Goal: Task Accomplishment & Management: Complete application form

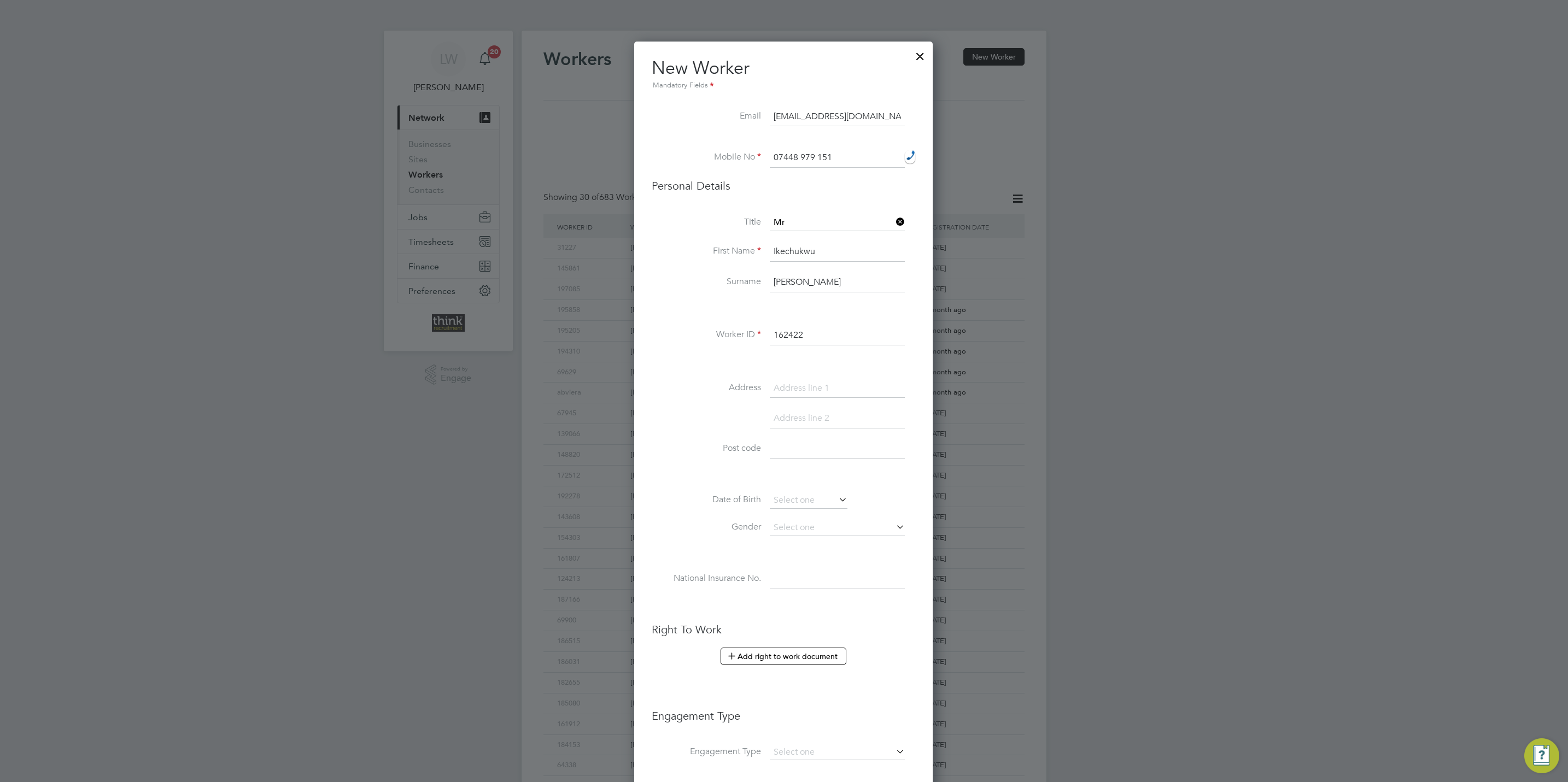
scroll to position [928, 299]
click at [802, 372] on div "Title Mr First Name Ikechukwu Surname [PERSON_NAME] Worker ID 162422 Address Po…" at bounding box center [783, 413] width 264 height 397
click at [804, 390] on input at bounding box center [838, 389] width 135 height 20
paste input "26 catkins Close"
type input "26 catkins Close"
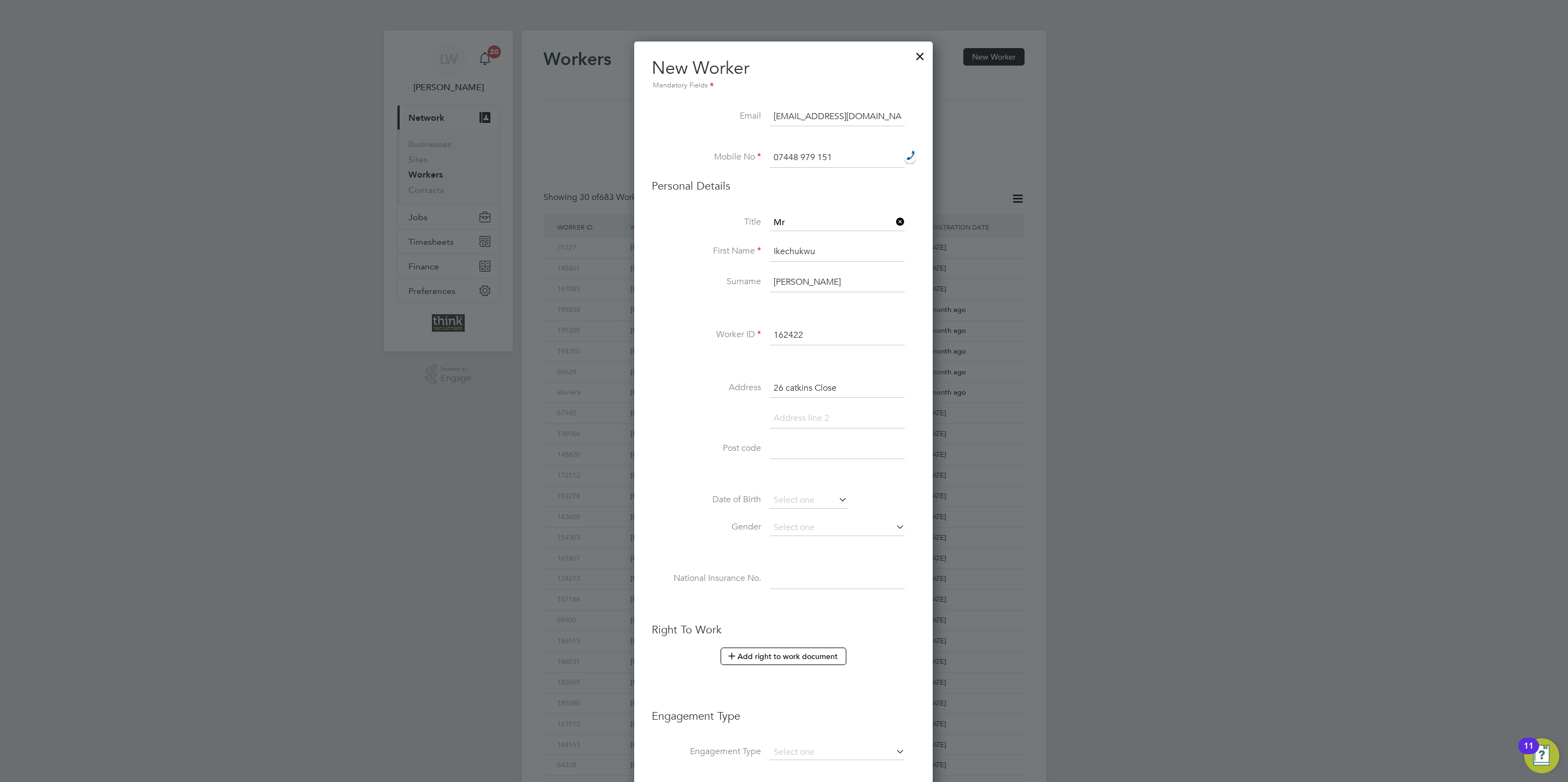
click at [820, 420] on input at bounding box center [838, 419] width 135 height 20
type input "b"
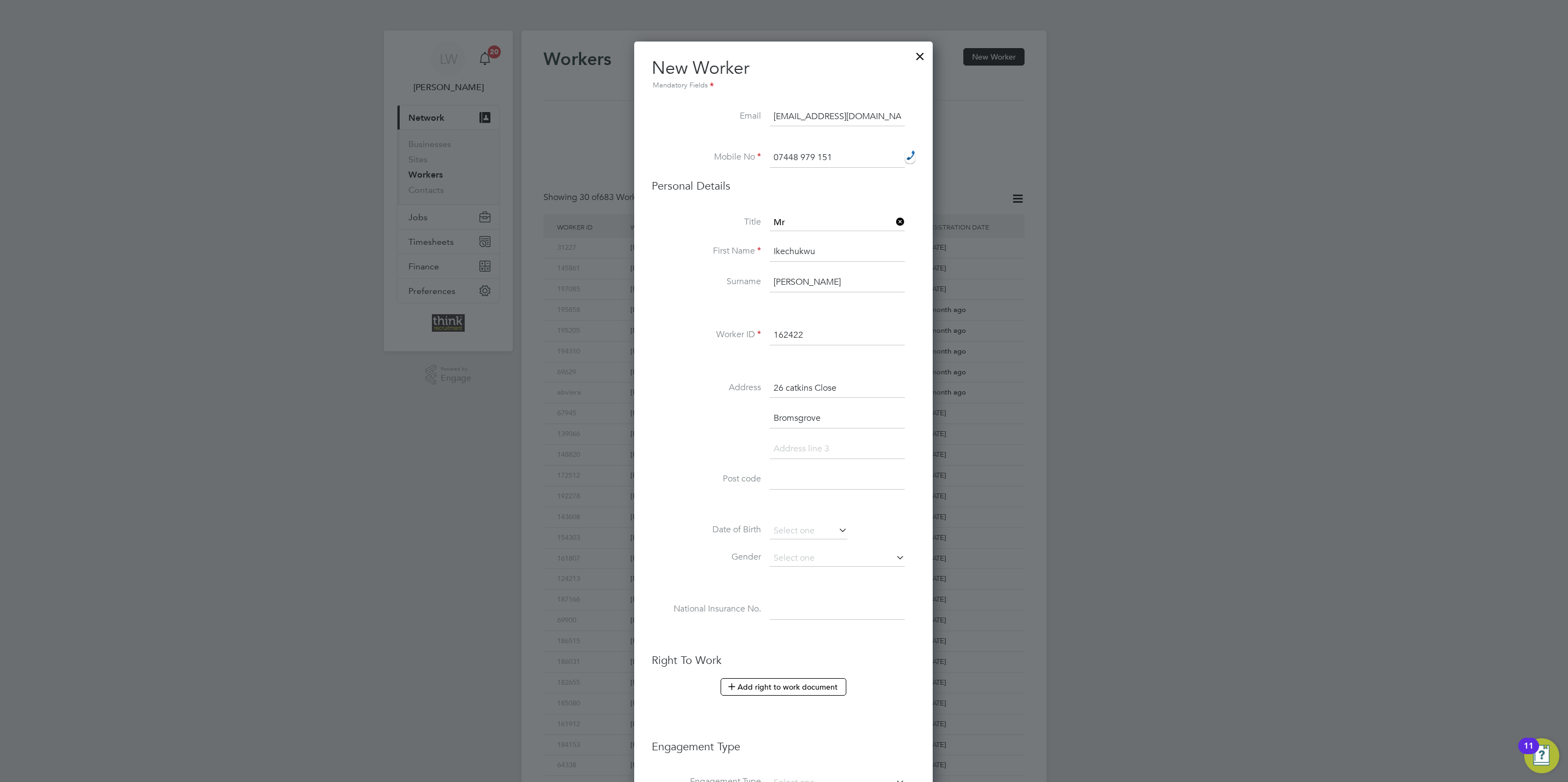
type input "Bromsgrove"
drag, startPoint x: 798, startPoint y: 479, endPoint x: 800, endPoint y: 485, distance: 6.3
click at [798, 479] on input at bounding box center [838, 480] width 135 height 20
paste input "B61 0TT"
type input "B61 0TT"
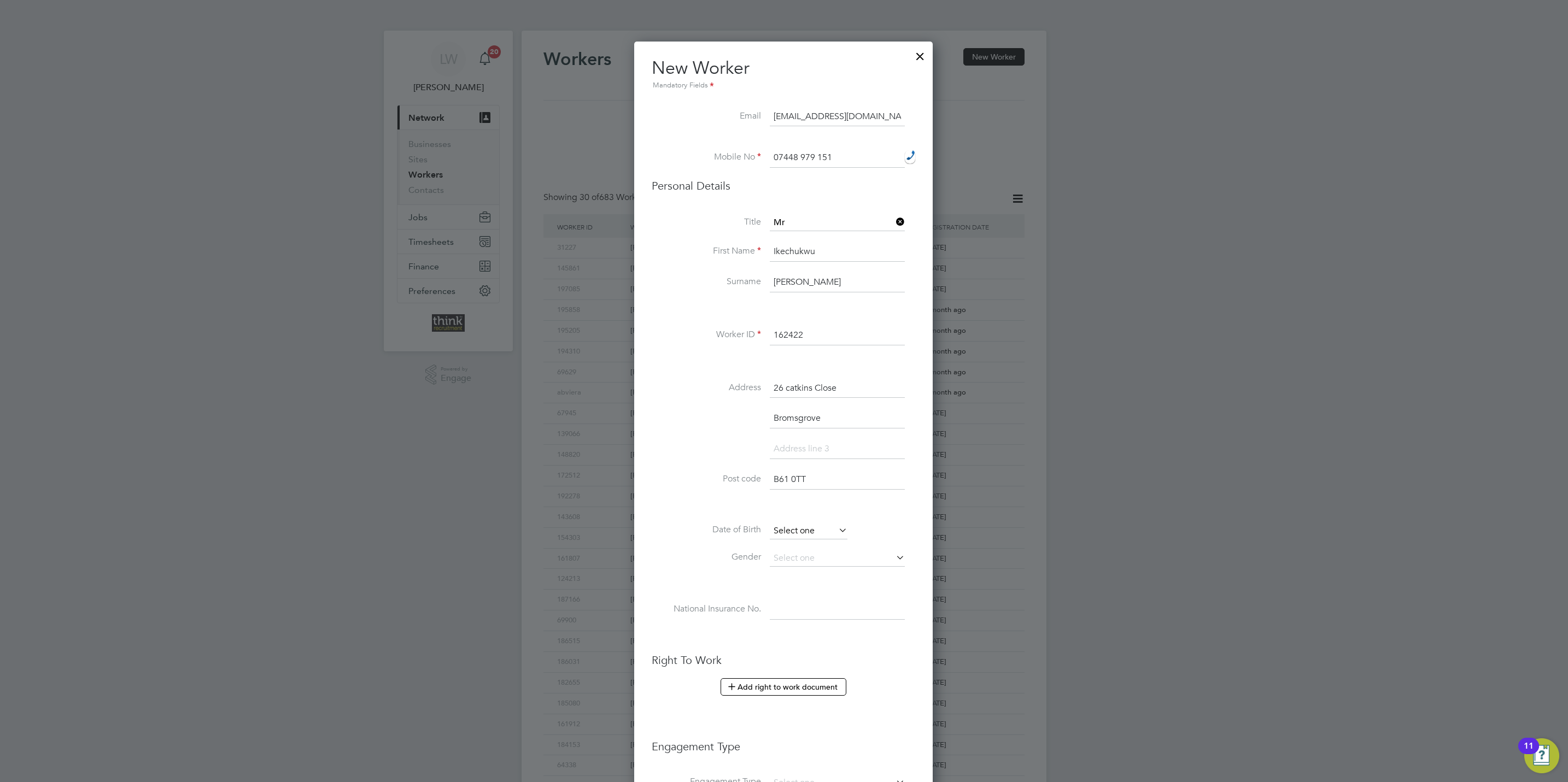
click at [833, 529] on input at bounding box center [809, 531] width 77 height 16
click at [875, 341] on span "2012" at bounding box center [873, 339] width 20 height 9
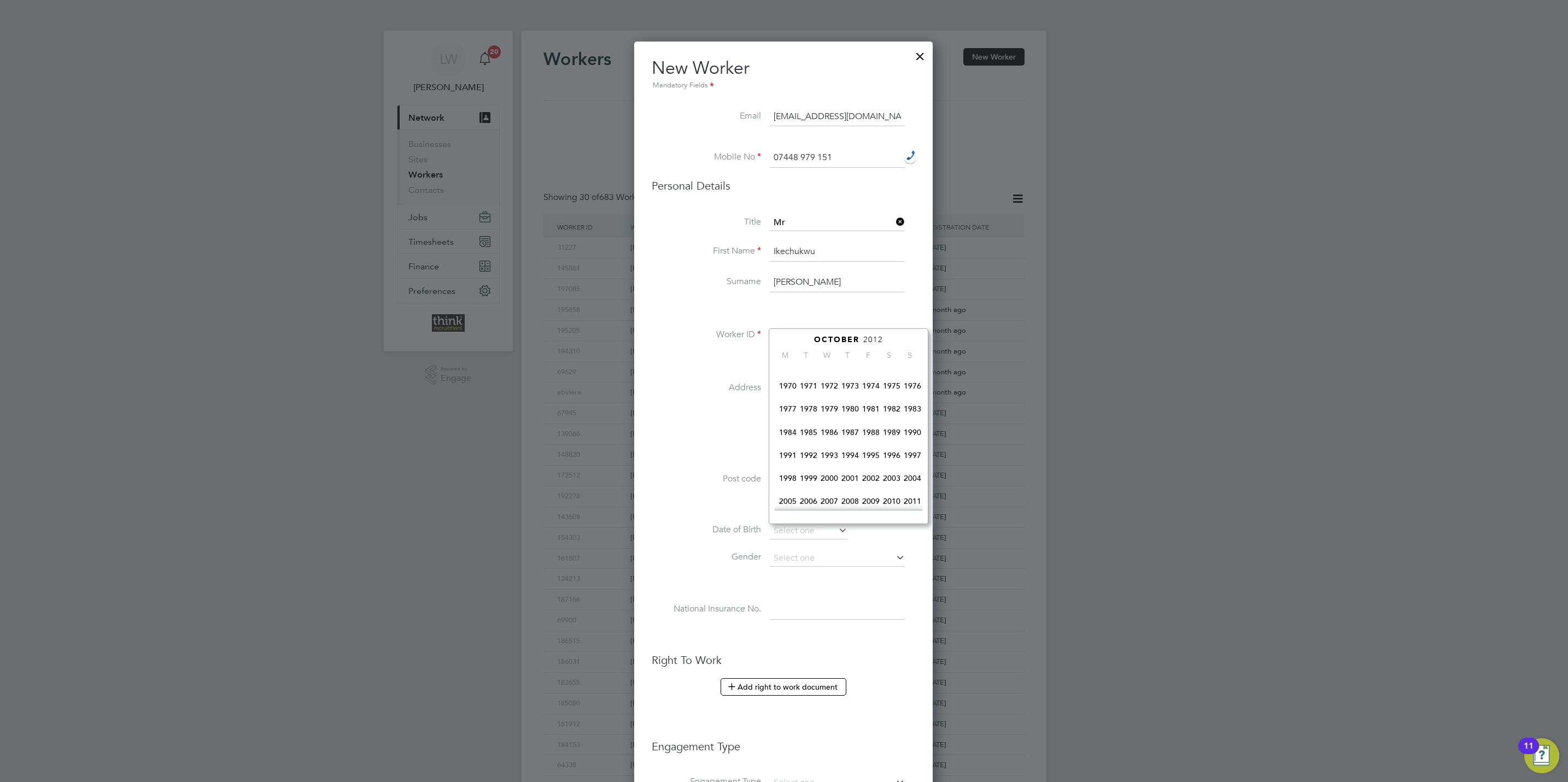
click at [794, 435] on span "1984" at bounding box center [787, 431] width 21 height 21
click at [798, 341] on icon at bounding box center [798, 340] width 11 height 12
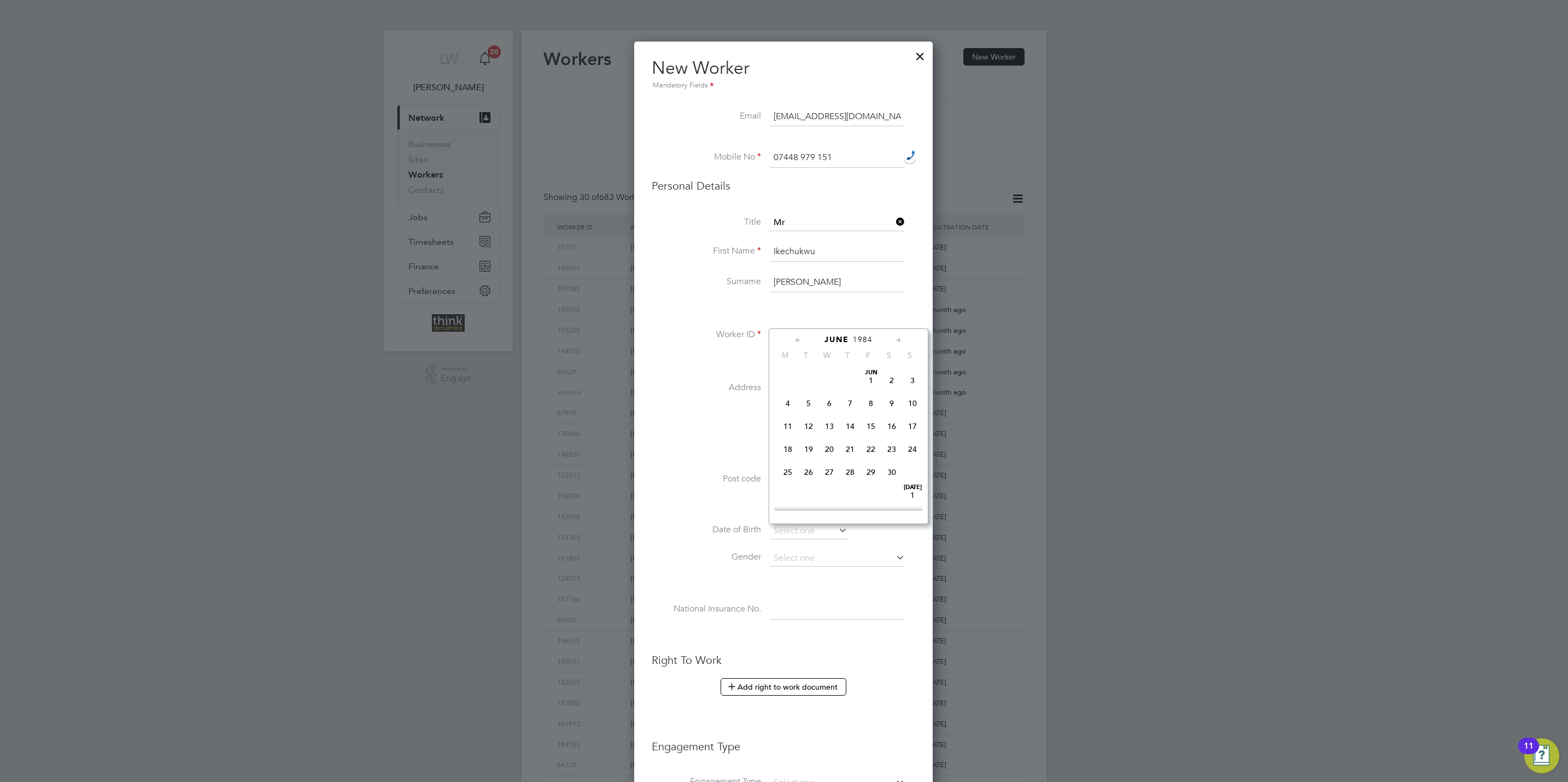
click at [798, 341] on icon at bounding box center [798, 340] width 11 height 12
click at [890, 378] on span "3" at bounding box center [891, 379] width 21 height 21
type input "[DATE]"
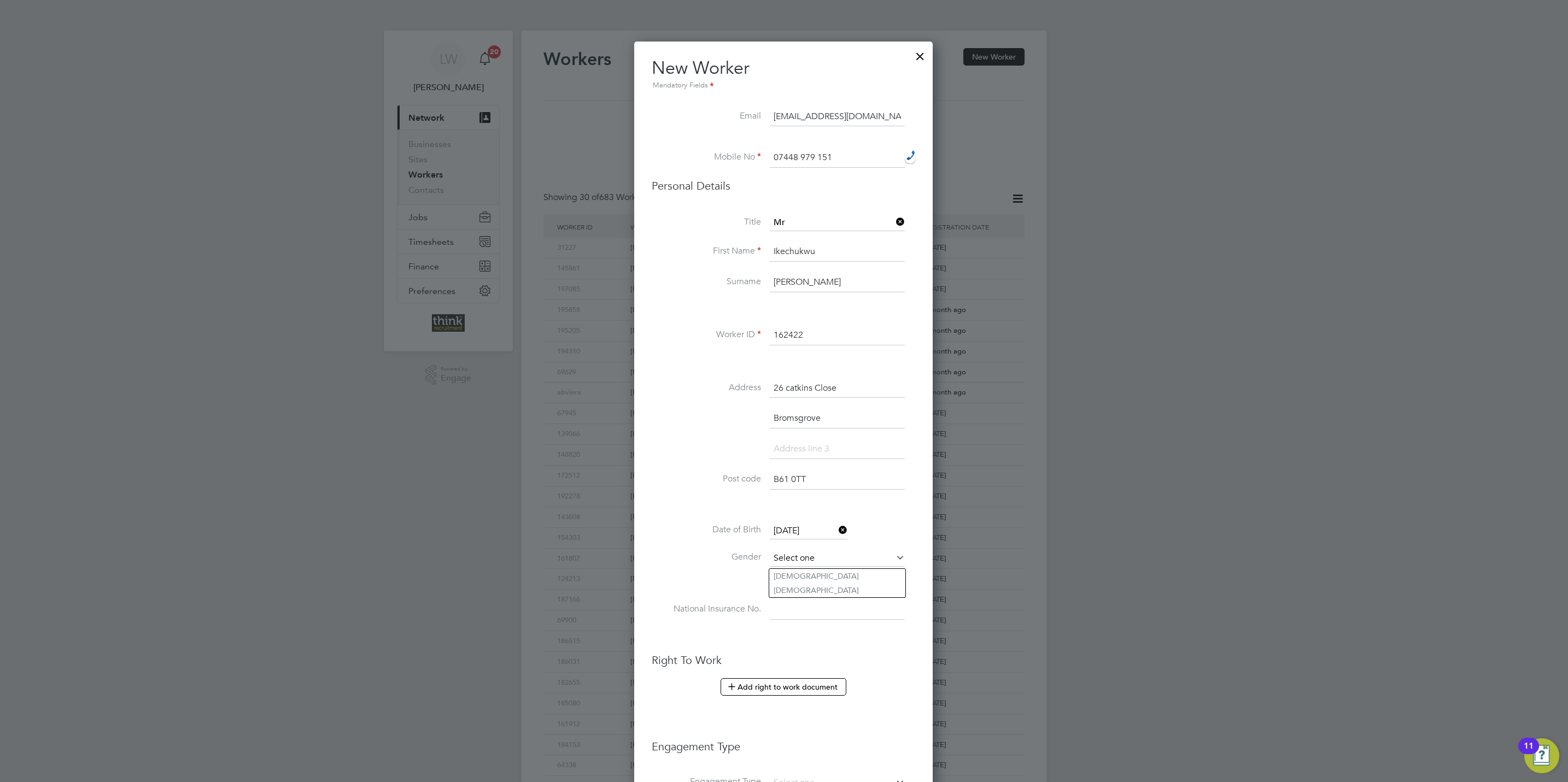
click at [833, 552] on input at bounding box center [838, 558] width 135 height 16
click at [817, 572] on li "[DEMOGRAPHIC_DATA]" at bounding box center [837, 575] width 136 height 14
type input "[DEMOGRAPHIC_DATA]"
click at [789, 605] on input at bounding box center [838, 610] width 135 height 20
paste input "SW885165B"
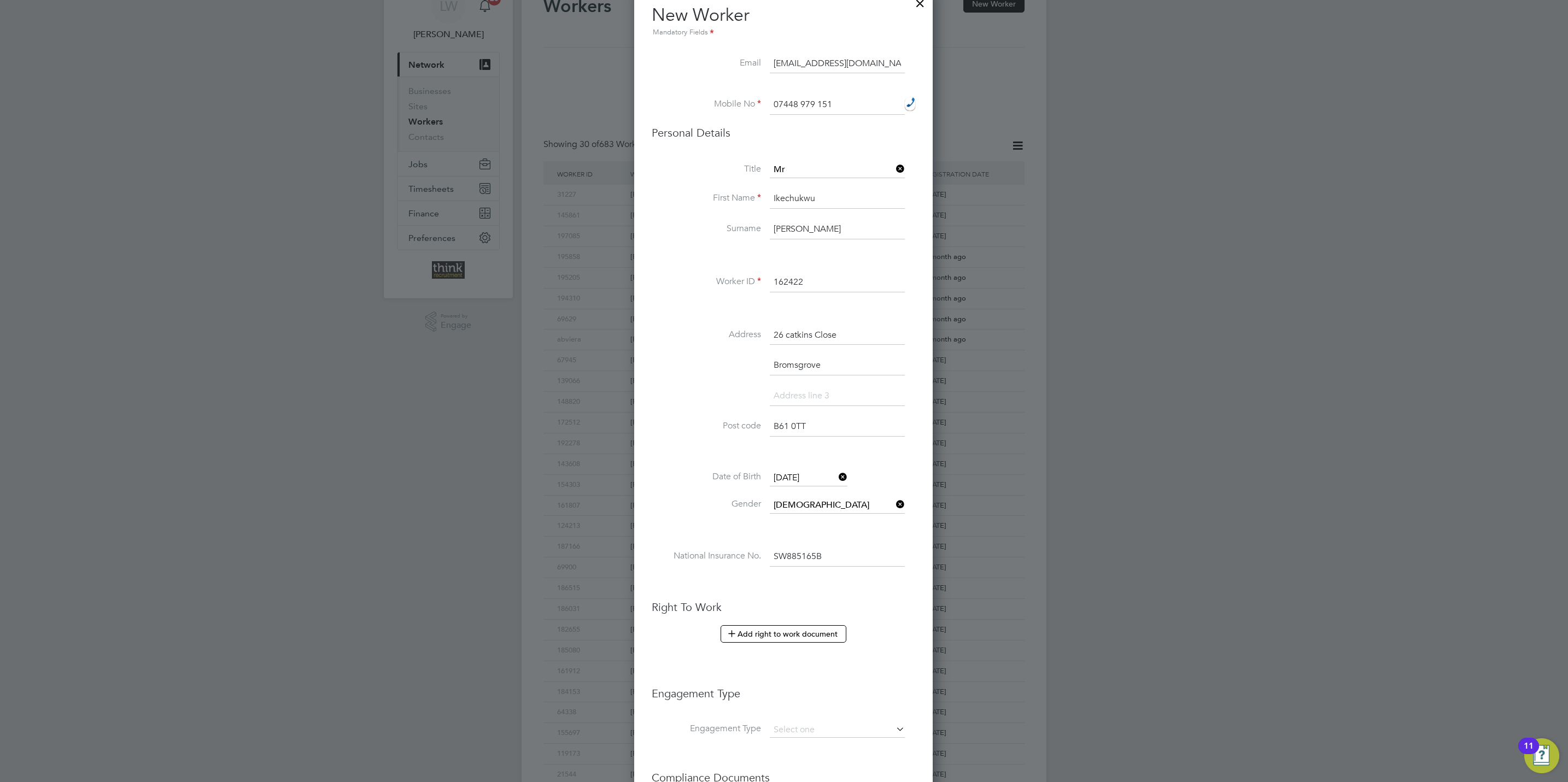
scroll to position [82, 0]
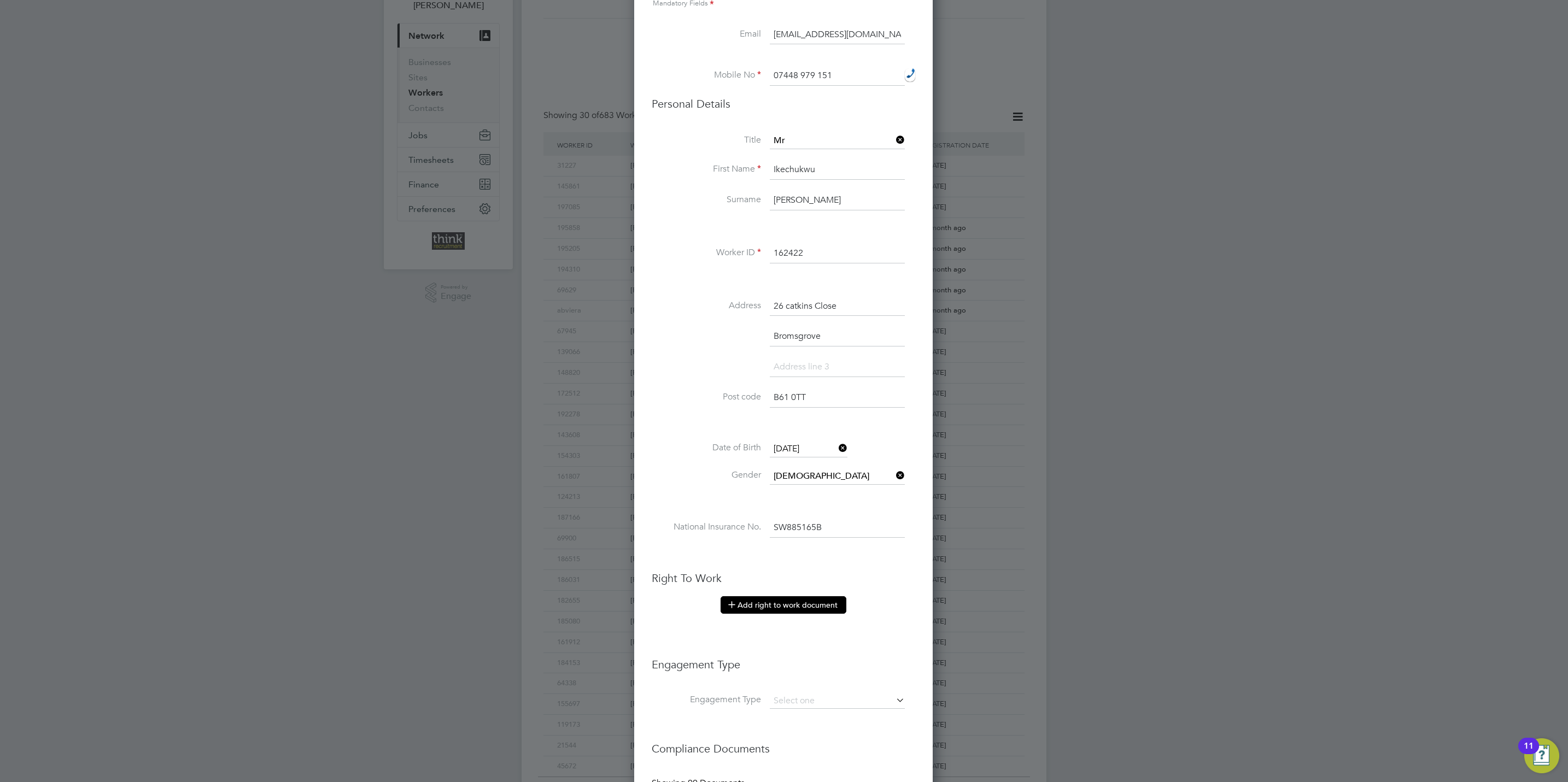
type input "SW 88 51 65 B"
click at [787, 612] on button "Add right to work document" at bounding box center [783, 604] width 126 height 17
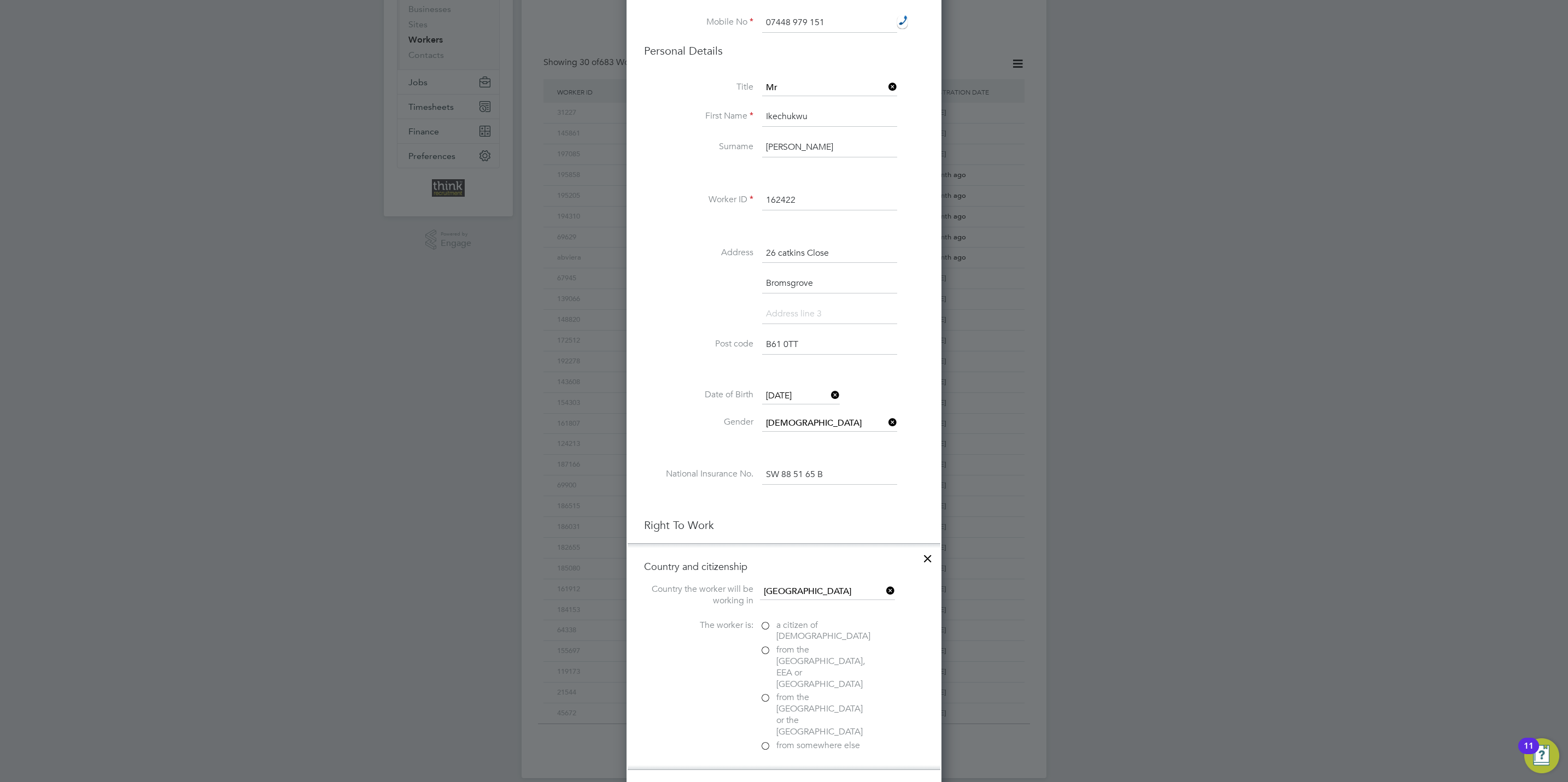
scroll to position [164, 0]
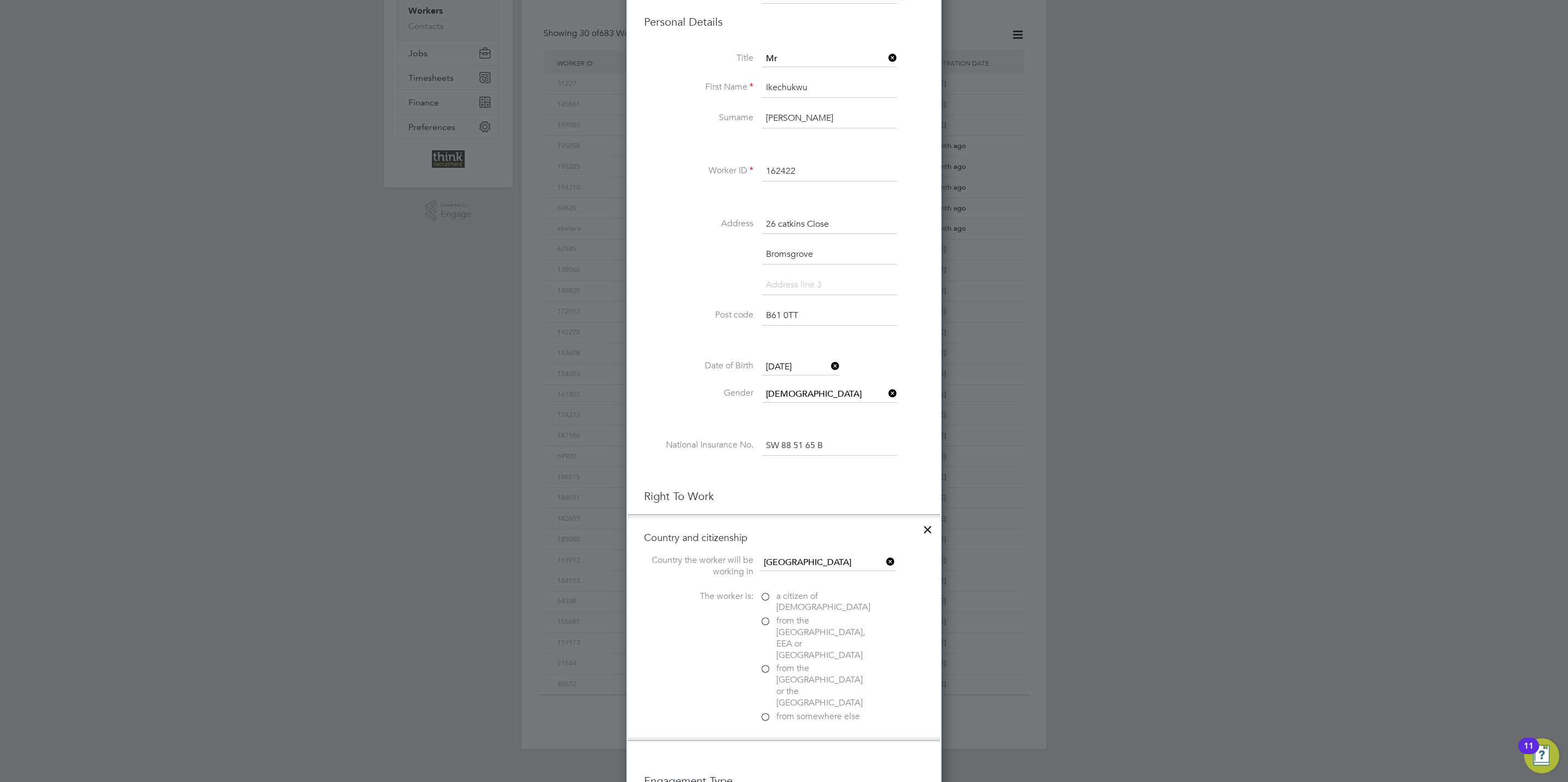
click at [766, 711] on label "from somewhere else" at bounding box center [814, 717] width 110 height 12
click at [0, 0] on input "from somewhere else" at bounding box center [0, 0] width 0 height 0
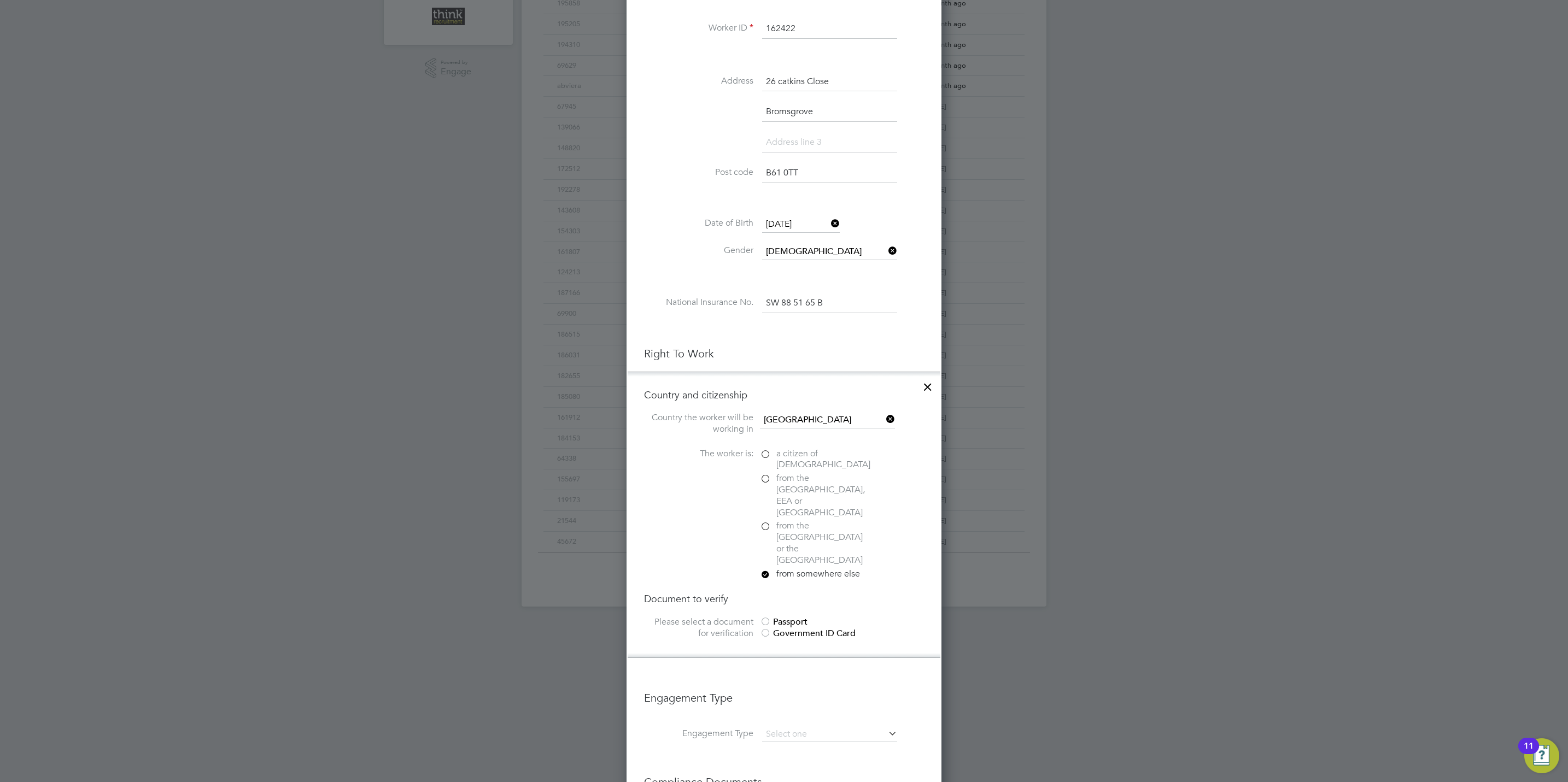
scroll to position [328, 0]
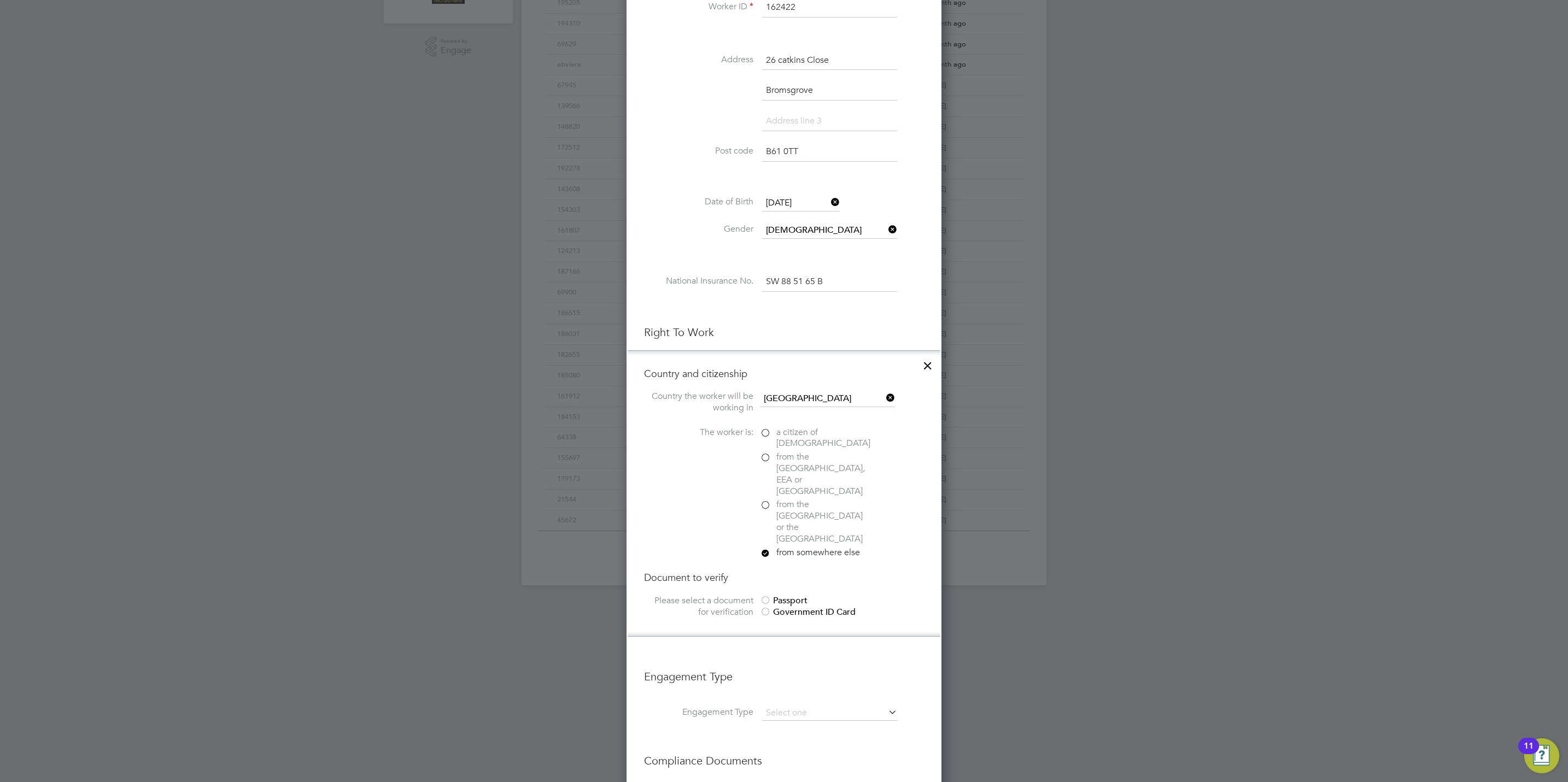
click at [763, 596] on div at bounding box center [765, 601] width 11 height 11
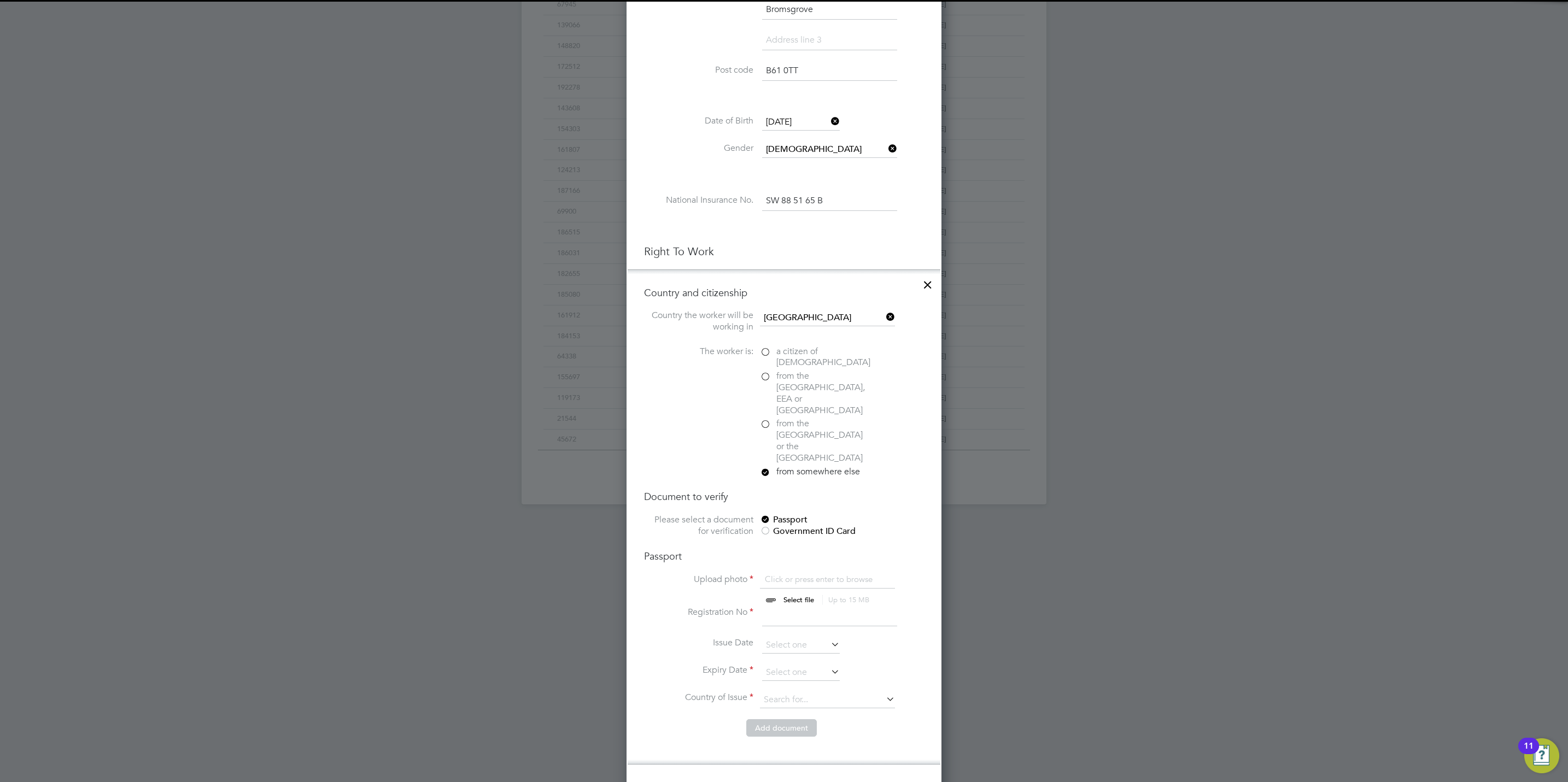
scroll to position [410, 0]
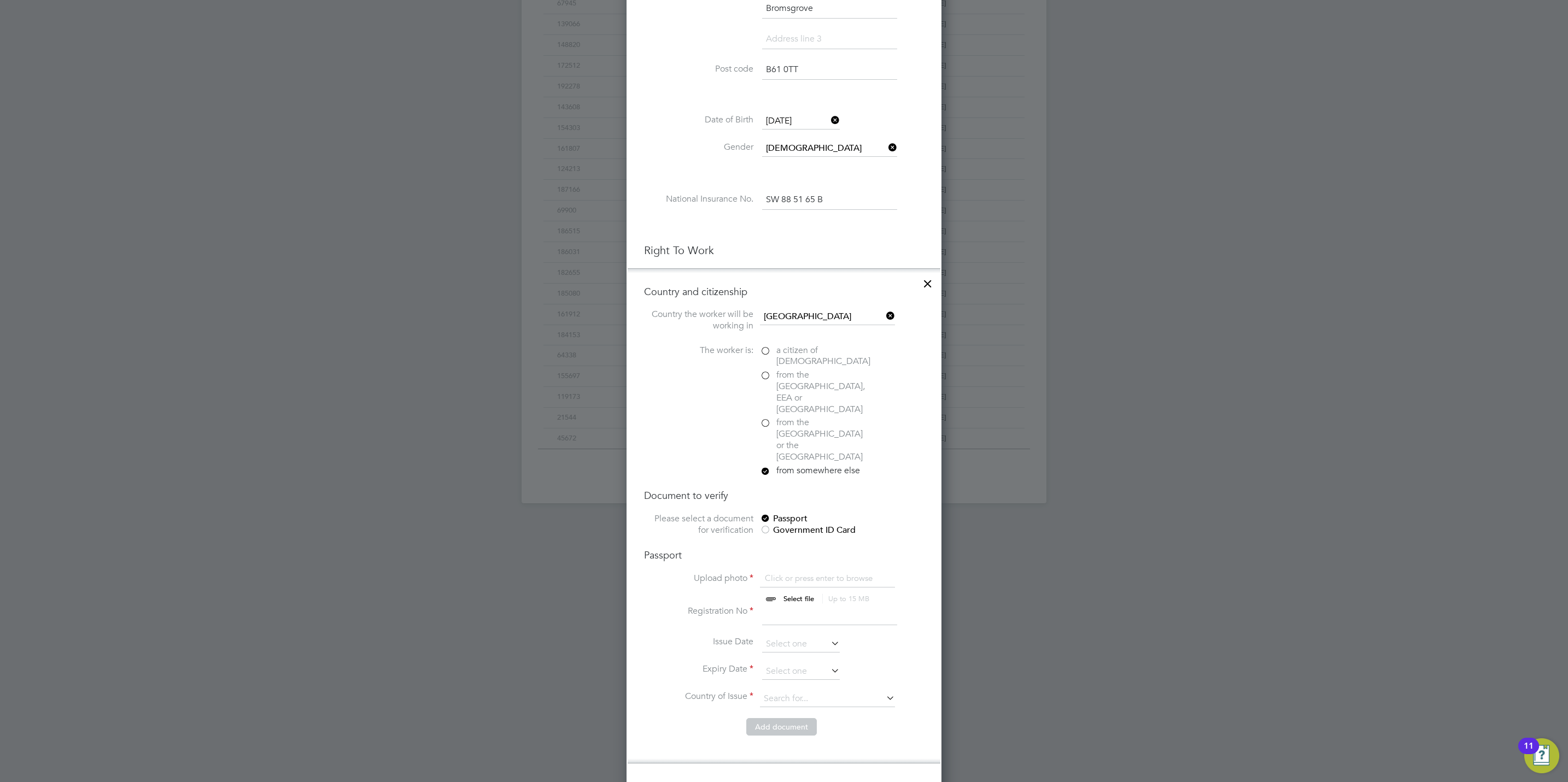
click at [796, 573] on input "file" at bounding box center [809, 589] width 171 height 33
type input "C:\fakepath\Ikechukwu Uchensu Passport.jpg"
click at [799, 606] on input at bounding box center [829, 616] width 135 height 20
type input "B00918515"
click at [799, 636] on input at bounding box center [800, 645] width 77 height 16
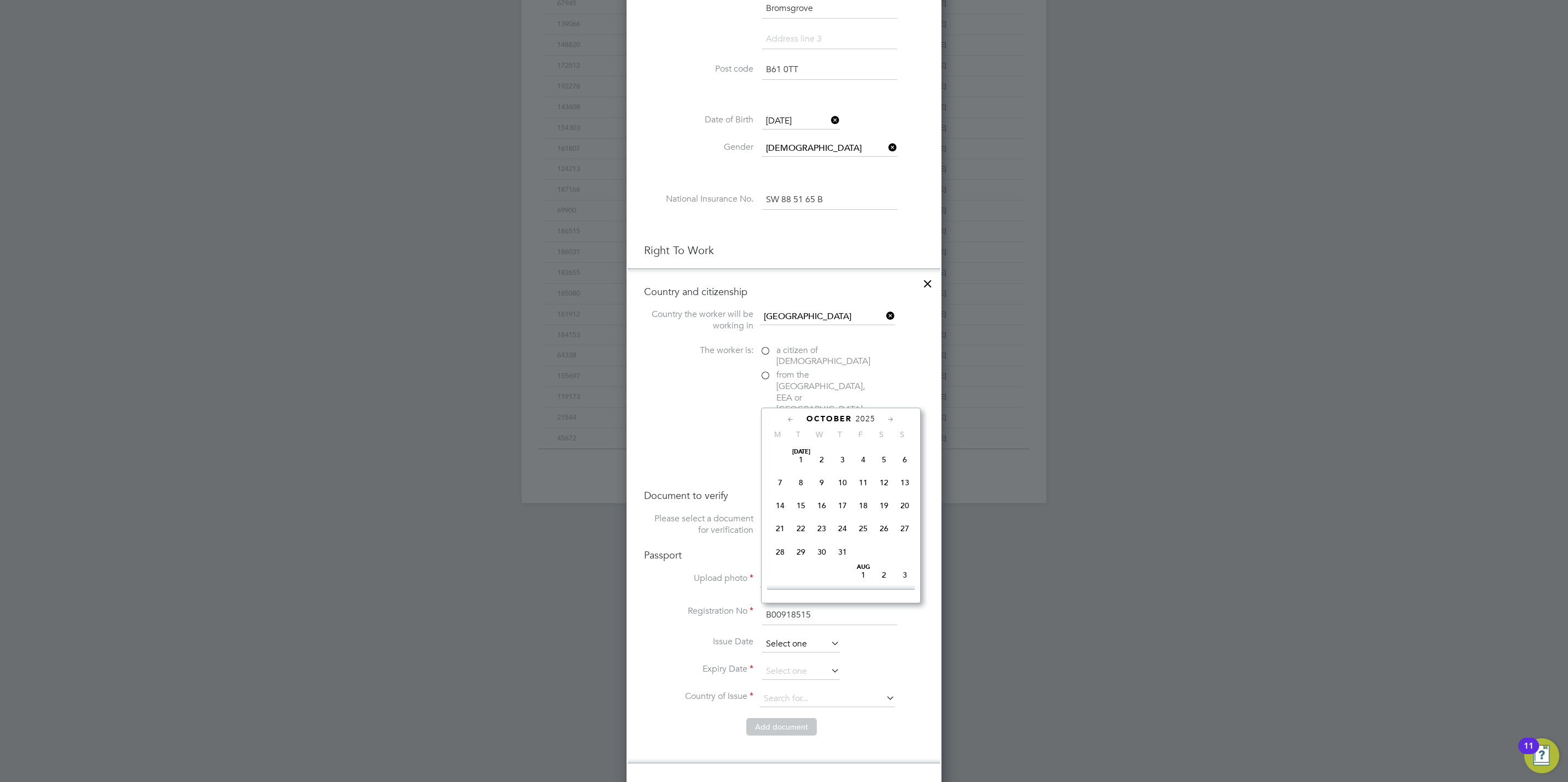
scroll to position [303, 0]
click at [868, 417] on span "2025" at bounding box center [866, 418] width 20 height 9
click at [866, 503] on span "2022" at bounding box center [863, 498] width 21 height 21
click at [790, 420] on icon at bounding box center [791, 420] width 11 height 12
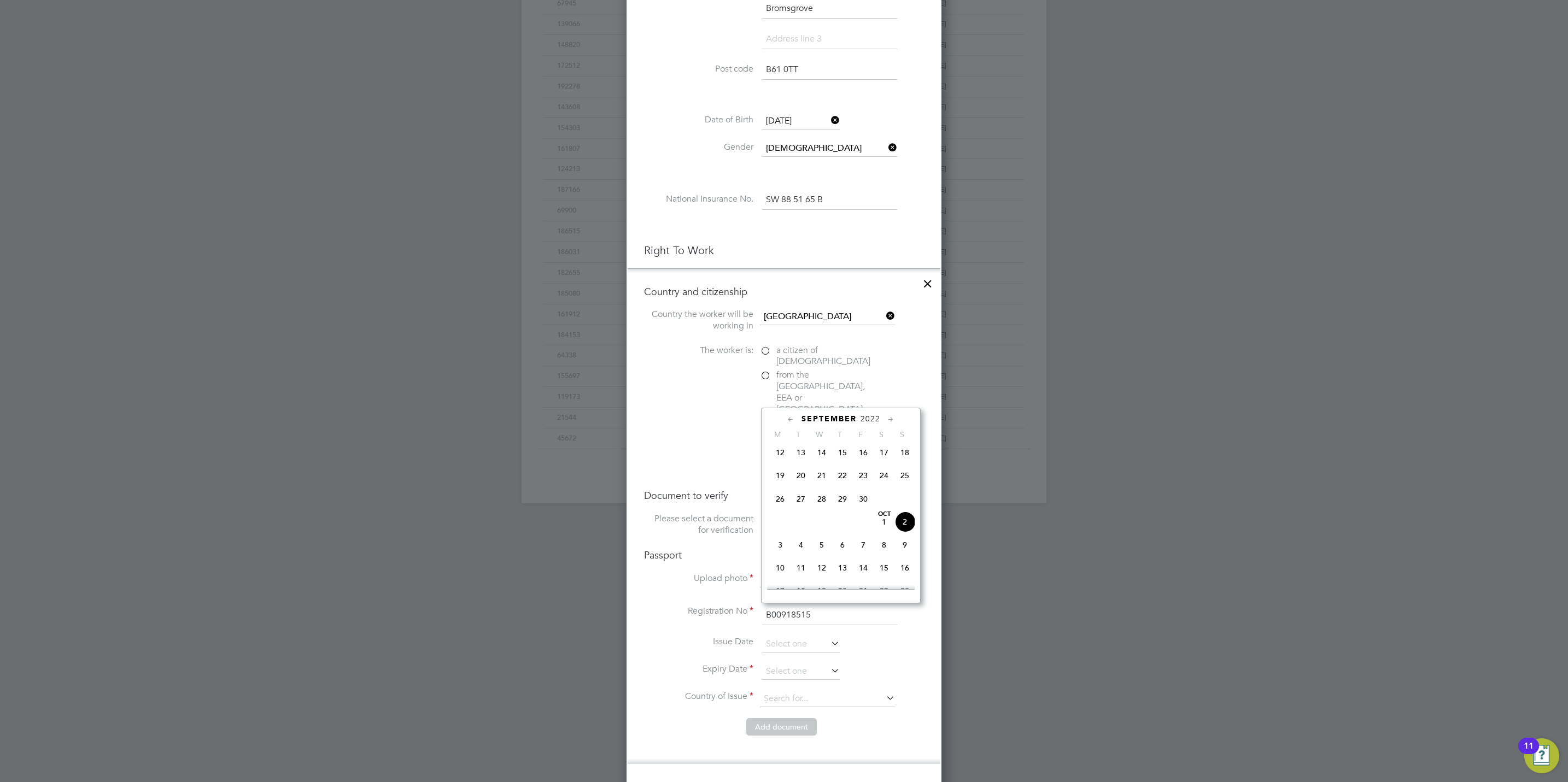
scroll to position [116, 0]
click at [790, 420] on icon at bounding box center [791, 420] width 11 height 12
click at [888, 421] on icon at bounding box center [890, 420] width 11 height 12
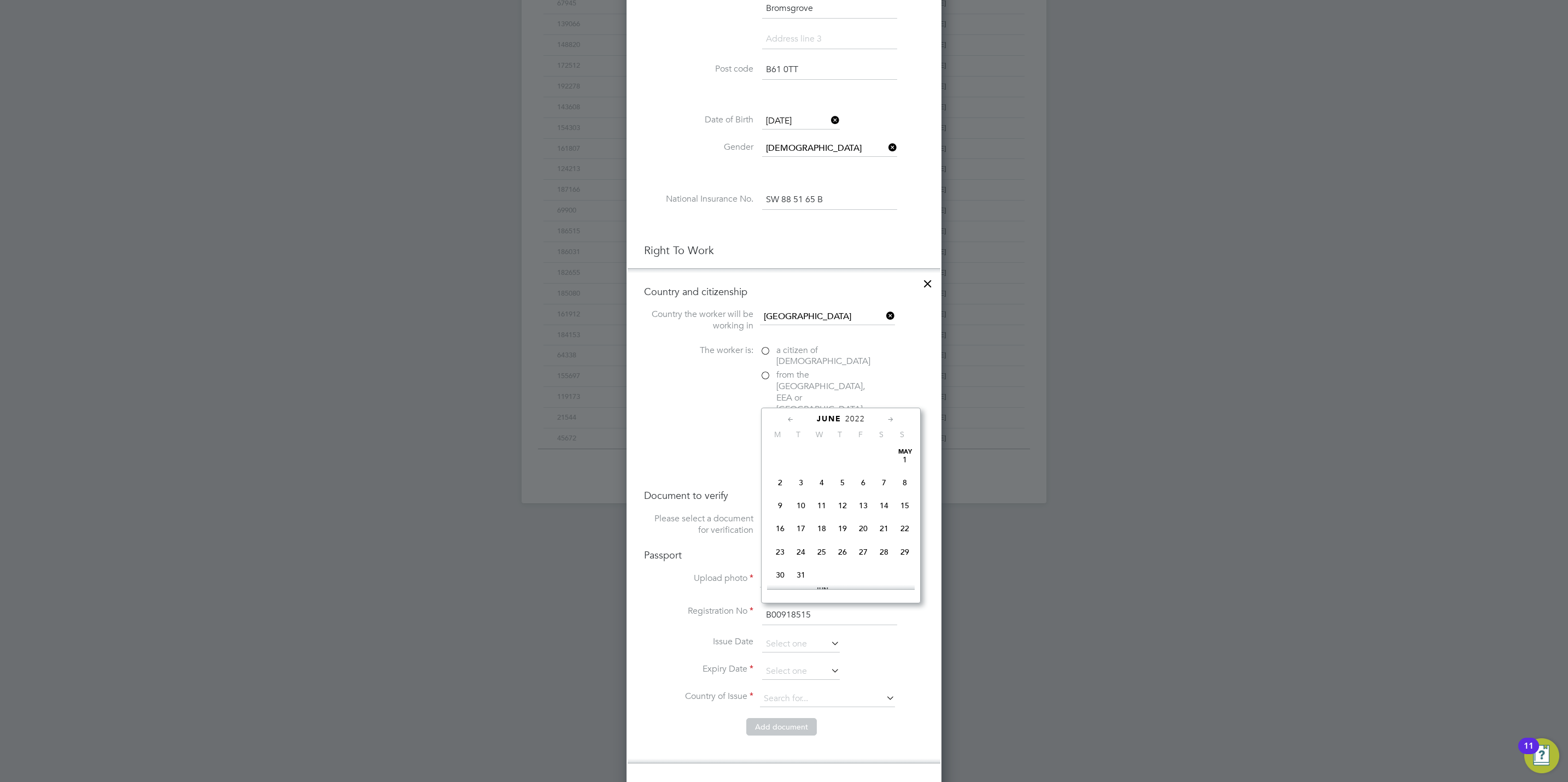
scroll to position [140, 0]
click at [865, 463] on span "3" at bounding box center [863, 458] width 21 height 21
type input "[DATE]"
click at [800, 663] on input at bounding box center [800, 672] width 77 height 16
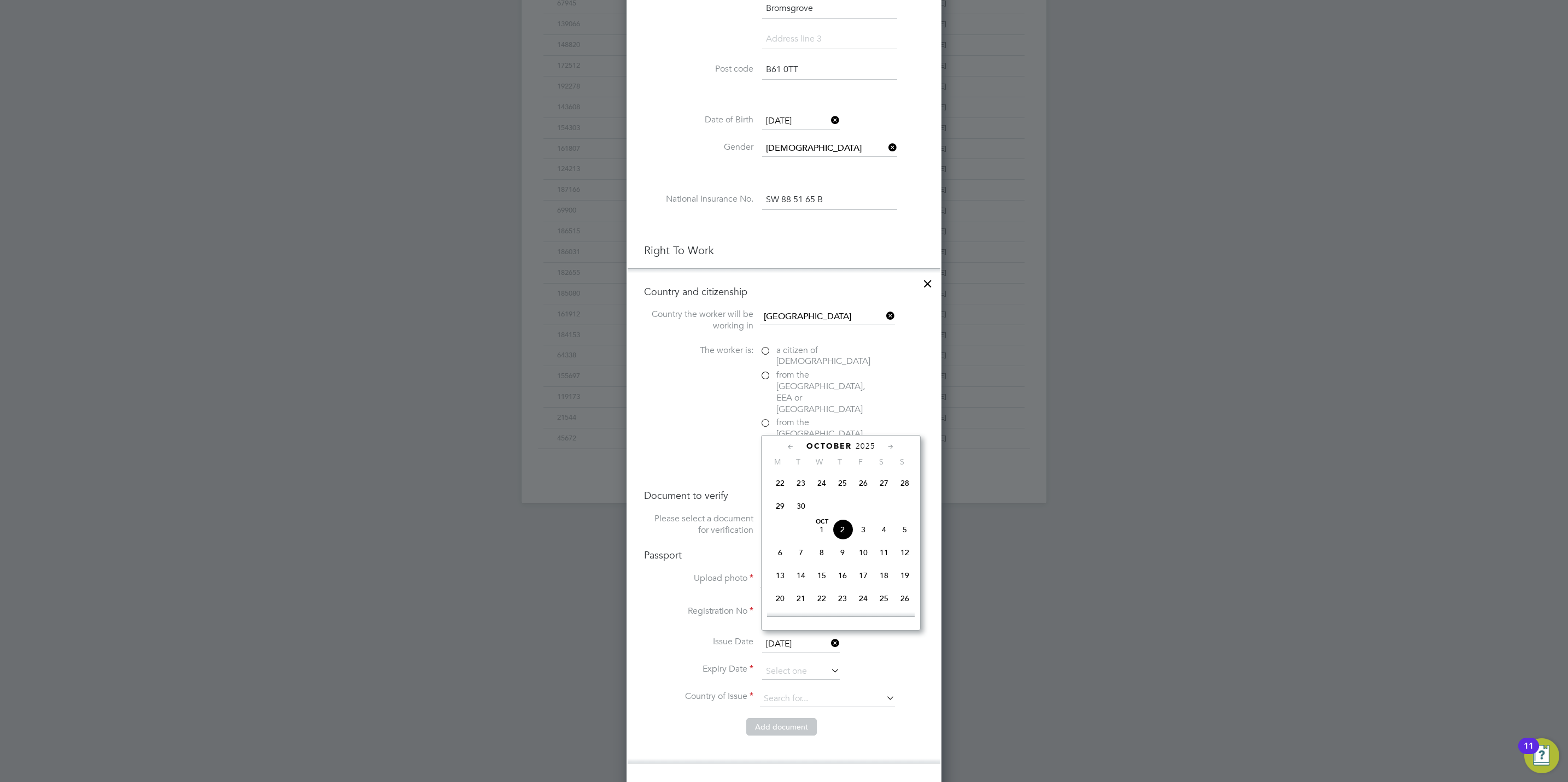
drag, startPoint x: 865, startPoint y: 446, endPoint x: 863, endPoint y: 453, distance: 7.3
click at [866, 446] on span "2025" at bounding box center [866, 445] width 20 height 9
click at [824, 553] on span "2027" at bounding box center [821, 549] width 21 height 21
click at [787, 446] on icon at bounding box center [791, 447] width 11 height 12
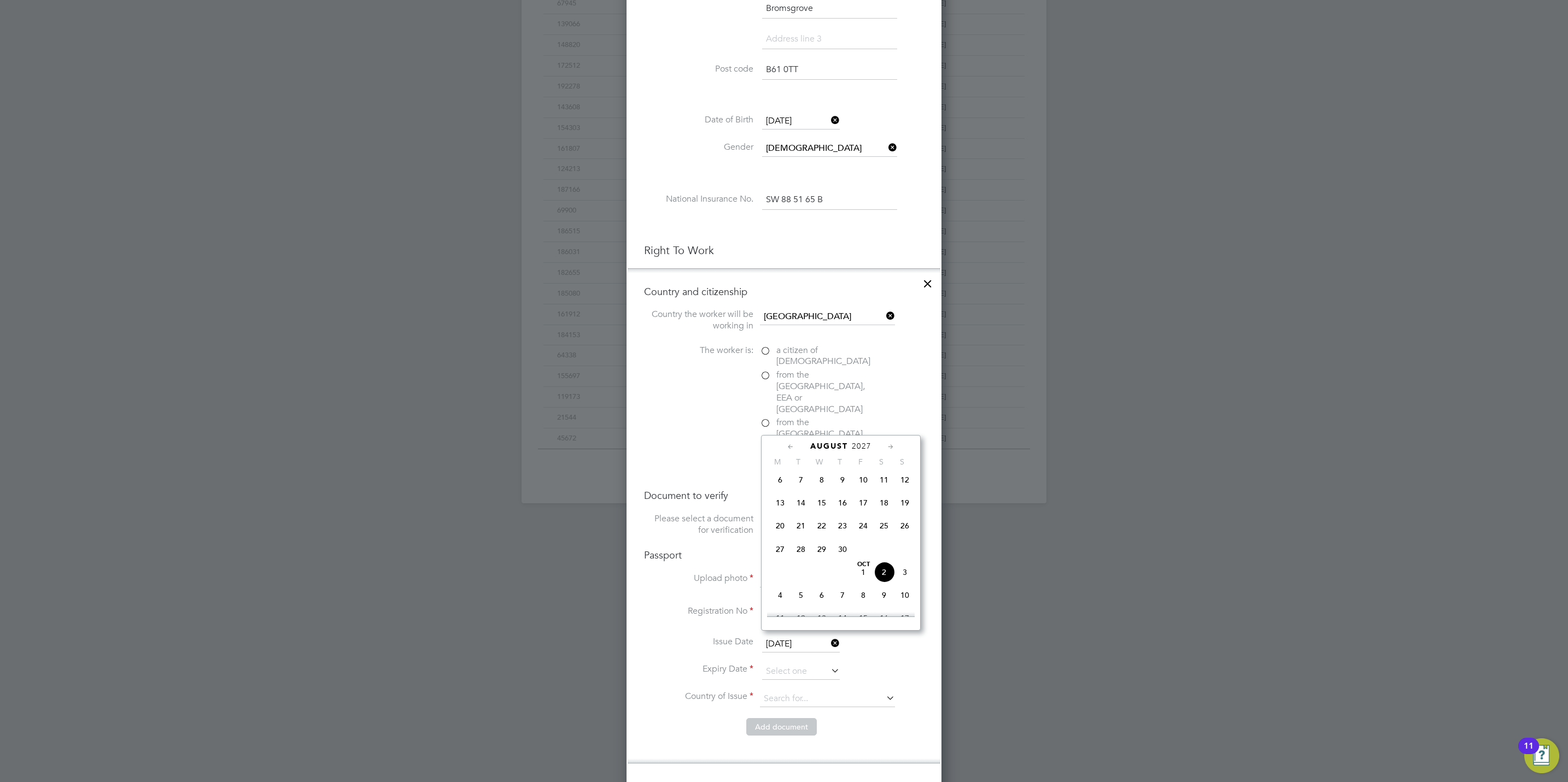
scroll to position [116, 0]
click at [787, 446] on icon at bounding box center [791, 447] width 11 height 12
click at [822, 483] on span "2" at bounding box center [821, 486] width 21 height 21
type input "[DATE]"
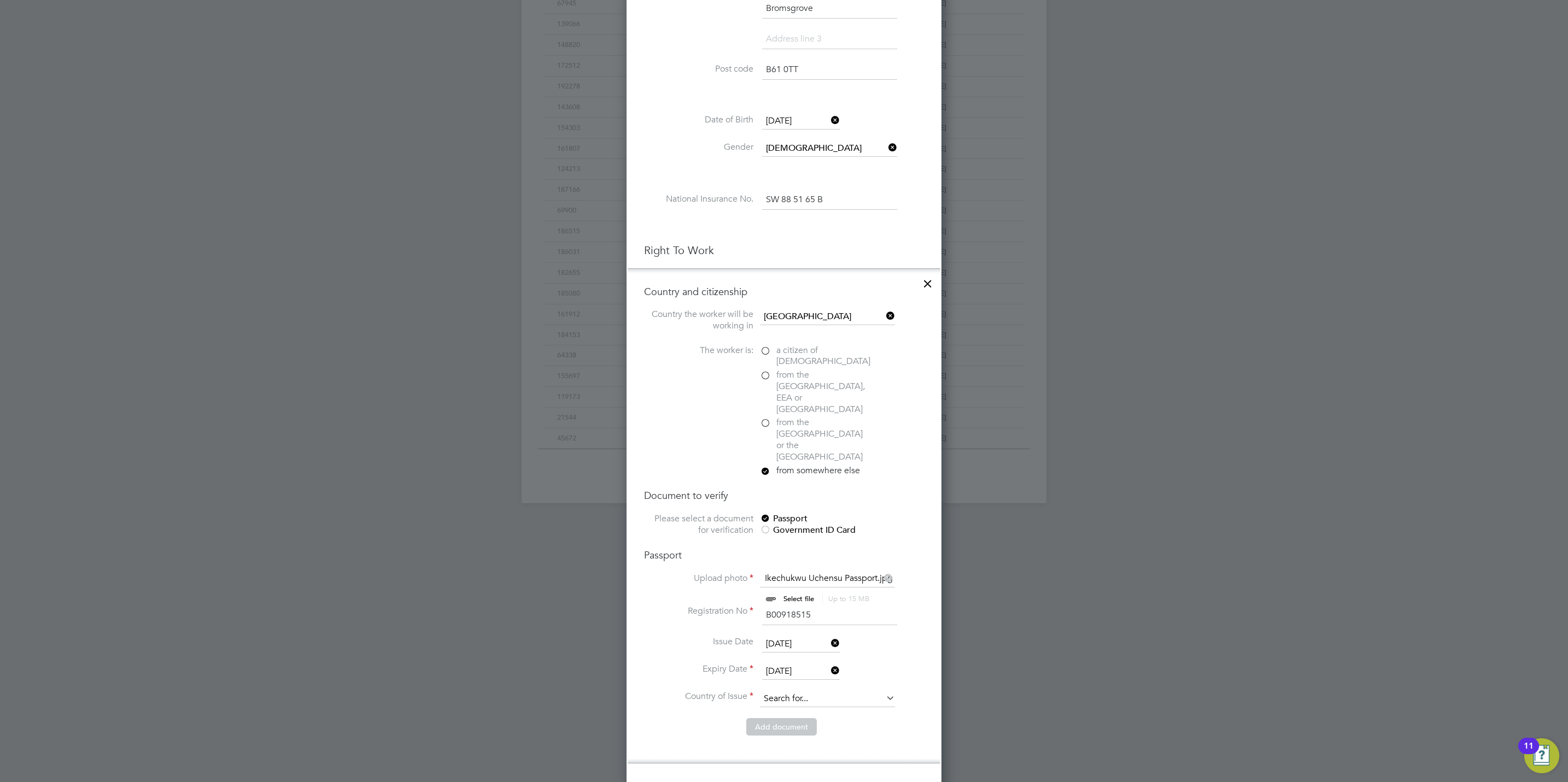
click at [792, 691] on input at bounding box center [828, 699] width 135 height 16
click at [791, 696] on li "Nig eria" at bounding box center [827, 697] width 136 height 15
type input "[GEOGRAPHIC_DATA]"
click at [787, 718] on button "Add document" at bounding box center [782, 726] width 71 height 17
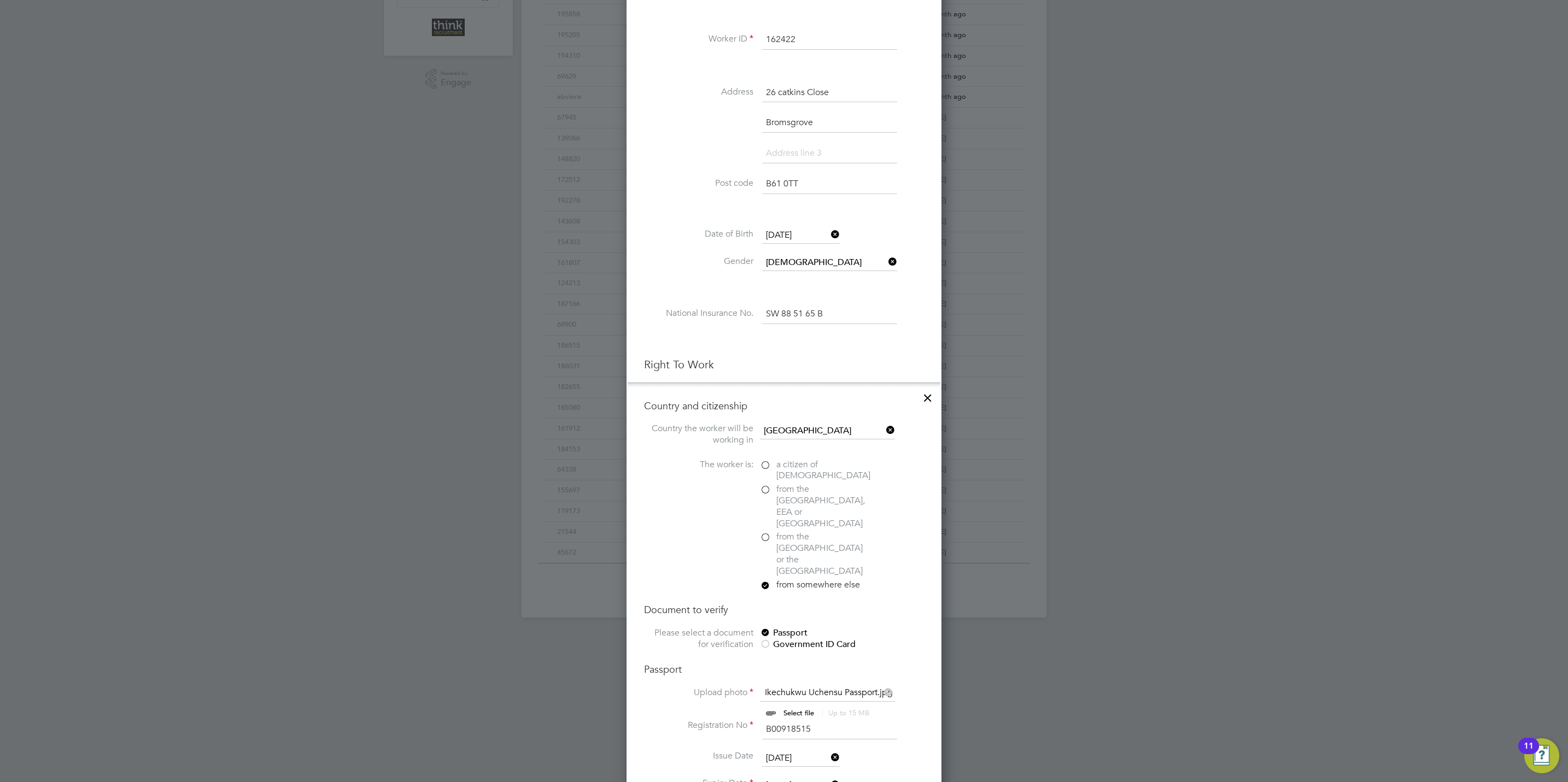
scroll to position [1036, 299]
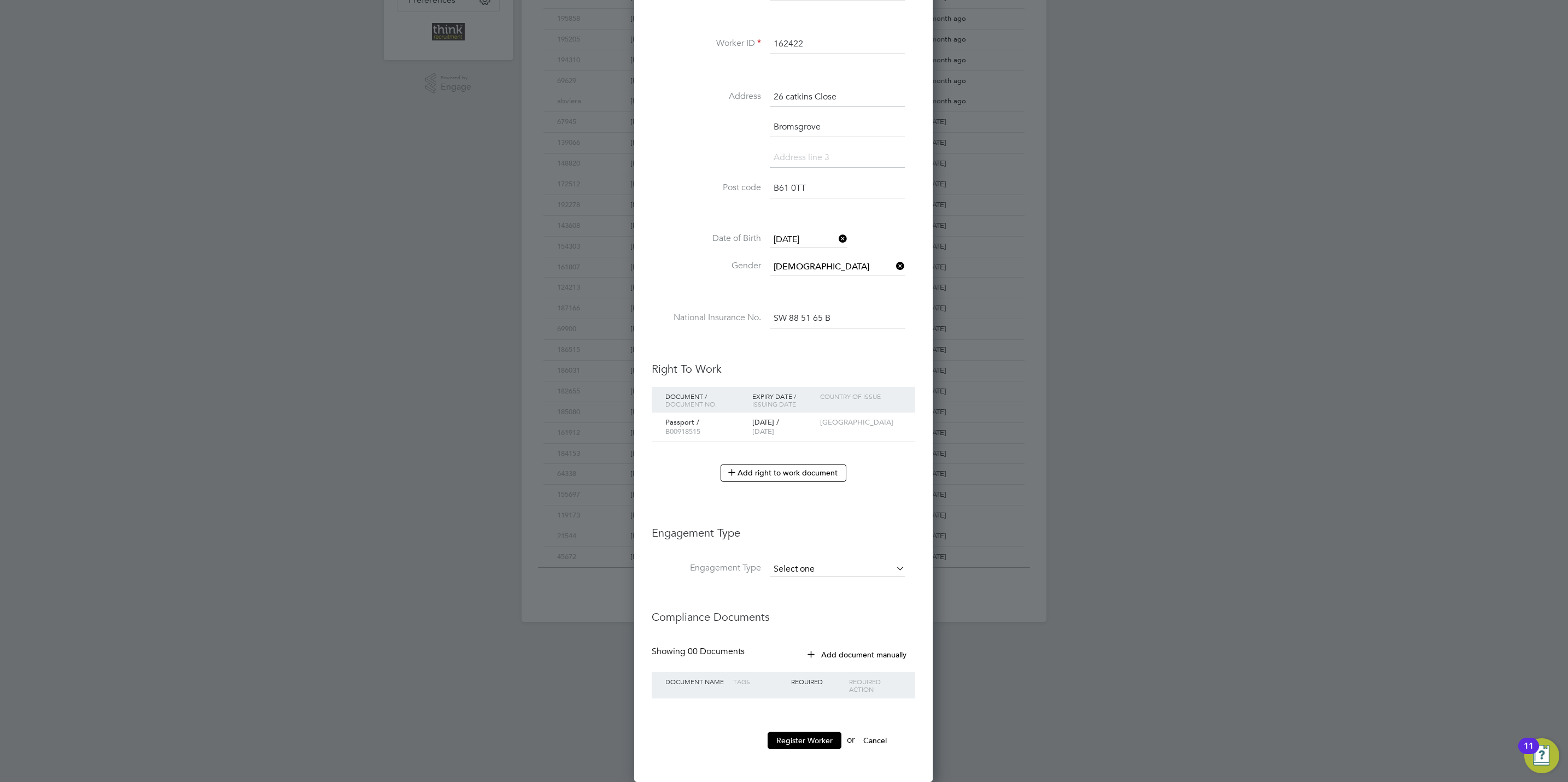
click at [814, 563] on input at bounding box center [838, 569] width 135 height 16
click at [814, 580] on li "Umbrella" at bounding box center [837, 588] width 136 height 16
type input "Umbrella"
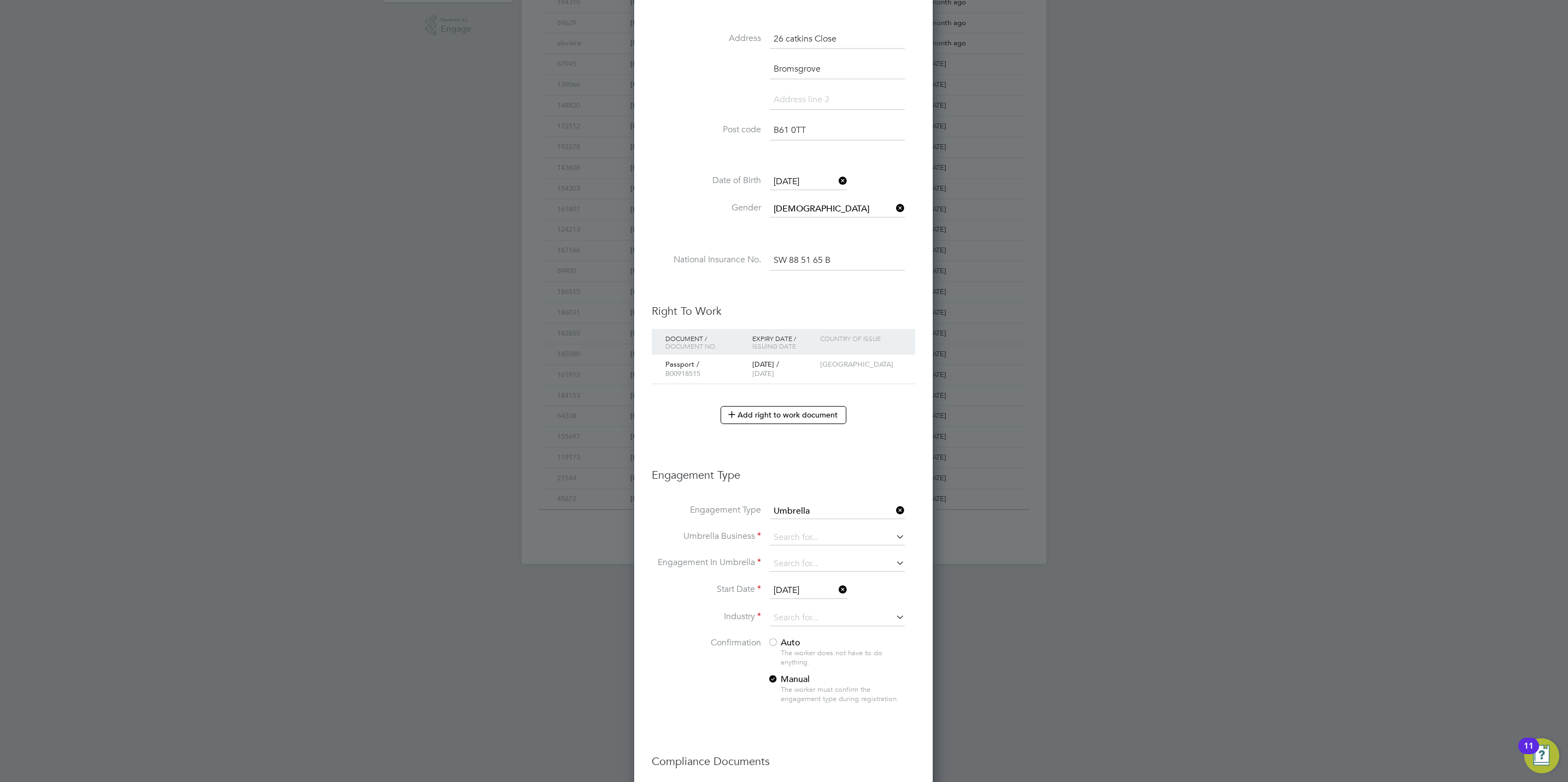
scroll to position [378, 0]
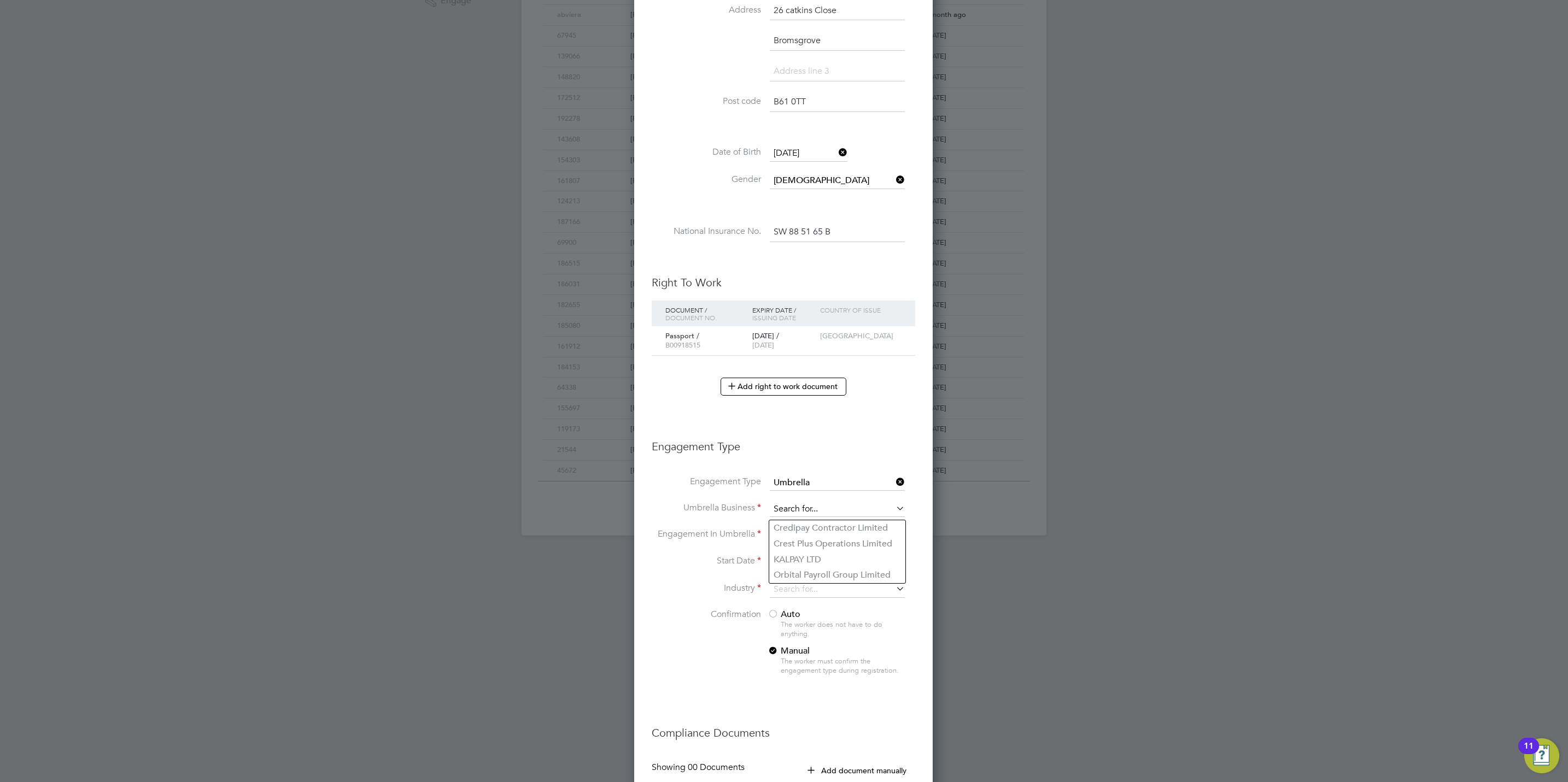
click at [812, 511] on input at bounding box center [838, 509] width 135 height 16
click at [788, 529] on li "Credipay Contractor Limited" at bounding box center [837, 528] width 136 height 16
type input "Credipay Contractor Limited"
click at [802, 541] on input at bounding box center [838, 535] width 135 height 16
click at [852, 612] on li "PAYE Umbrella" at bounding box center [837, 617] width 136 height 16
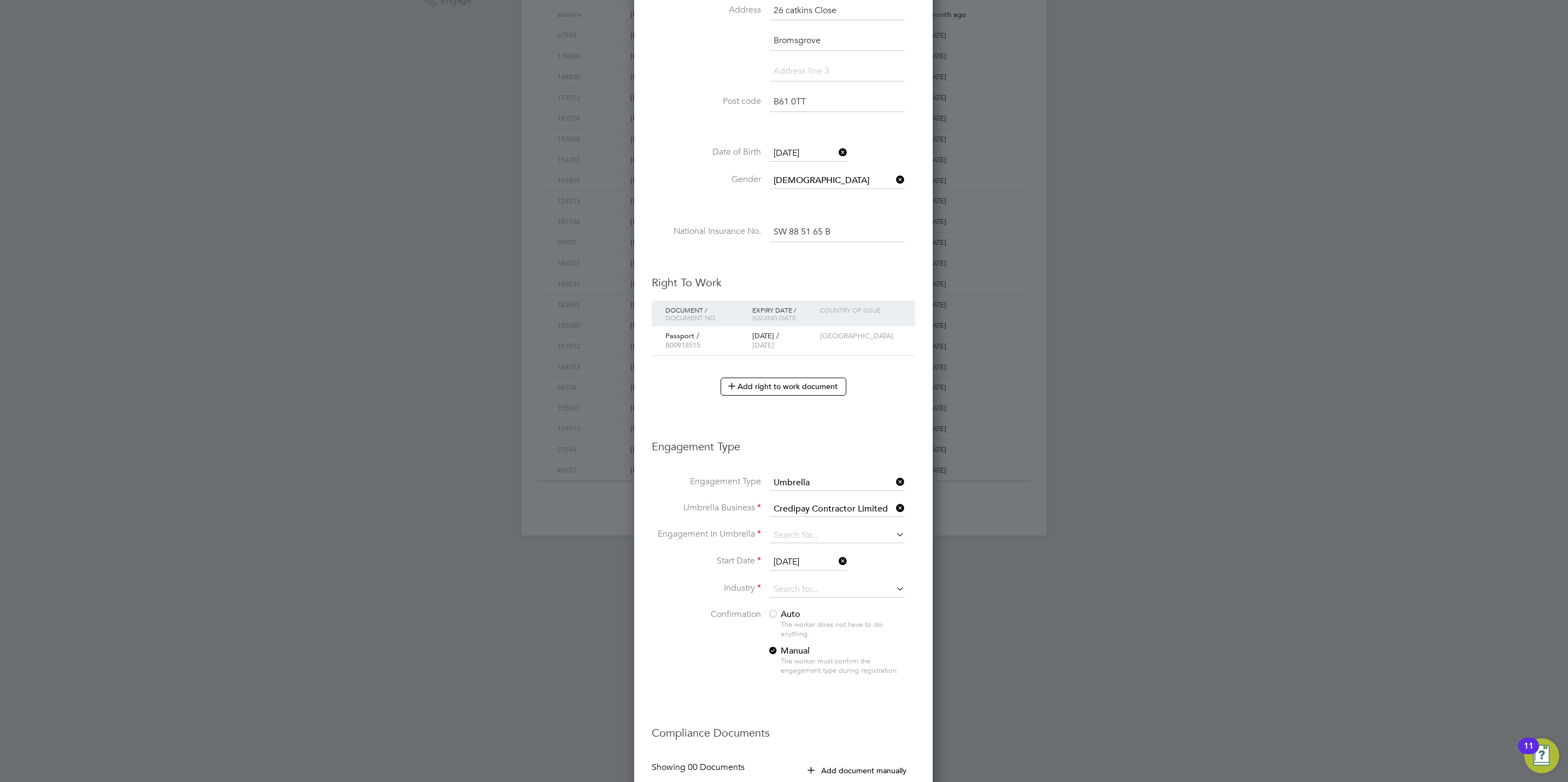
type input "PAYE Umbrella"
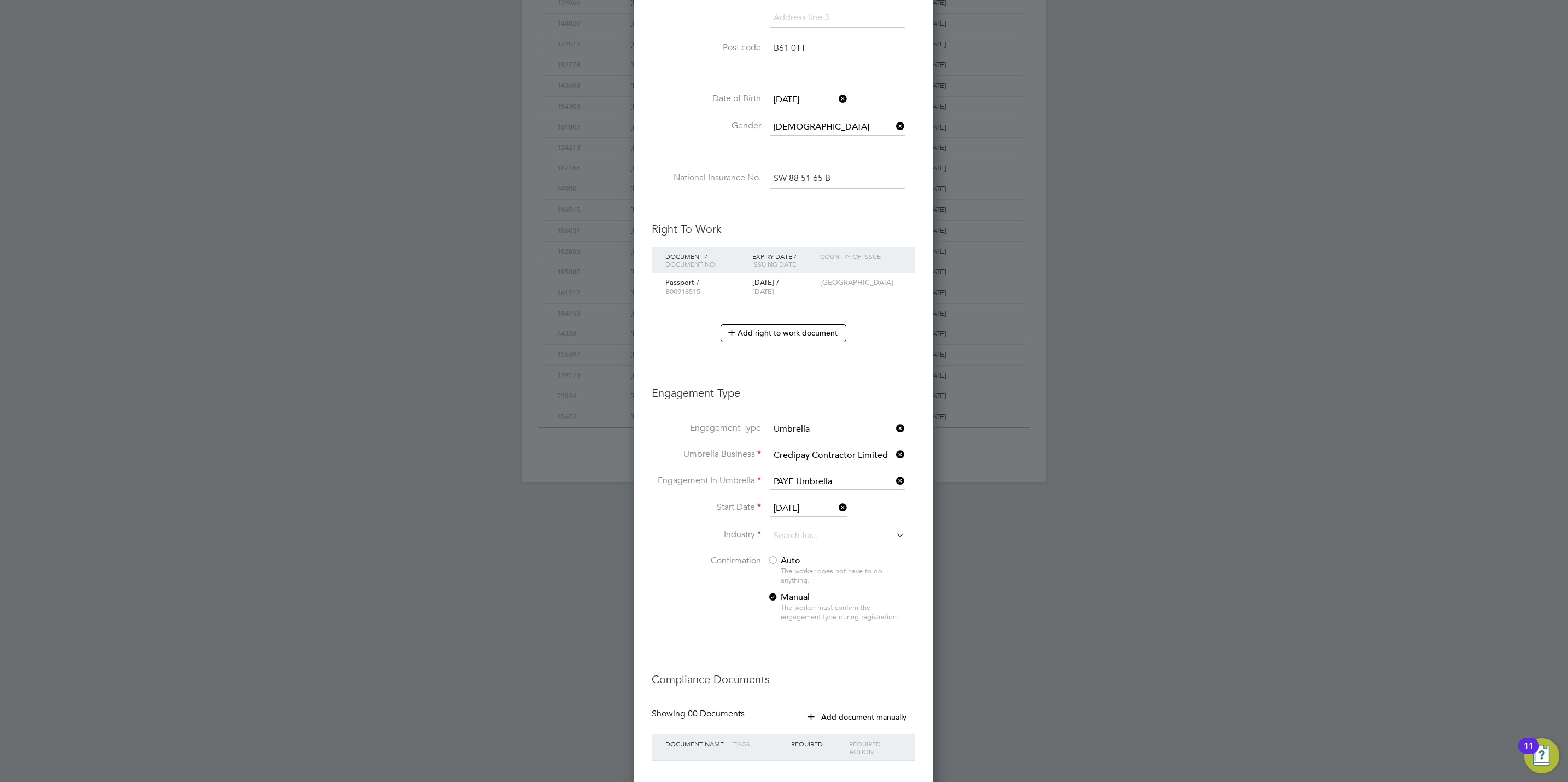
scroll to position [459, 0]
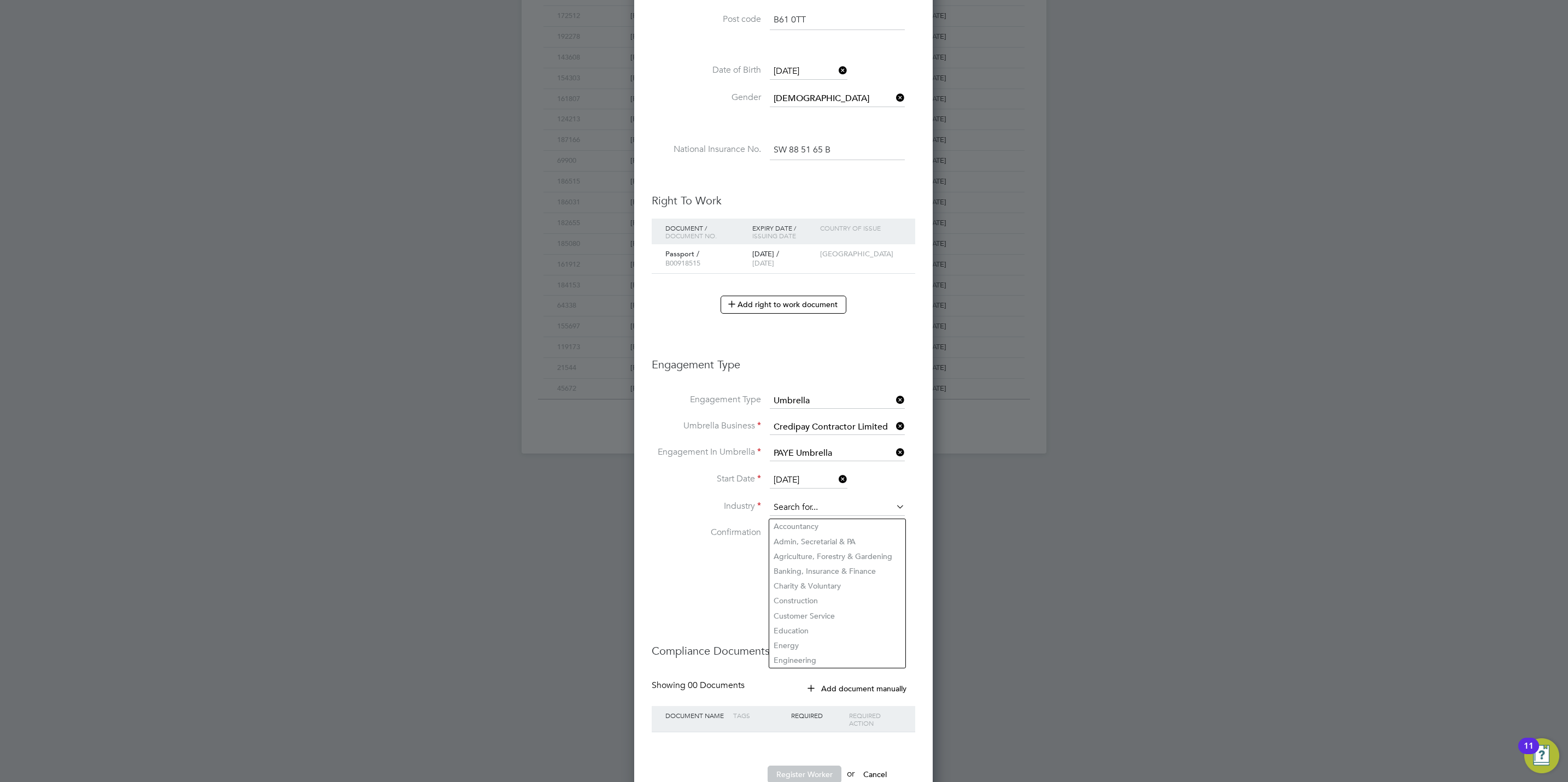
click at [832, 510] on input at bounding box center [838, 508] width 135 height 16
click at [819, 519] on li "Con struction" at bounding box center [837, 527] width 136 height 15
type input "Construction"
click at [775, 538] on div at bounding box center [772, 533] width 11 height 11
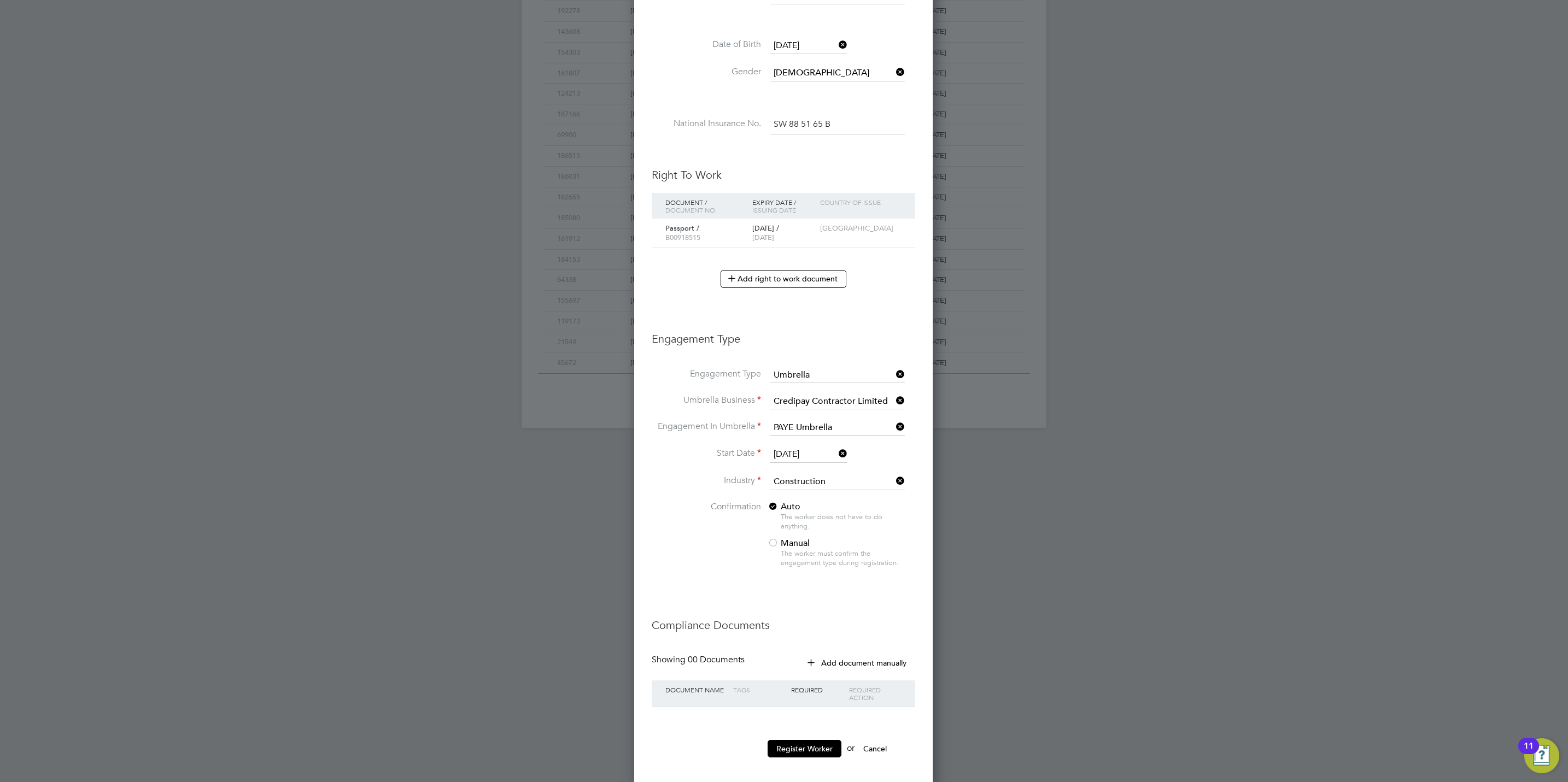
scroll to position [498, 0]
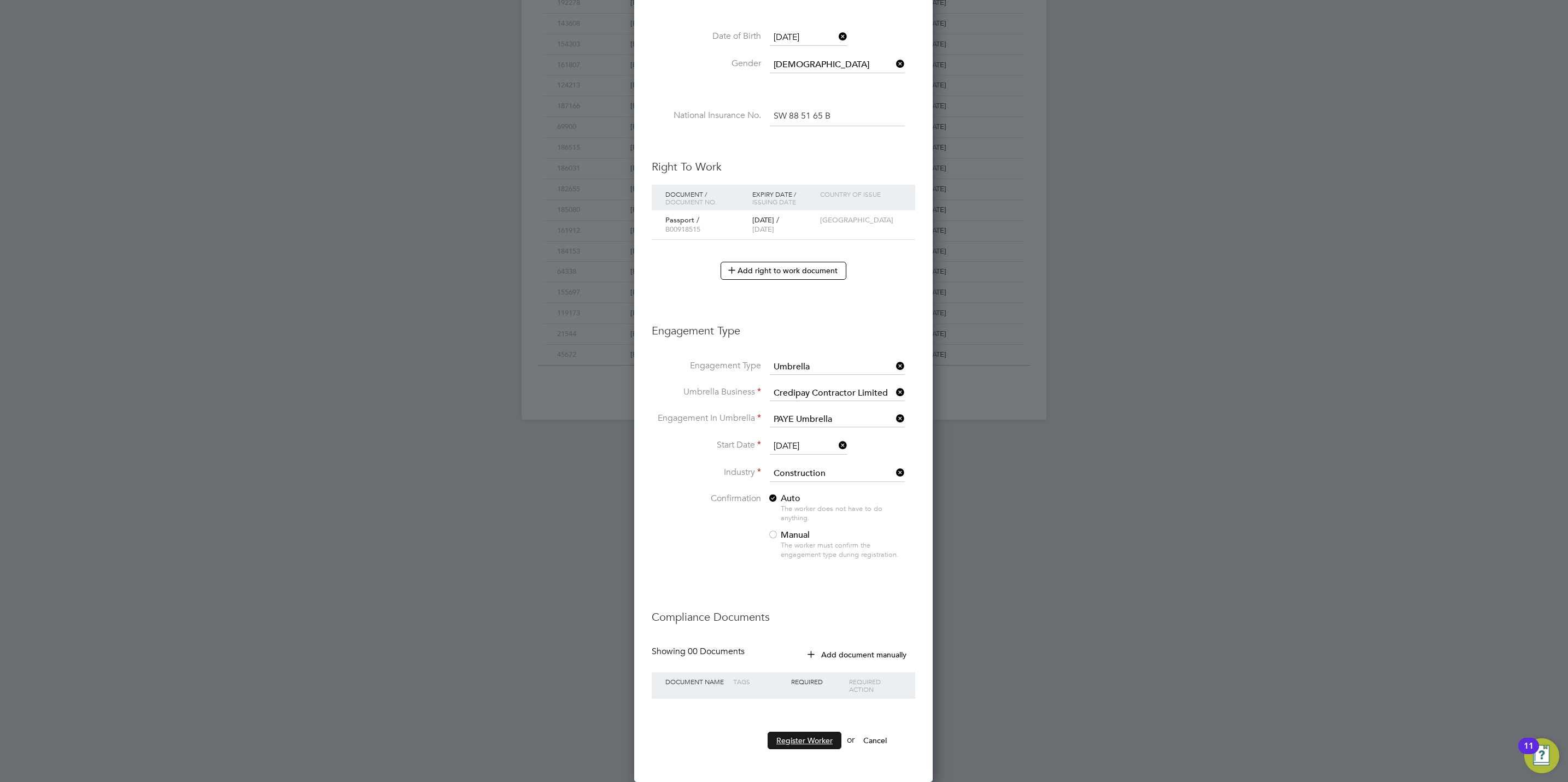
click at [820, 742] on button "Register Worker" at bounding box center [805, 740] width 74 height 17
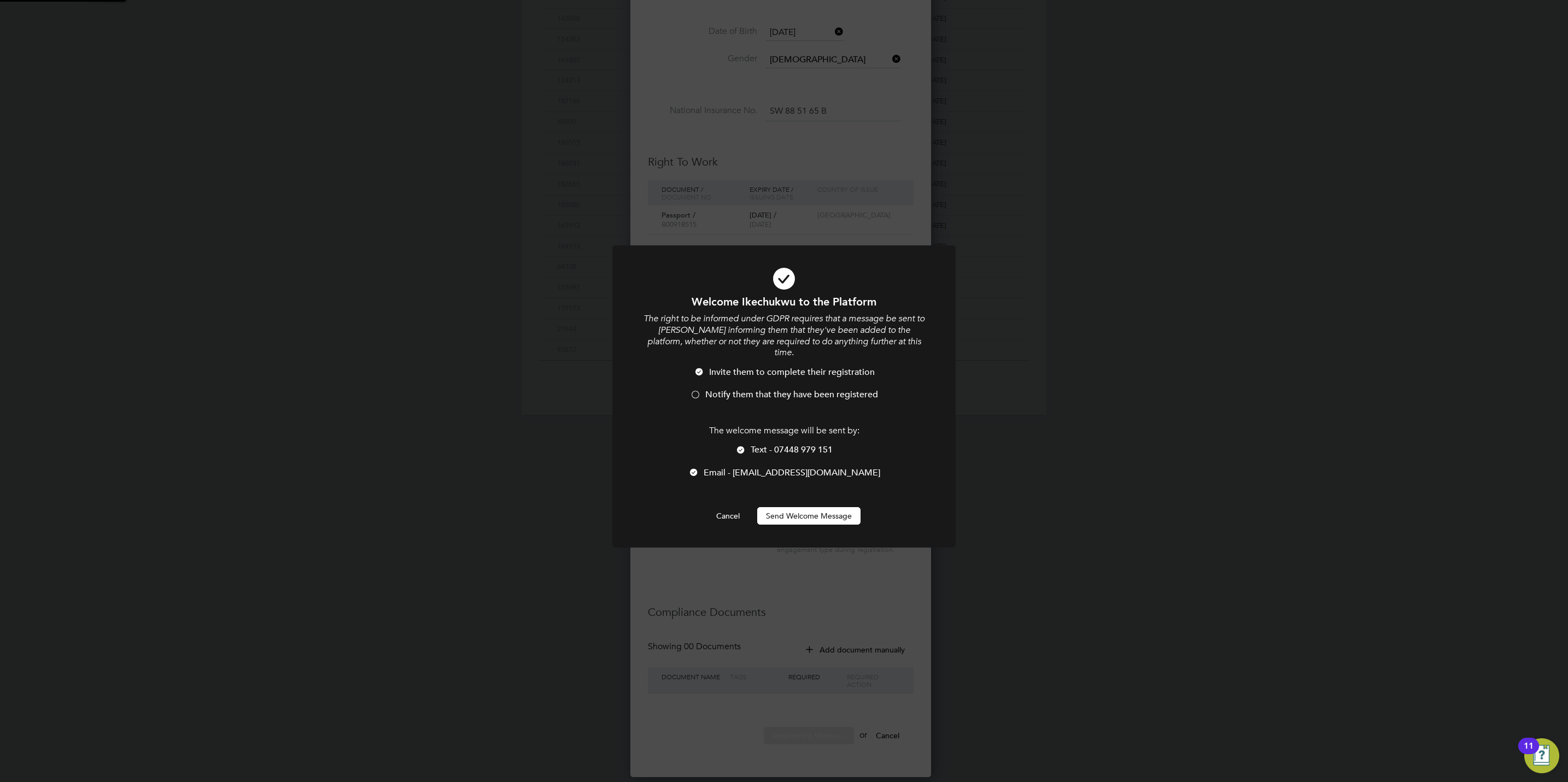
scroll to position [0, 0]
drag, startPoint x: 828, startPoint y: 513, endPoint x: 856, endPoint y: 504, distance: 29.4
click at [828, 512] on button "Send Welcome Message" at bounding box center [808, 515] width 103 height 17
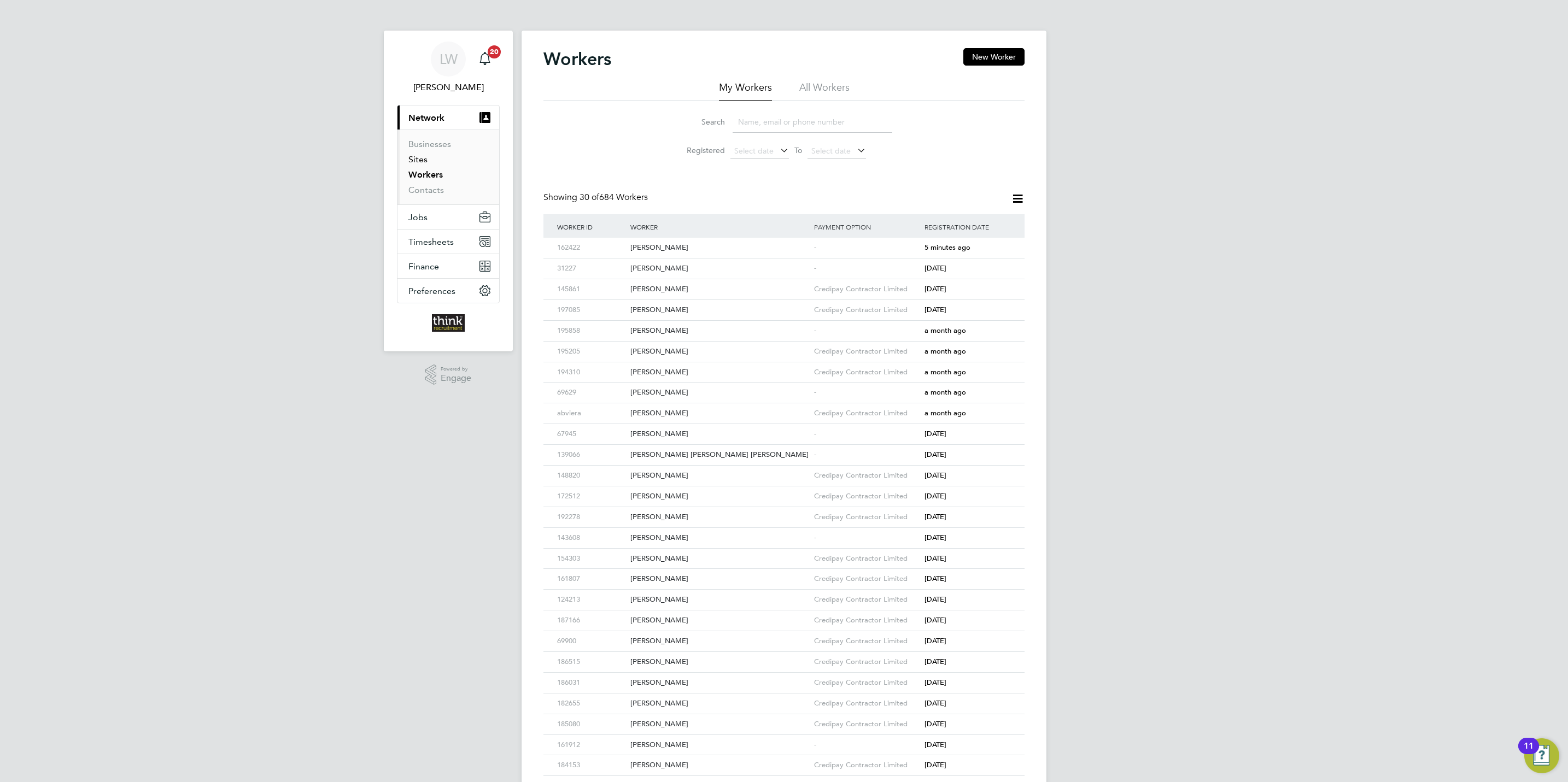
click at [417, 157] on link "Sites" at bounding box center [418, 159] width 19 height 11
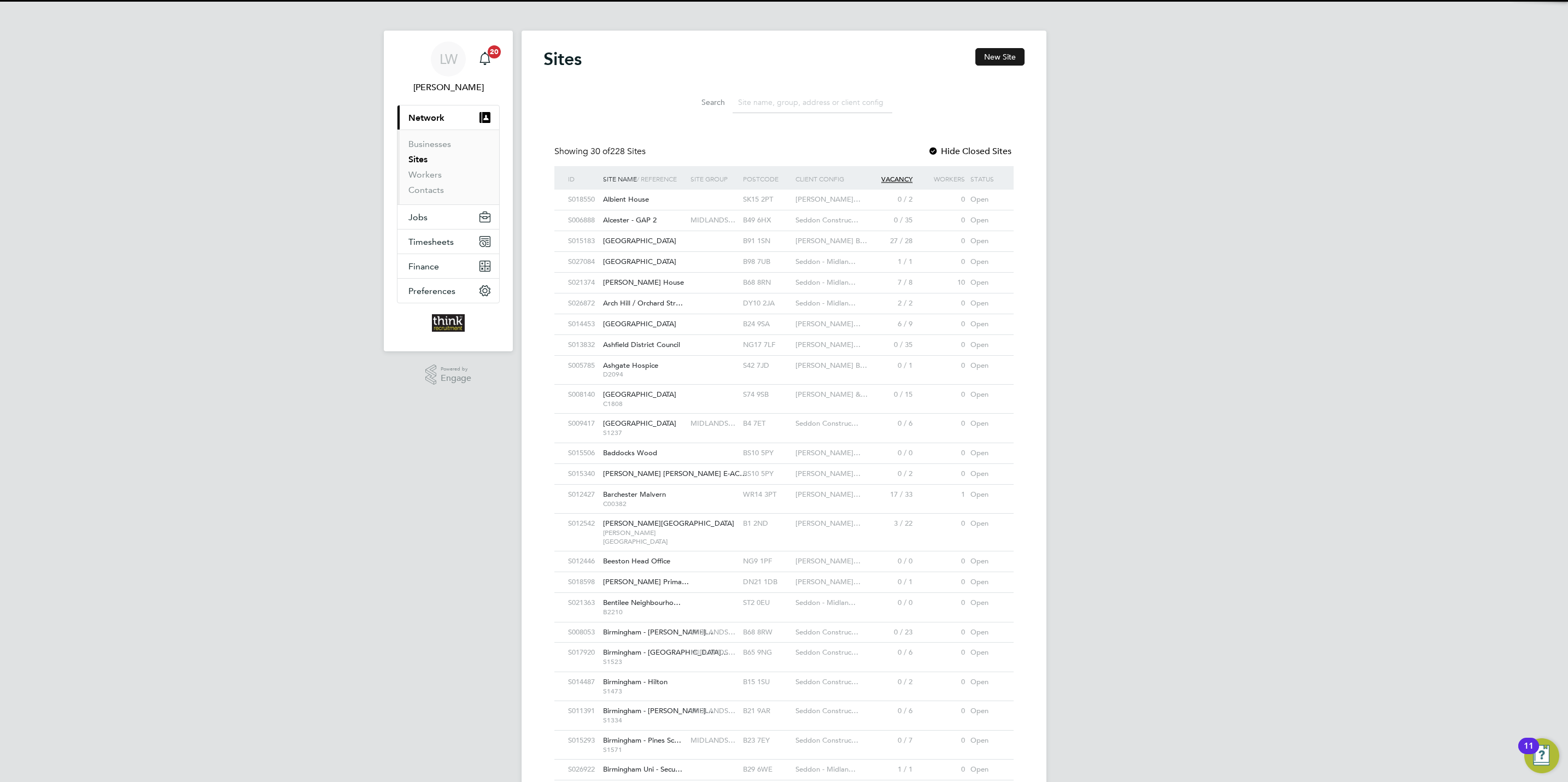
click at [1006, 63] on button "New Site" at bounding box center [1000, 56] width 49 height 17
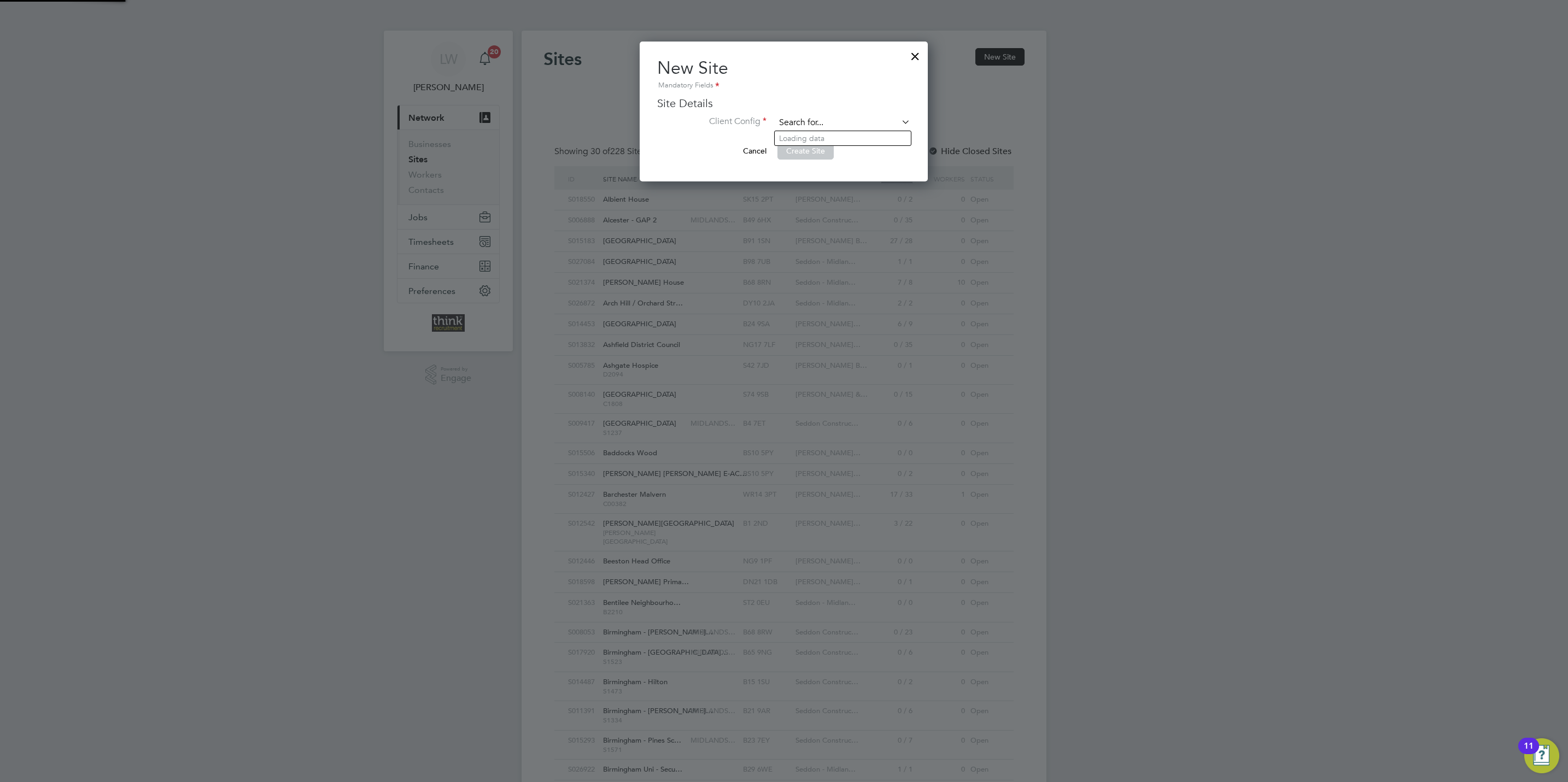
click at [793, 119] on input at bounding box center [842, 123] width 135 height 16
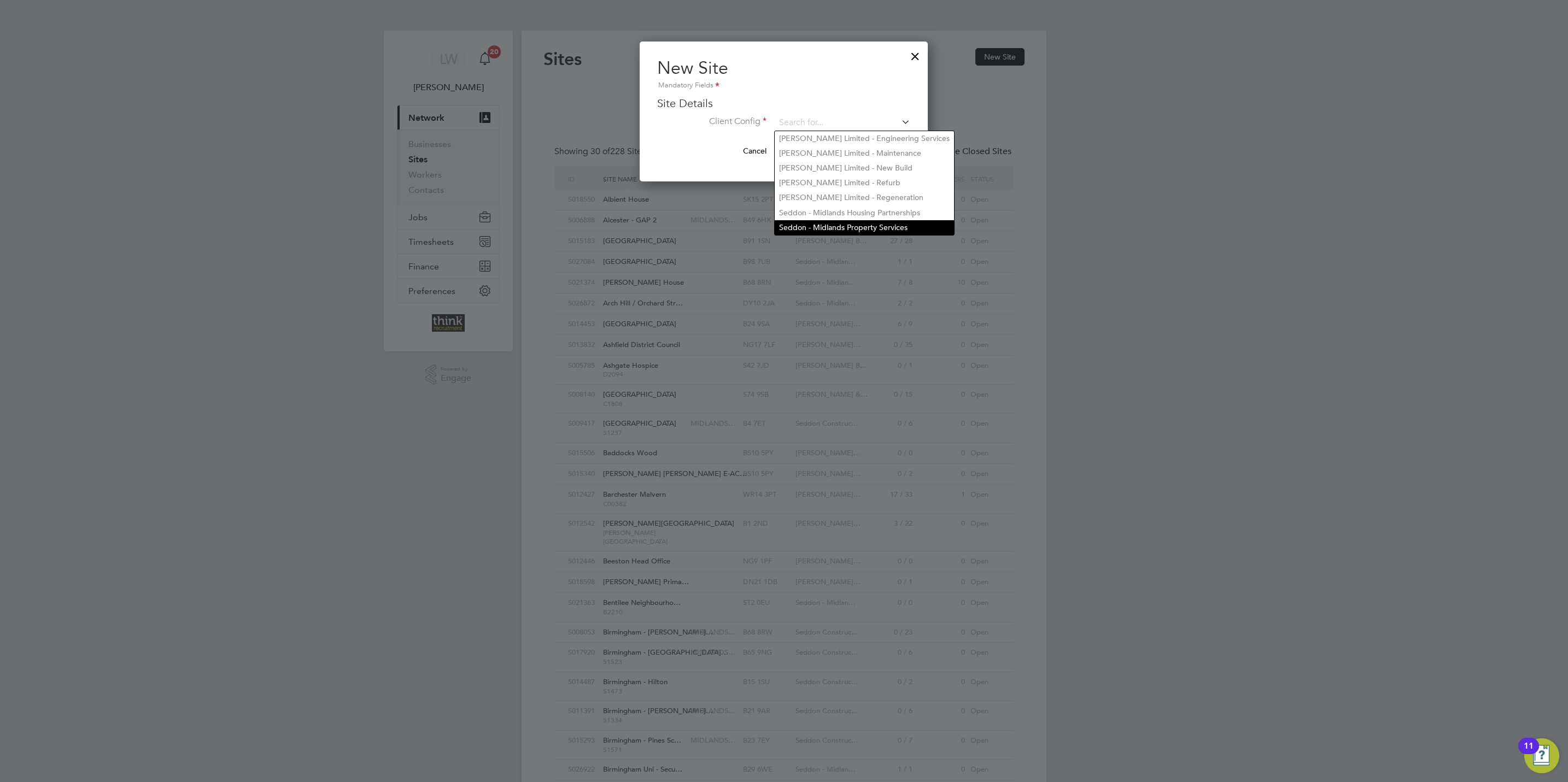
click at [845, 225] on li "Seddon - Midlands Property Services" at bounding box center [865, 228] width 180 height 15
type input "Seddon - Midlands Property Services"
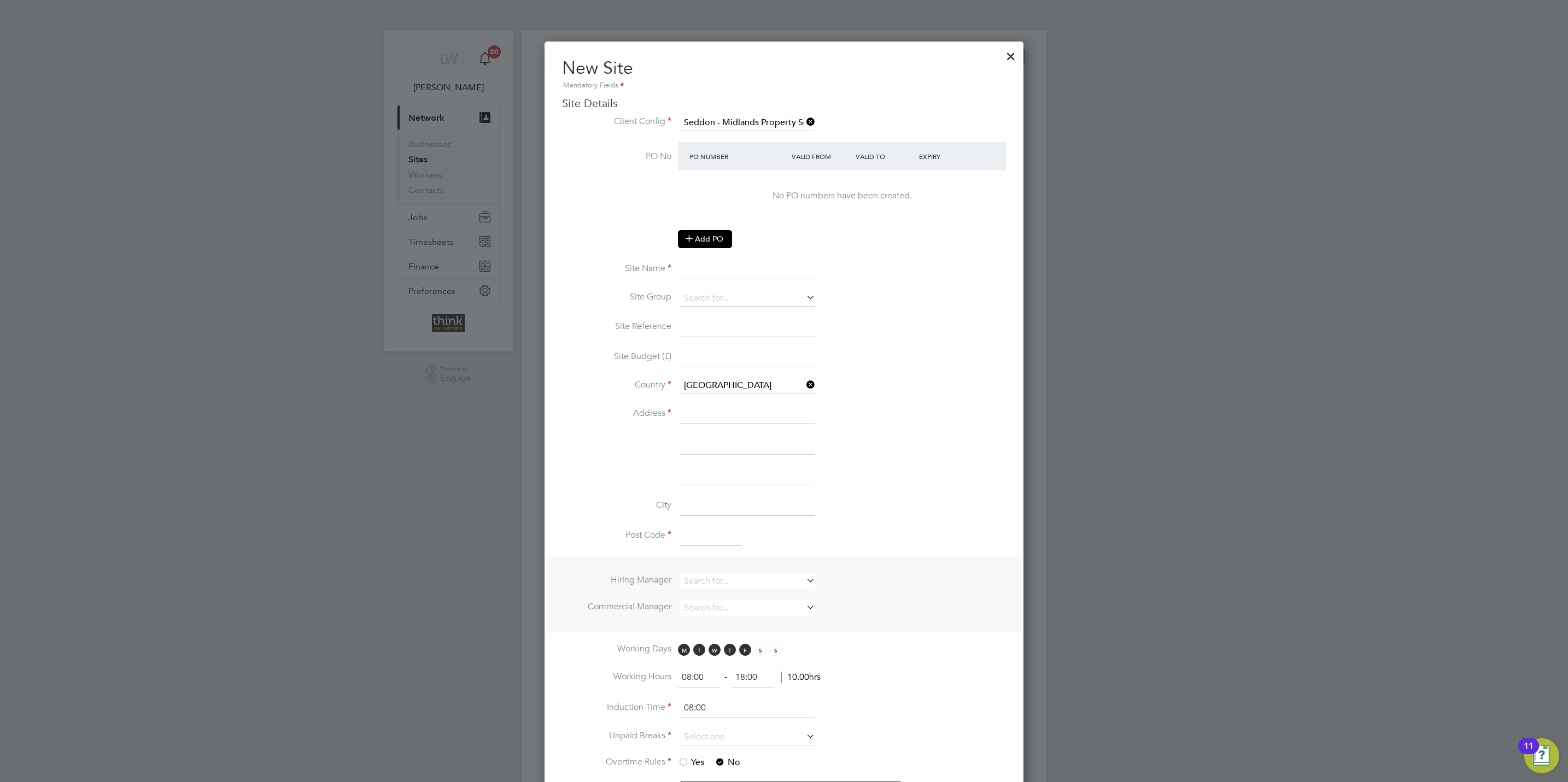
click at [704, 243] on button "Add PO" at bounding box center [705, 238] width 54 height 17
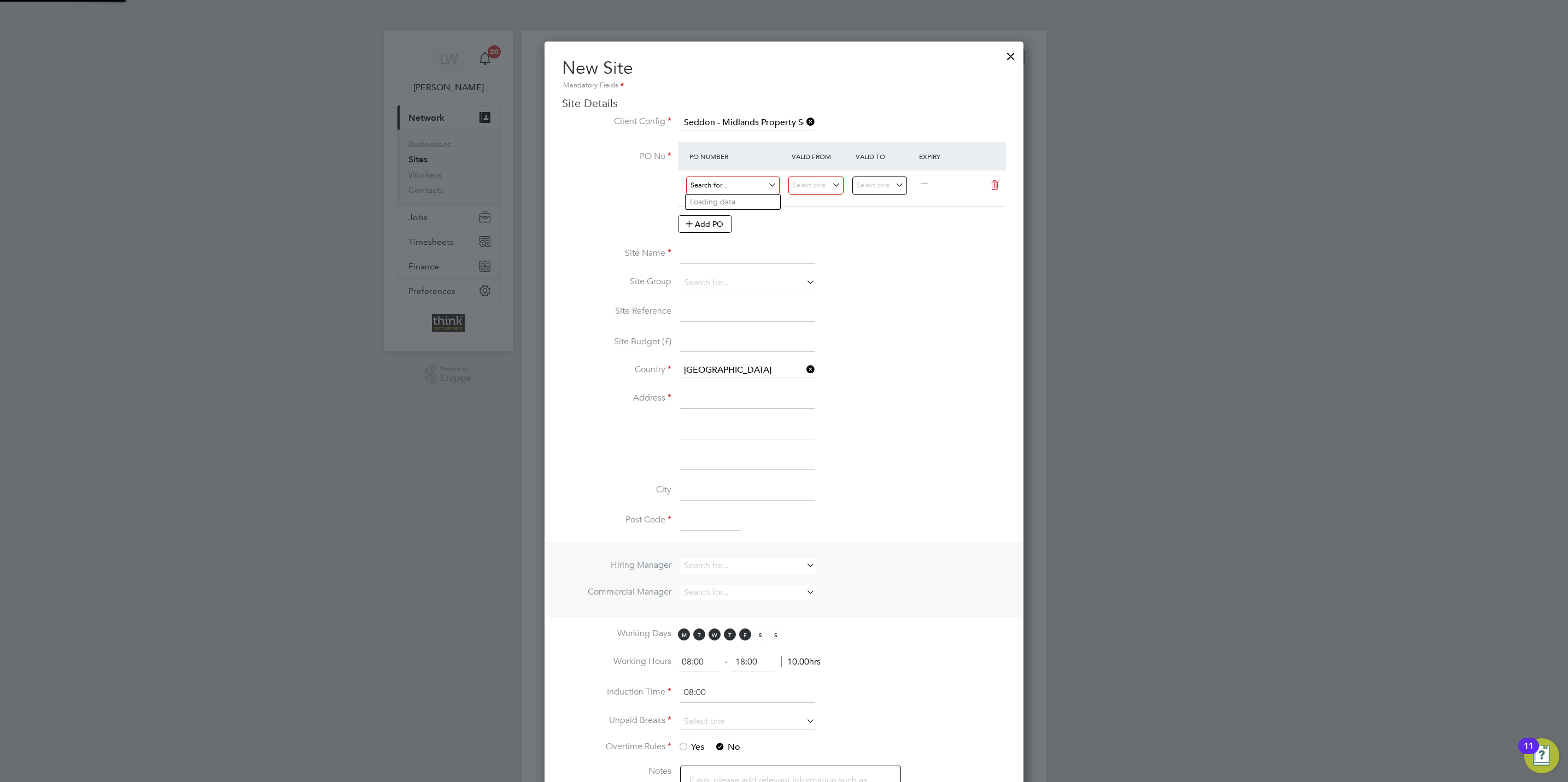
click at [727, 186] on input at bounding box center [733, 185] width 94 height 18
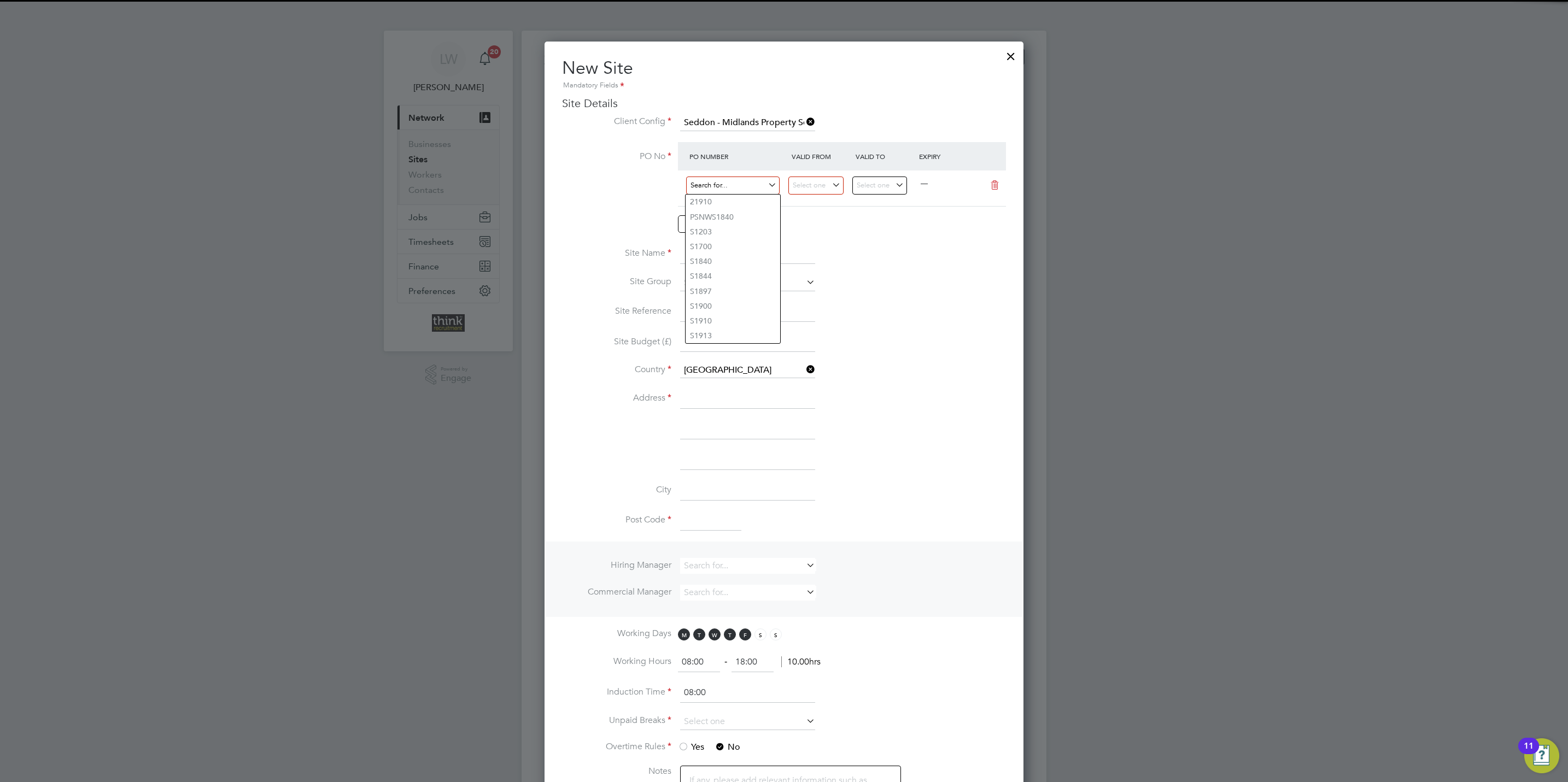
paste input "S2194"
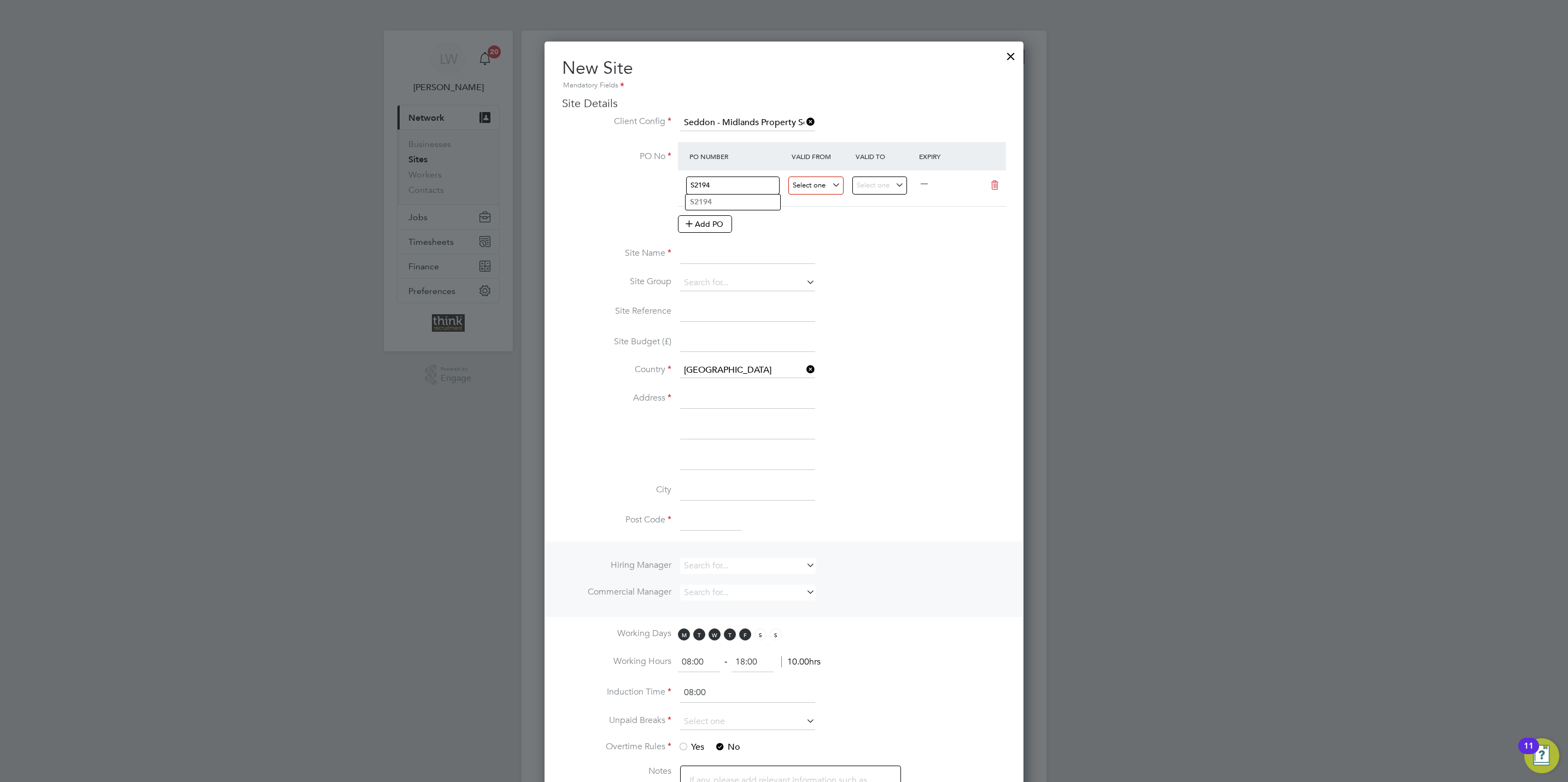
type input "S2194"
click at [825, 184] on input at bounding box center [815, 185] width 55 height 18
click at [805, 317] on span "6" at bounding box center [806, 311] width 21 height 21
type input "[DATE]"
click at [883, 183] on input at bounding box center [880, 185] width 55 height 18
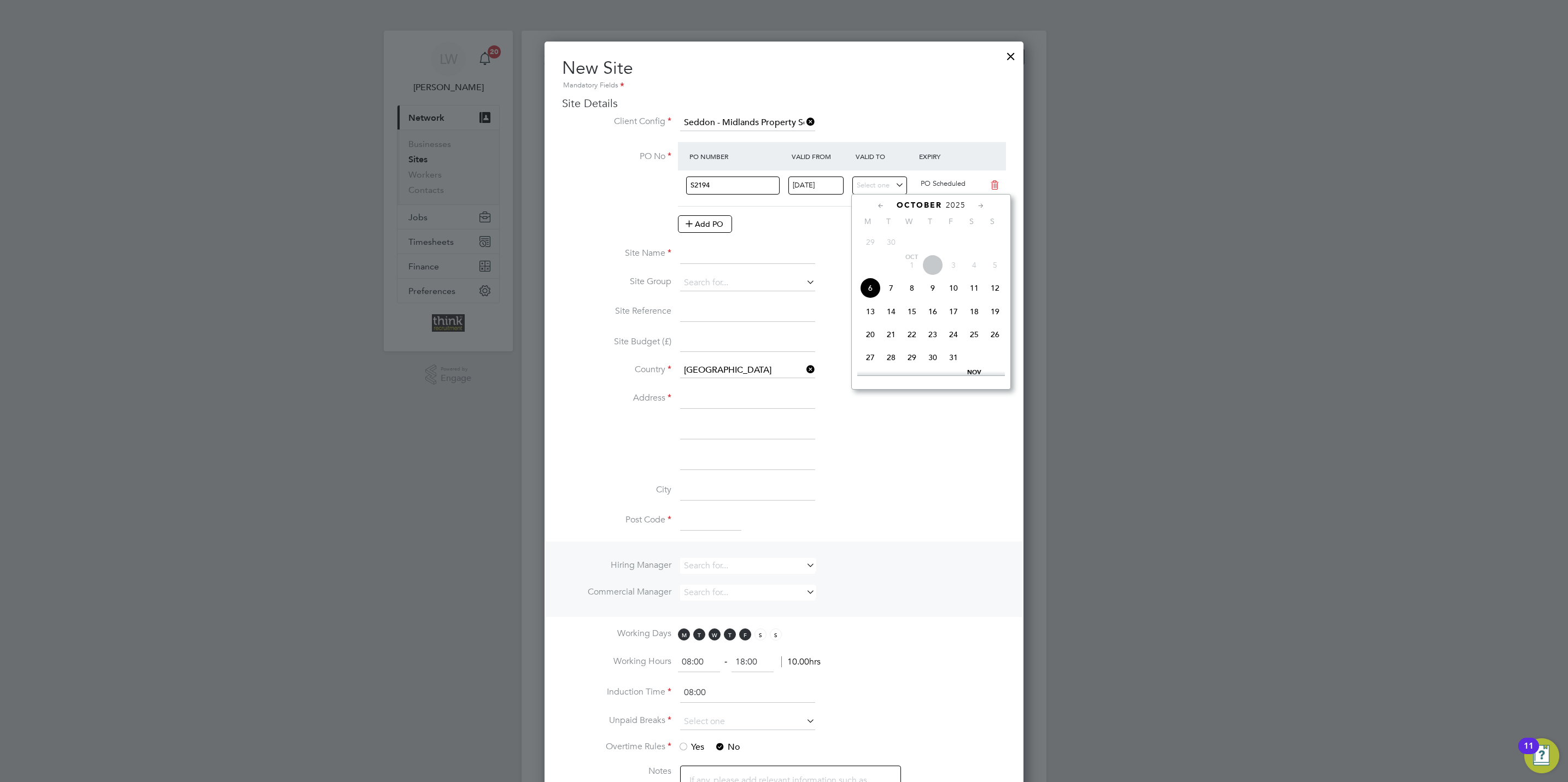
click at [983, 204] on icon at bounding box center [981, 206] width 11 height 12
click at [980, 203] on icon at bounding box center [981, 206] width 11 height 12
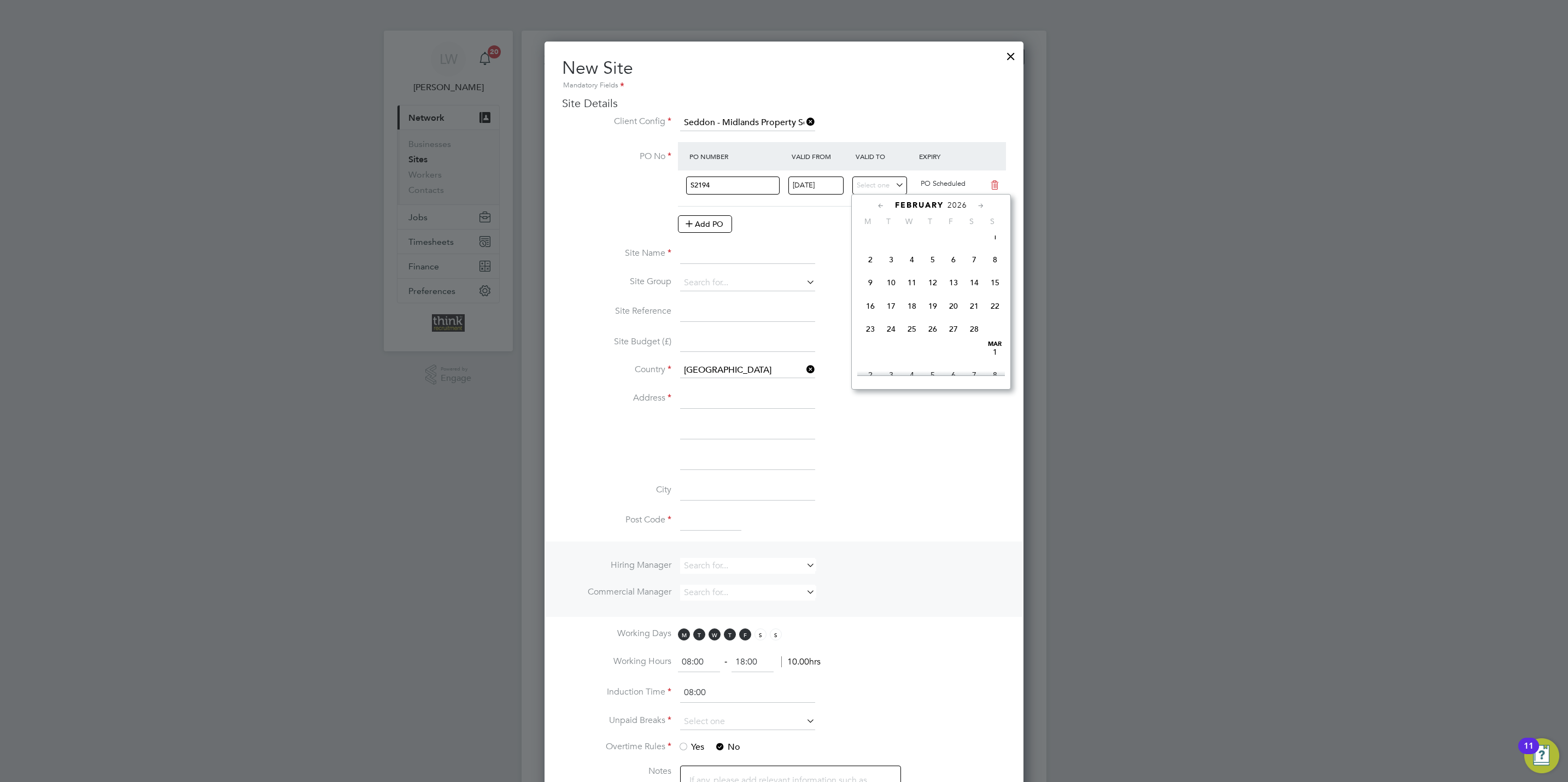
click at [980, 203] on icon at bounding box center [981, 206] width 11 height 12
click at [880, 204] on icon at bounding box center [880, 206] width 11 height 12
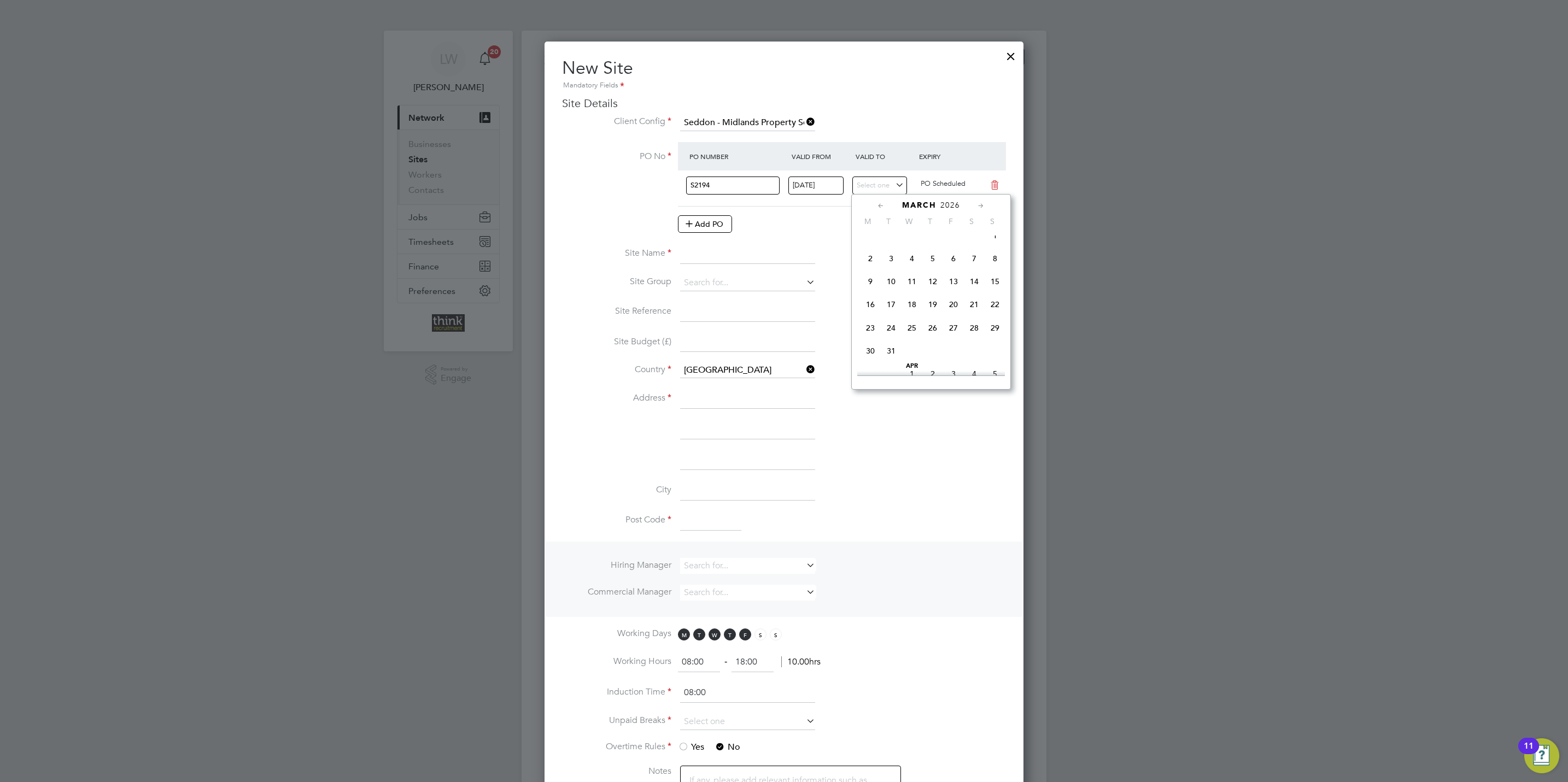
click at [995, 291] on span "15" at bounding box center [995, 281] width 21 height 21
type input "[DATE]"
click at [736, 253] on input at bounding box center [748, 254] width 135 height 20
type input "IPC, [GEOGRAPHIC_DATA]"
click at [716, 406] on input at bounding box center [748, 399] width 135 height 20
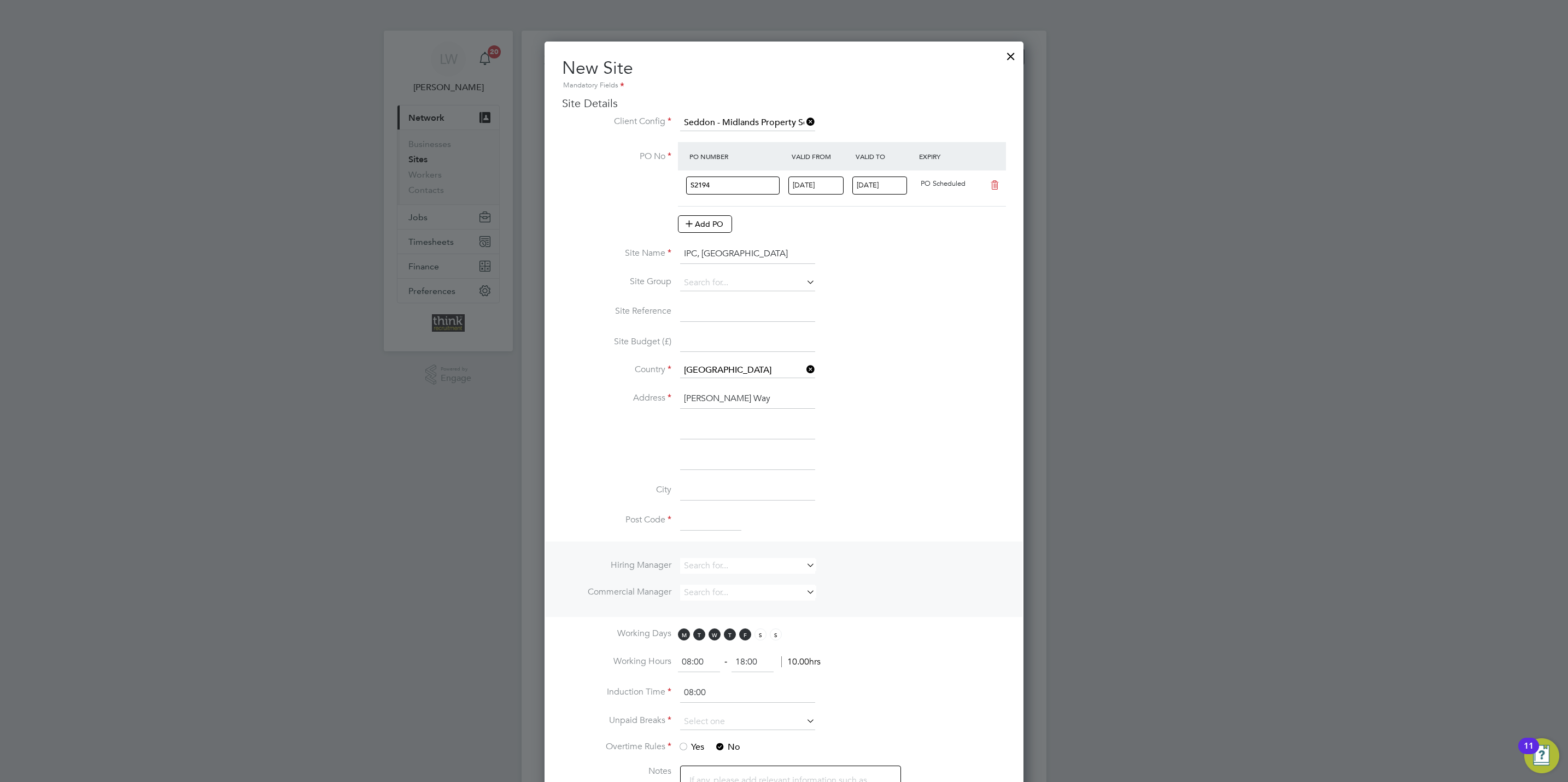
type input "[PERSON_NAME] Way"
click at [722, 492] on input at bounding box center [748, 491] width 135 height 20
type input "[GEOGRAPHIC_DATA]"
click at [704, 525] on input at bounding box center [711, 521] width 61 height 20
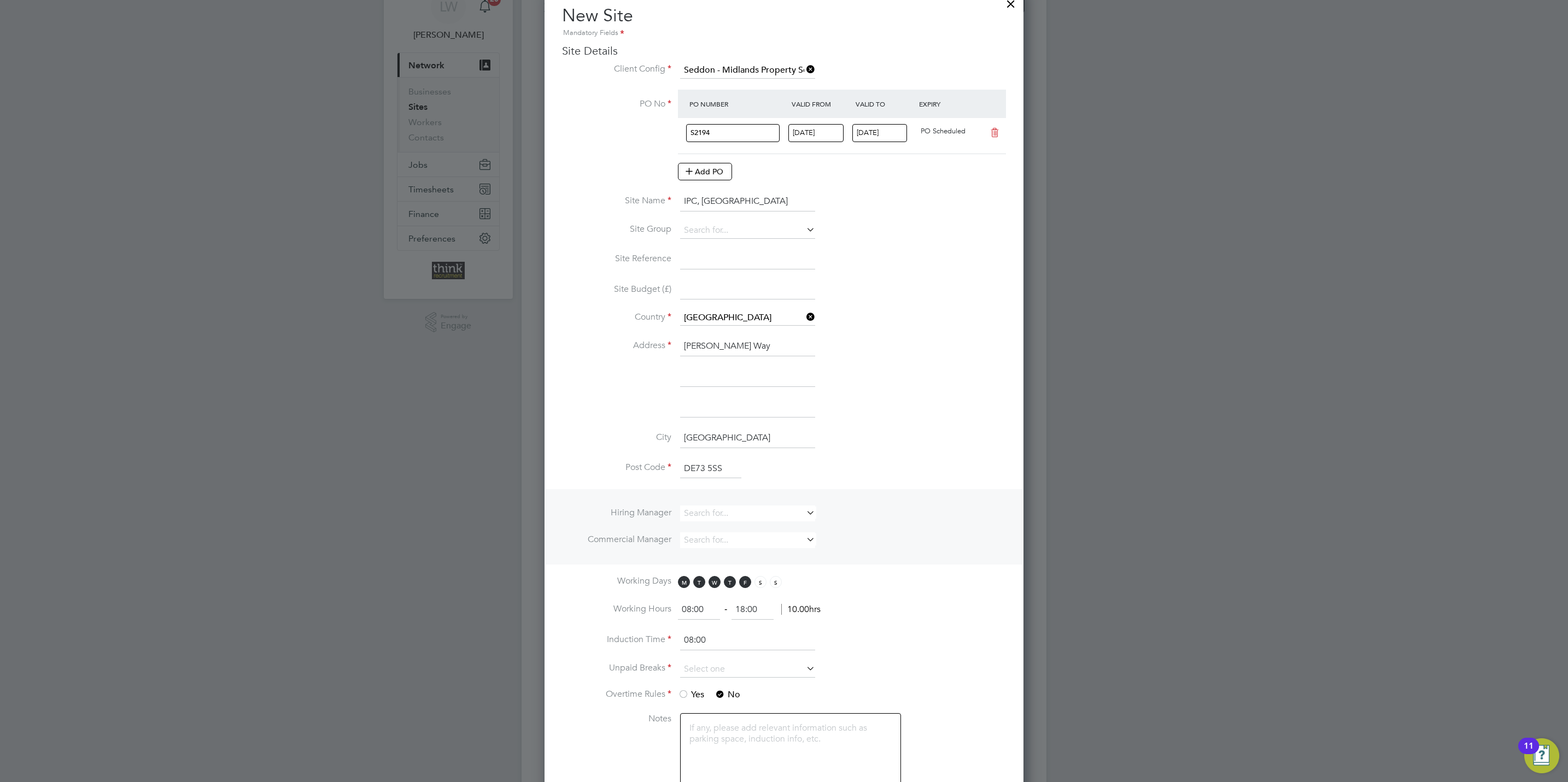
scroll to position [82, 0]
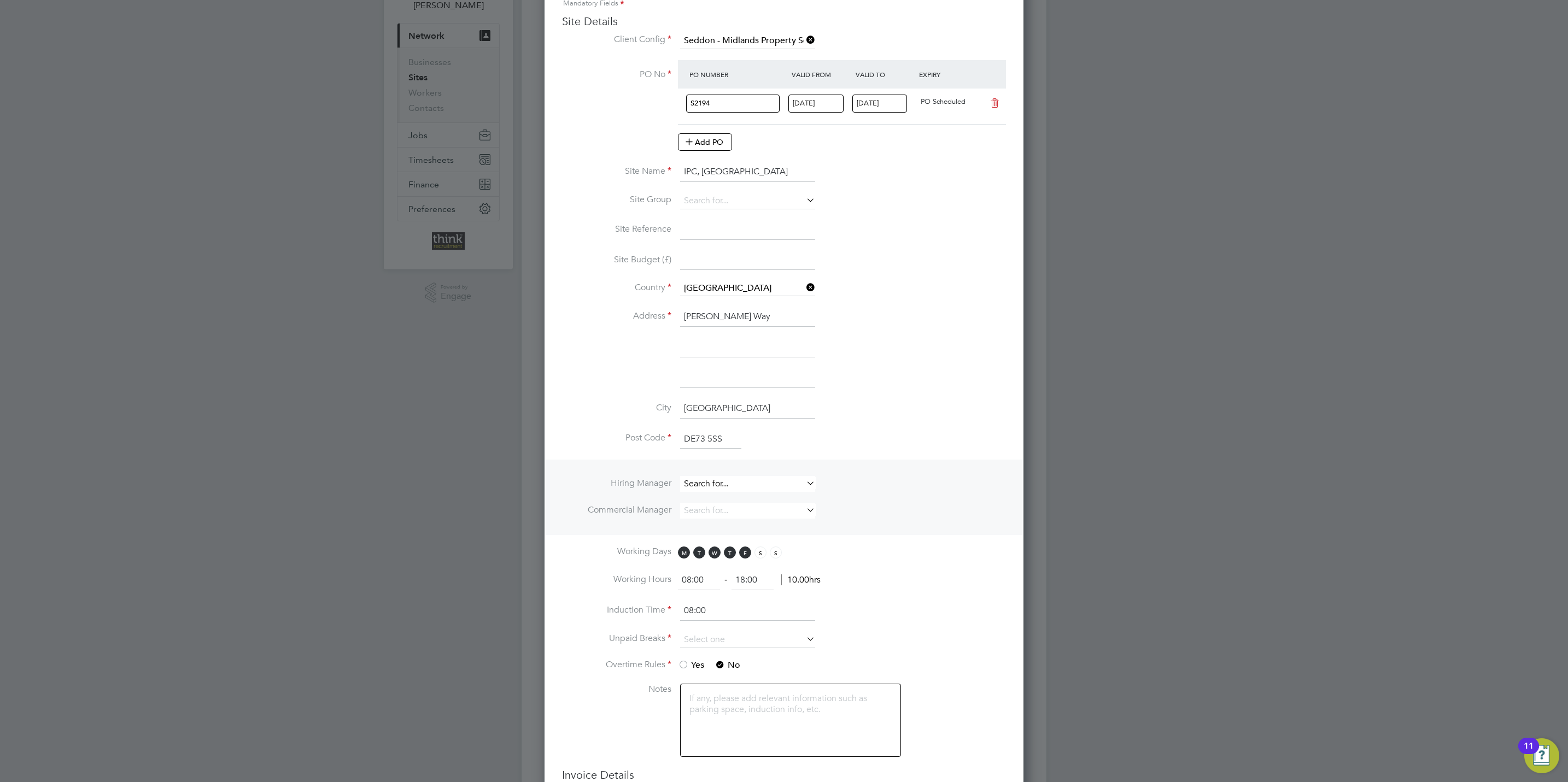
type input "DE73 5SS"
click at [773, 486] on input at bounding box center [748, 483] width 135 height 16
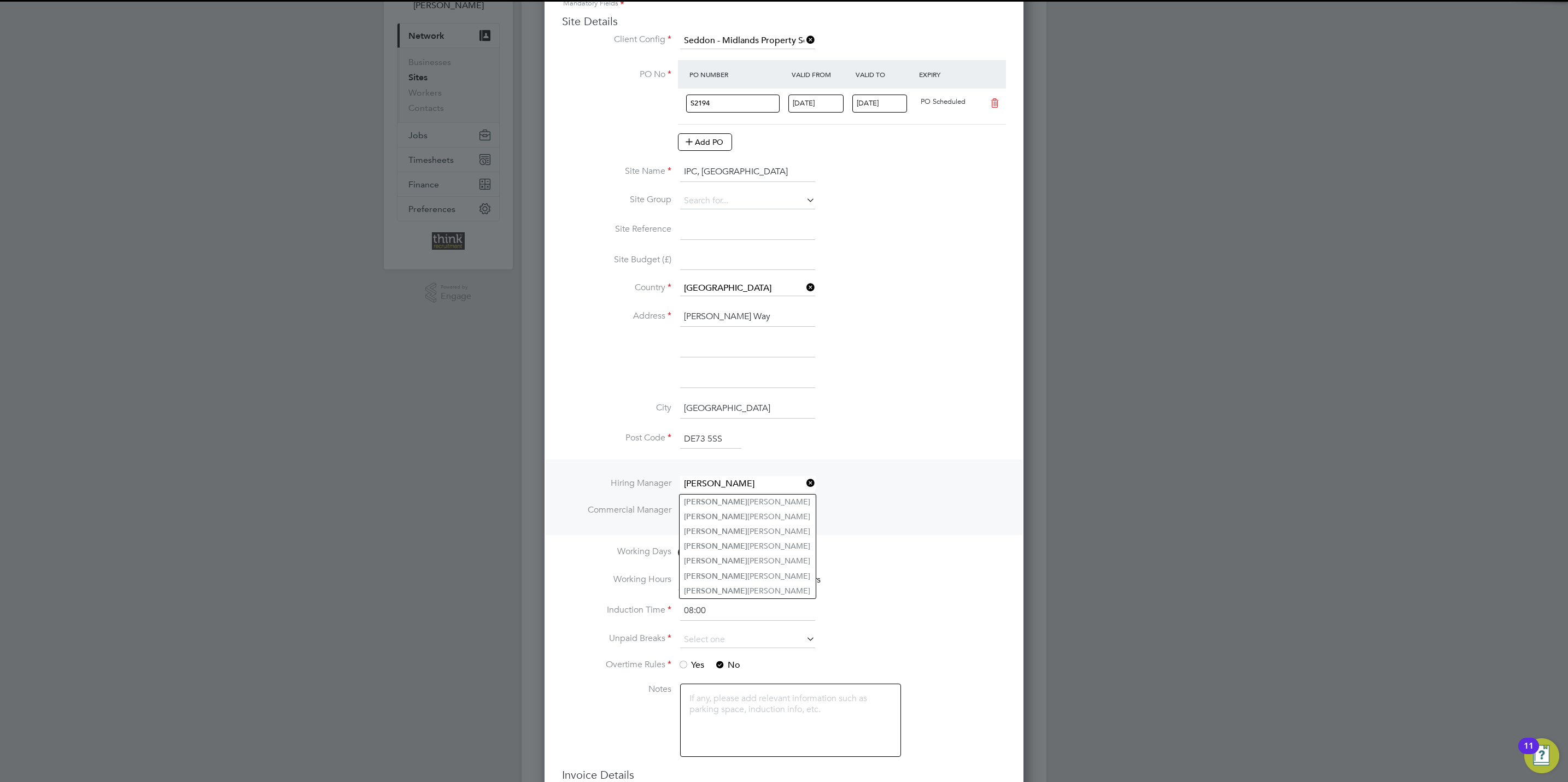
type input "[PERSON_NAME]"
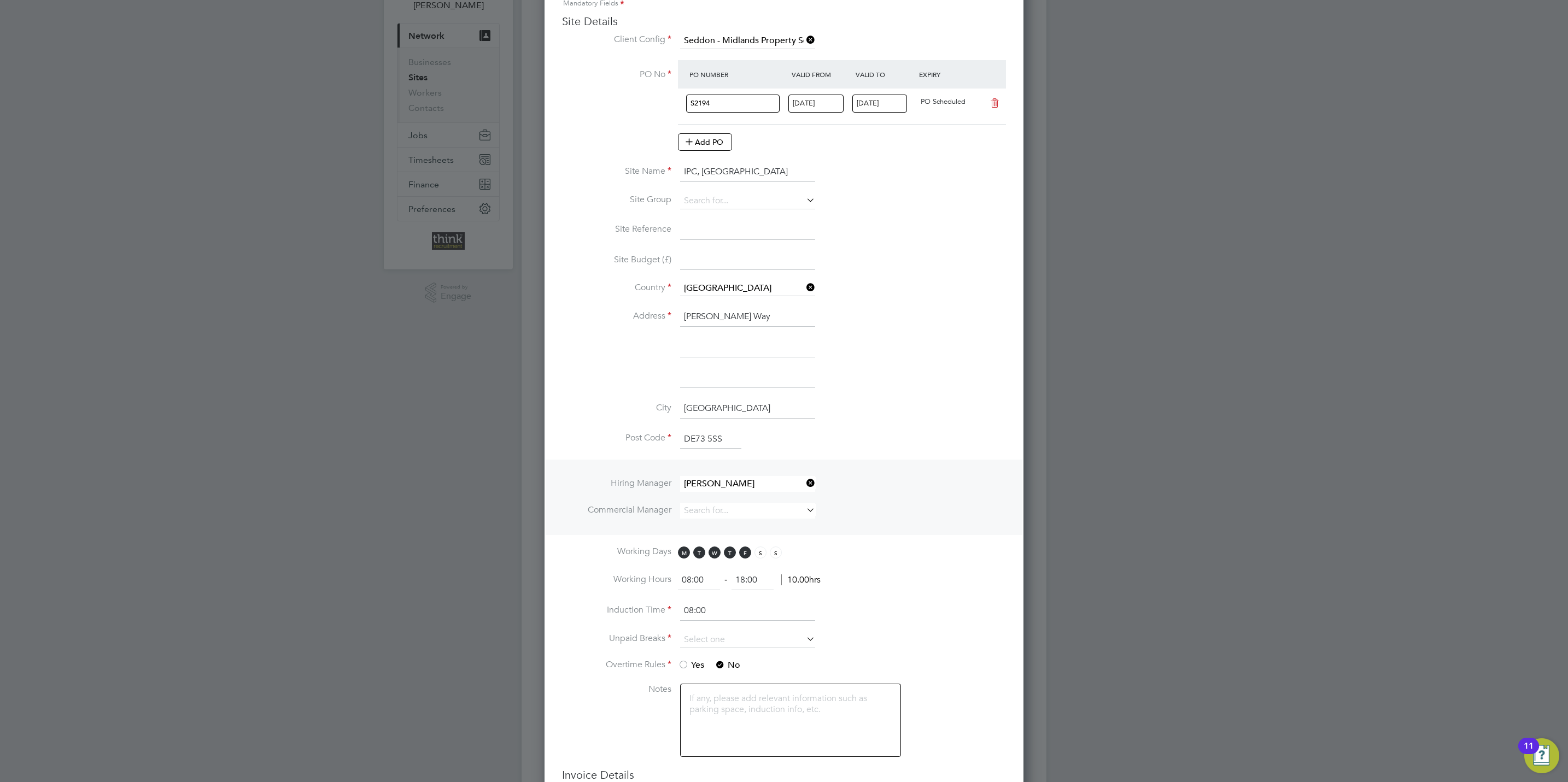
click at [752, 494] on ul "[PERSON_NAME] [PERSON_NAME] [PERSON_NAME] [PERSON_NAME] [PERSON_NAME] [PERSON_N…" at bounding box center [747, 546] width 138 height 105
click at [757, 490] on input at bounding box center [748, 483] width 135 height 16
click at [730, 496] on li "[PERSON_NAME]" at bounding box center [747, 502] width 136 height 15
type input "[PERSON_NAME]"
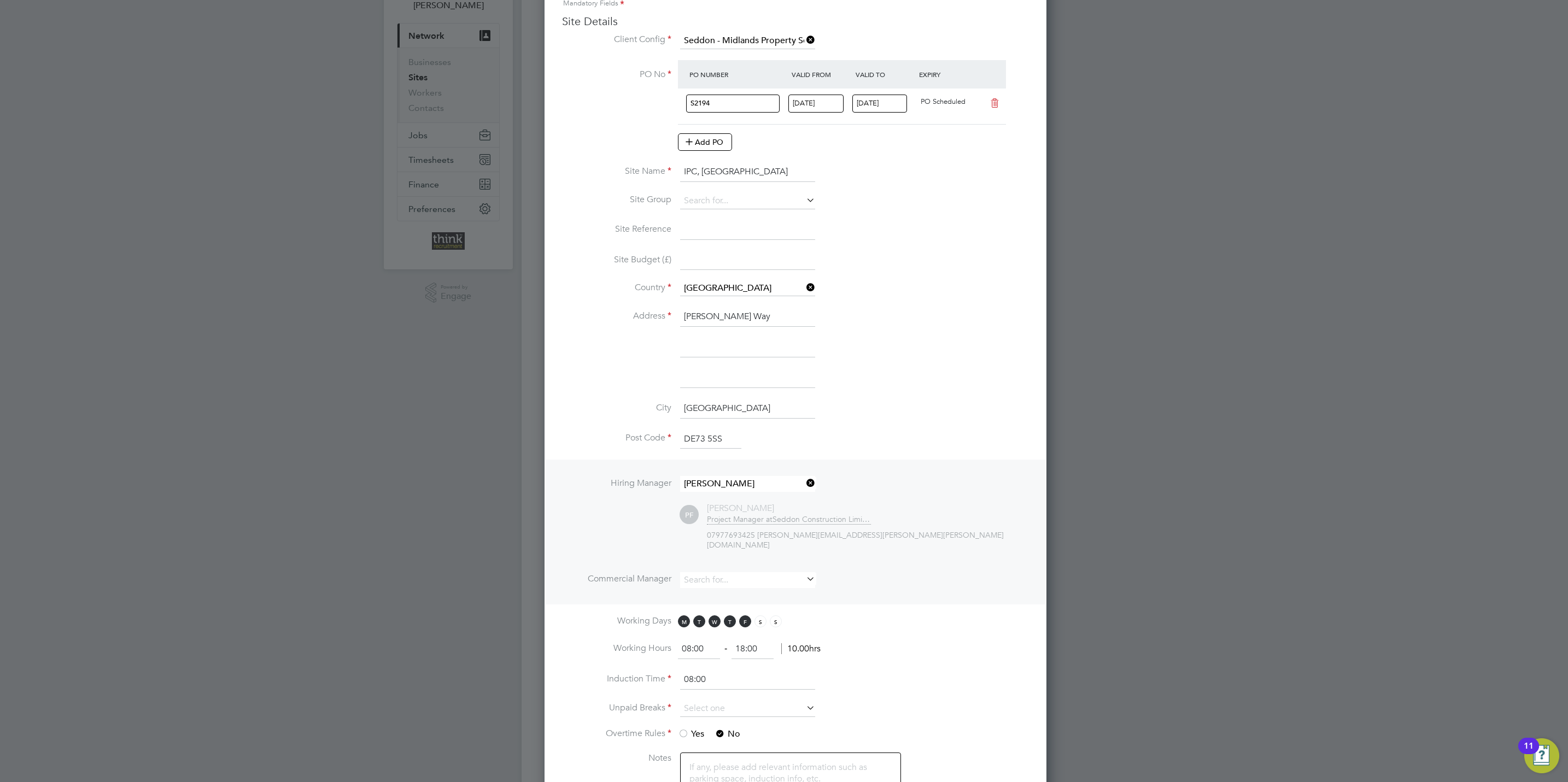
scroll to position [1018, 479]
click at [731, 572] on input at bounding box center [748, 580] width 135 height 16
click at [721, 588] on li "[PERSON_NAME]" at bounding box center [747, 587] width 136 height 15
type input "[PERSON_NAME]"
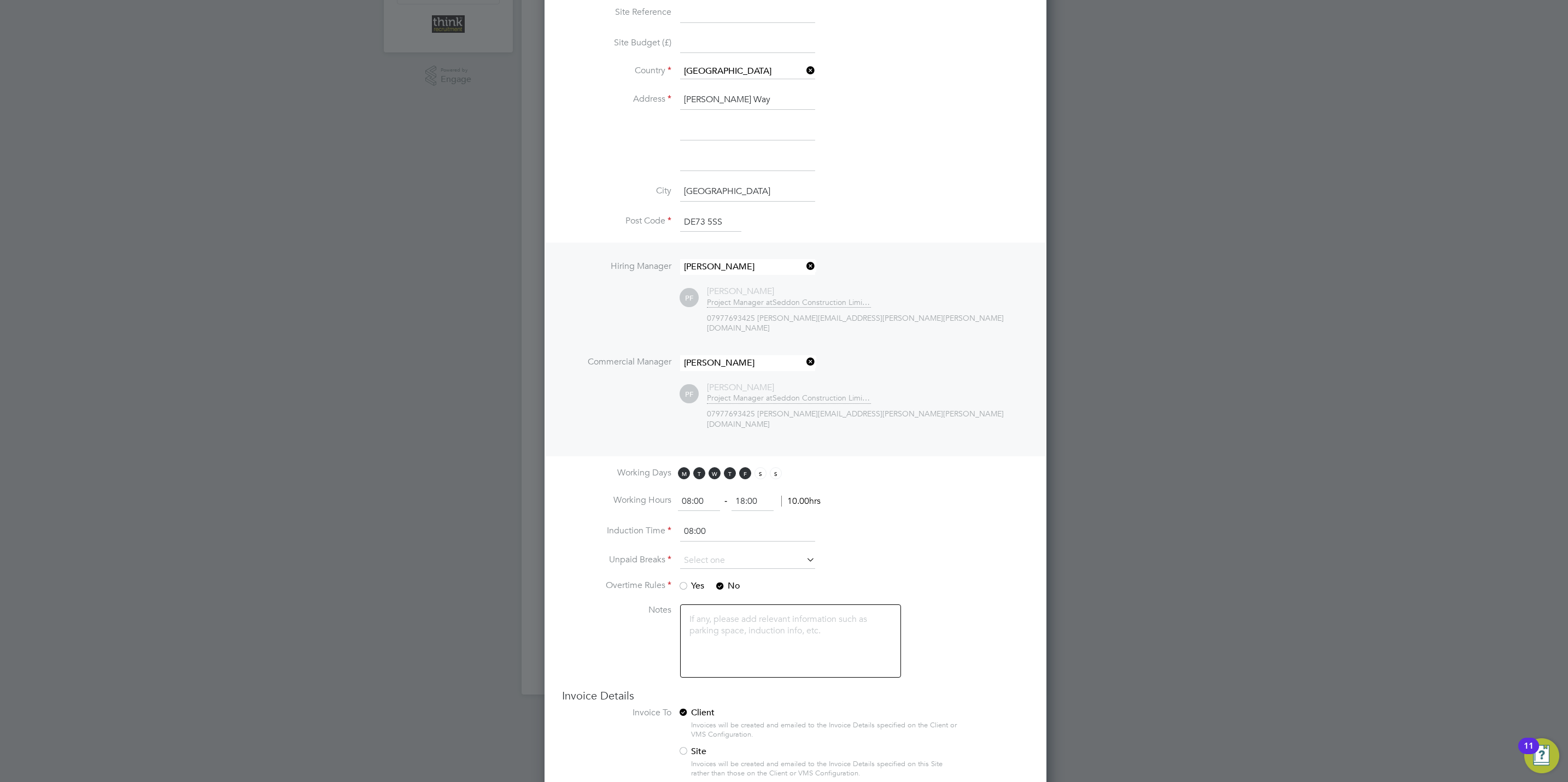
scroll to position [328, 0]
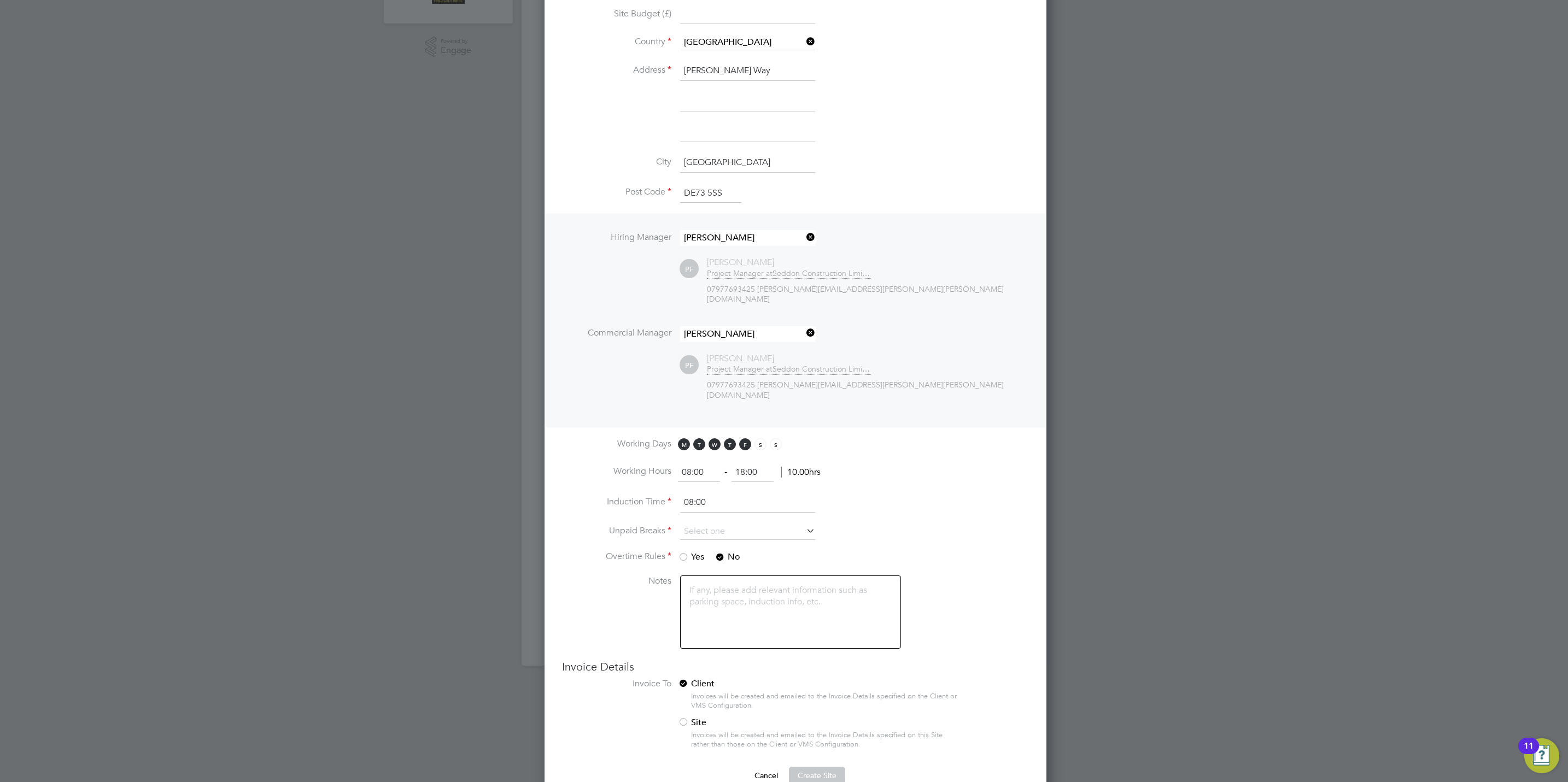
click at [706, 463] on input "08:00" at bounding box center [698, 472] width 42 height 20
type input "07:30"
click at [760, 463] on input "18:00" at bounding box center [752, 472] width 42 height 20
type input "17:00"
click at [954, 438] on li "Working Days M T W T F S S" at bounding box center [795, 450] width 467 height 25
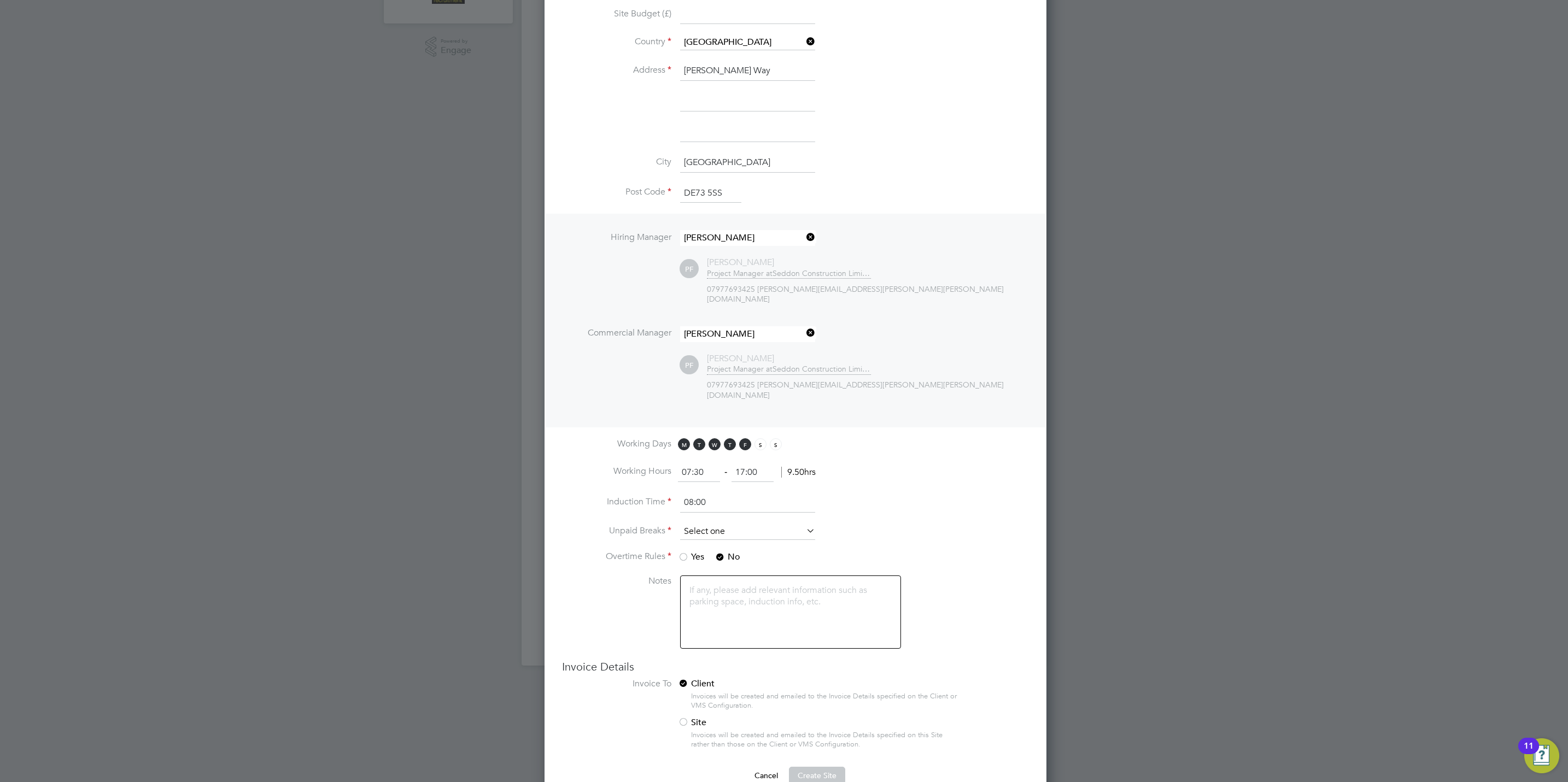
click at [751, 524] on input at bounding box center [748, 532] width 135 height 16
click at [729, 555] on li "30 mins" at bounding box center [747, 558] width 136 height 14
type input "30 mins"
click at [804, 763] on span "Create Site" at bounding box center [817, 768] width 39 height 10
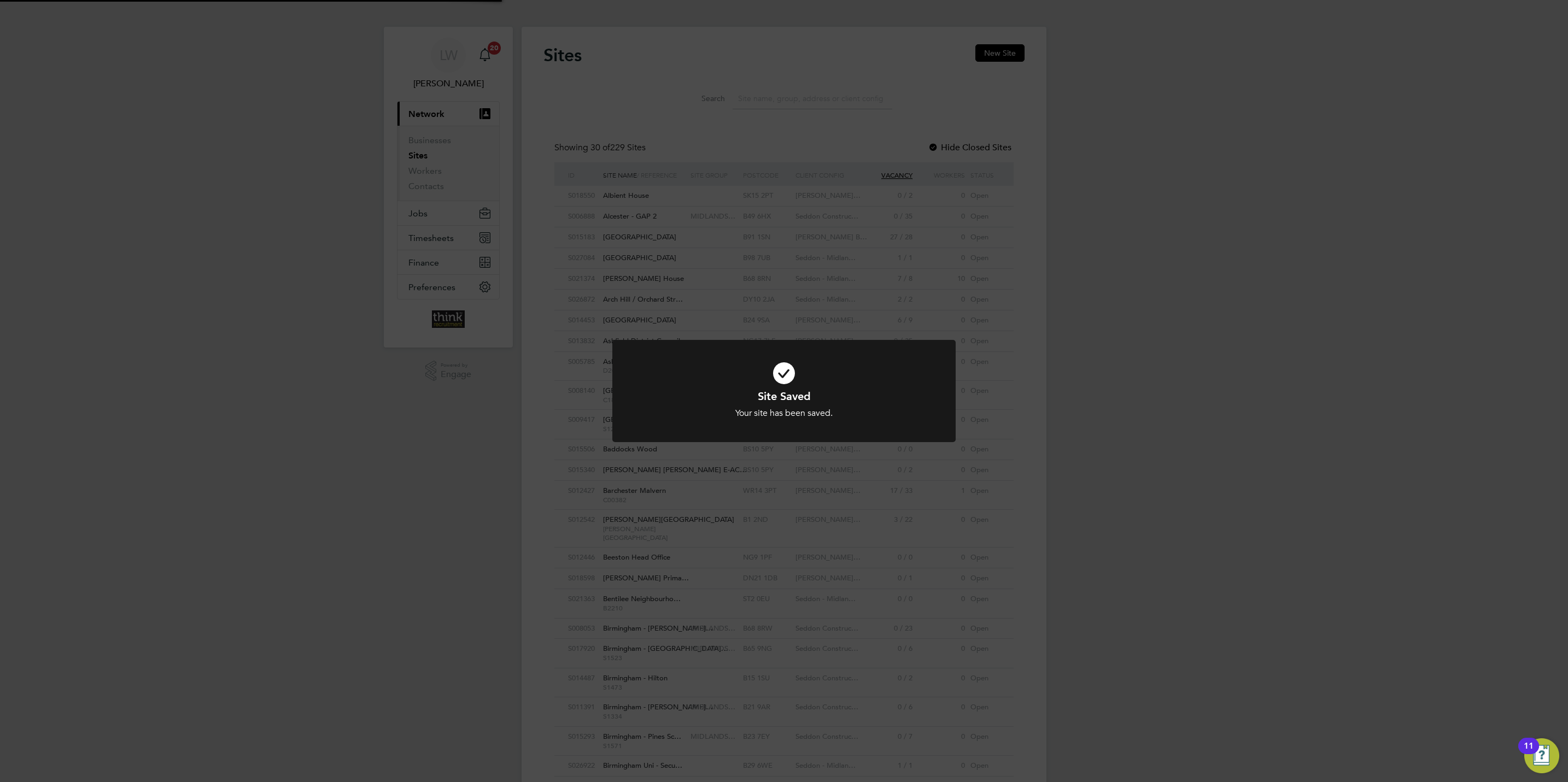
scroll to position [0, 0]
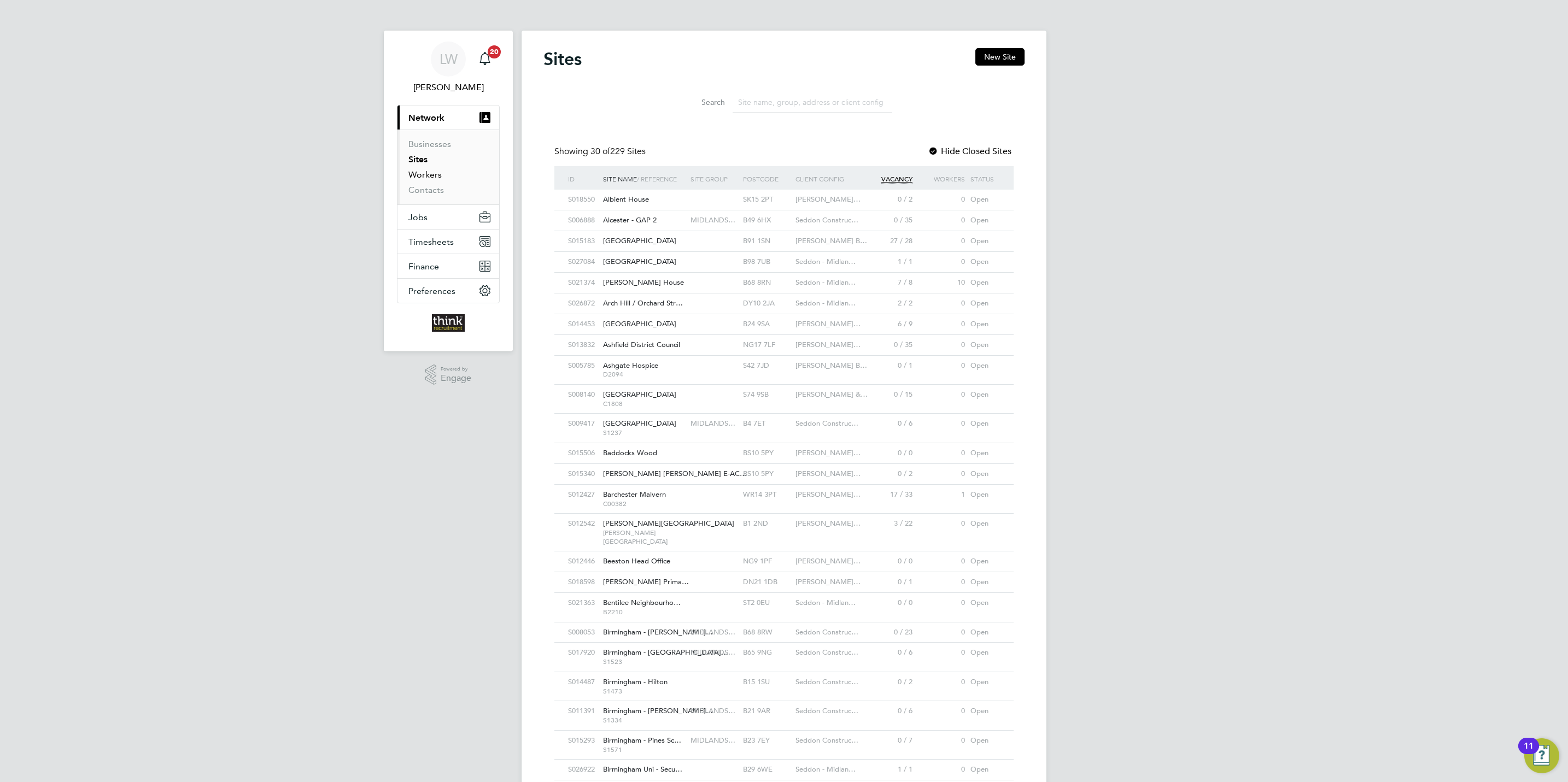
click at [423, 176] on link "Workers" at bounding box center [425, 175] width 33 height 11
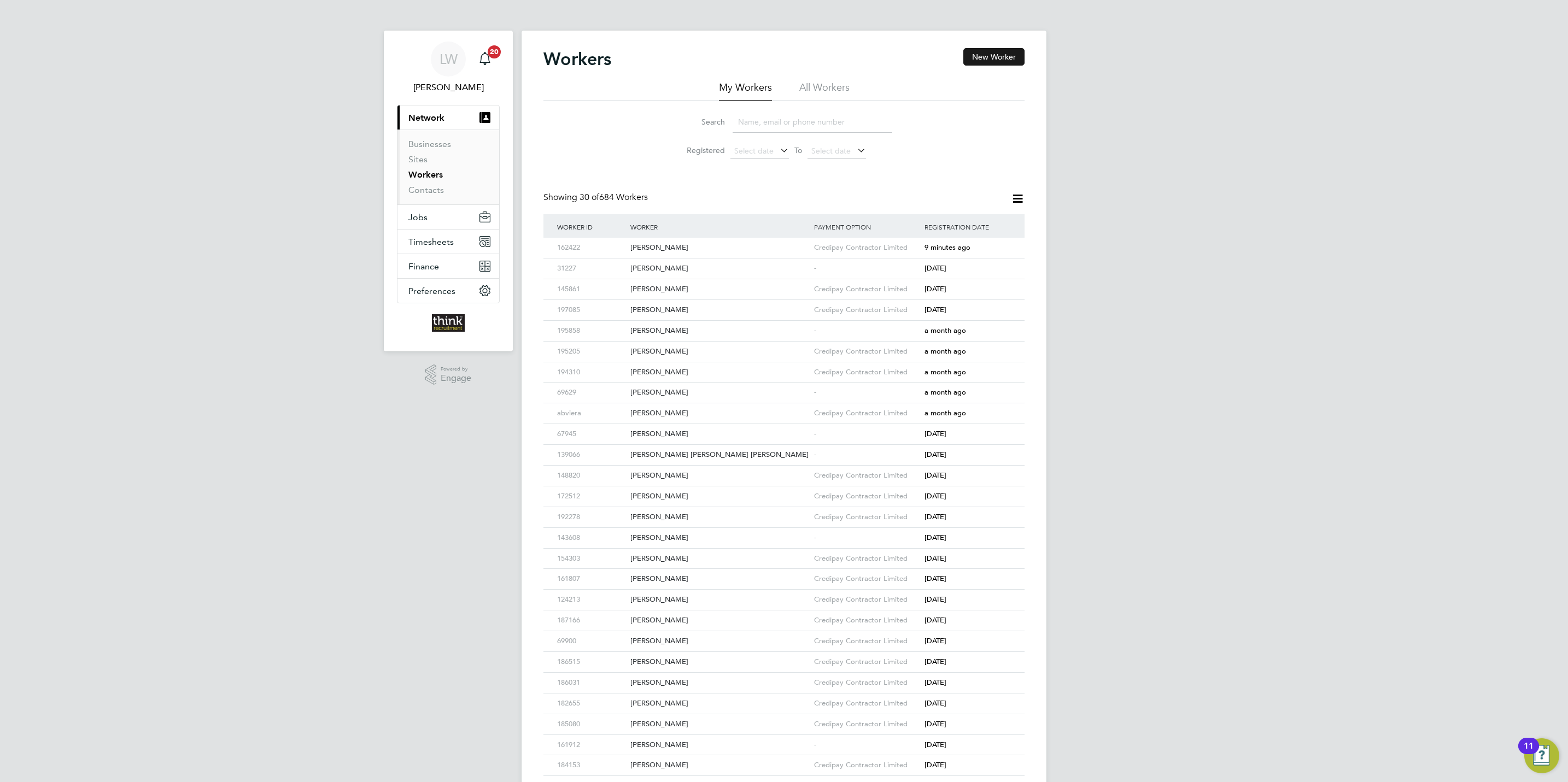
drag, startPoint x: 980, startPoint y: 53, endPoint x: 978, endPoint y: 63, distance: 10.2
click at [981, 53] on button "New Worker" at bounding box center [994, 56] width 61 height 17
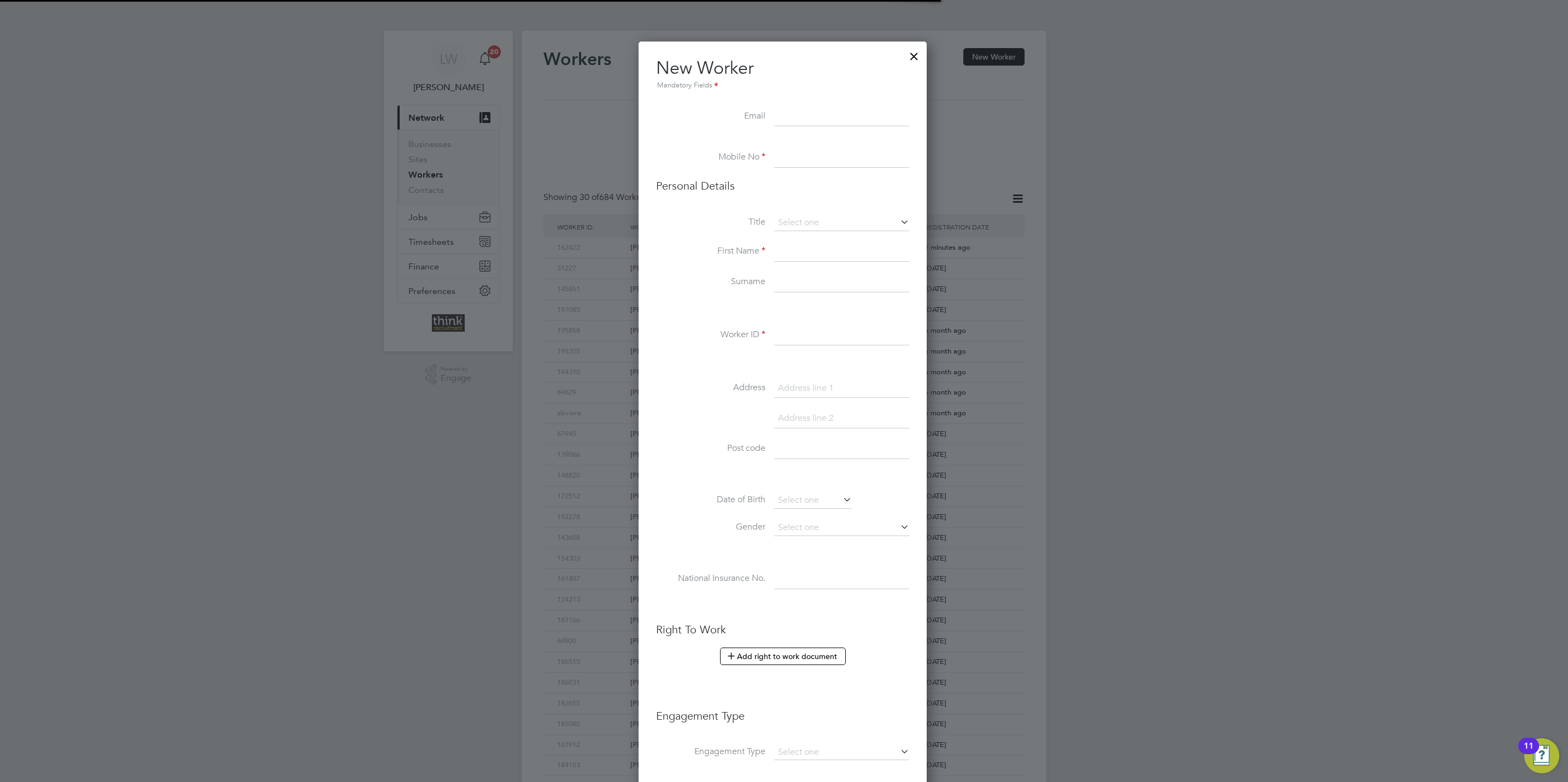
scroll to position [928, 291]
paste input "[EMAIL_ADDRESS][DOMAIN_NAME]"
type input "[EMAIL_ADDRESS][DOMAIN_NAME]"
click at [774, 156] on input at bounding box center [842, 158] width 135 height 20
paste input "07749 935 508"
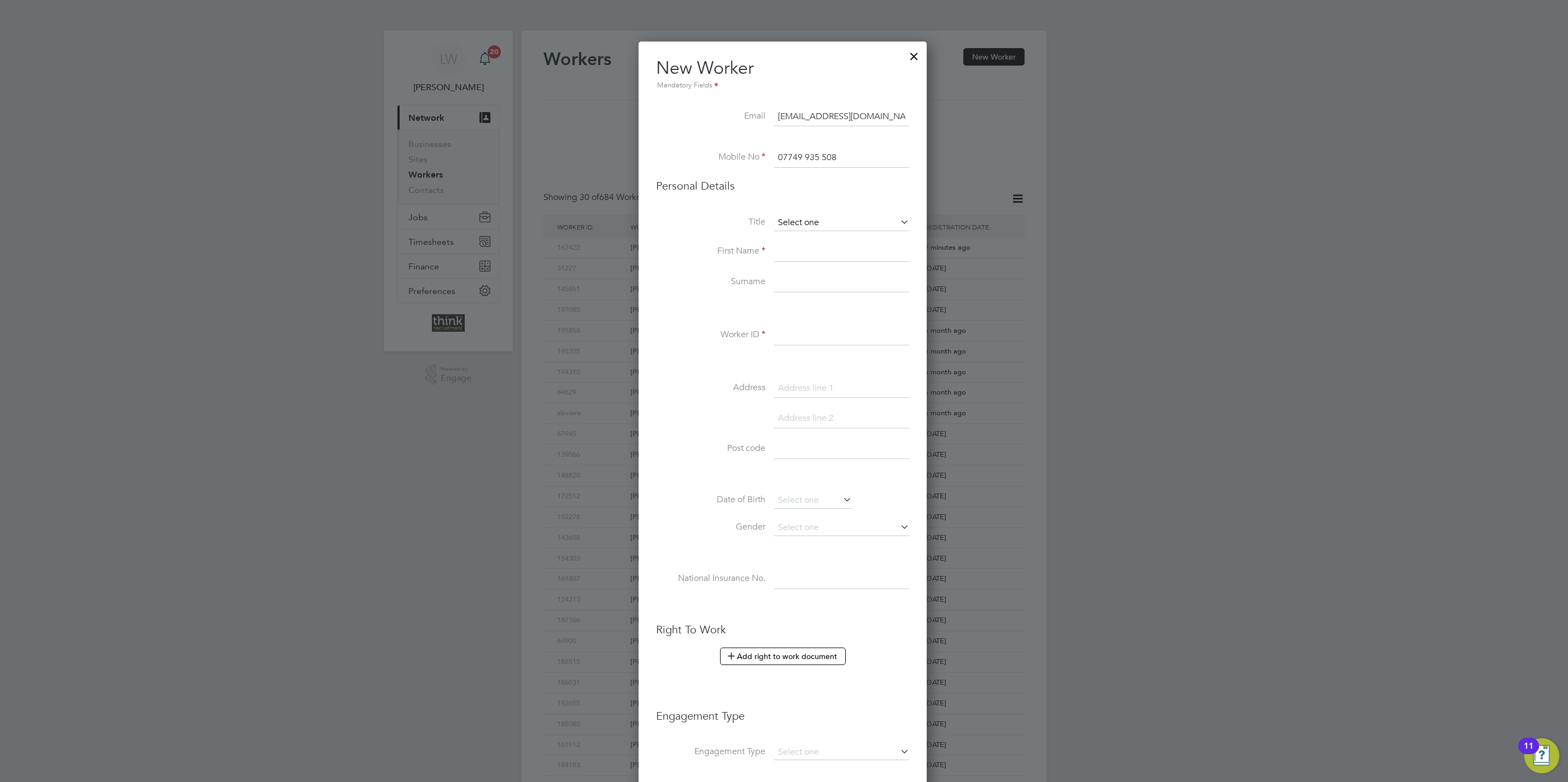
type input "07749 935 508"
click at [805, 221] on input at bounding box center [842, 223] width 135 height 16
click at [802, 231] on li "Mr" at bounding box center [841, 238] width 136 height 14
type input "Mr"
drag, startPoint x: 801, startPoint y: 246, endPoint x: 805, endPoint y: 249, distance: 5.0
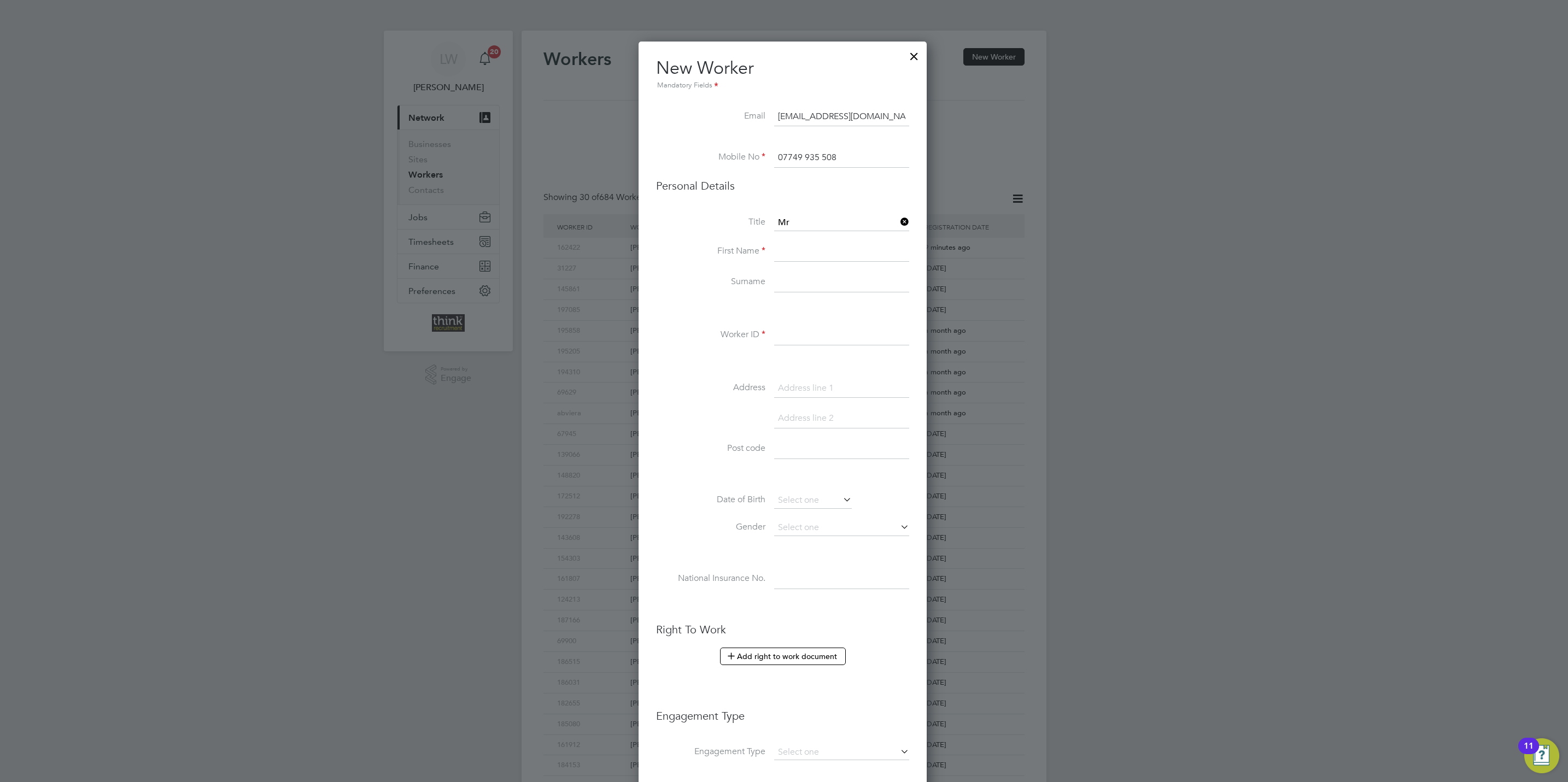
click at [802, 246] on input at bounding box center [842, 252] width 135 height 20
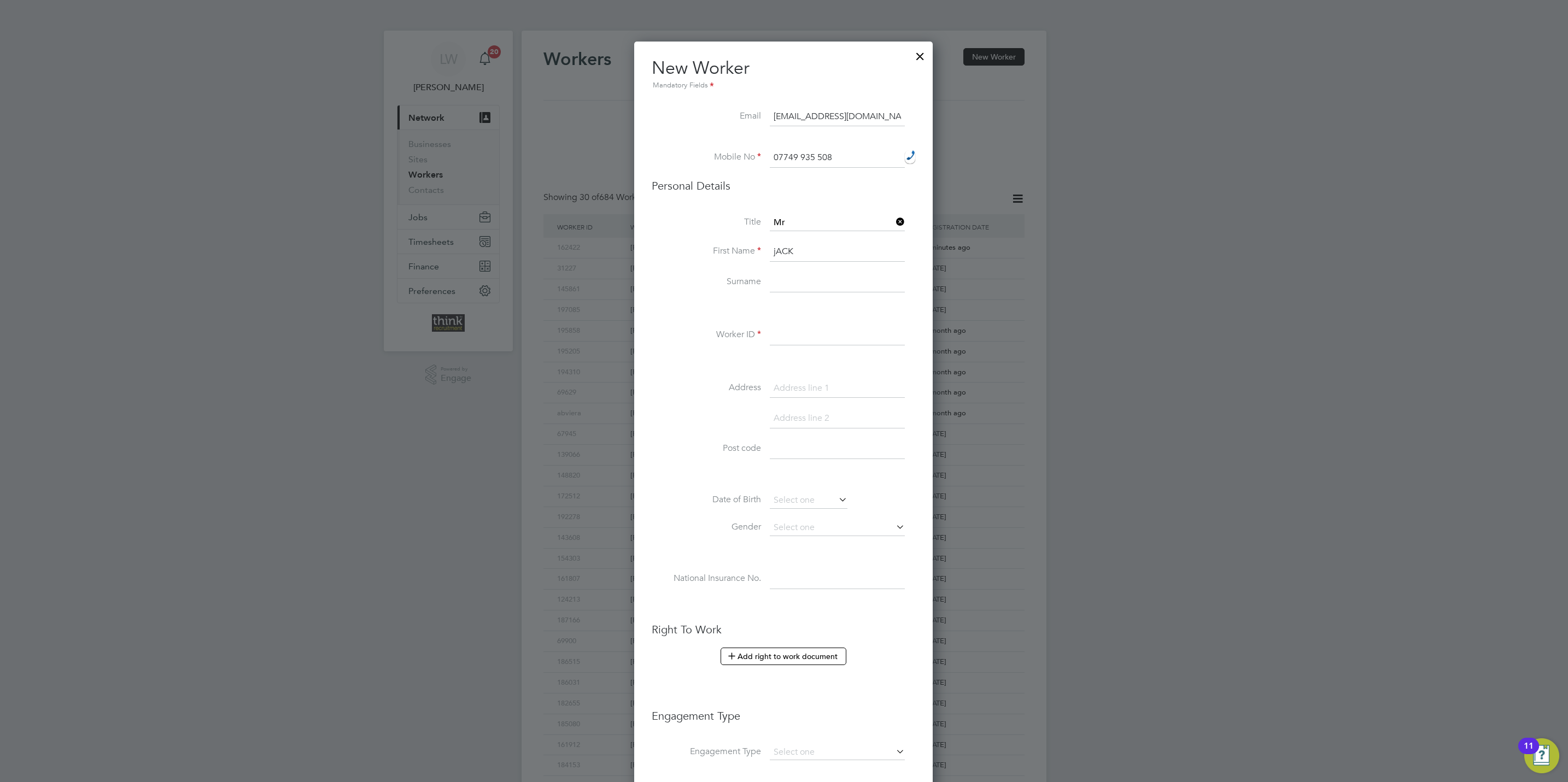
click at [804, 251] on input "jACK" at bounding box center [838, 252] width 135 height 20
type input "j"
type input "Jack"
type input "Hill"
type input "198455"
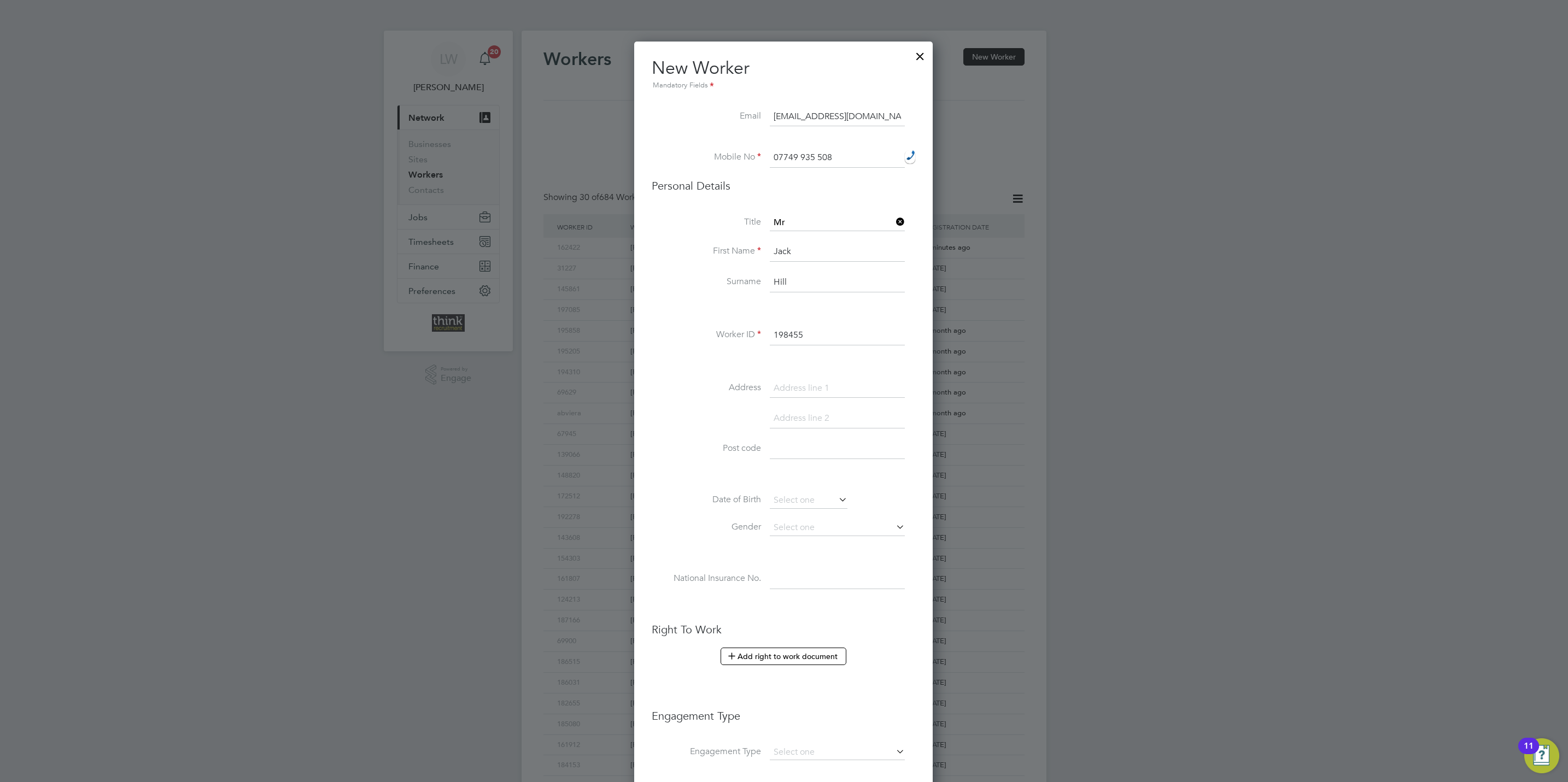
drag, startPoint x: 810, startPoint y: 388, endPoint x: 802, endPoint y: 393, distance: 9.4
click at [810, 388] on input at bounding box center [838, 389] width 135 height 20
paste input "[STREET_ADDRESS]"
type input "[STREET_ADDRESS]"
click at [805, 417] on input at bounding box center [838, 419] width 135 height 20
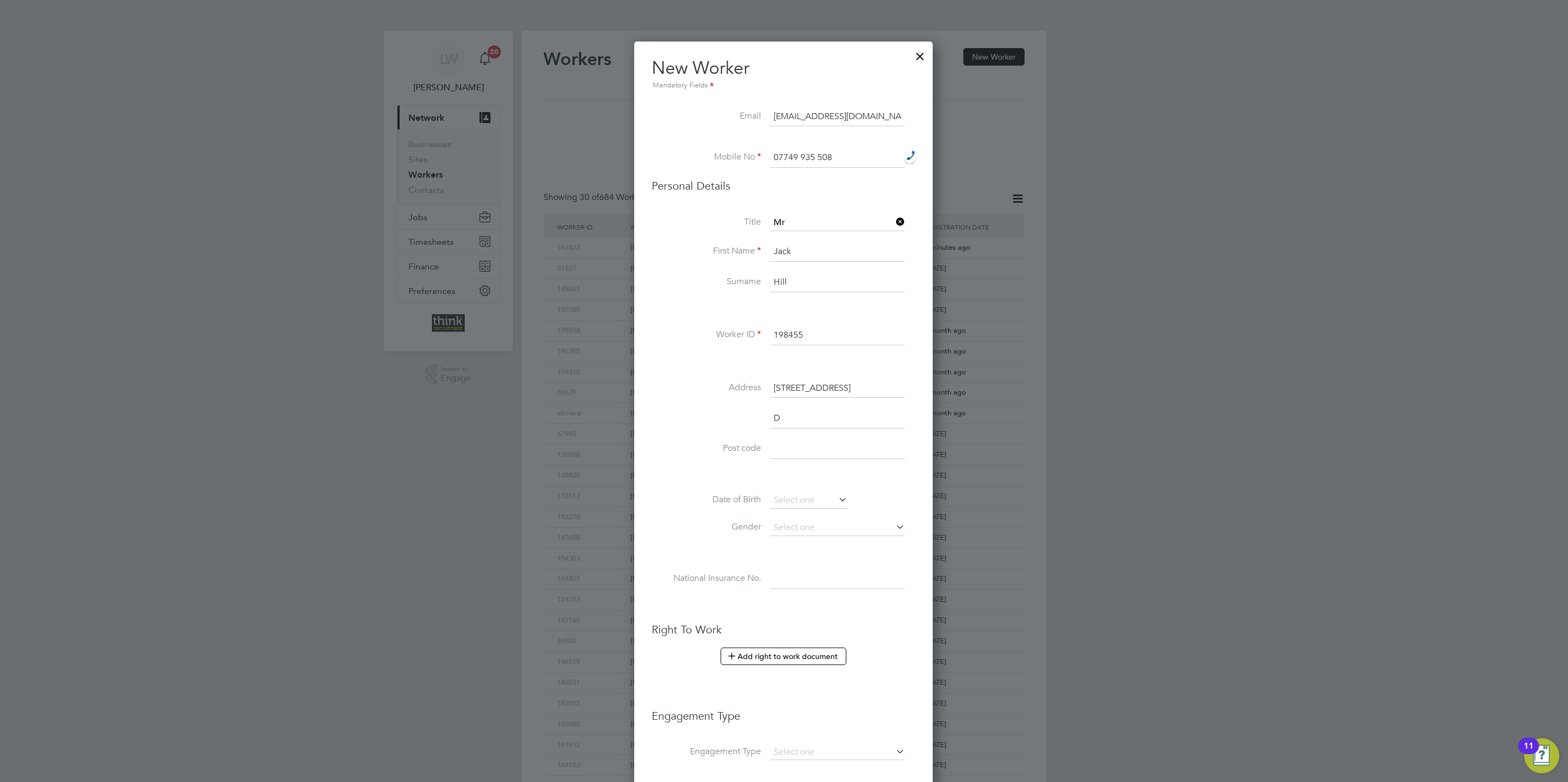
scroll to position [959, 299]
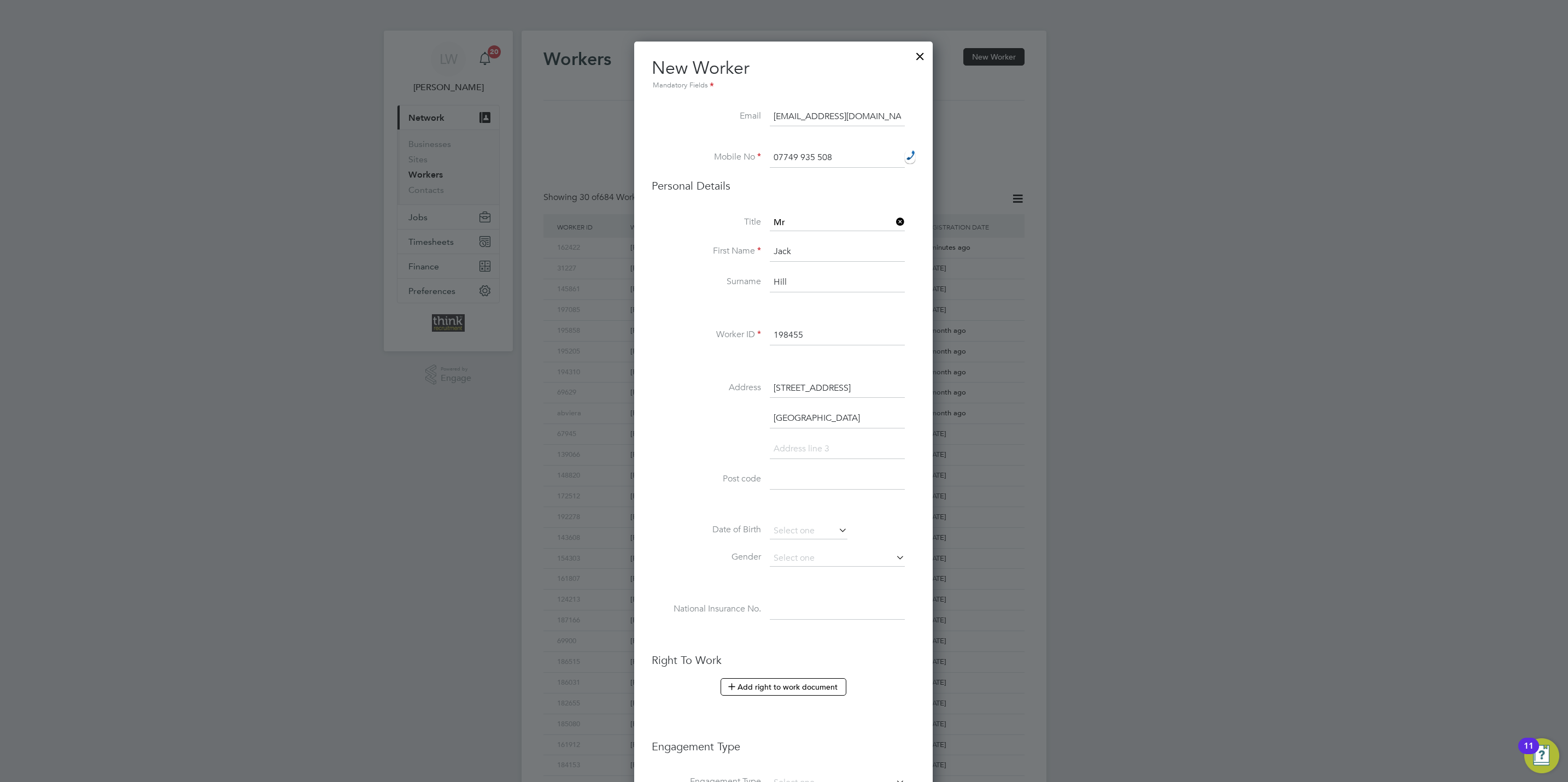
type input "[GEOGRAPHIC_DATA]"
paste input "DE24 8XH"
type input "DE24 8XH"
drag, startPoint x: 828, startPoint y: 535, endPoint x: 835, endPoint y: 538, distance: 7.6
click at [828, 536] on input at bounding box center [809, 531] width 77 height 16
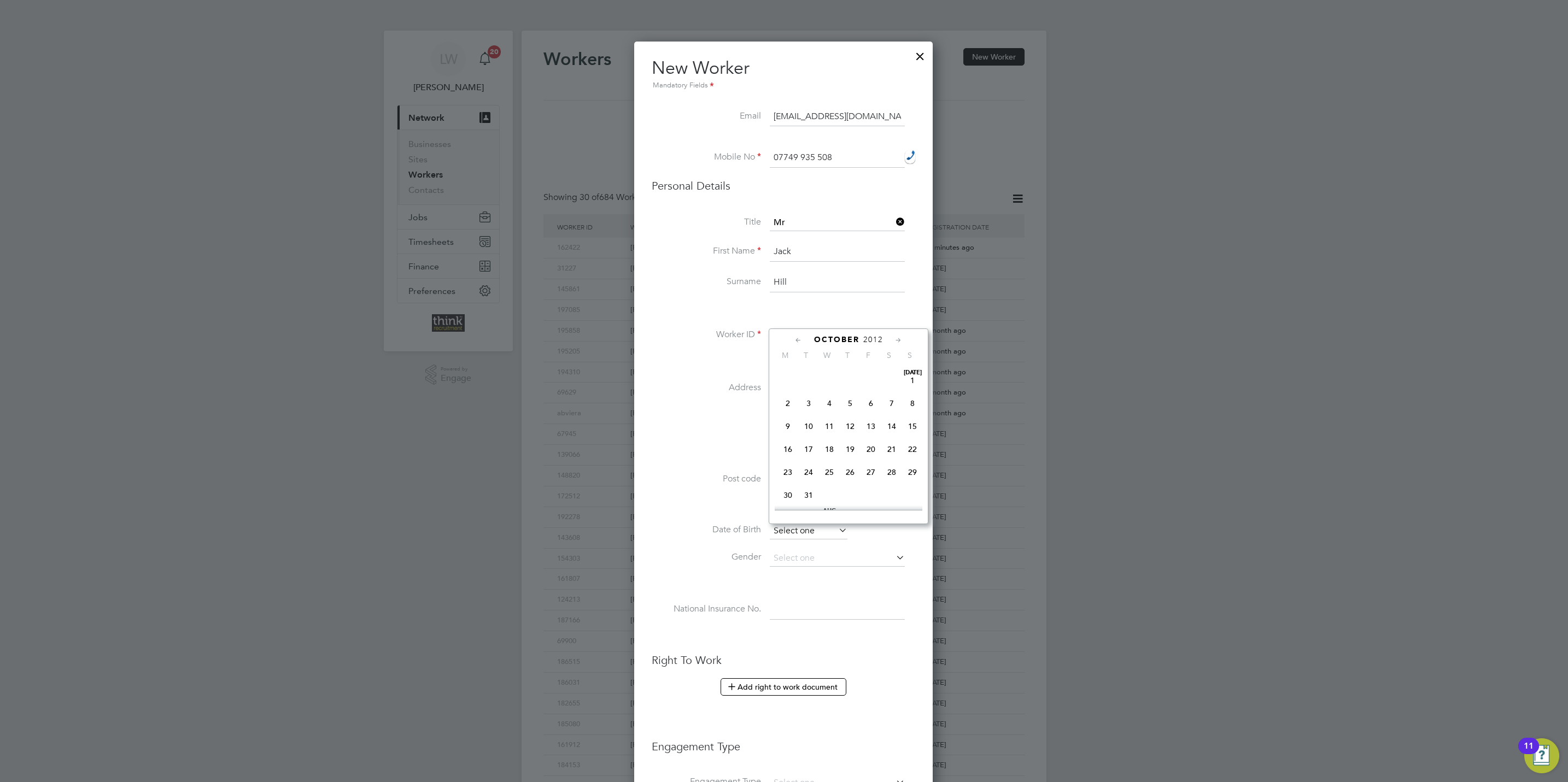
scroll to position [327, 0]
click at [876, 337] on span "2012" at bounding box center [873, 339] width 20 height 9
click at [852, 373] on span "1994" at bounding box center [850, 373] width 21 height 21
click at [798, 339] on icon at bounding box center [798, 340] width 11 height 12
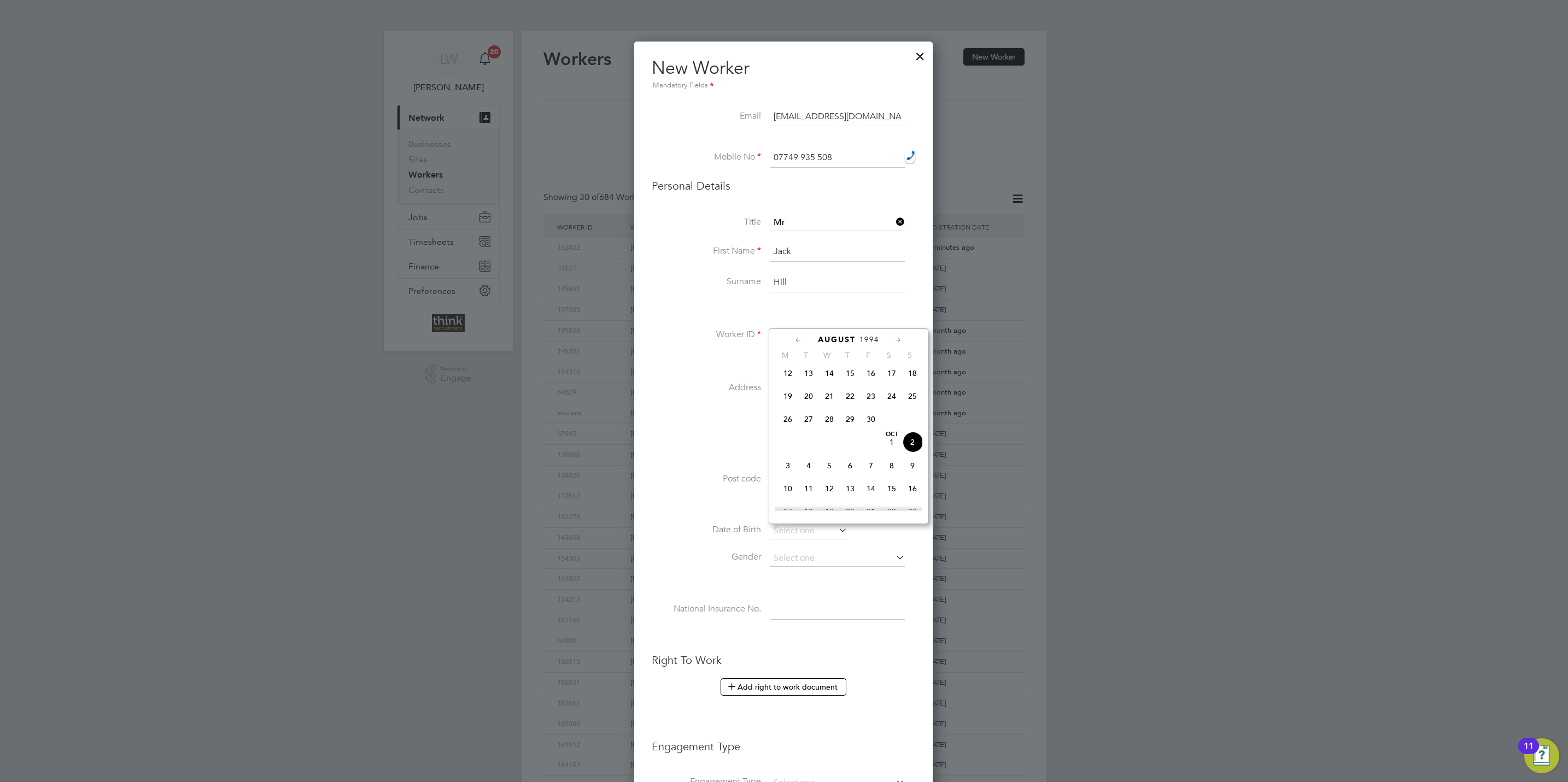
scroll to position [116, 0]
click at [798, 339] on icon at bounding box center [798, 340] width 11 height 12
click at [887, 403] on span "7" at bounding box center [891, 403] width 21 height 21
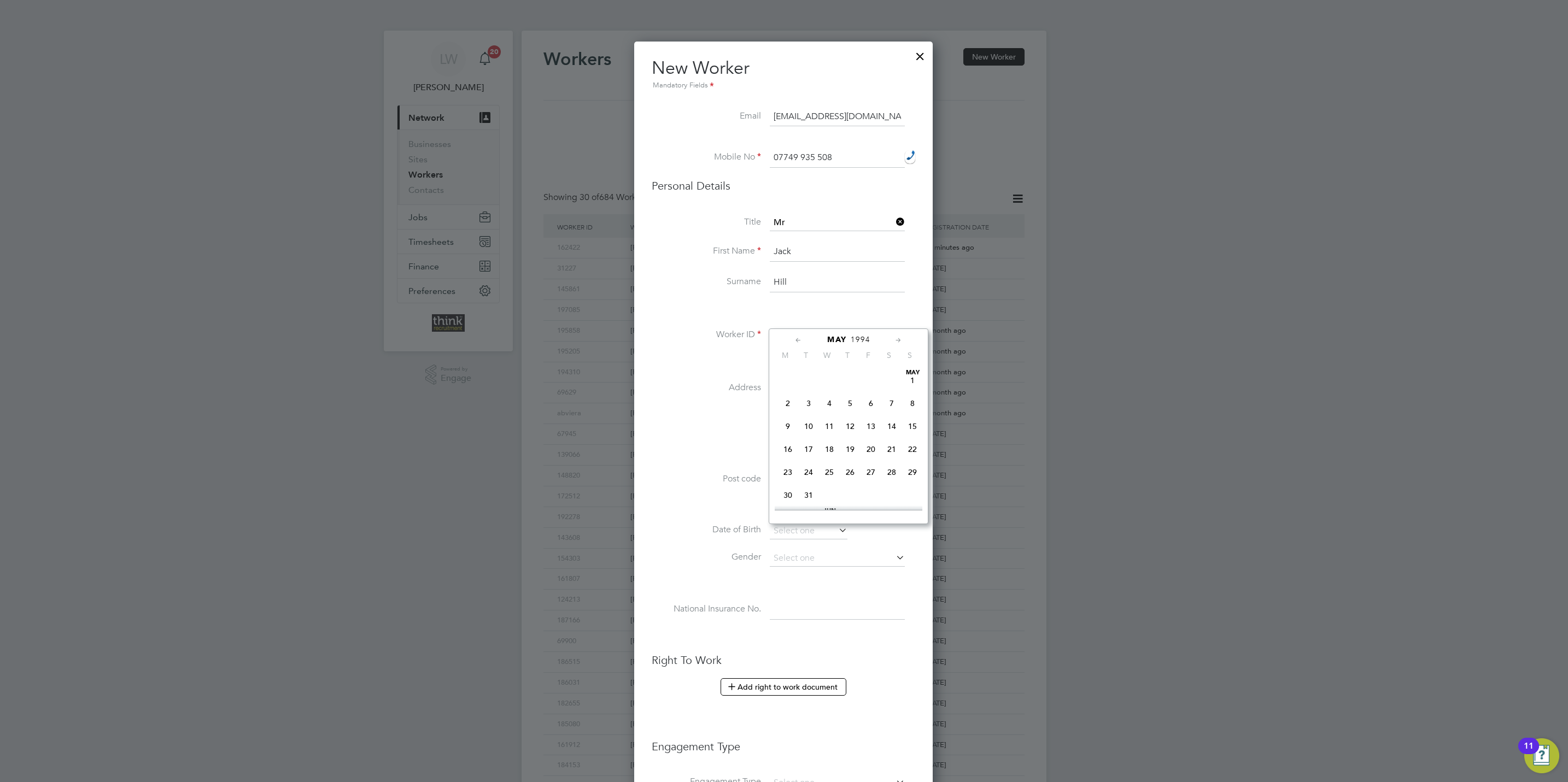
type input "[DATE]"
click at [810, 552] on input at bounding box center [838, 558] width 135 height 16
click at [810, 570] on li "[DEMOGRAPHIC_DATA]" at bounding box center [837, 575] width 136 height 14
type input "[DEMOGRAPHIC_DATA]"
click at [791, 603] on input at bounding box center [838, 610] width 135 height 20
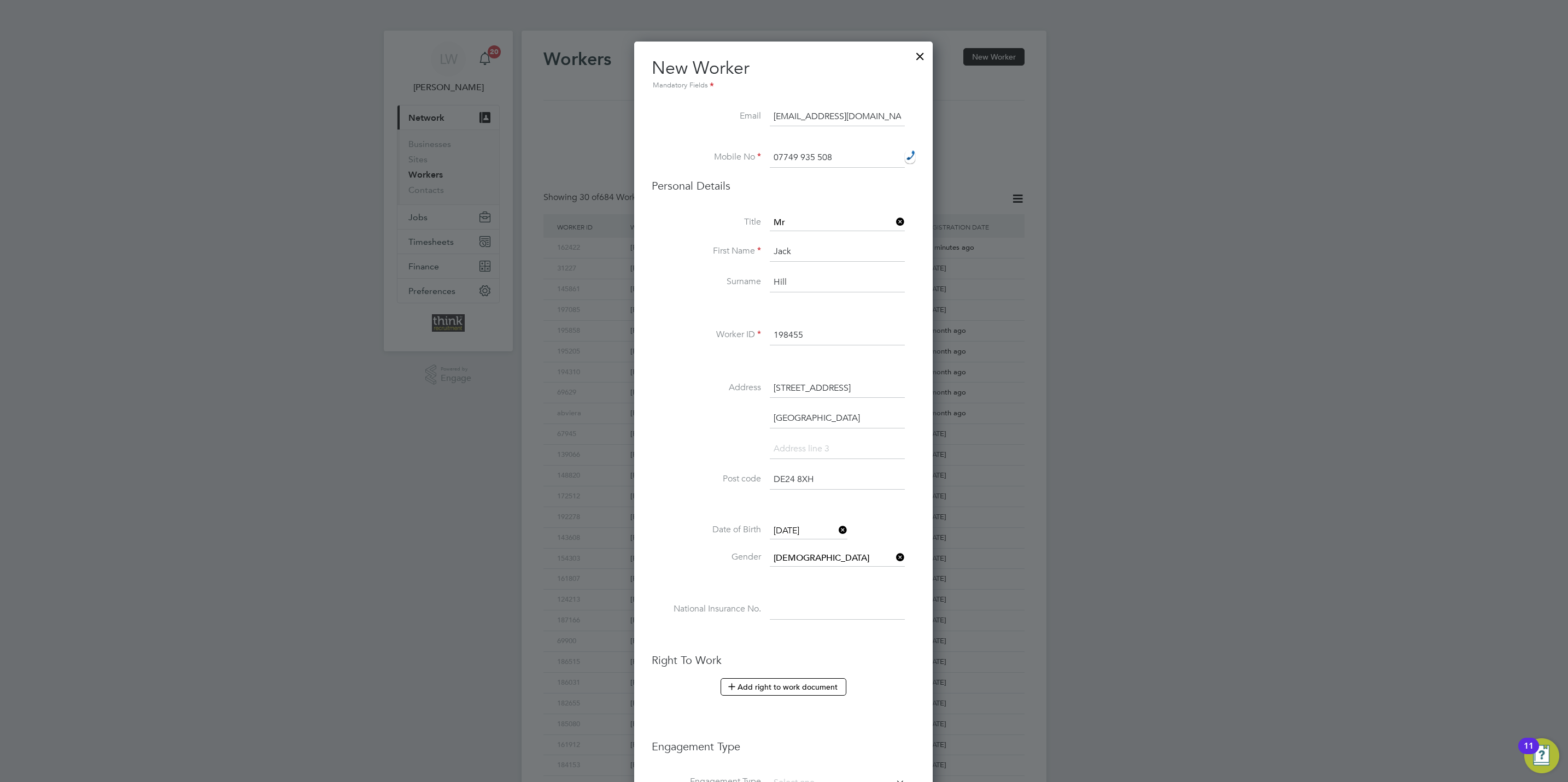
paste input "JZ071543D"
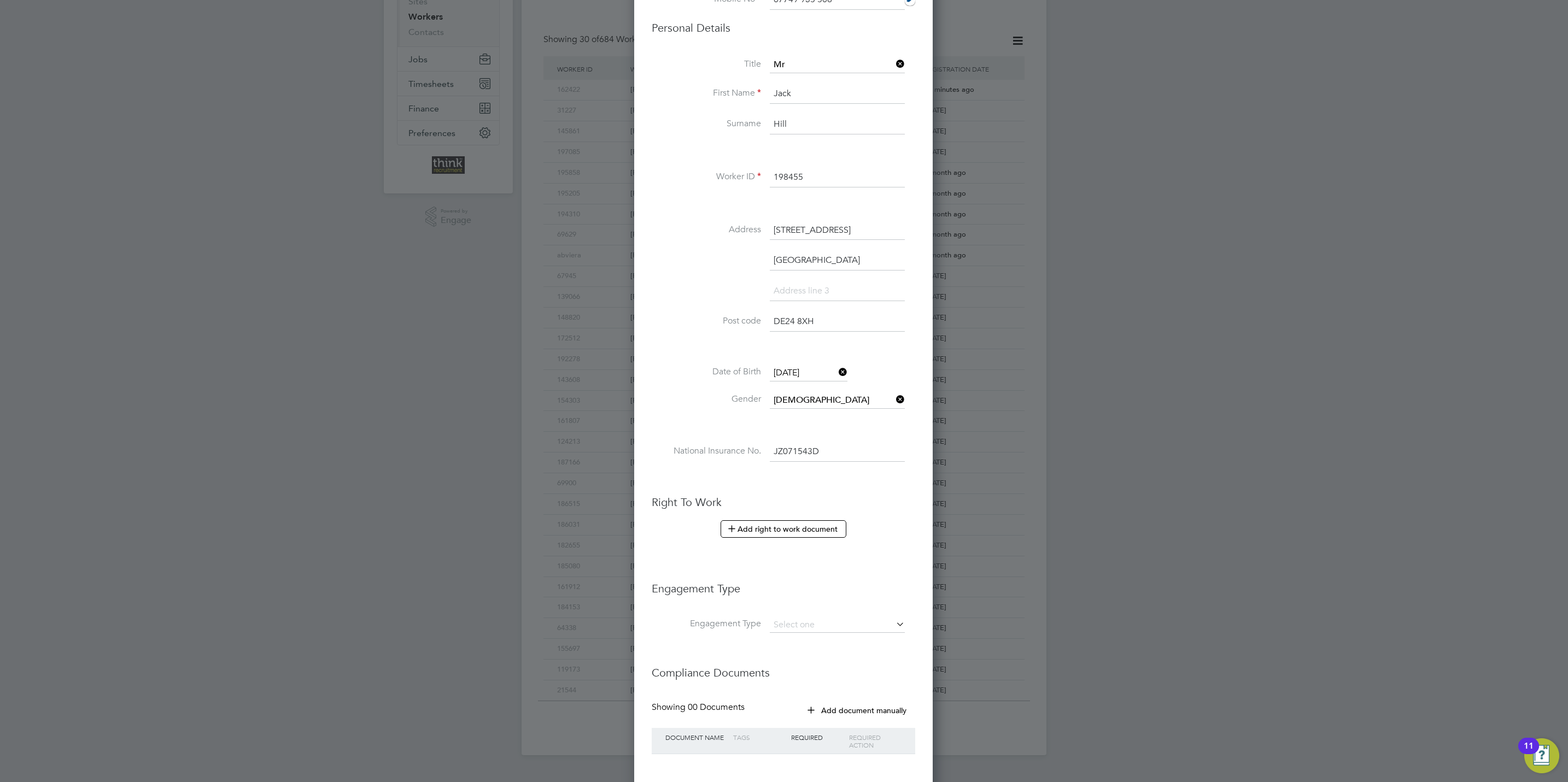
scroll to position [164, 0]
type input "JZ 07 15 43 D"
click at [777, 524] on button "Add right to work document" at bounding box center [783, 523] width 126 height 17
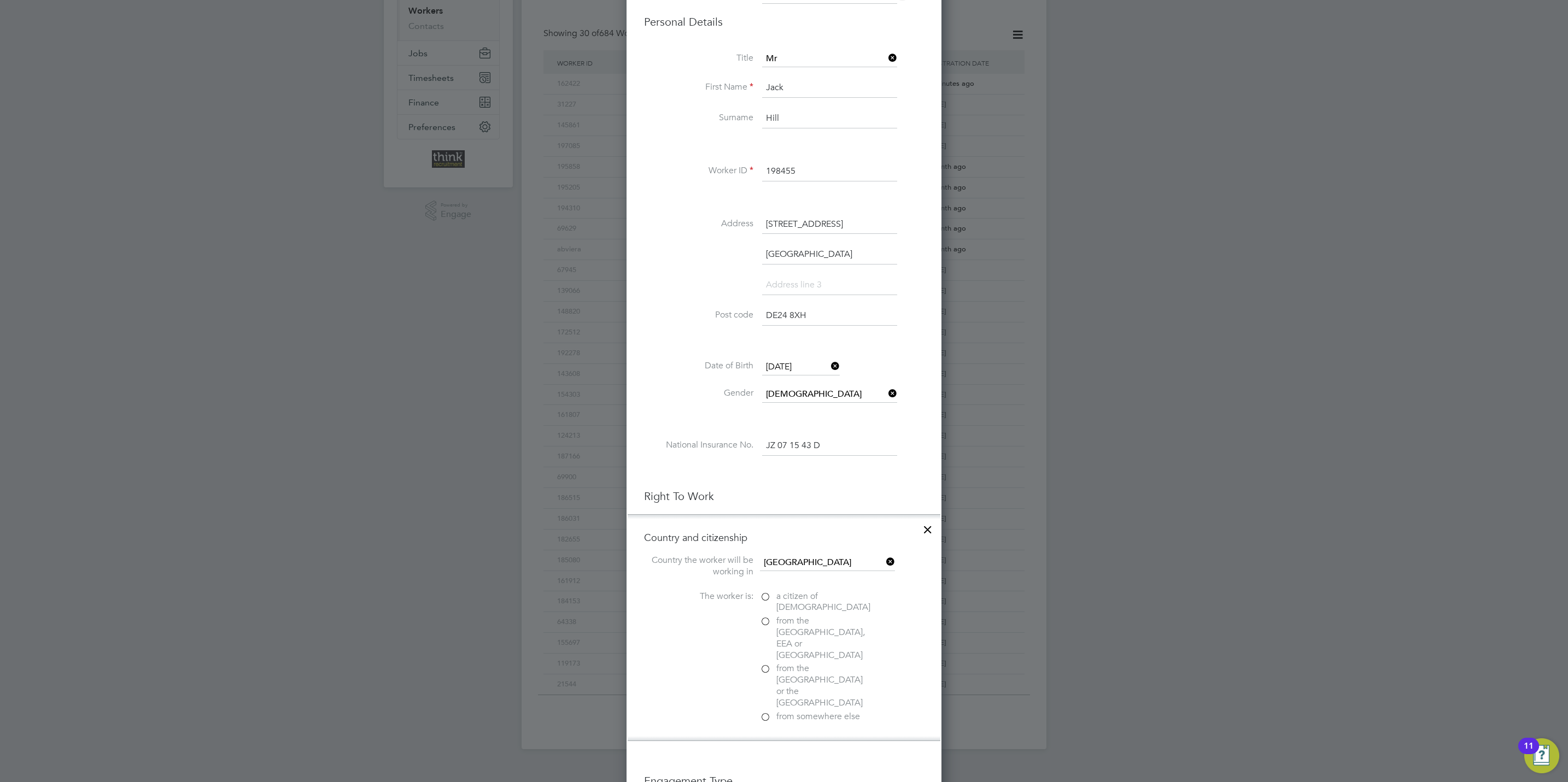
scroll to position [1123, 315]
click at [765, 597] on label "a citizen of [DEMOGRAPHIC_DATA]" at bounding box center [814, 603] width 110 height 23
click at [0, 0] on input "a citizen of [DEMOGRAPHIC_DATA]" at bounding box center [0, 0] width 0 height 0
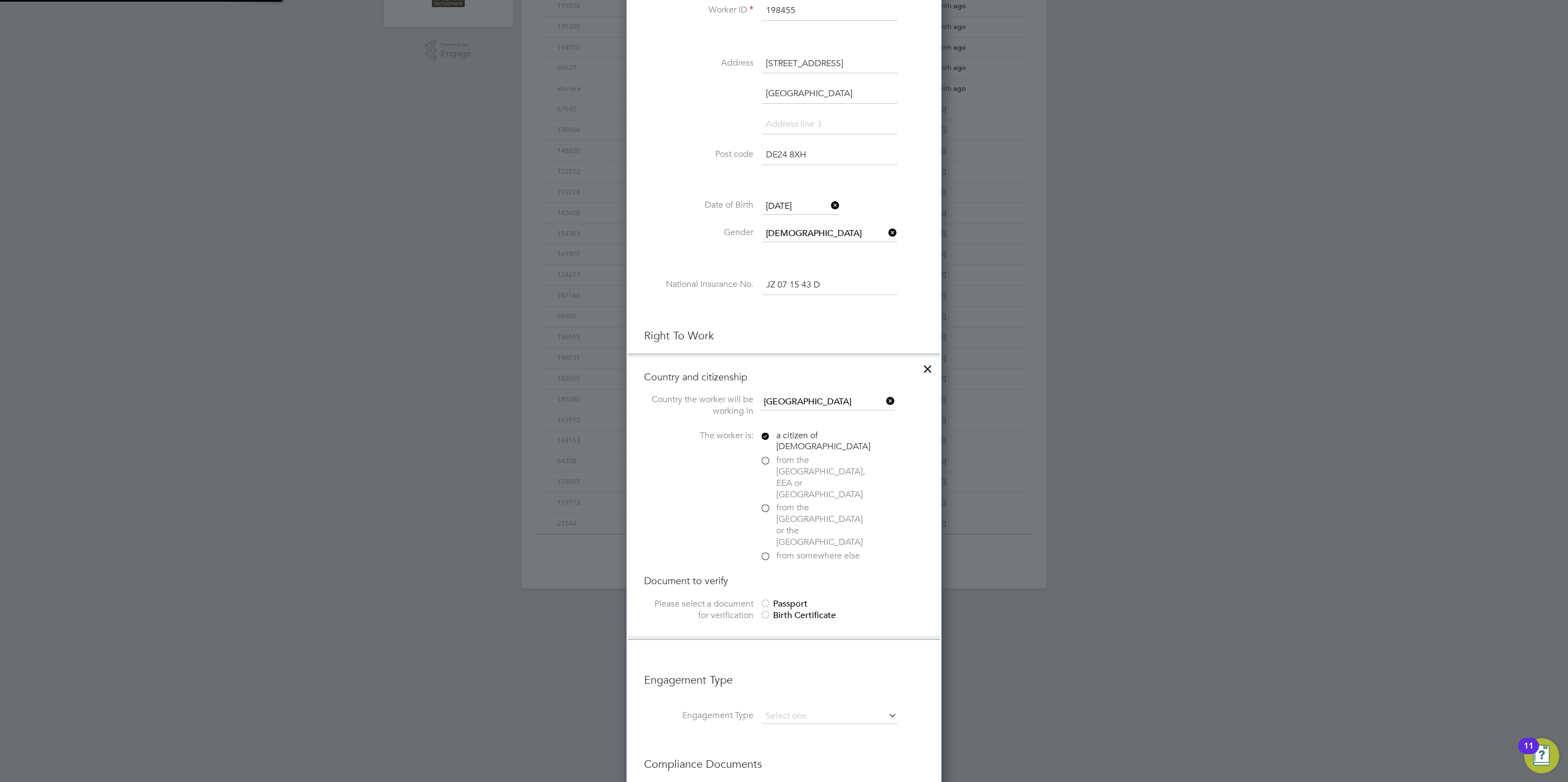
scroll to position [328, 0]
click at [771, 596] on div at bounding box center [765, 601] width 11 height 11
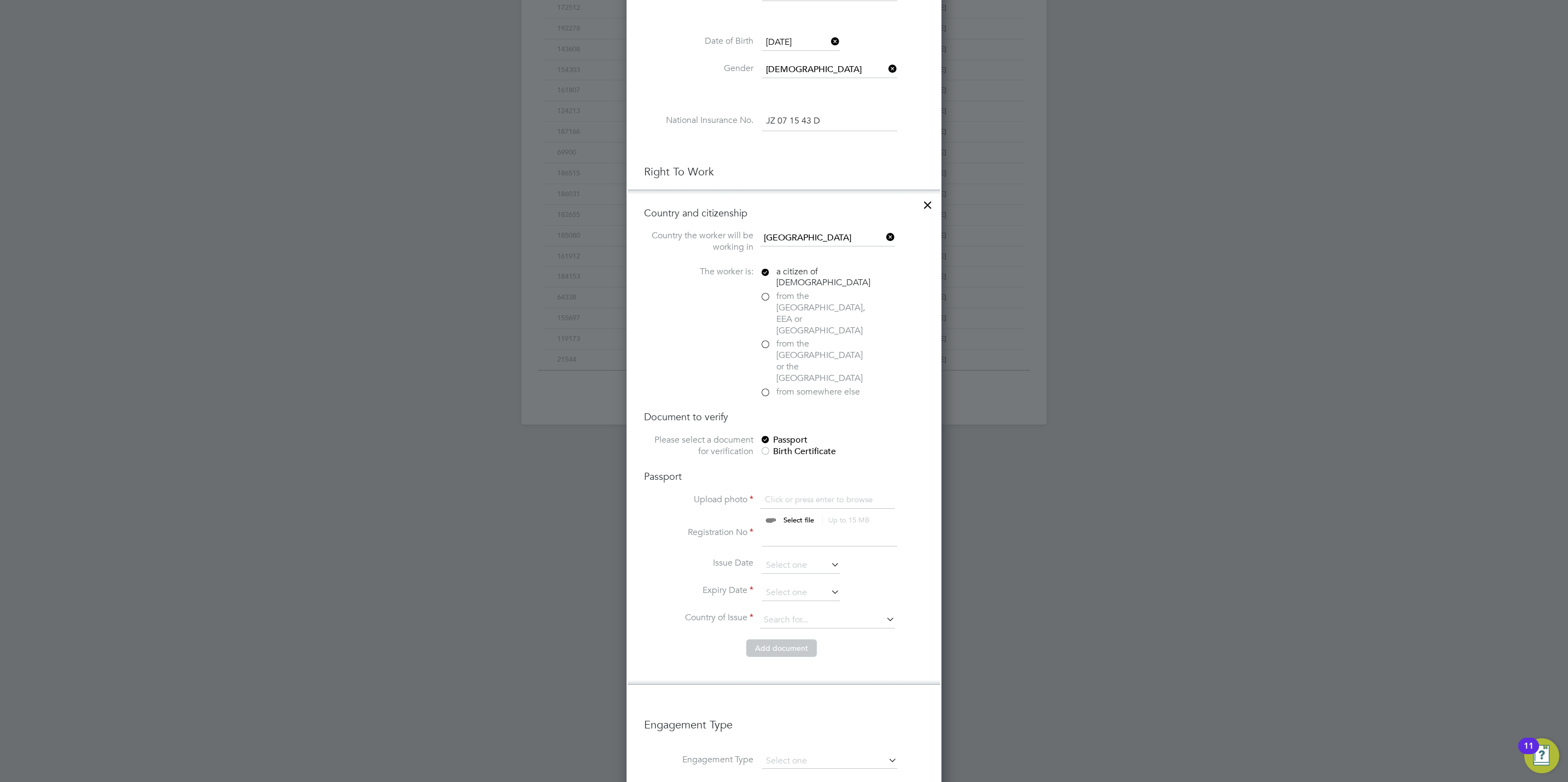
scroll to position [491, 0]
click at [800, 491] on input "file" at bounding box center [809, 507] width 171 height 33
type input "C:\fakepath\[PERSON_NAME] Passport.jpg"
click at [794, 524] on input at bounding box center [829, 533] width 135 height 20
type input "148517975"
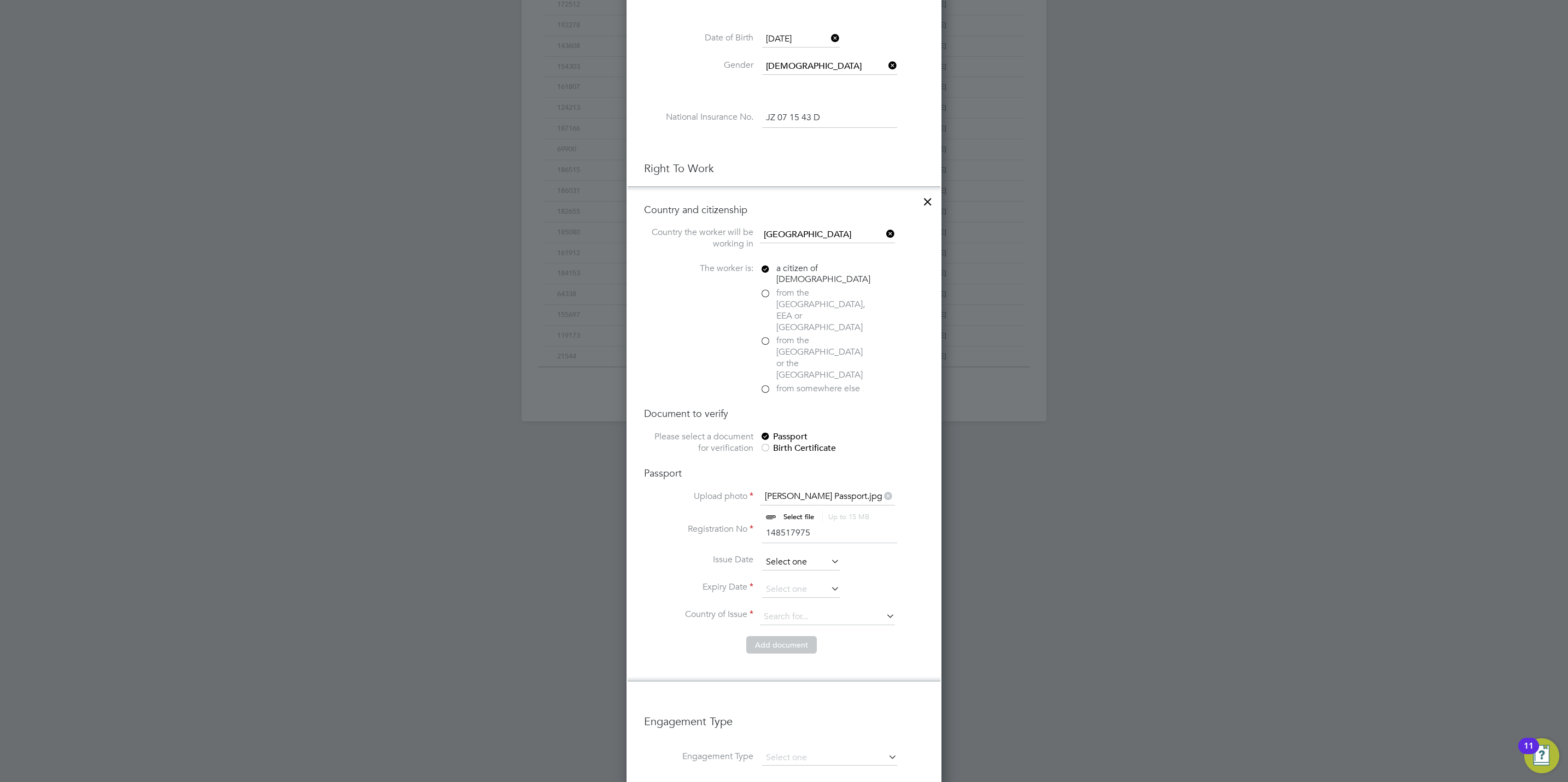
click at [809, 554] on input at bounding box center [800, 562] width 77 height 16
click at [868, 334] on span "2025" at bounding box center [866, 337] width 20 height 9
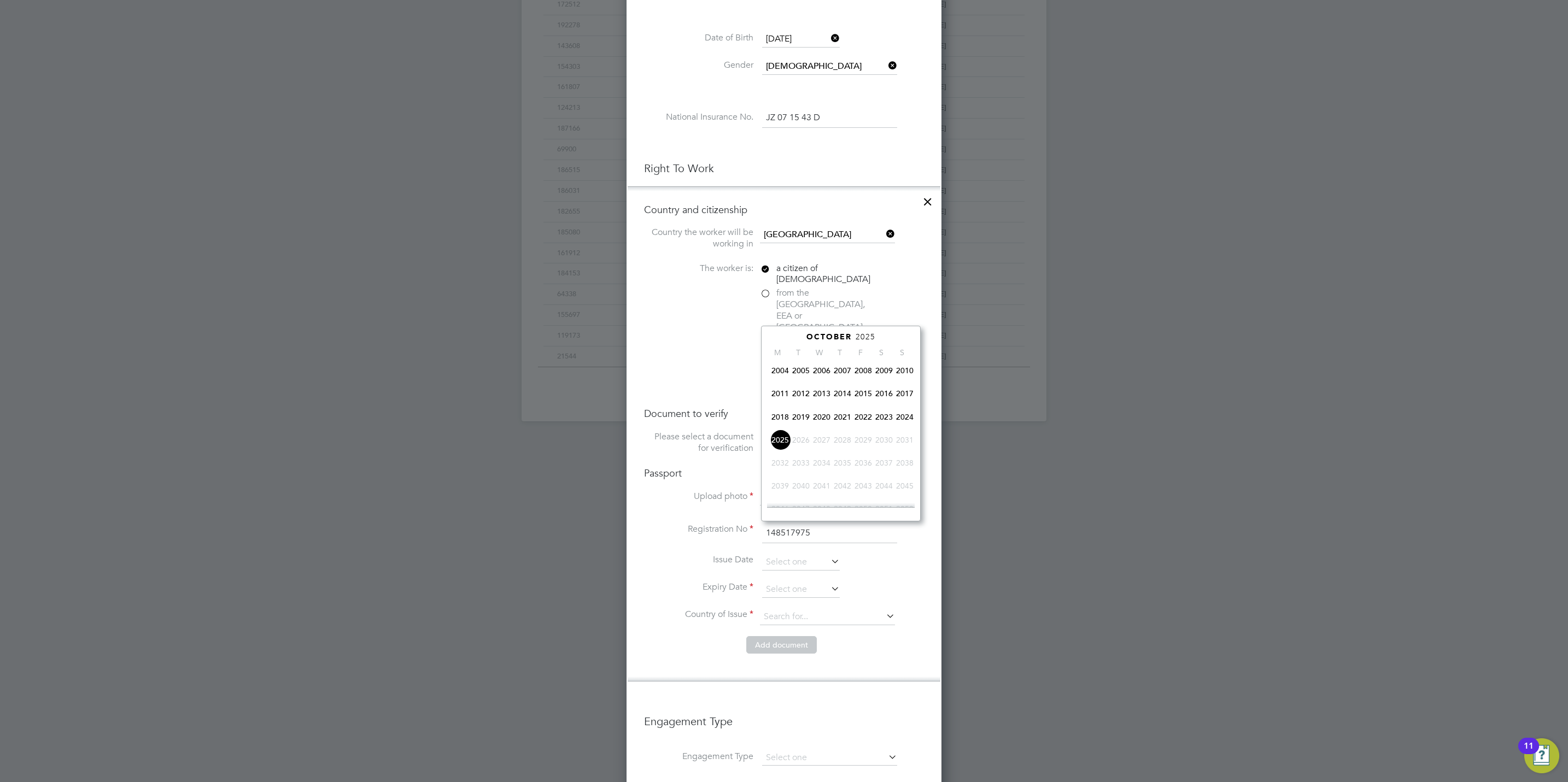
click at [911, 417] on span "2024" at bounding box center [904, 417] width 21 height 21
click at [791, 338] on icon at bounding box center [791, 337] width 11 height 12
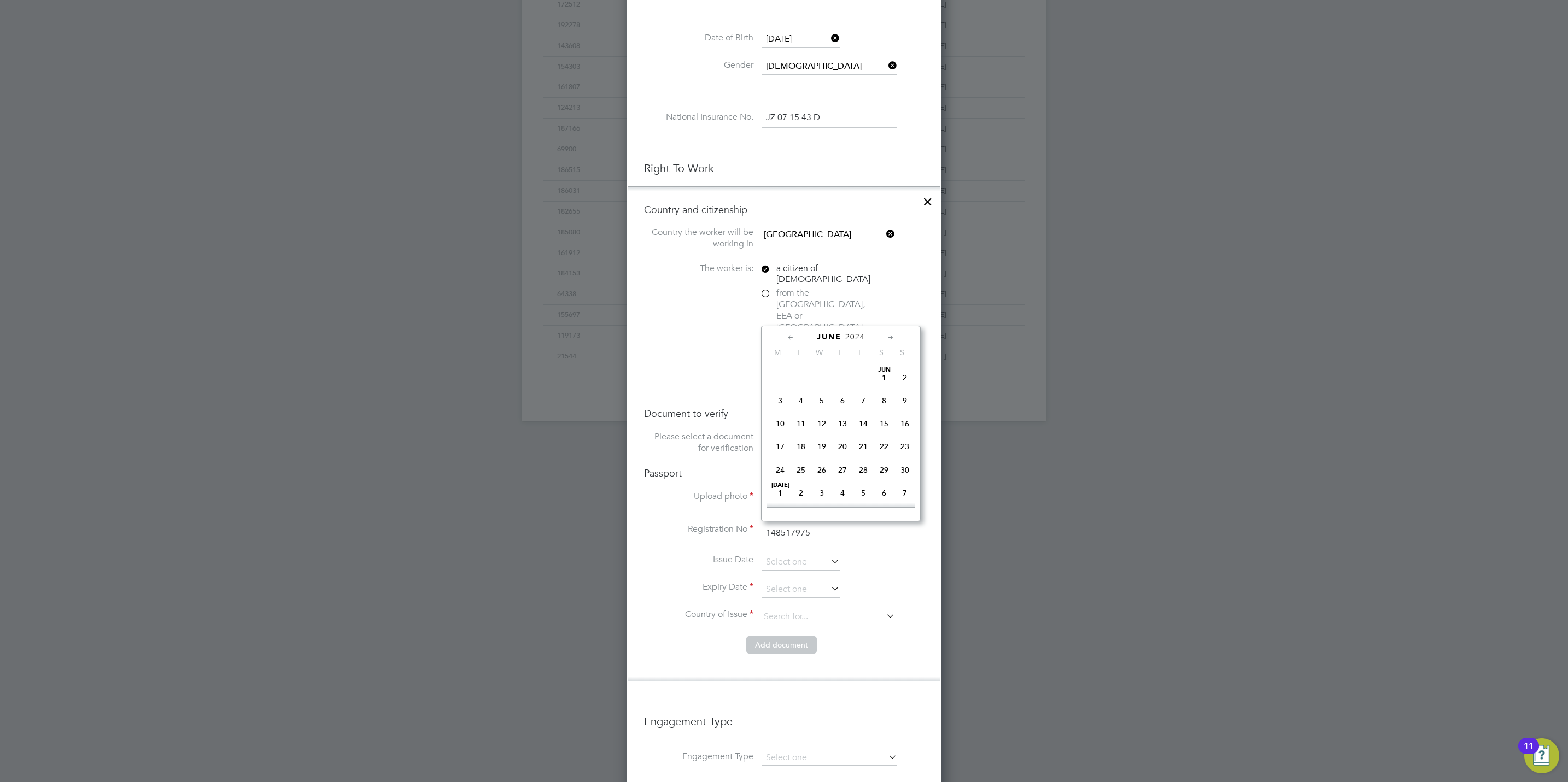
click at [791, 338] on icon at bounding box center [791, 337] width 11 height 12
click at [886, 335] on icon at bounding box center [890, 337] width 11 height 12
click at [804, 421] on span "14" at bounding box center [800, 422] width 21 height 21
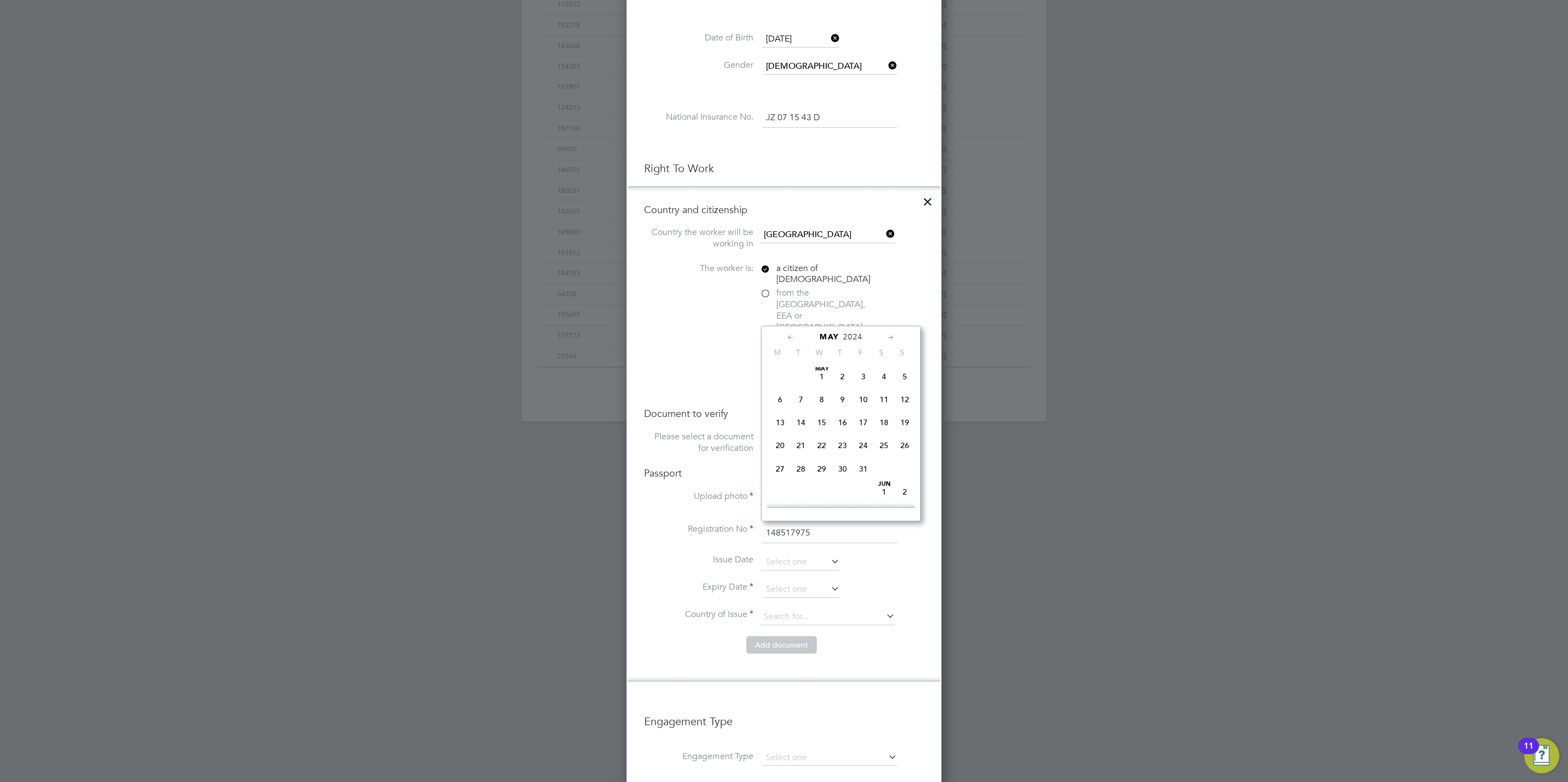
type input "[DATE]"
click at [812, 581] on input at bounding box center [800, 589] width 77 height 16
click at [858, 364] on span "2025" at bounding box center [866, 364] width 20 height 9
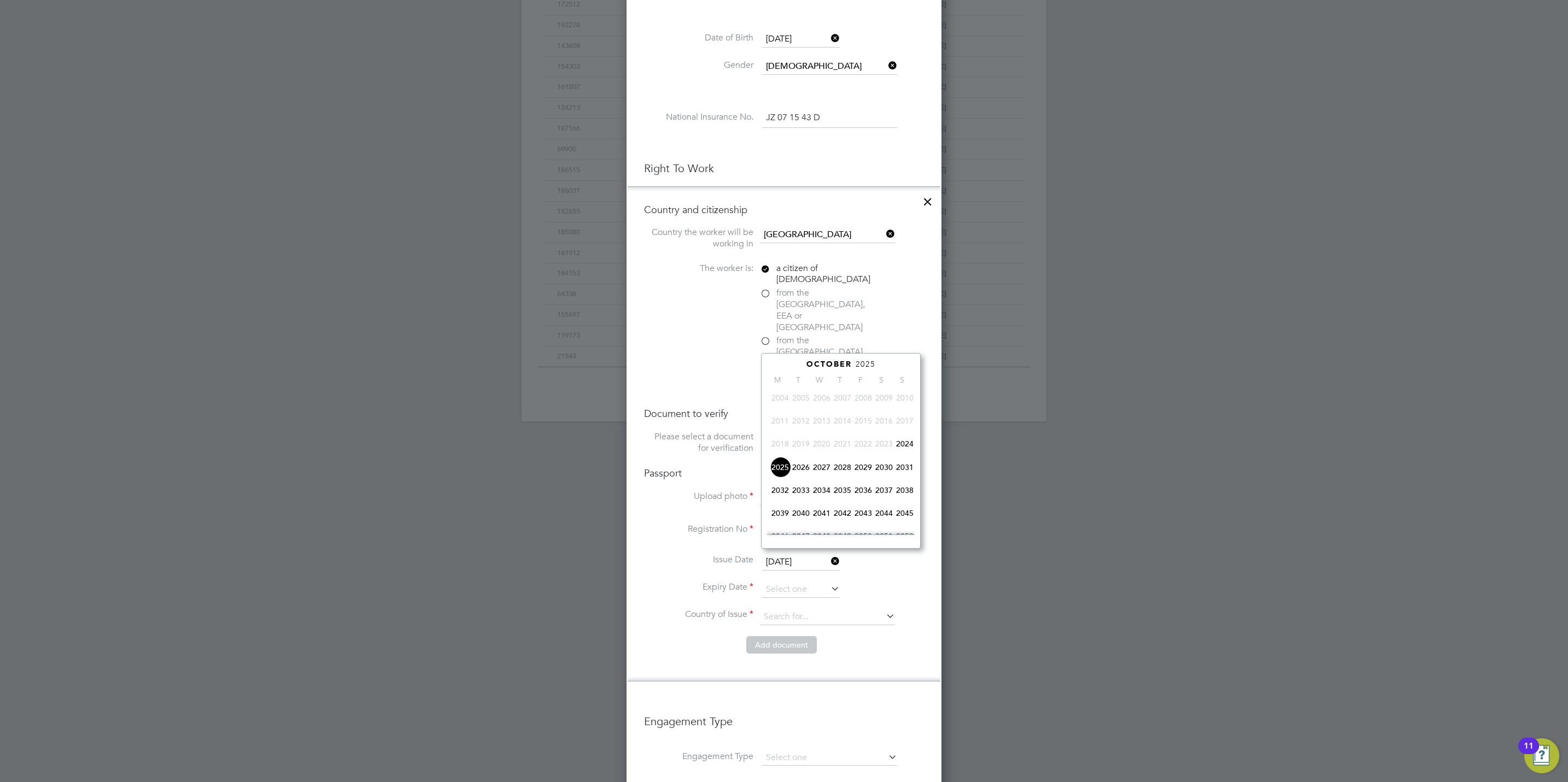
click at [828, 493] on span "2034" at bounding box center [821, 490] width 21 height 21
click at [787, 366] on icon at bounding box center [791, 365] width 11 height 12
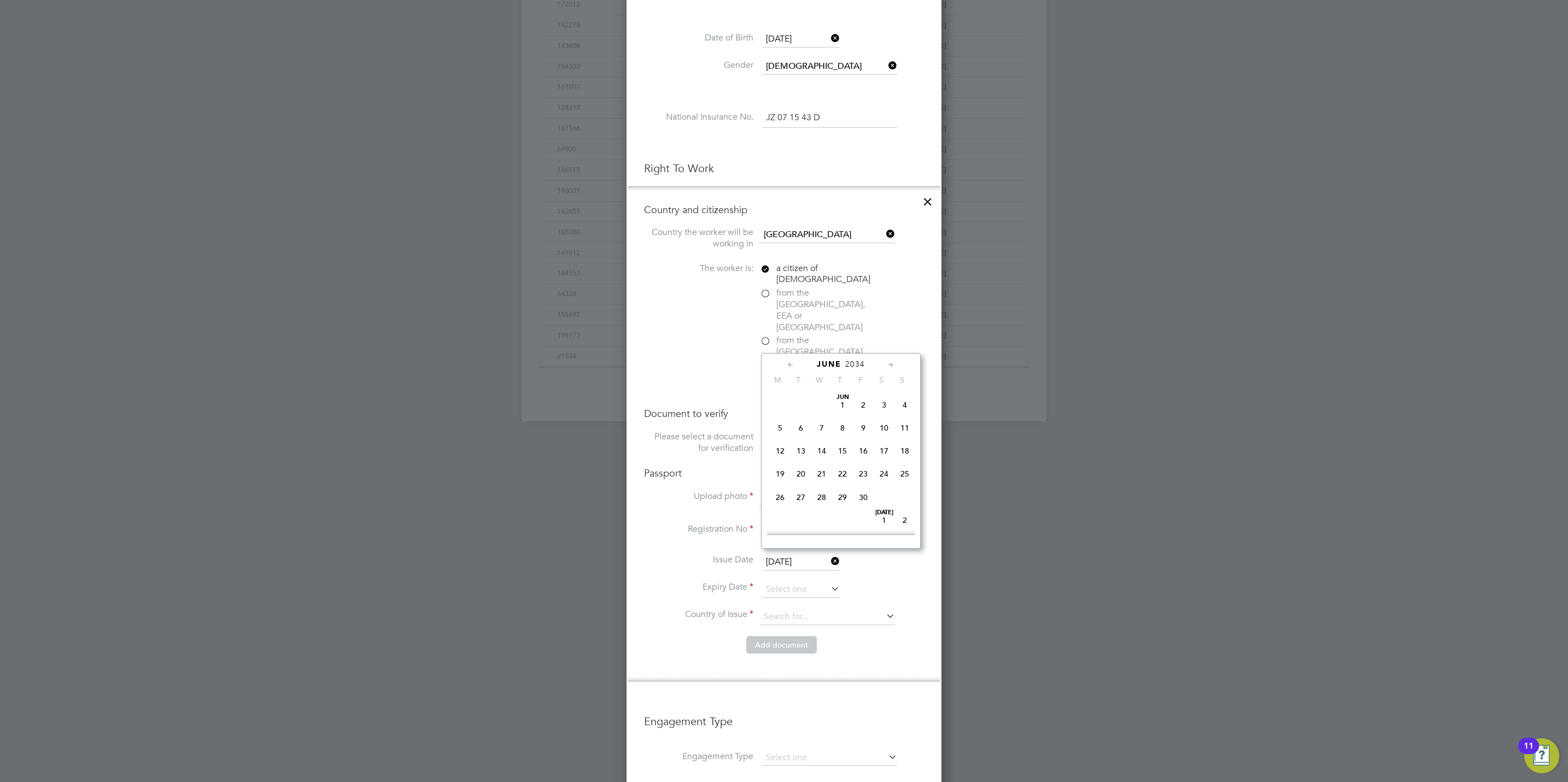
click at [788, 365] on icon at bounding box center [791, 365] width 11 height 12
click at [906, 430] on span "14" at bounding box center [904, 427] width 21 height 21
type input "[DATE]"
drag, startPoint x: 802, startPoint y: 584, endPoint x: 809, endPoint y: 583, distance: 7.1
click at [804, 609] on input at bounding box center [828, 617] width 135 height 16
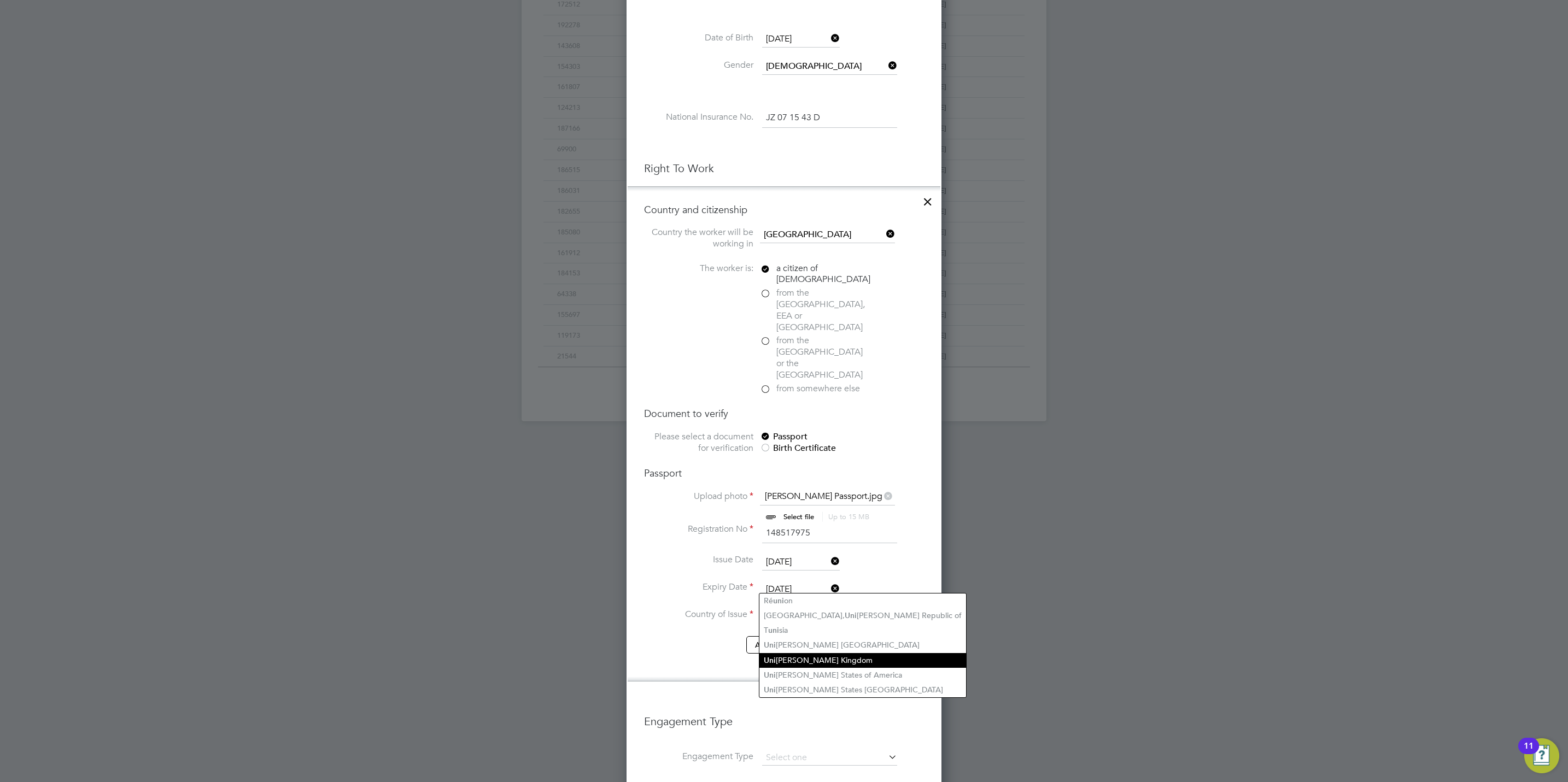
click at [828, 654] on li "Uni [PERSON_NAME] Kingdom" at bounding box center [862, 660] width 207 height 15
type input "[GEOGRAPHIC_DATA]"
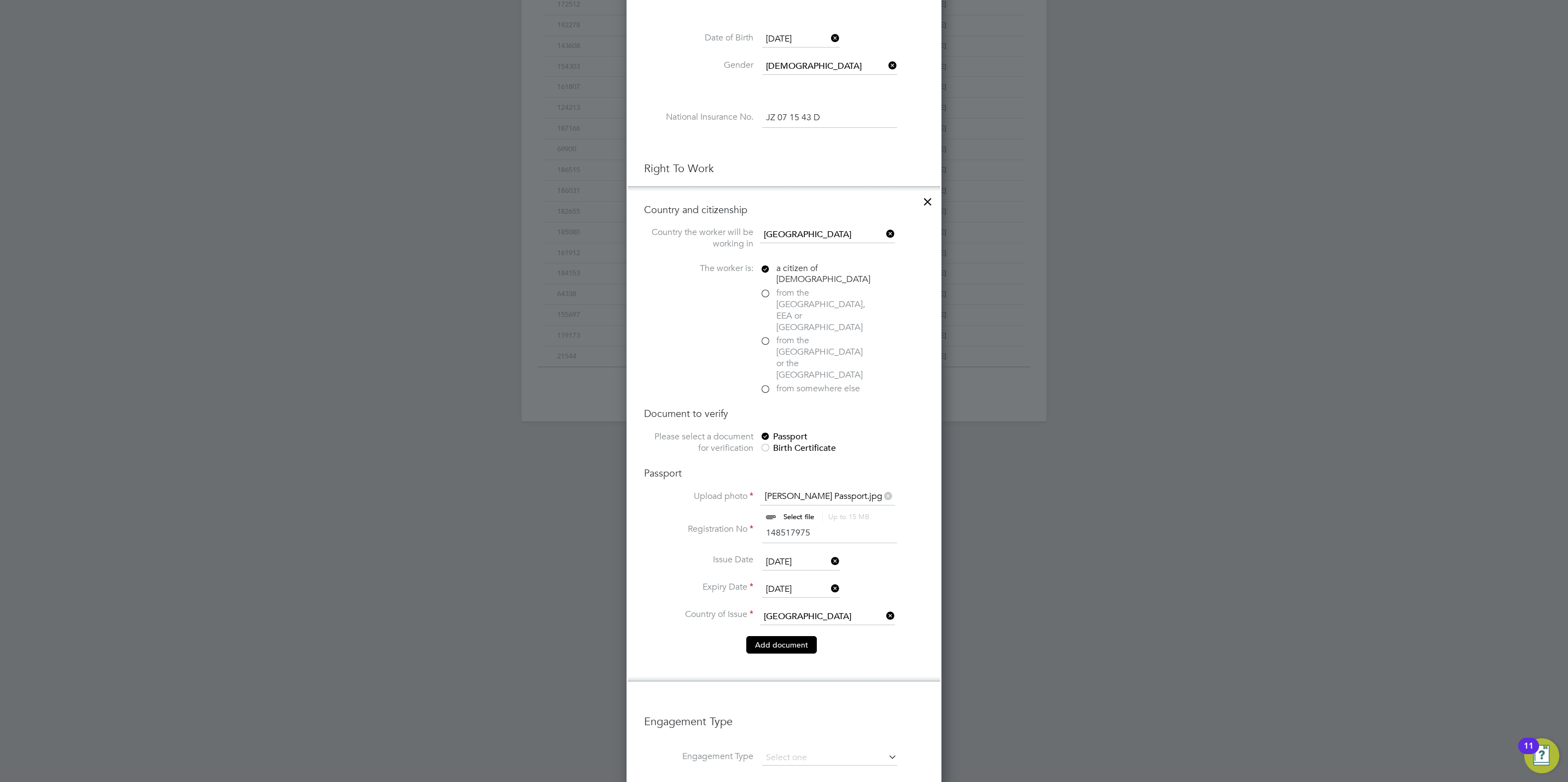
click at [792, 636] on button "Add document" at bounding box center [782, 645] width 71 height 17
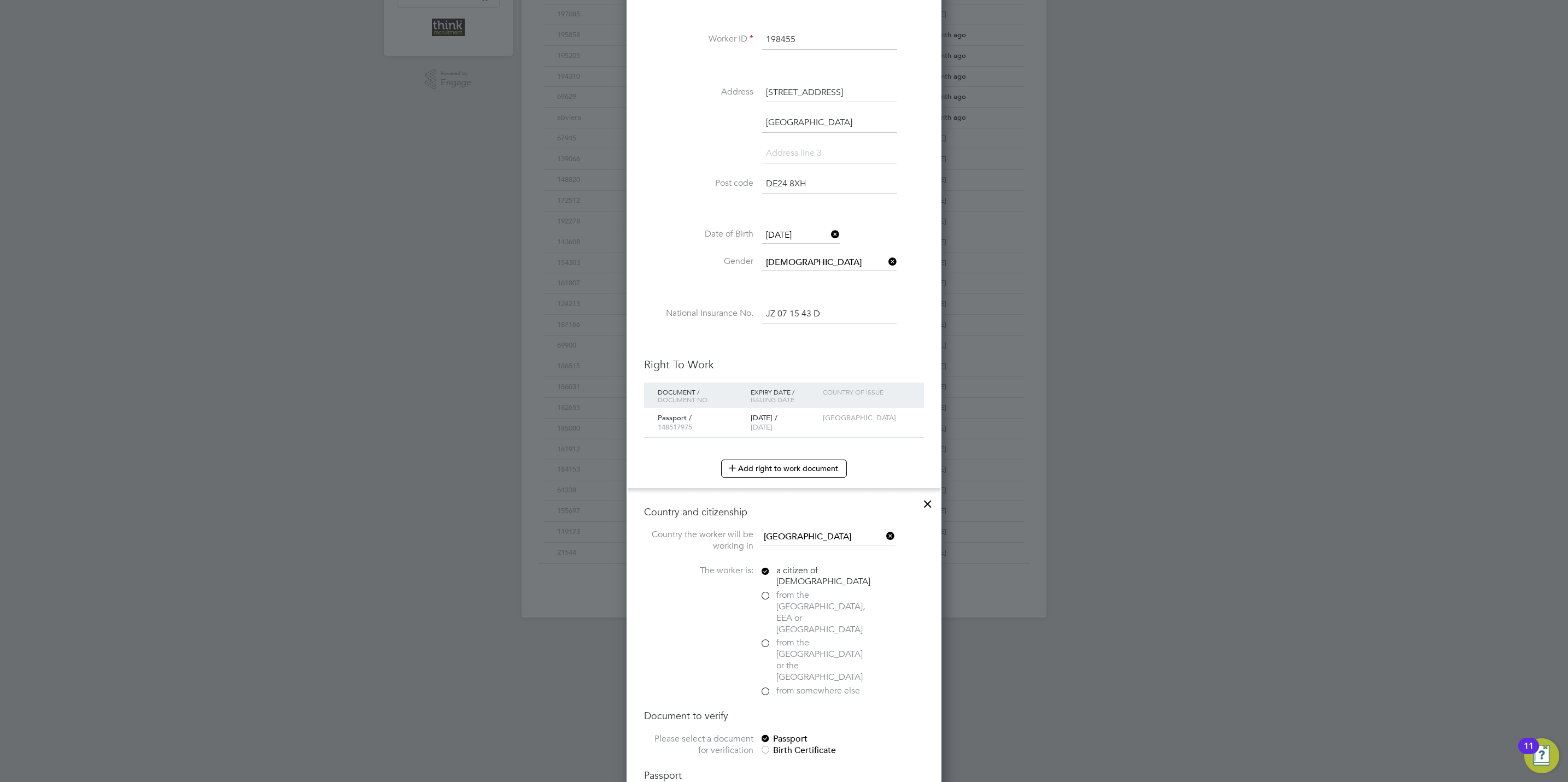
scroll to position [1036, 299]
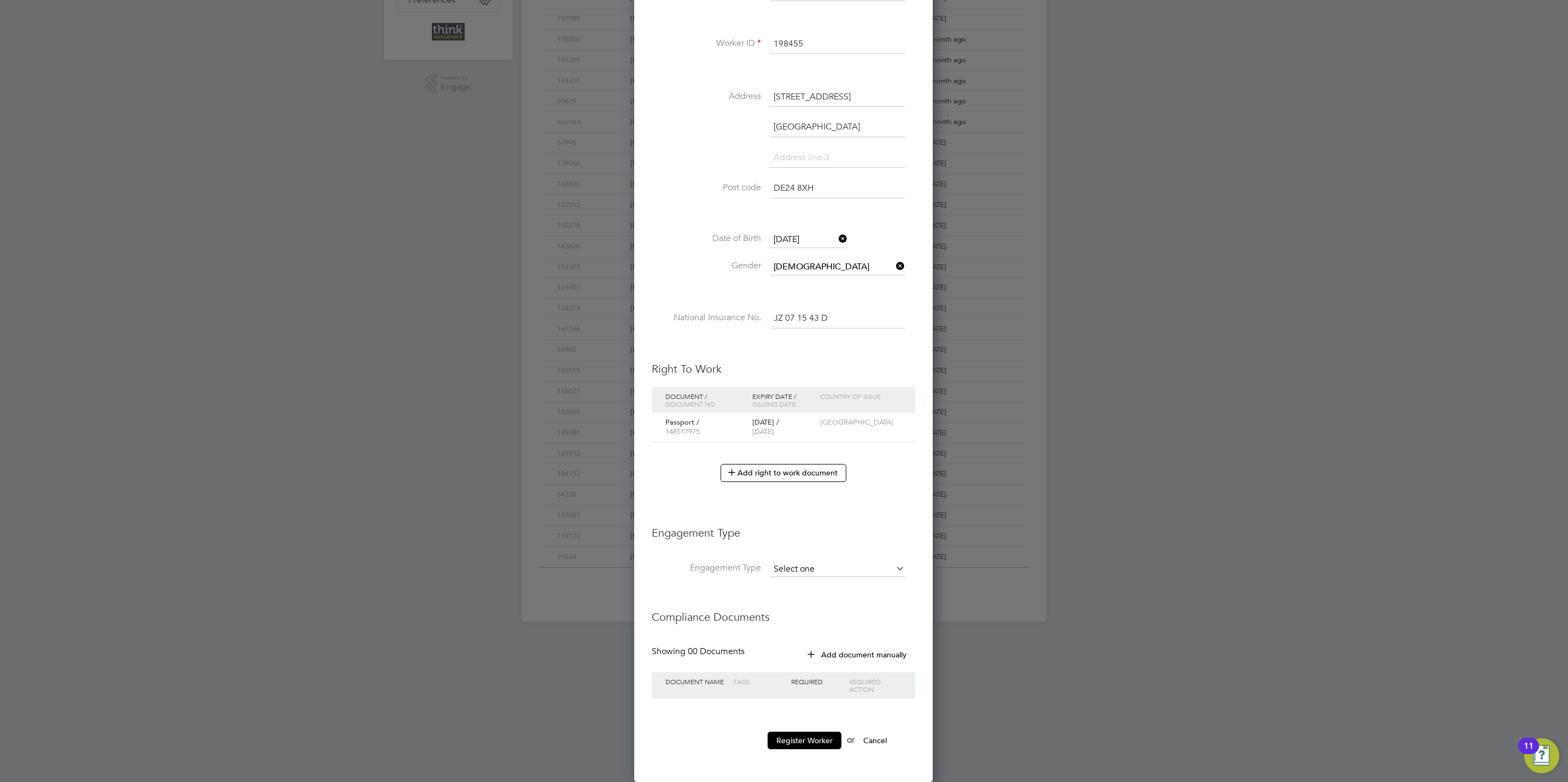
click at [796, 561] on input at bounding box center [838, 569] width 135 height 16
click at [804, 583] on li "Umbrella" at bounding box center [837, 588] width 136 height 16
type input "Umbrella"
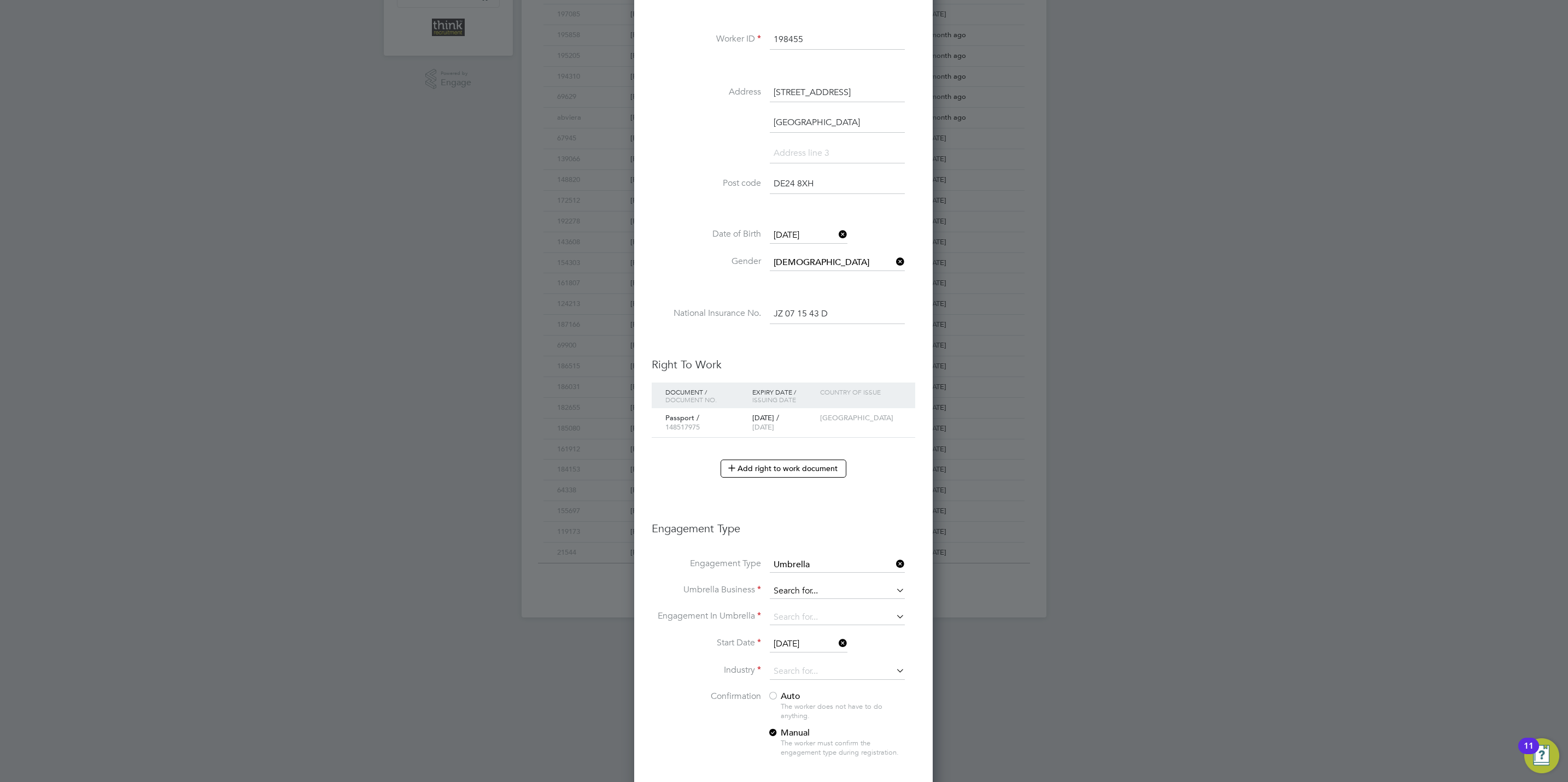
scroll to position [1240, 299]
click at [825, 593] on input at bounding box center [838, 591] width 135 height 16
click at [794, 612] on li "Credipay Contractor Limited" at bounding box center [837, 610] width 136 height 16
type input "Credipay Contractor Limited"
click at [794, 621] on input at bounding box center [838, 617] width 135 height 16
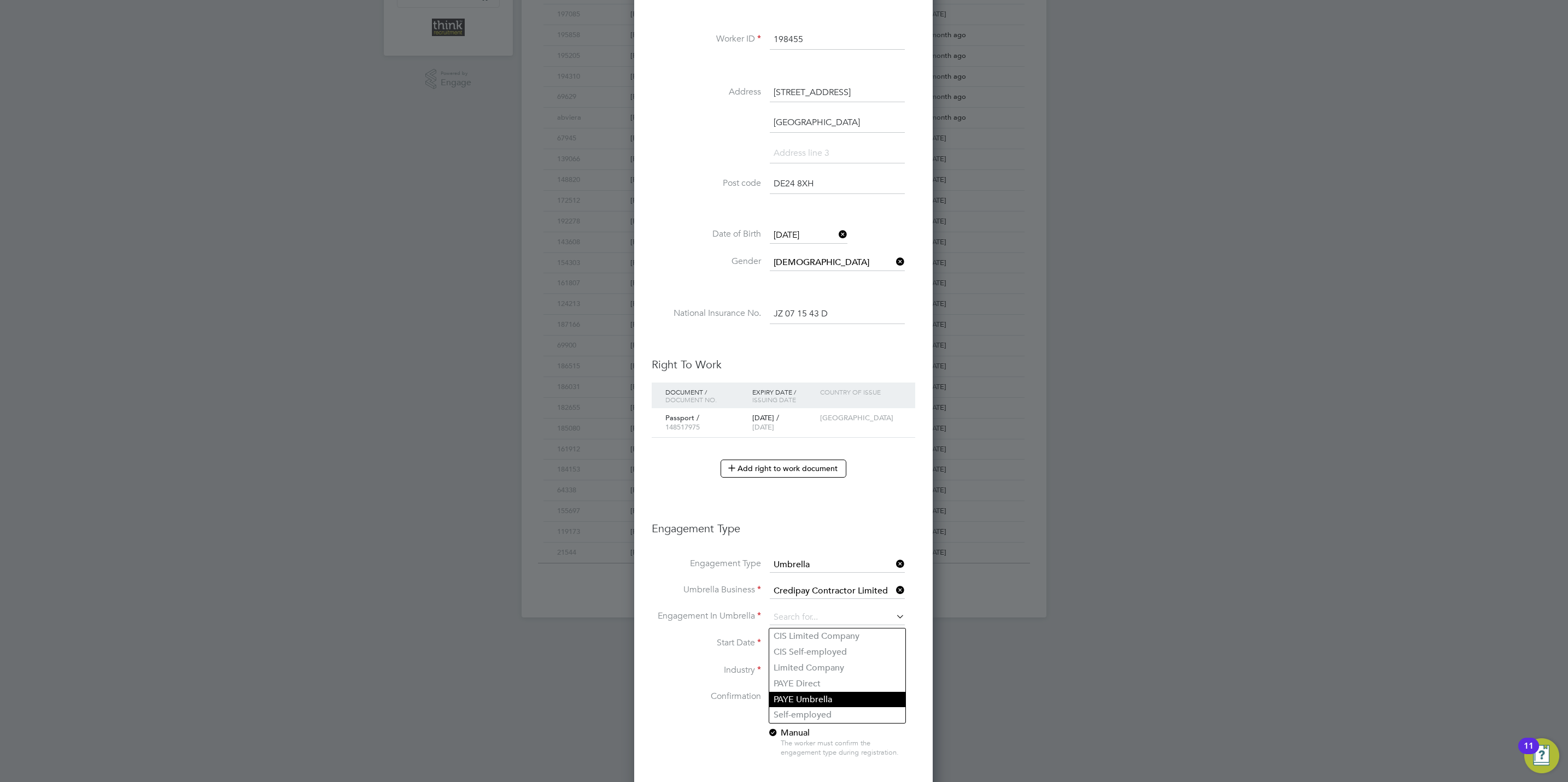
click at [824, 693] on li "PAYE Umbrella" at bounding box center [837, 699] width 136 height 16
type input "PAYE Umbrella"
click at [820, 673] on input at bounding box center [838, 672] width 135 height 16
click at [819, 677] on input "con" at bounding box center [838, 672] width 135 height 16
click at [817, 680] on input "con" at bounding box center [838, 672] width 135 height 16
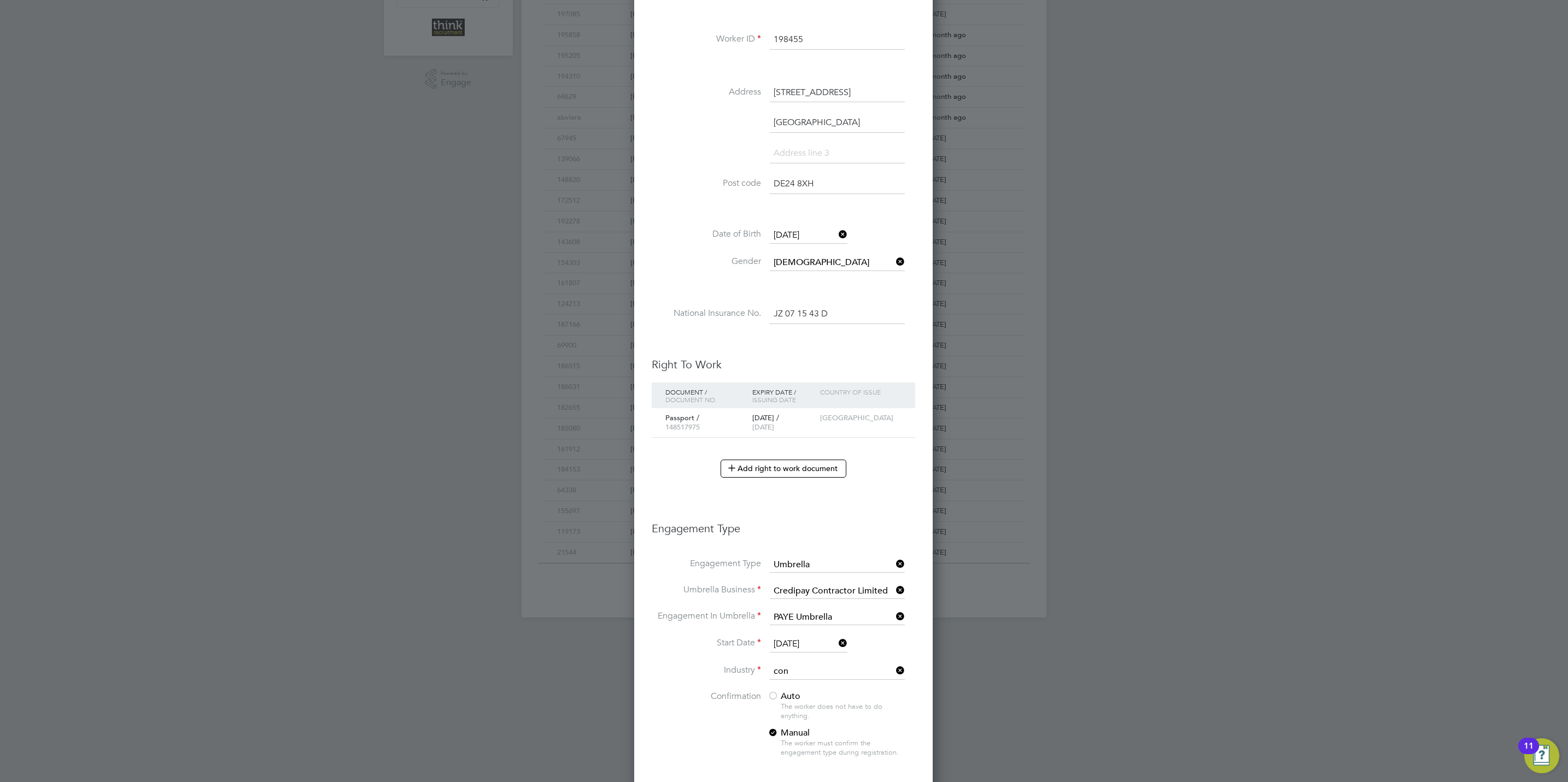
click at [817, 687] on li "Con struction" at bounding box center [837, 691] width 136 height 15
type input "Construction"
click at [775, 702] on div at bounding box center [772, 696] width 11 height 11
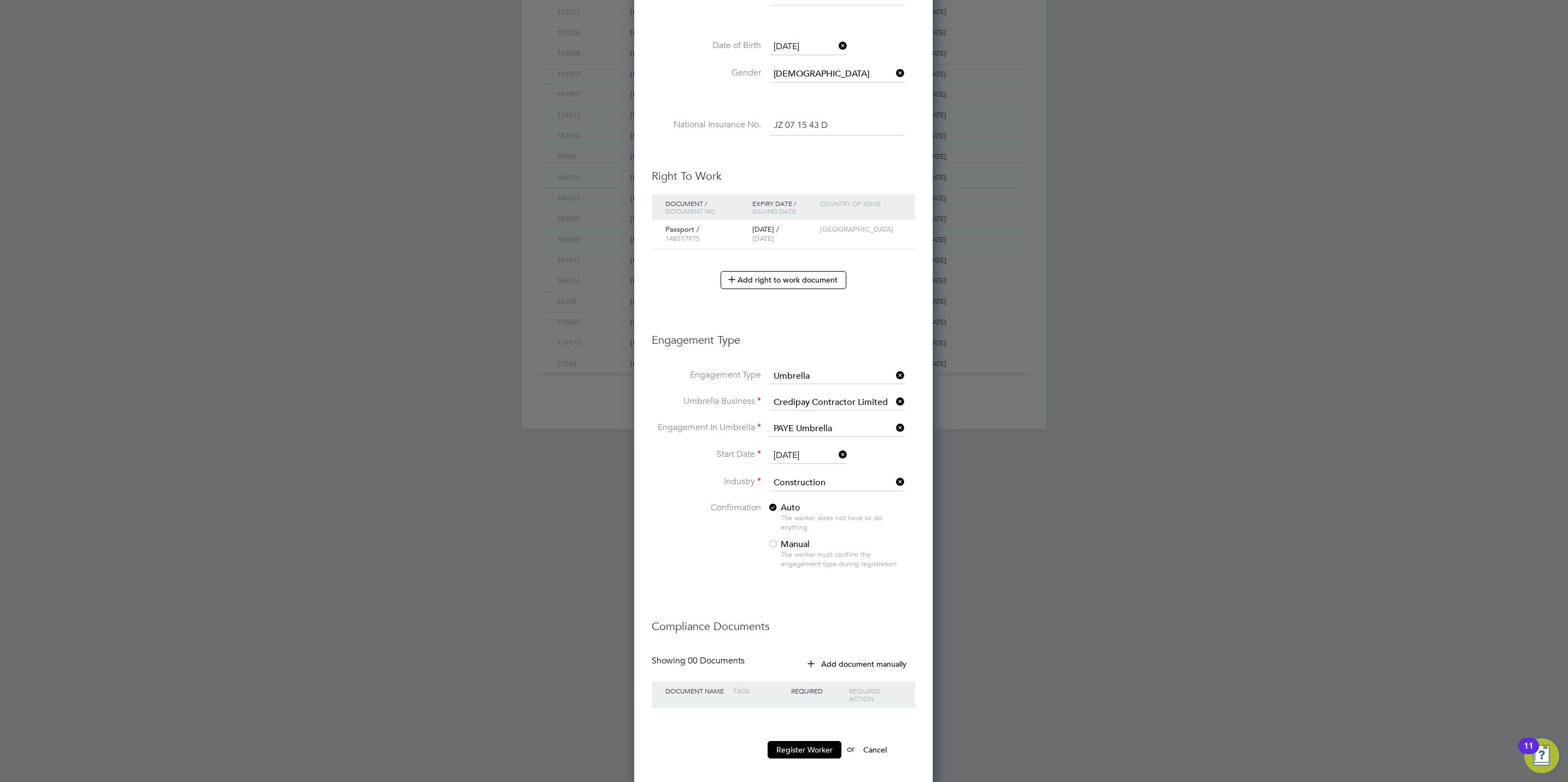
scroll to position [498, 0]
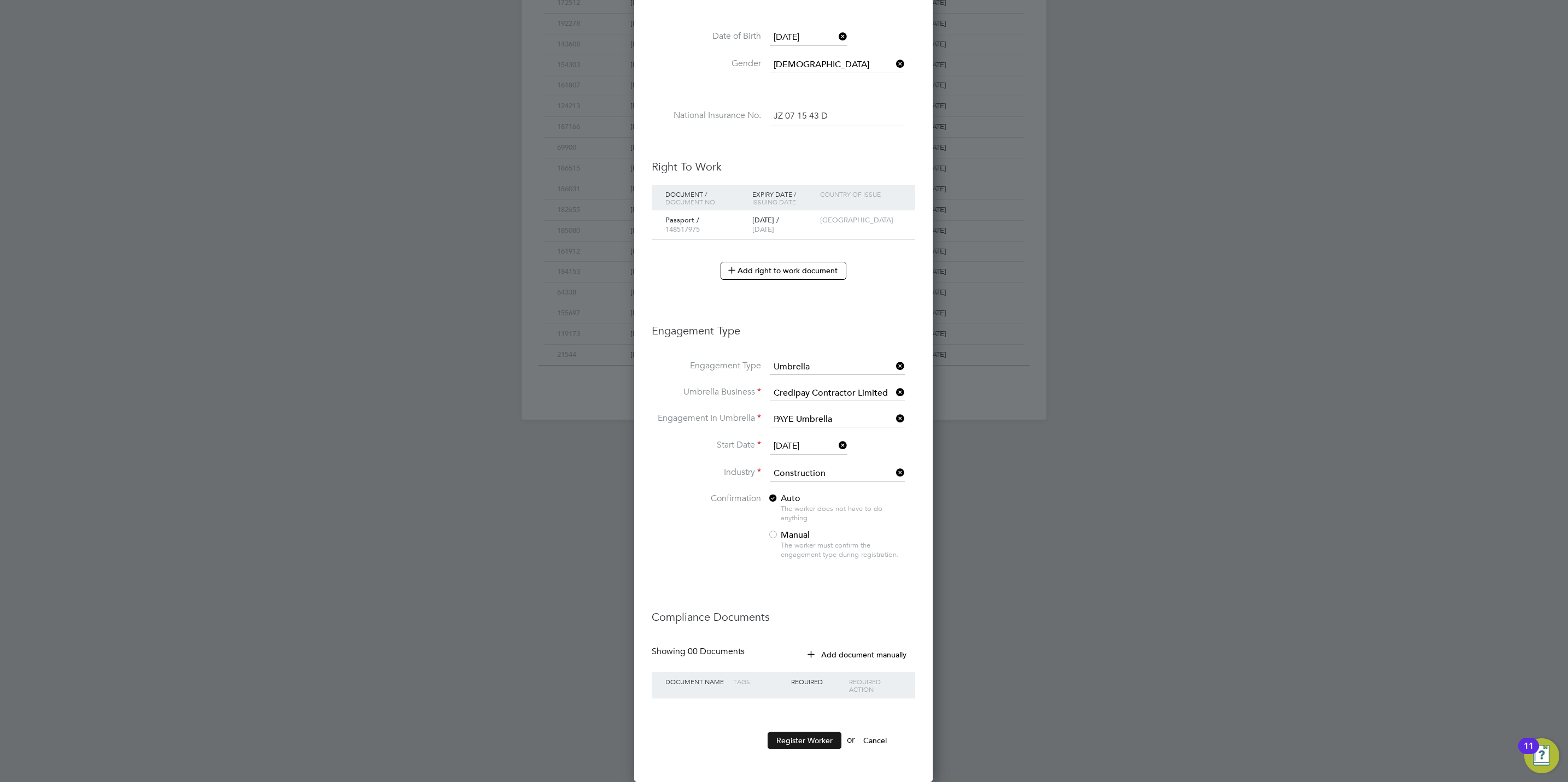
click at [801, 738] on button "Register Worker" at bounding box center [805, 740] width 74 height 17
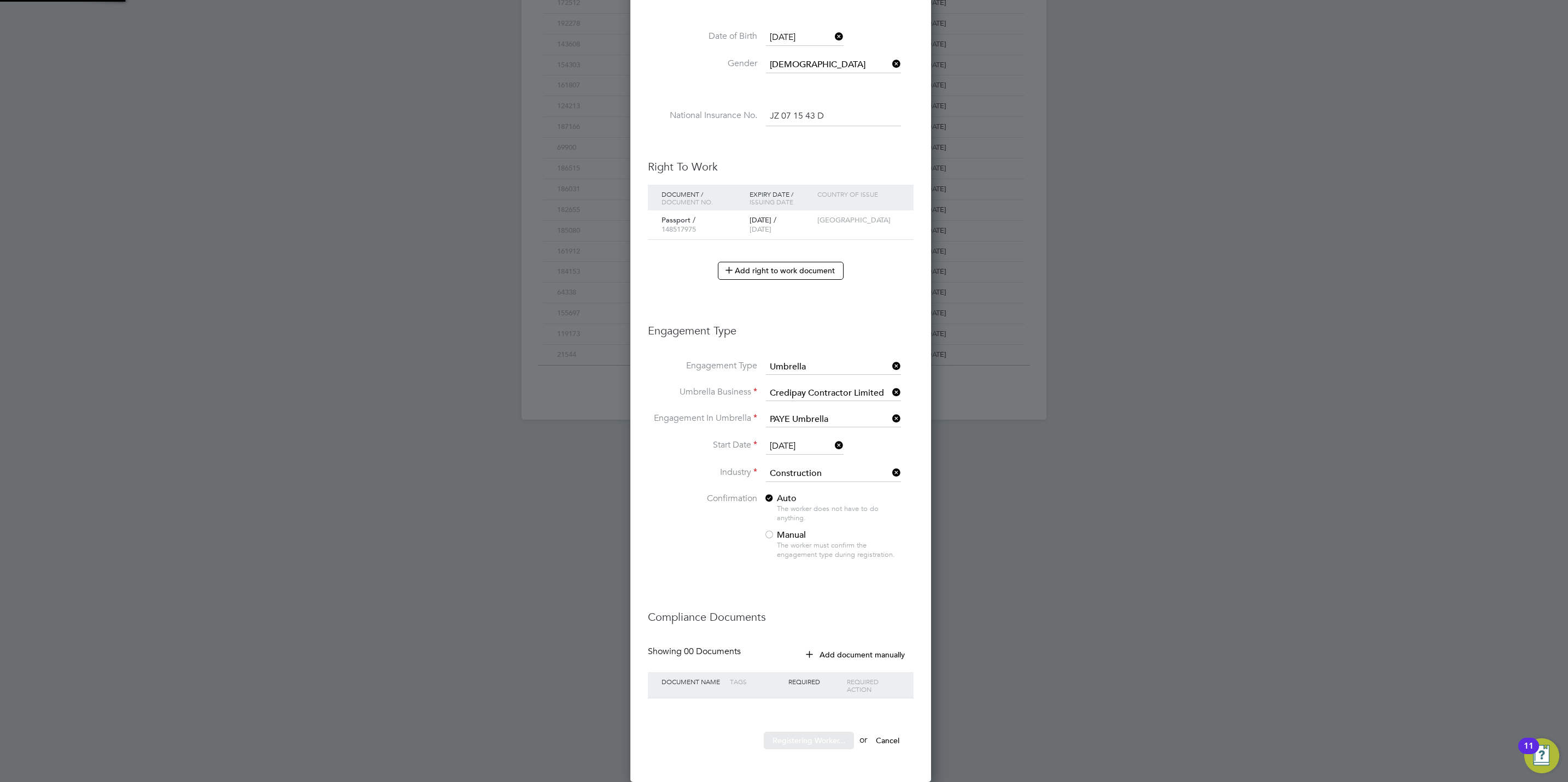
scroll to position [0, 0]
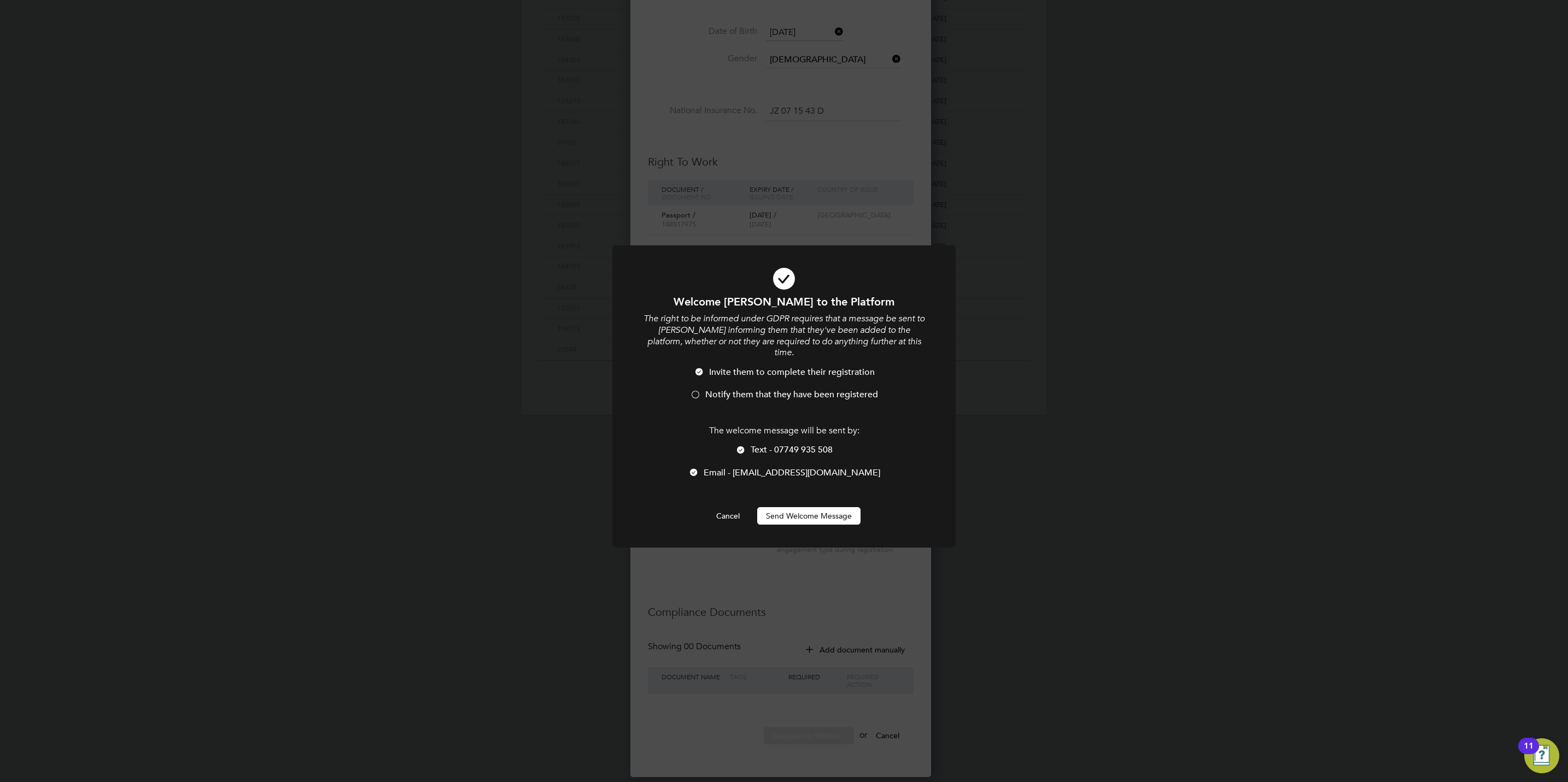
click at [817, 511] on button "Send Welcome Message" at bounding box center [808, 515] width 103 height 17
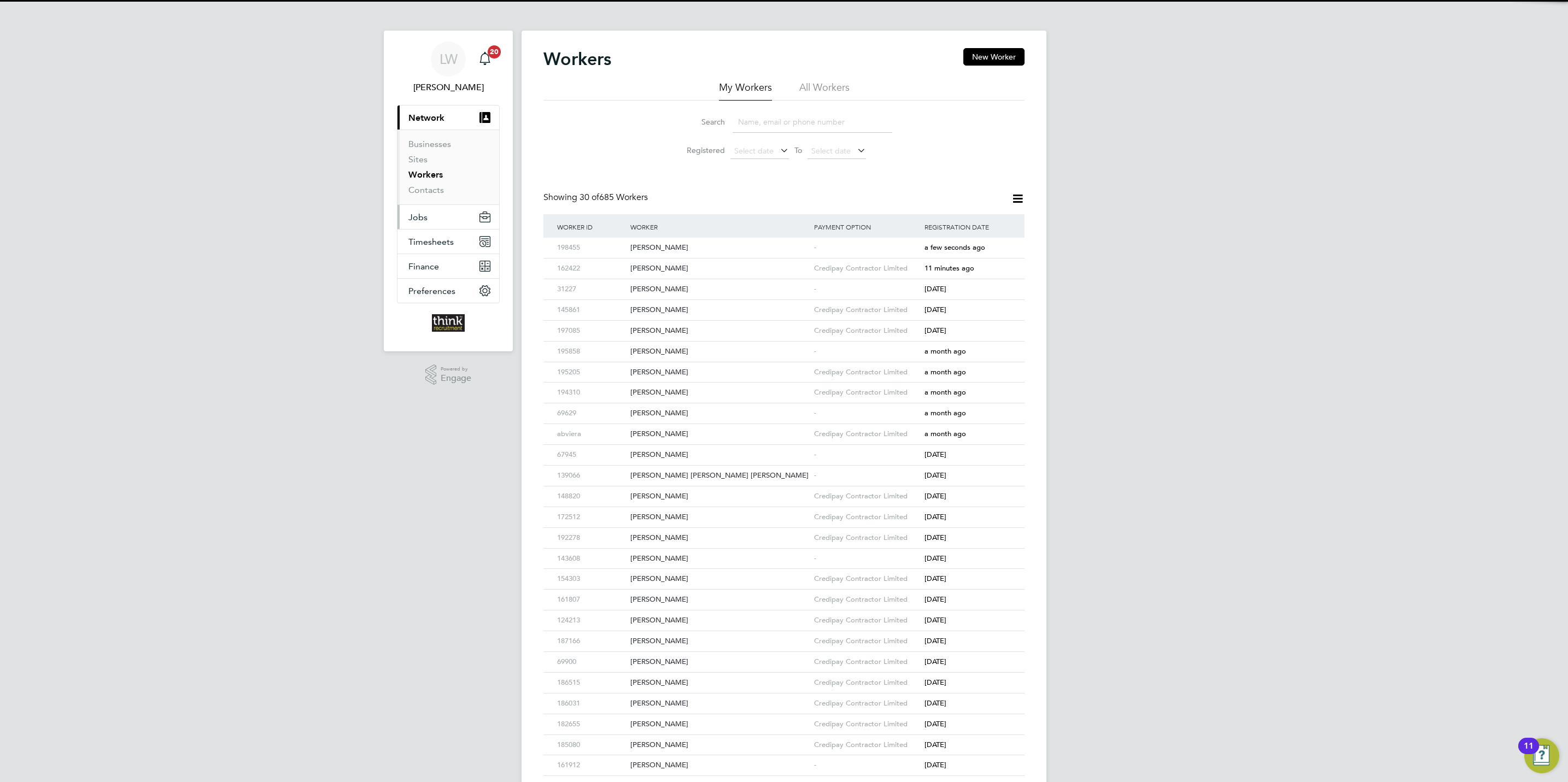
click at [412, 217] on span "Jobs" at bounding box center [418, 217] width 19 height 11
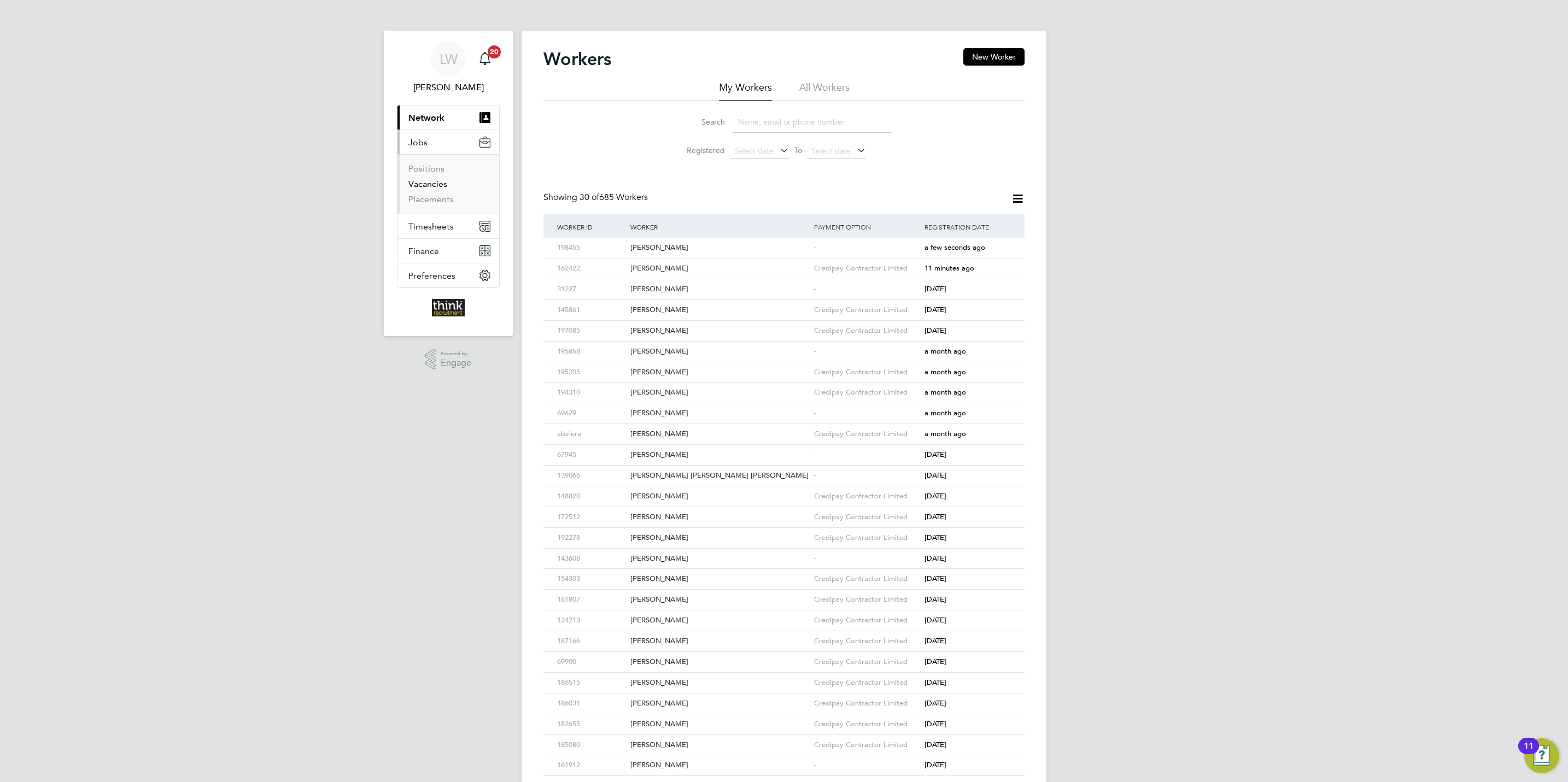
click at [432, 189] on link "Vacancies" at bounding box center [427, 184] width 39 height 11
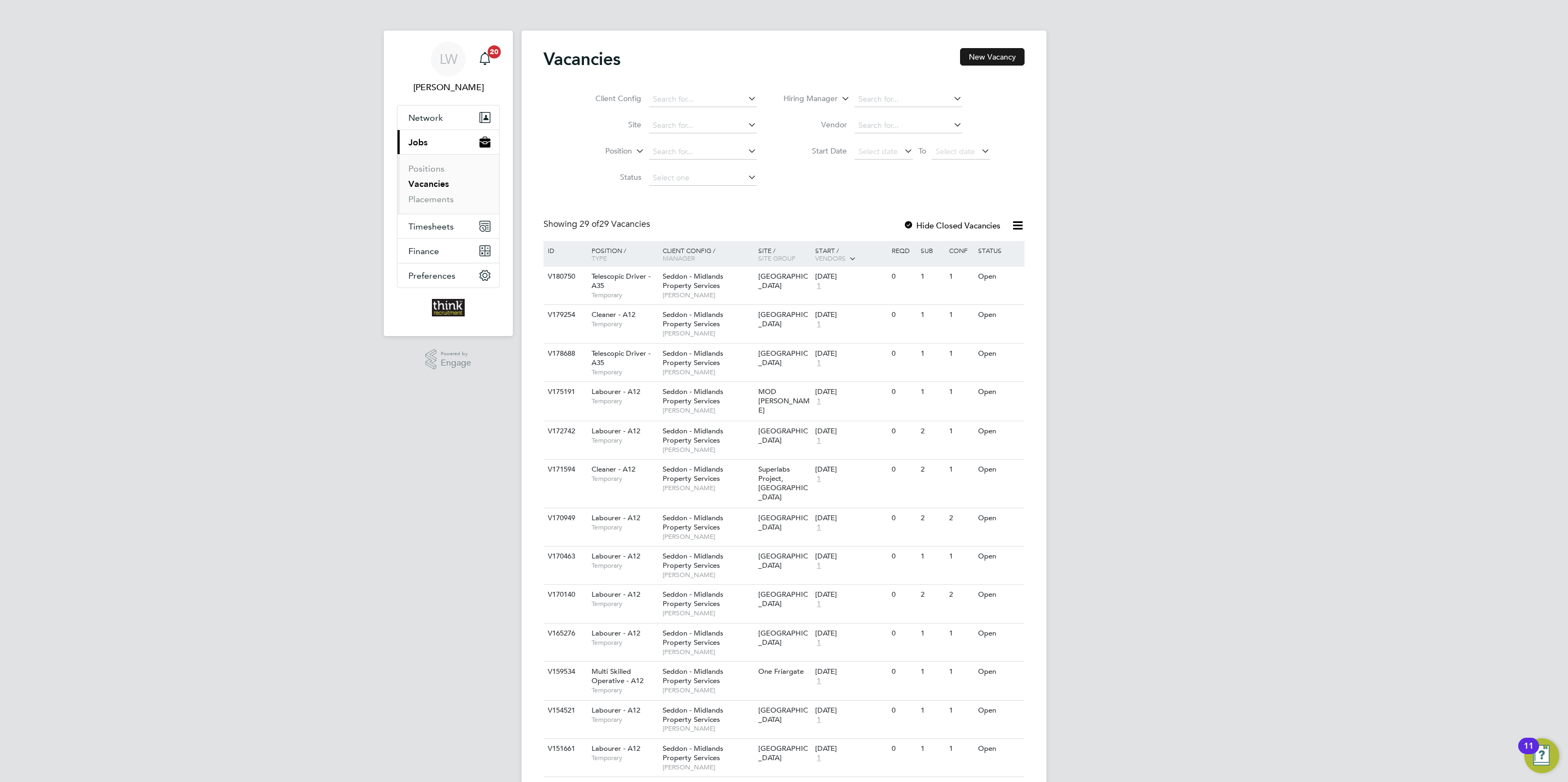
click at [979, 63] on button "New Vacancy" at bounding box center [992, 56] width 64 height 17
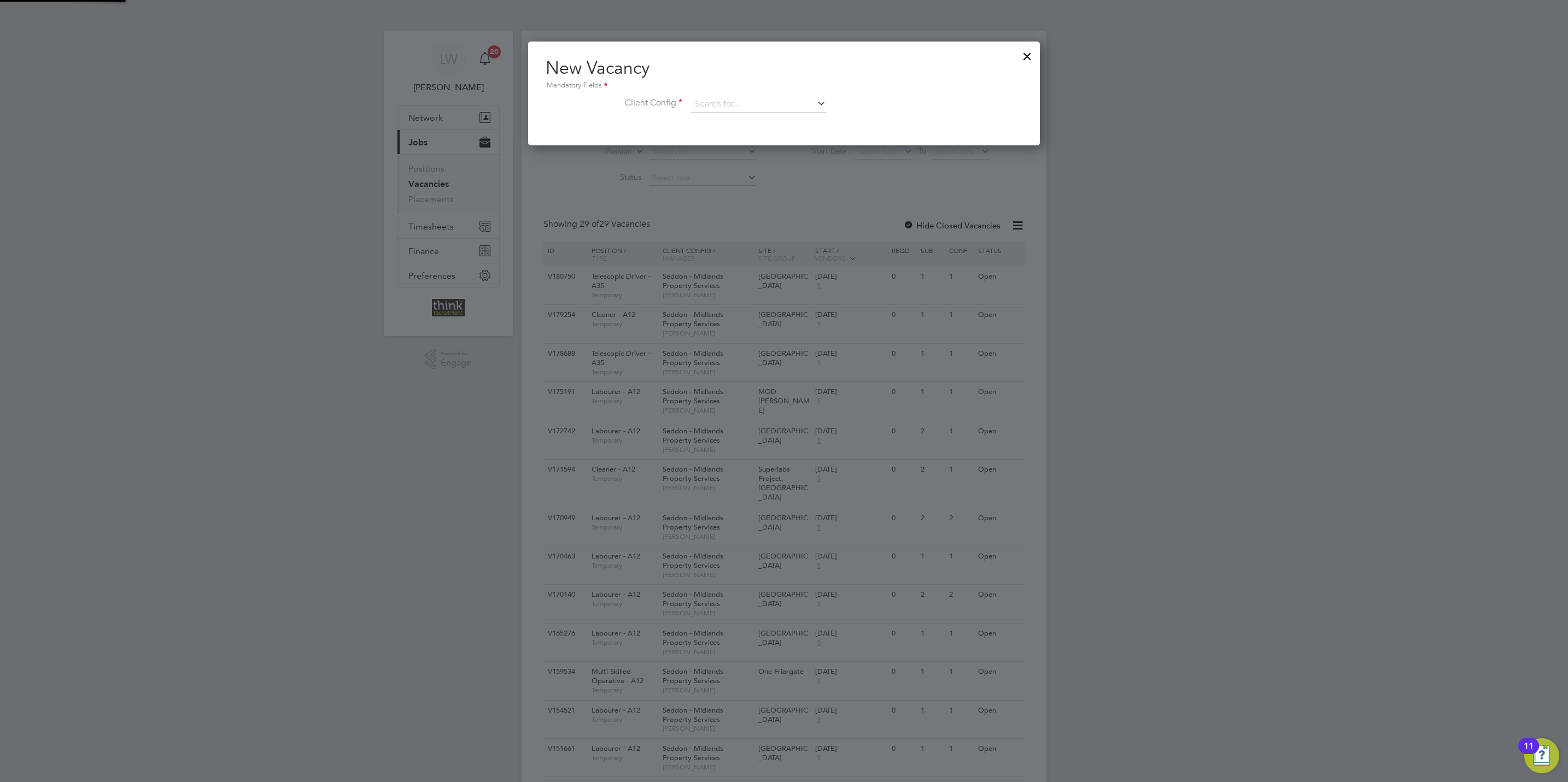
scroll to position [104, 511]
click at [726, 101] on input at bounding box center [758, 105] width 135 height 16
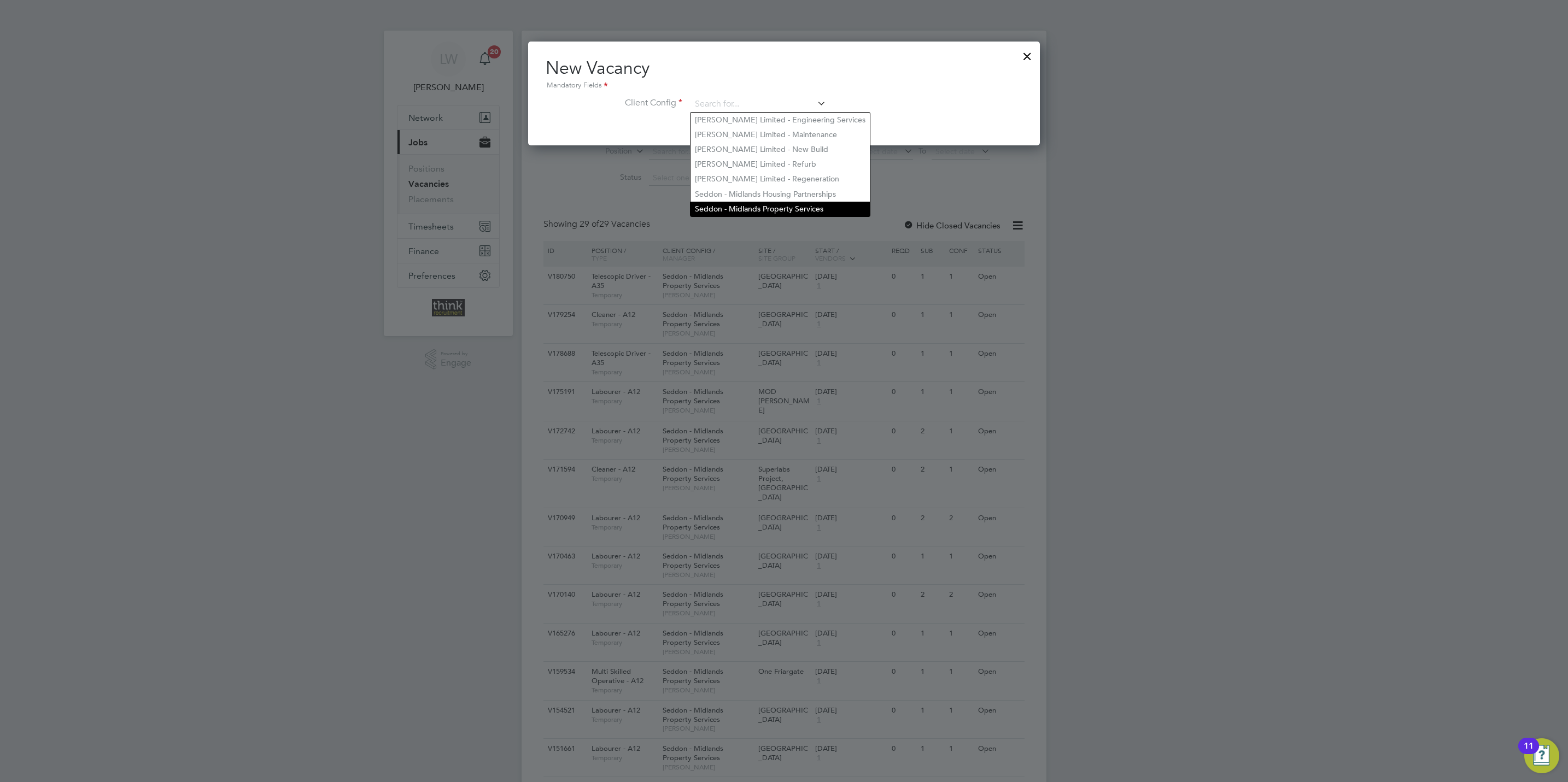
click at [767, 207] on li "Seddon - Midlands Property Services" at bounding box center [780, 209] width 180 height 15
type input "Seddon - Midlands Property Services"
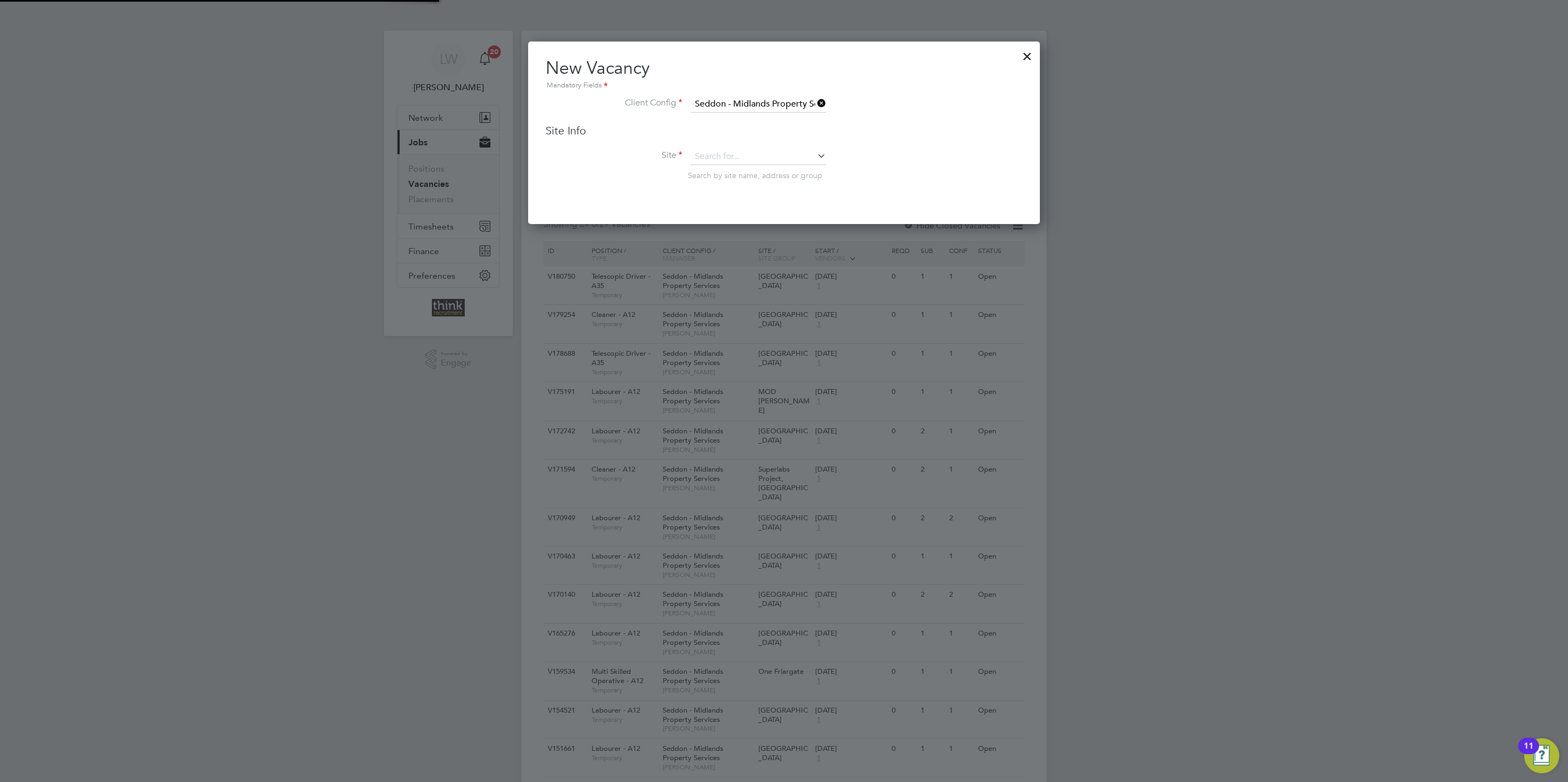
scroll to position [183, 511]
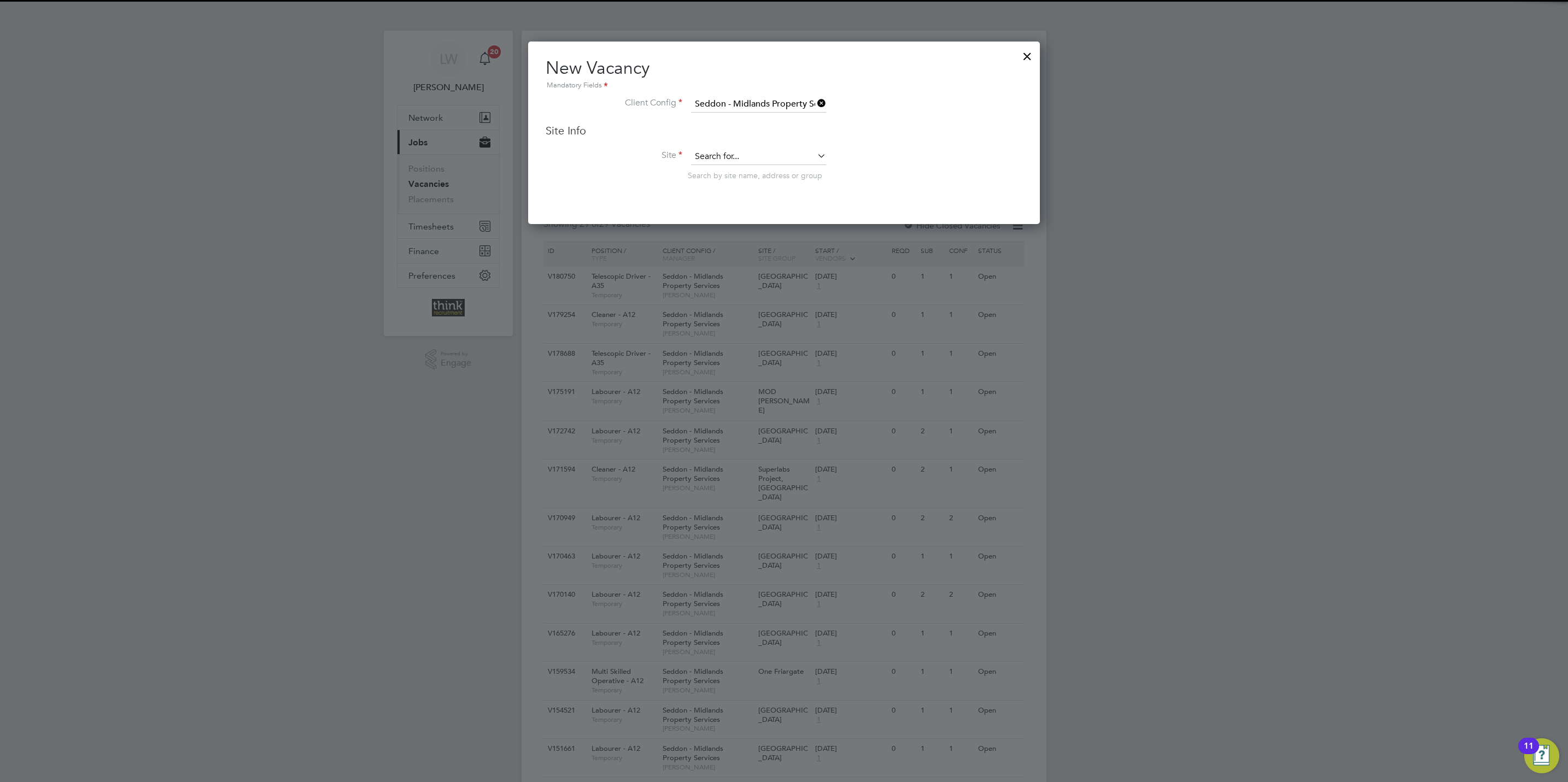
click at [735, 160] on input at bounding box center [758, 157] width 135 height 16
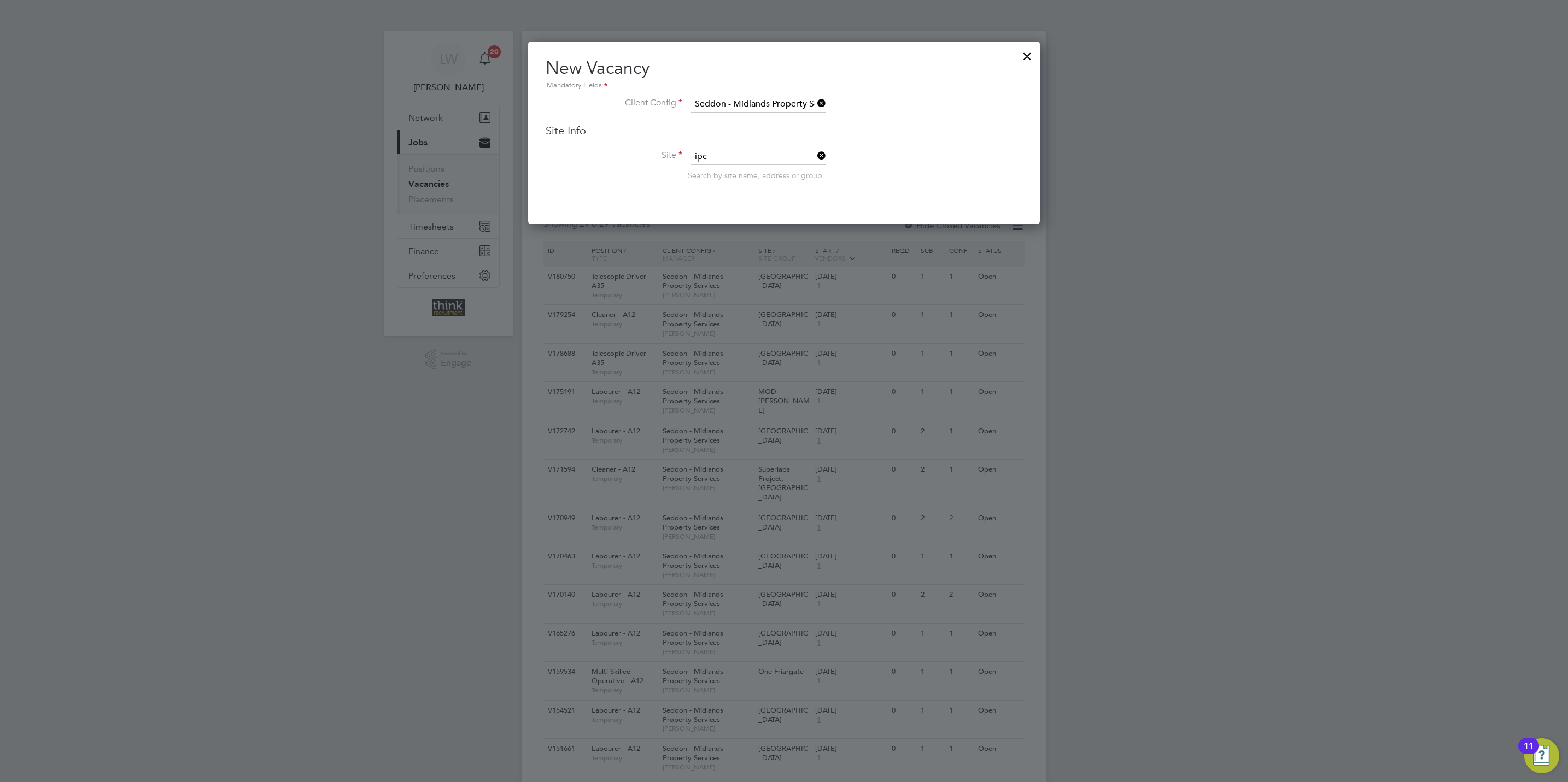
drag, startPoint x: 732, startPoint y: 171, endPoint x: 742, endPoint y: 173, distance: 10.2
click at [733, 171] on li "IPC , [GEOGRAPHIC_DATA]" at bounding box center [758, 172] width 136 height 15
type input "IPC, [GEOGRAPHIC_DATA]"
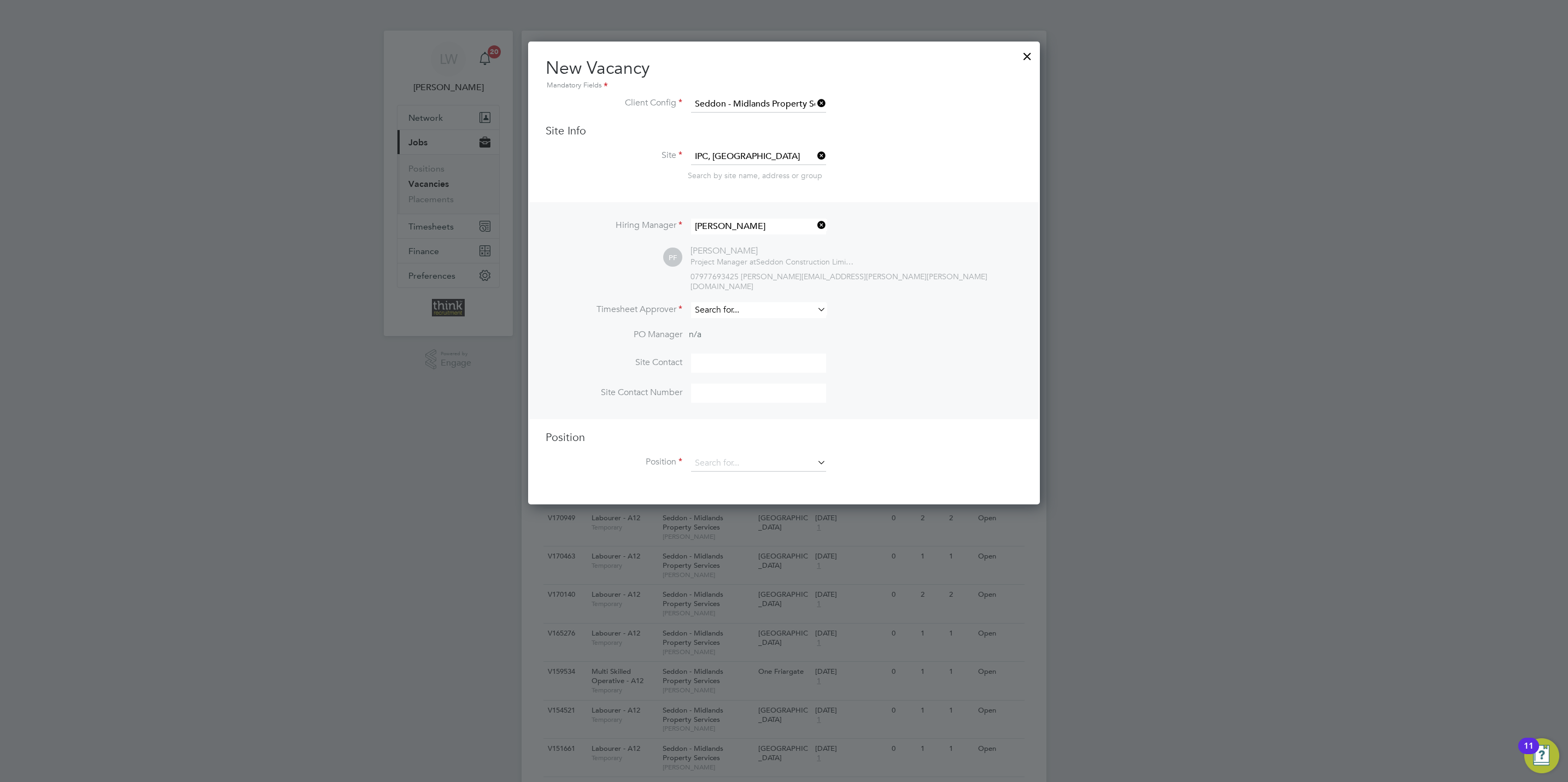
click at [779, 303] on input at bounding box center [758, 310] width 135 height 16
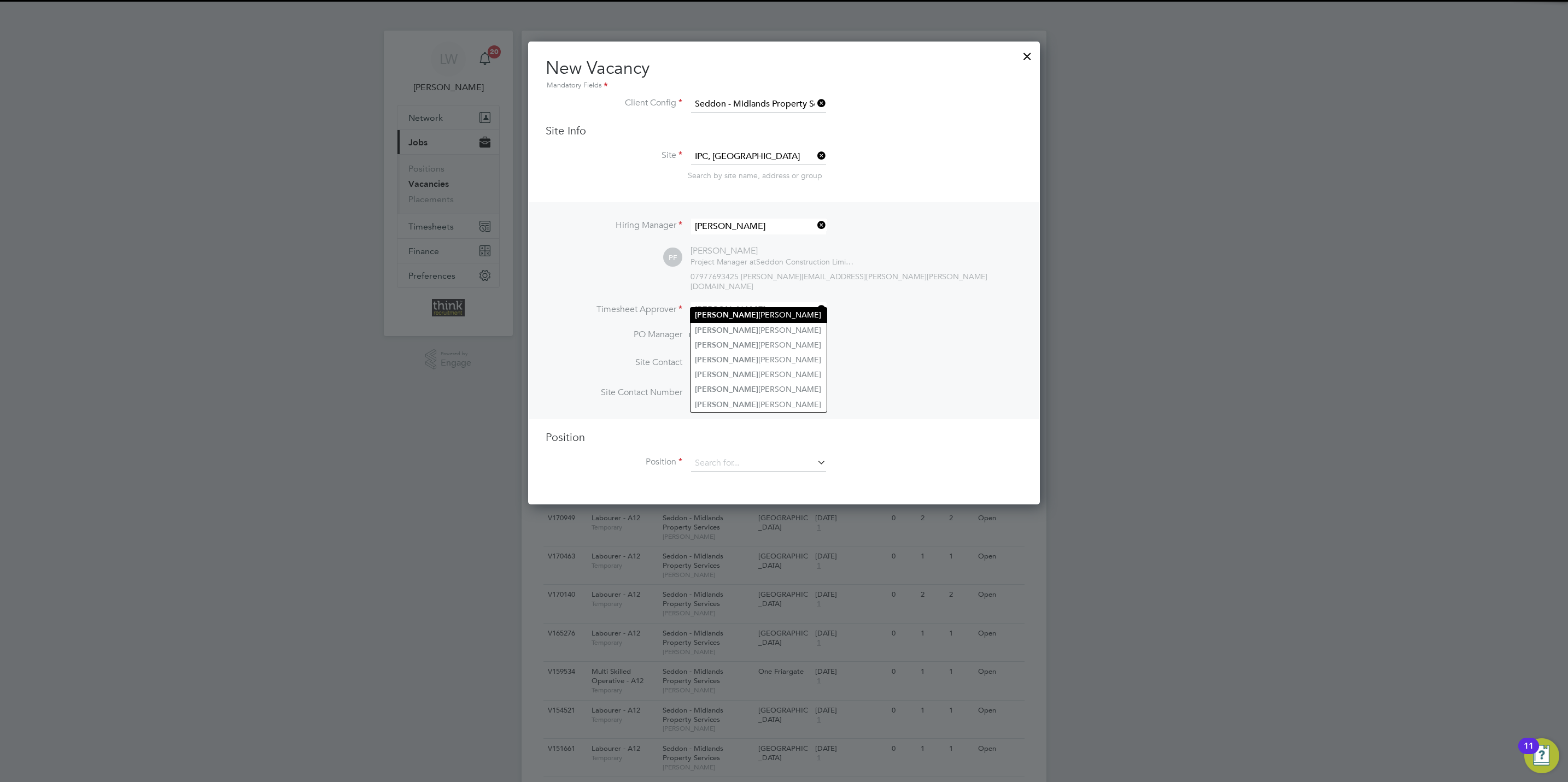
click at [770, 314] on li "[PERSON_NAME]" at bounding box center [758, 315] width 136 height 15
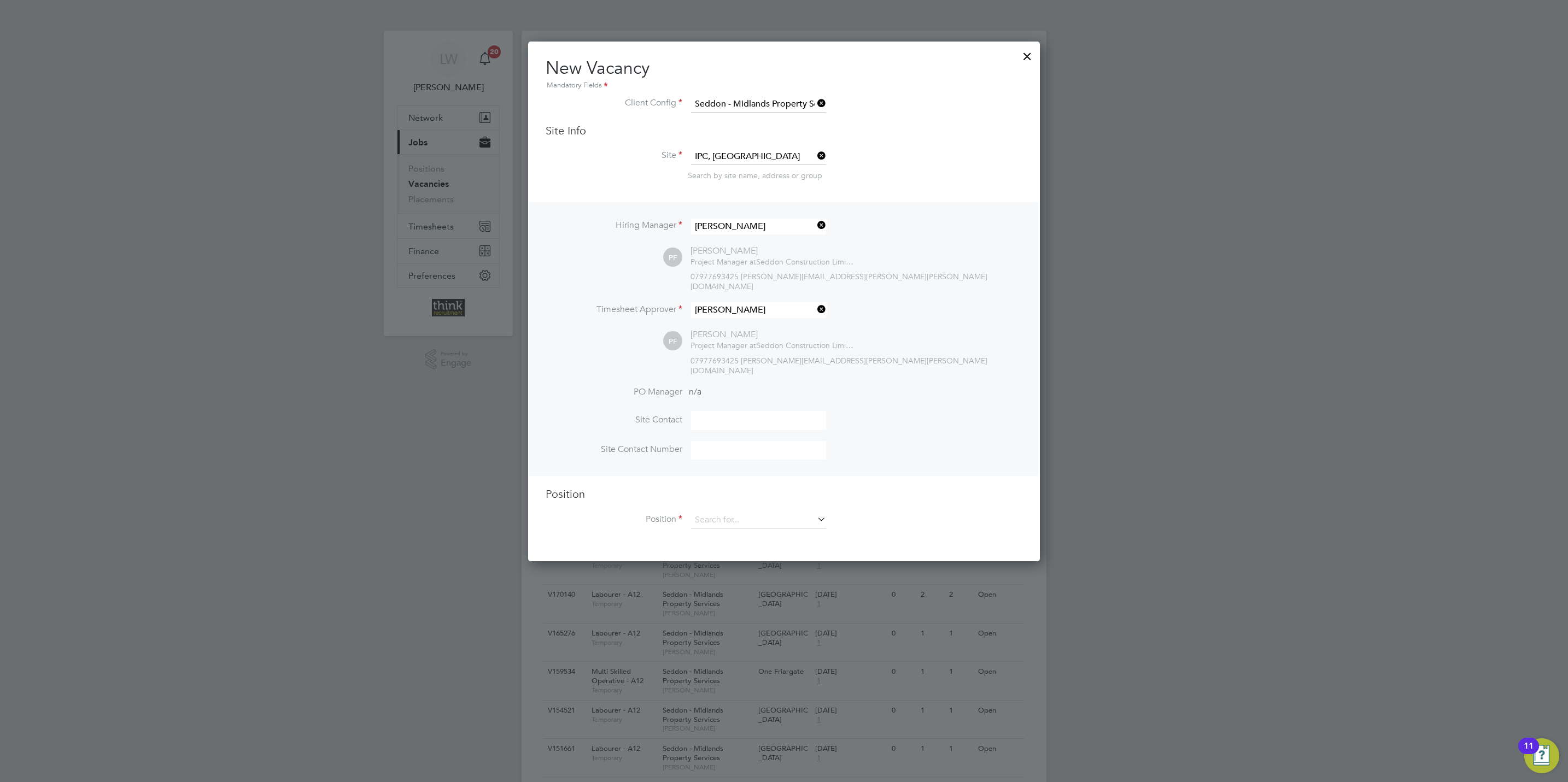
type input "[PERSON_NAME]"
click at [743, 507] on div "Vacancies New Vacancy Client Config Site Position Status Hiring Manager Vendor …" at bounding box center [783, 752] width 525 height 1445
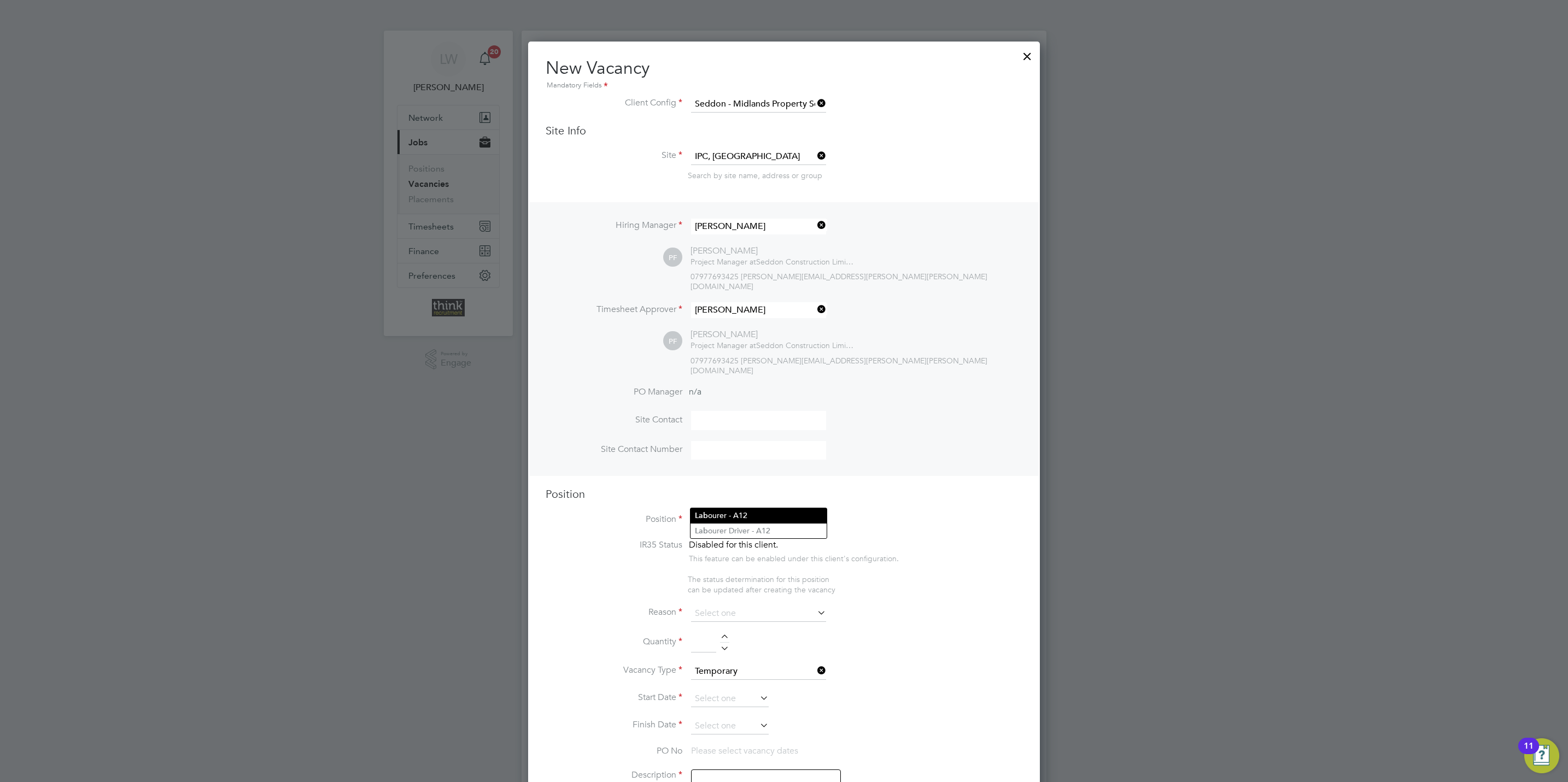
click at [738, 517] on li "Lab ourer - A12" at bounding box center [758, 515] width 136 height 15
type input "Labourer - A12"
type textarea "General site labouring duties - Assisting with deliveries, working with trades …"
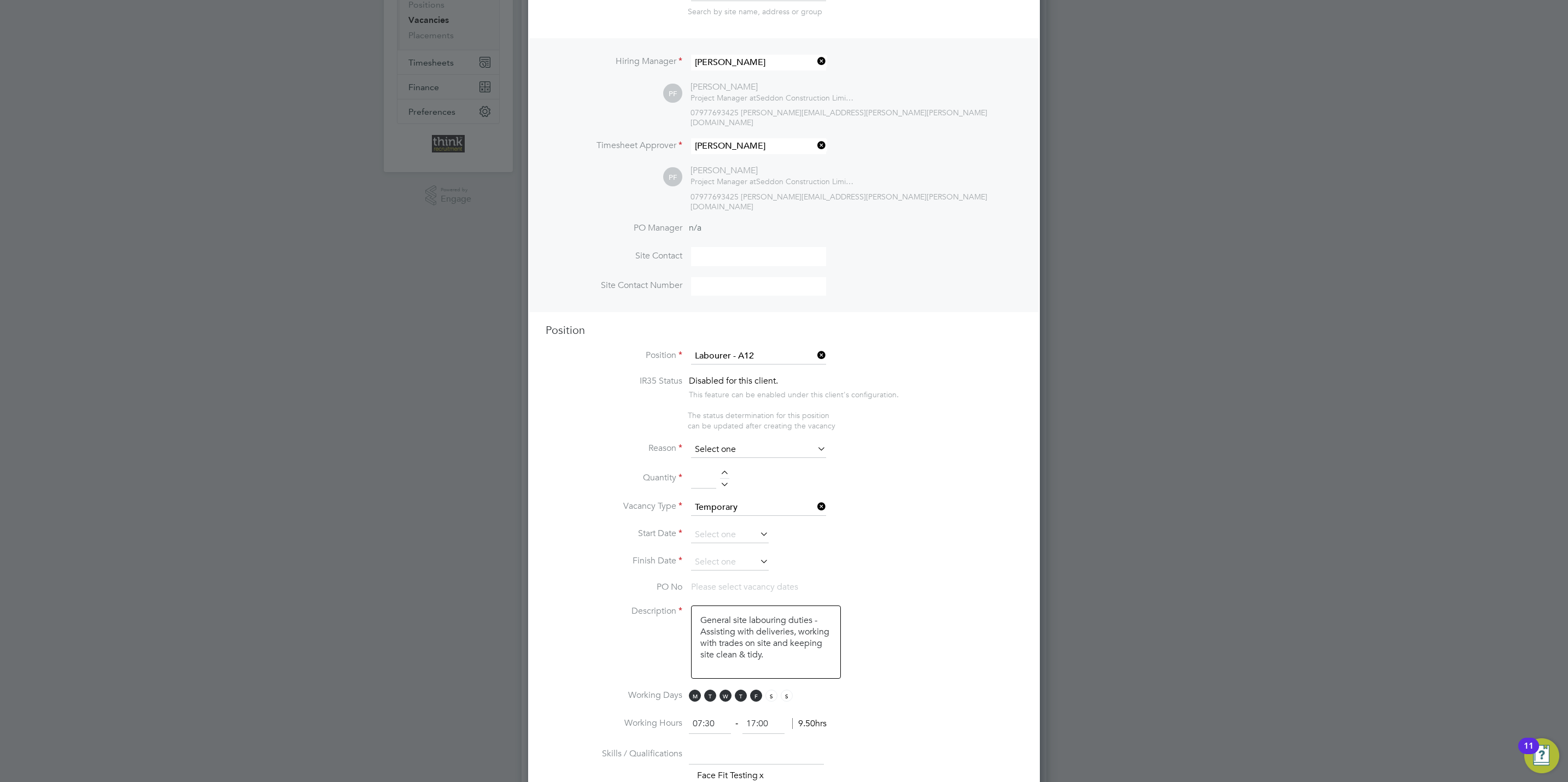
click at [716, 441] on input at bounding box center [758, 449] width 135 height 16
click at [730, 471] on li "Extra Work" at bounding box center [758, 472] width 136 height 14
type input "Extra Work"
click at [727, 471] on div at bounding box center [724, 474] width 9 height 7
type input "1"
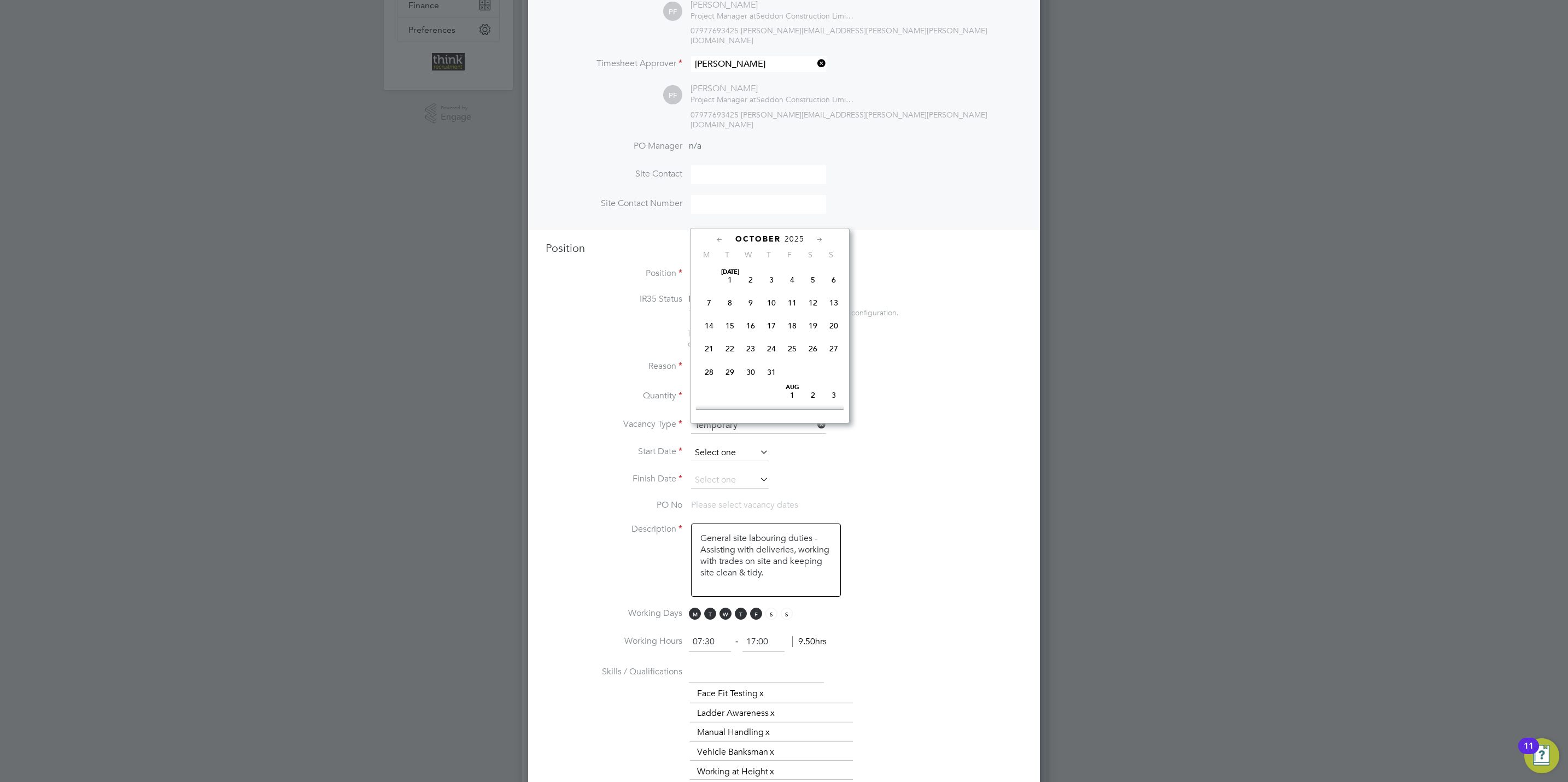
click at [735, 445] on input at bounding box center [730, 453] width 77 height 16
click at [712, 350] on span "6" at bounding box center [708, 345] width 21 height 21
type input "[DATE]"
click at [758, 472] on icon at bounding box center [758, 479] width 0 height 16
click at [820, 266] on icon at bounding box center [819, 267] width 11 height 12
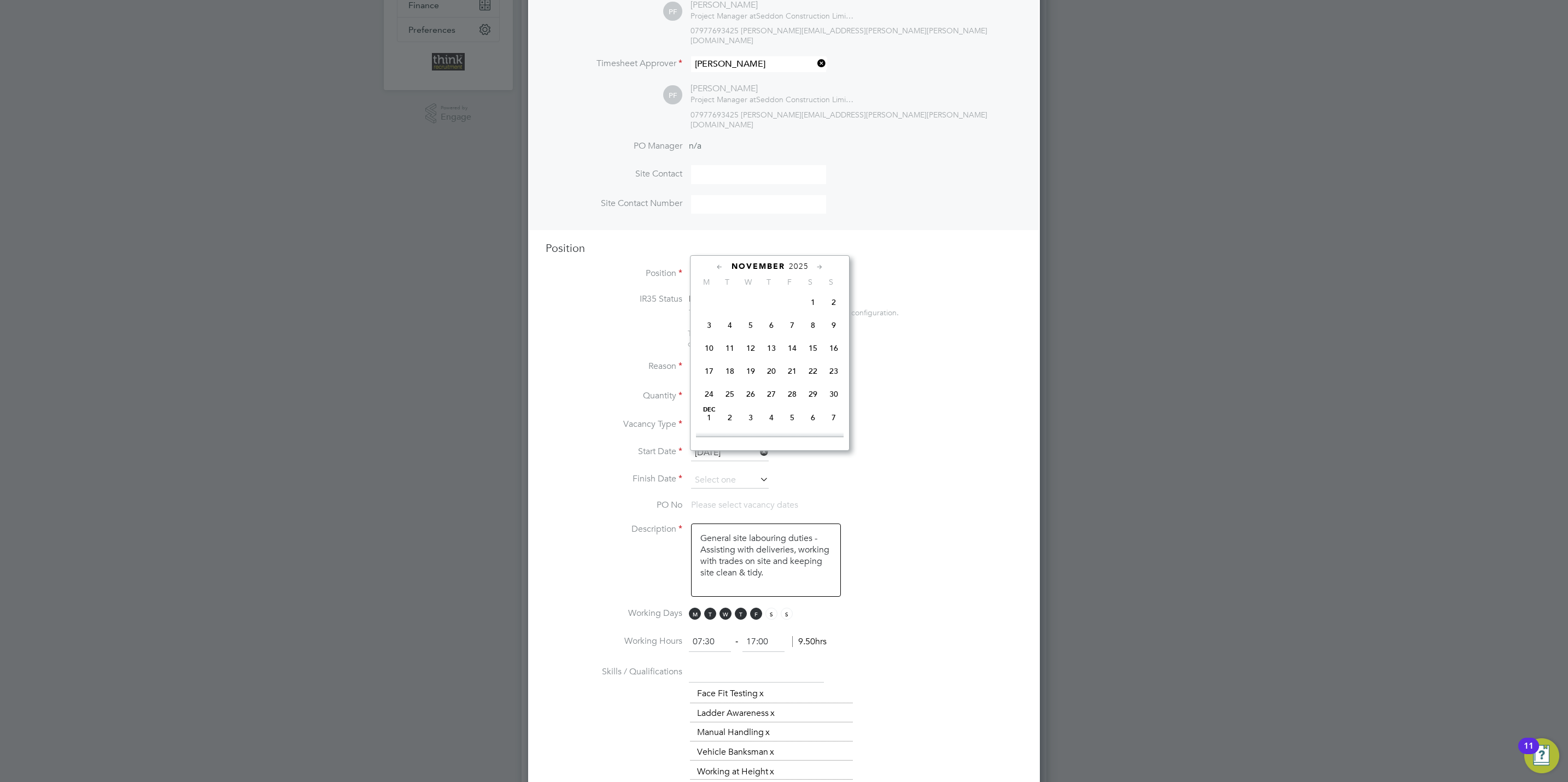
click at [820, 266] on icon at bounding box center [819, 267] width 11 height 12
click at [819, 266] on icon at bounding box center [819, 267] width 11 height 12
click at [835, 353] on span "15" at bounding box center [833, 342] width 21 height 21
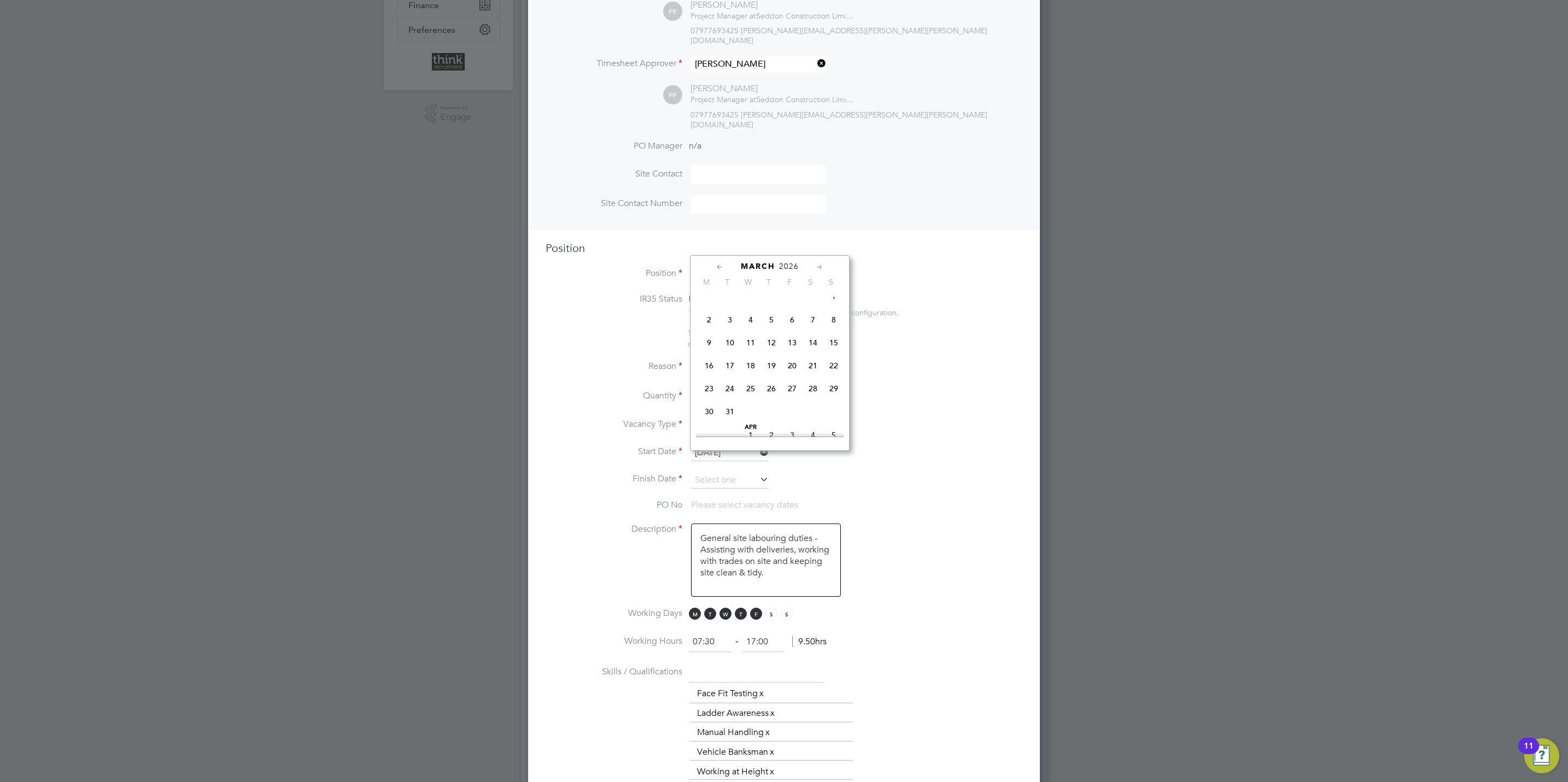
type input "[DATE]"
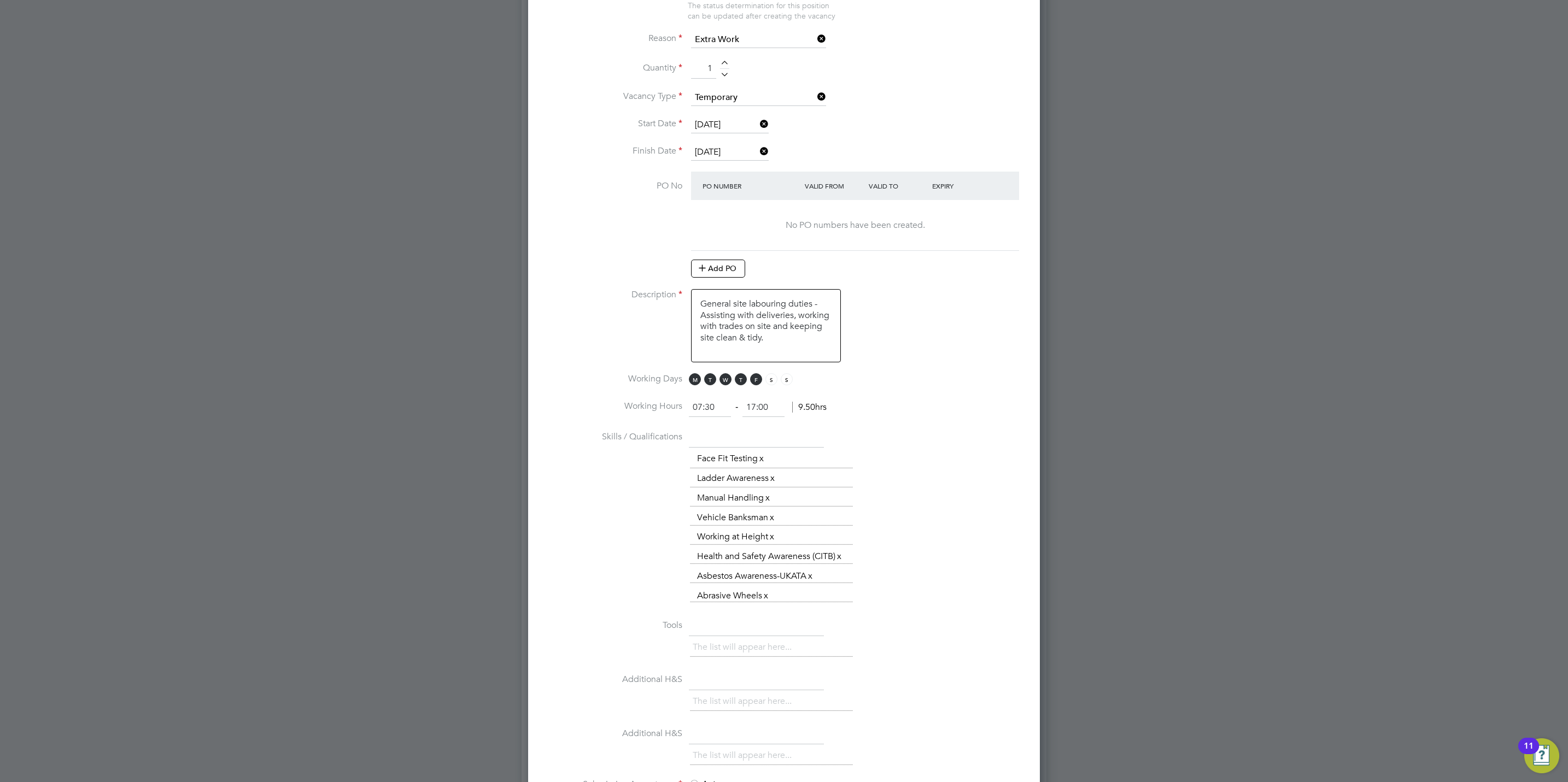
click at [729, 259] on button "Add PO" at bounding box center [718, 268] width 54 height 17
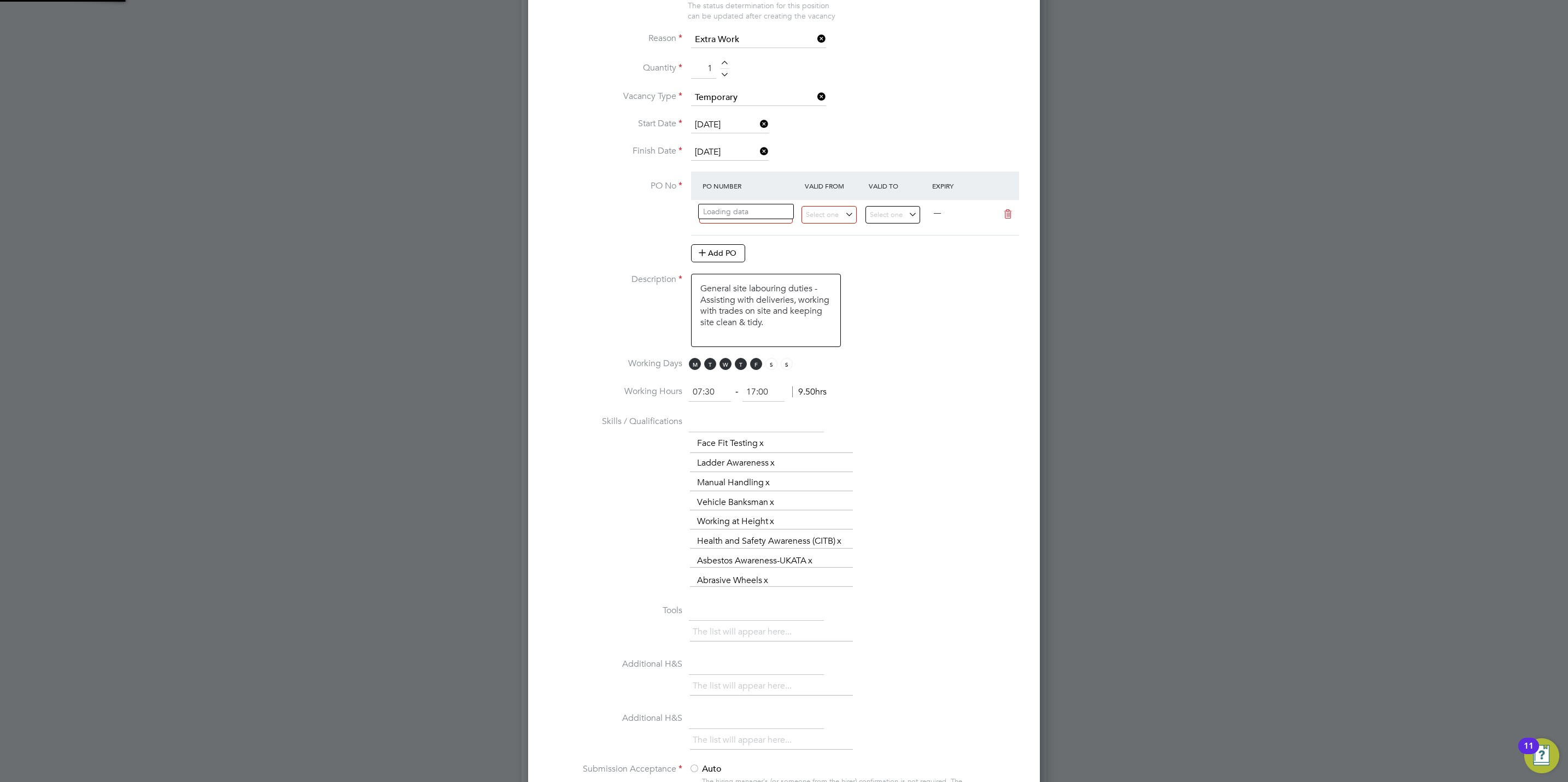
click at [740, 206] on input at bounding box center [746, 215] width 94 height 18
paste input "S2194"
type input "S2194"
click at [832, 206] on input at bounding box center [828, 215] width 55 height 18
click at [822, 322] on span "6" at bounding box center [819, 321] width 21 height 21
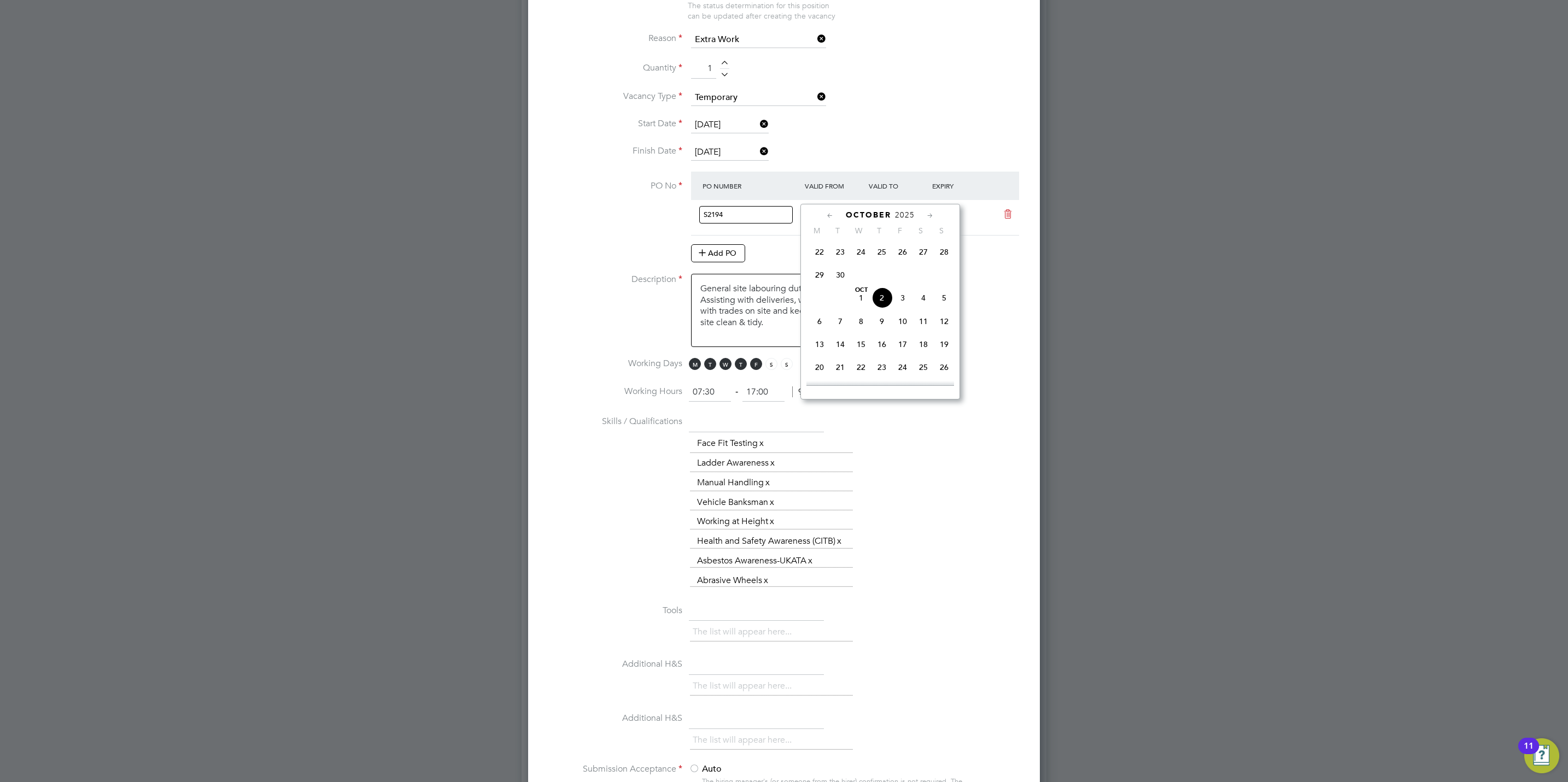
type input "[DATE]"
click at [901, 206] on input at bounding box center [893, 215] width 55 height 18
click at [914, 206] on input at bounding box center [893, 215] width 55 height 18
click at [992, 216] on icon at bounding box center [994, 216] width 11 height 12
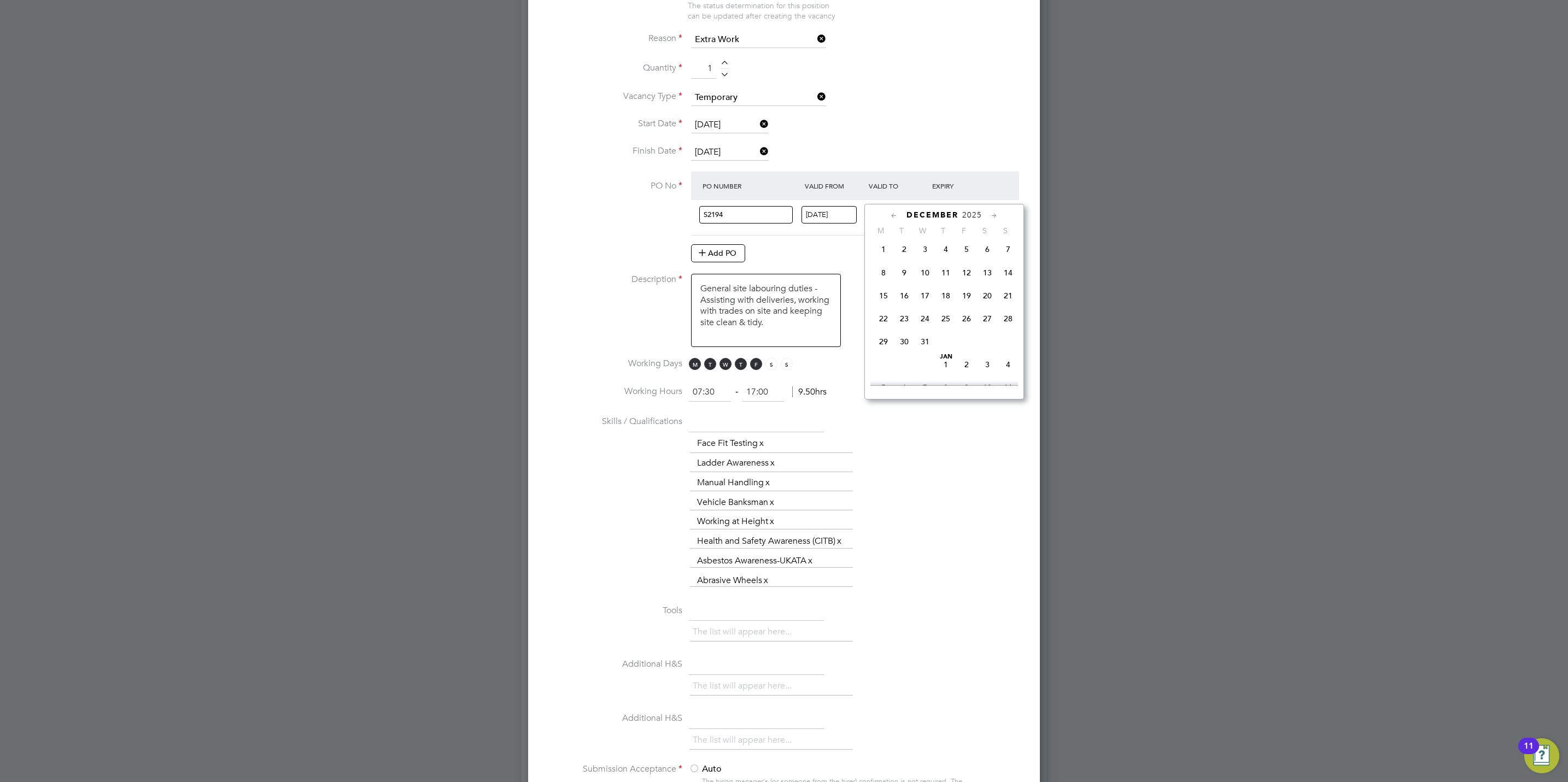
click at [993, 216] on icon at bounding box center [994, 216] width 11 height 12
click at [995, 216] on icon at bounding box center [994, 216] width 11 height 12
click at [1010, 301] on span "15" at bounding box center [1007, 291] width 21 height 21
type input "[DATE]"
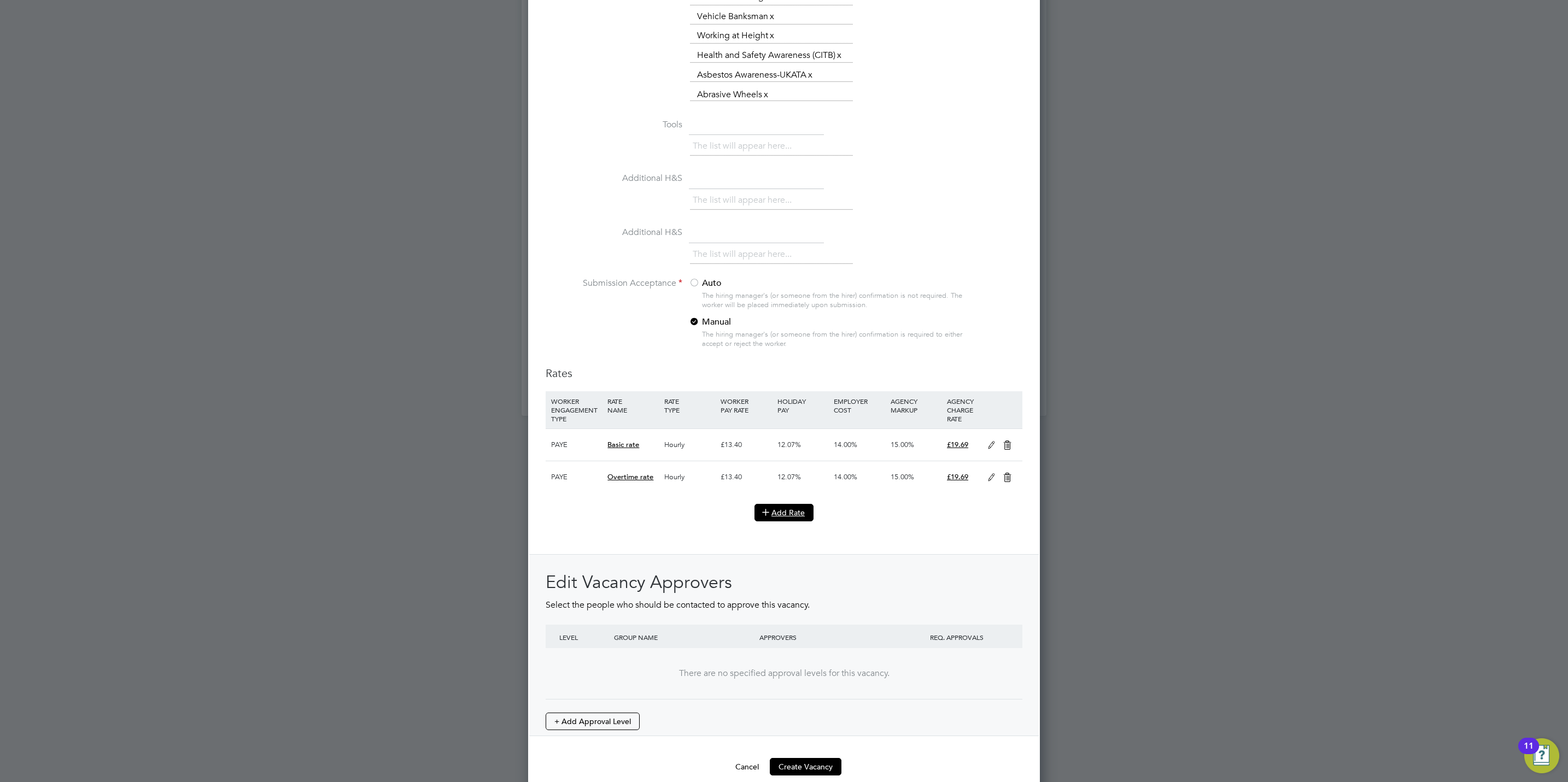
click at [791, 504] on button "Add Rate" at bounding box center [784, 512] width 59 height 17
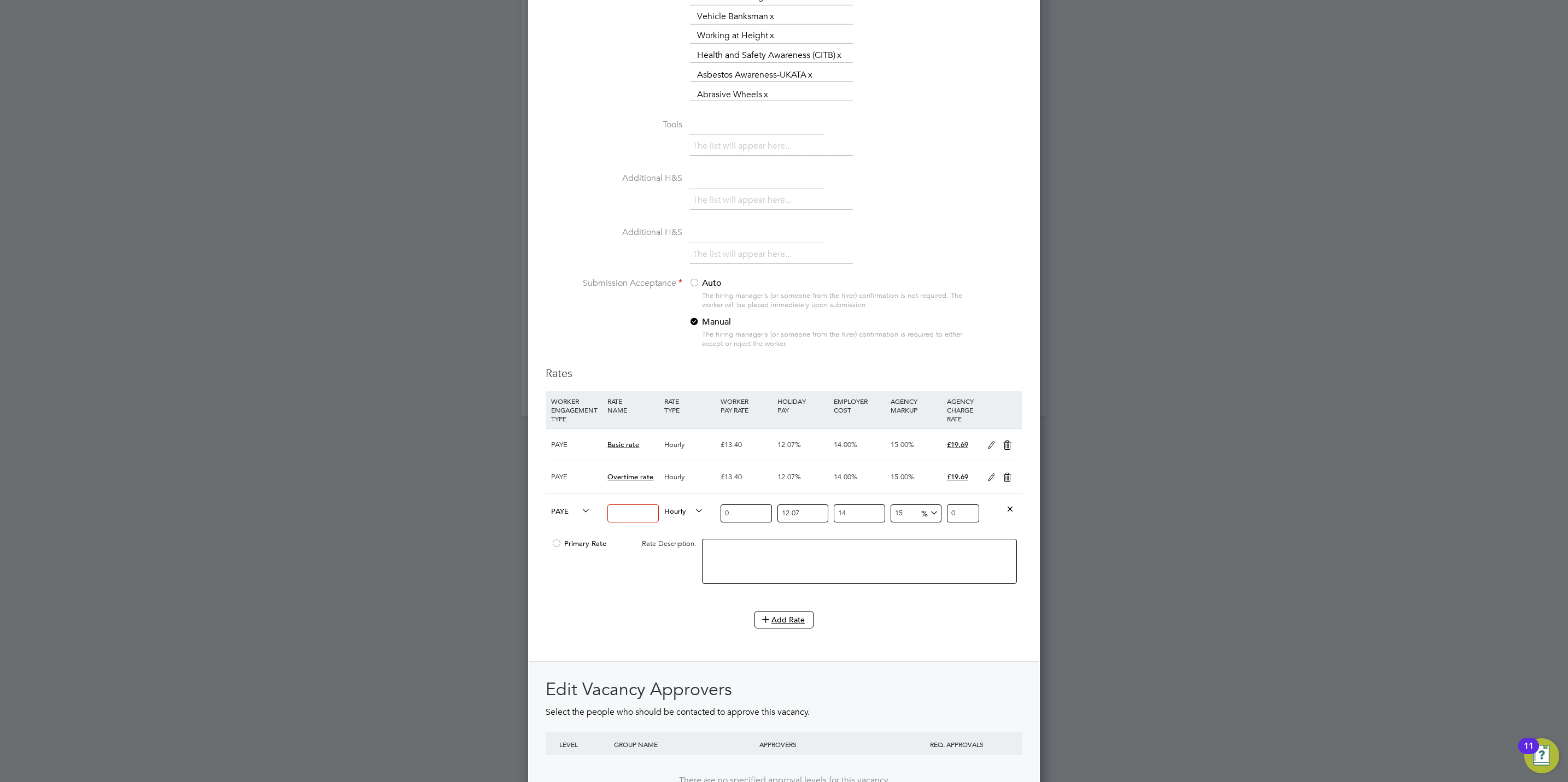
click at [580, 503] on icon at bounding box center [580, 510] width 0 height 16
click at [568, 510] on li "Contract" at bounding box center [569, 506] width 44 height 14
click at [648, 505] on input at bounding box center [633, 514] width 51 height 18
type input "Basic Rate"
click at [750, 505] on input "0" at bounding box center [746, 514] width 51 height 18
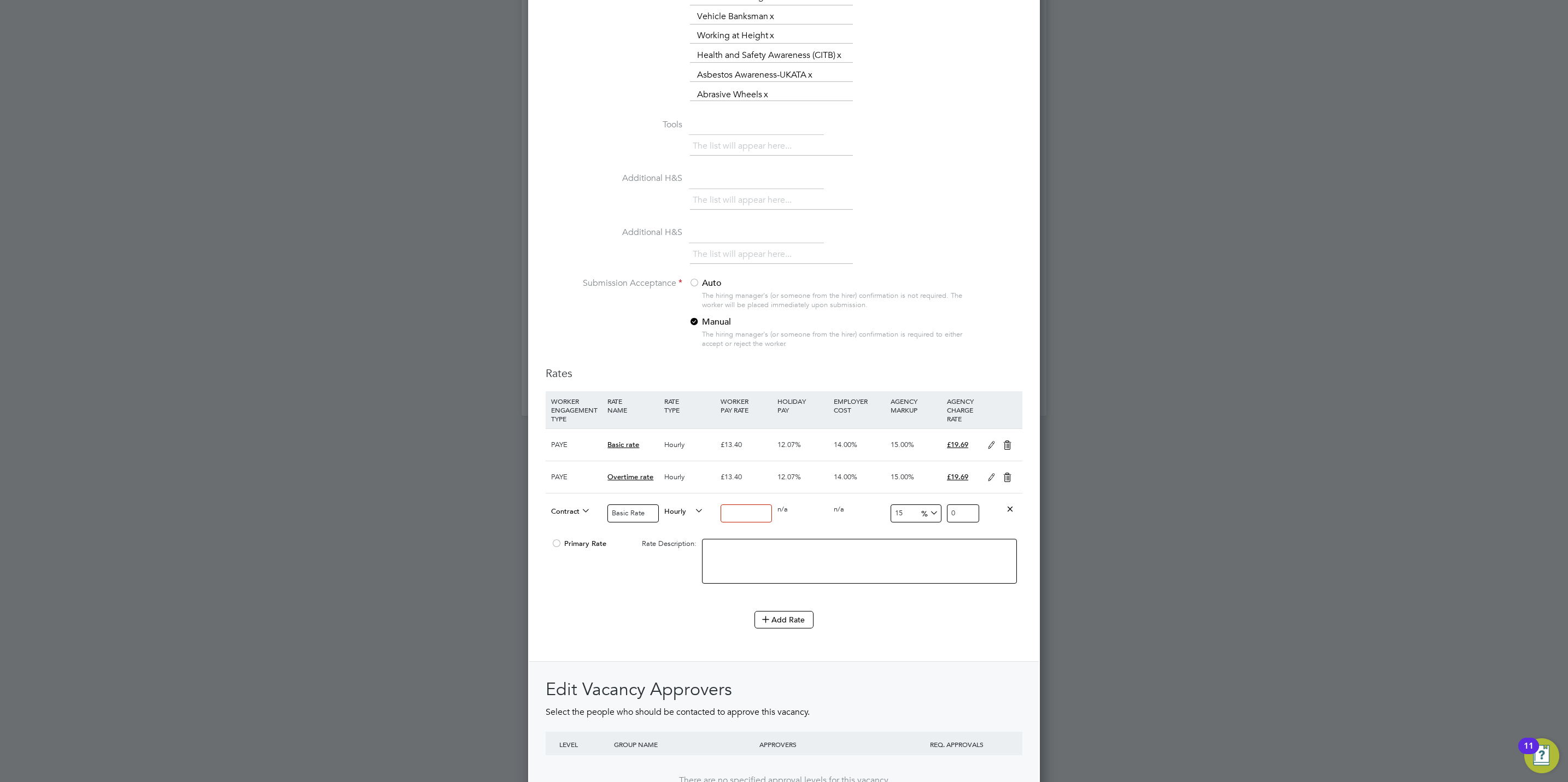
type input "1"
type input "1.15"
type input "15"
type input "17.25"
type input "15.9"
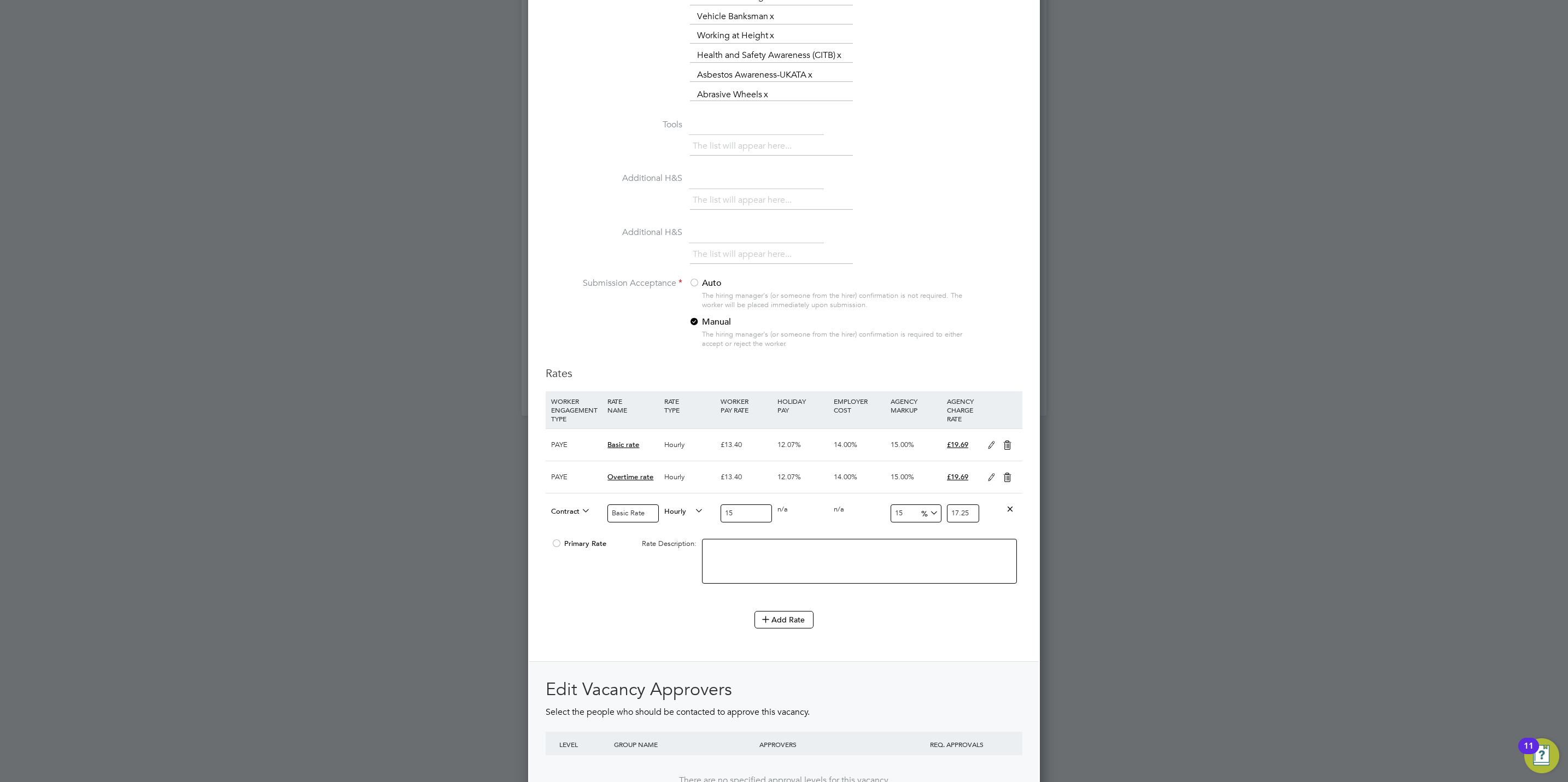
type input "18.285"
type input "15.95"
type input "18.3425"
type input "15.95"
drag, startPoint x: 962, startPoint y: 495, endPoint x: 971, endPoint y: 491, distance: 9.8
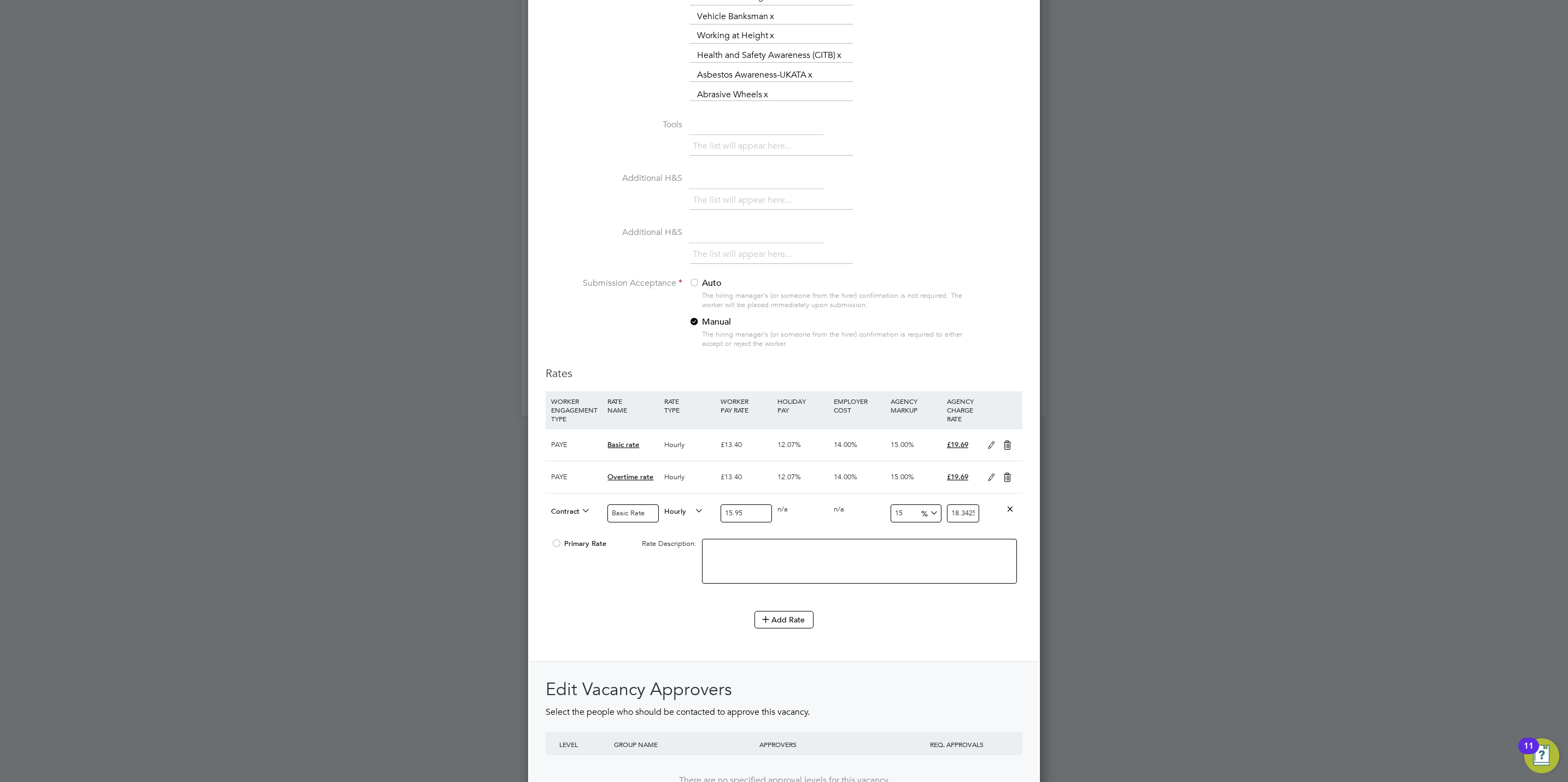
click at [962, 505] on input "18.3425" at bounding box center [963, 514] width 32 height 18
type input "15.517241379310345"
type input "18.425"
type input "14.420062695924765"
type input "18.25"
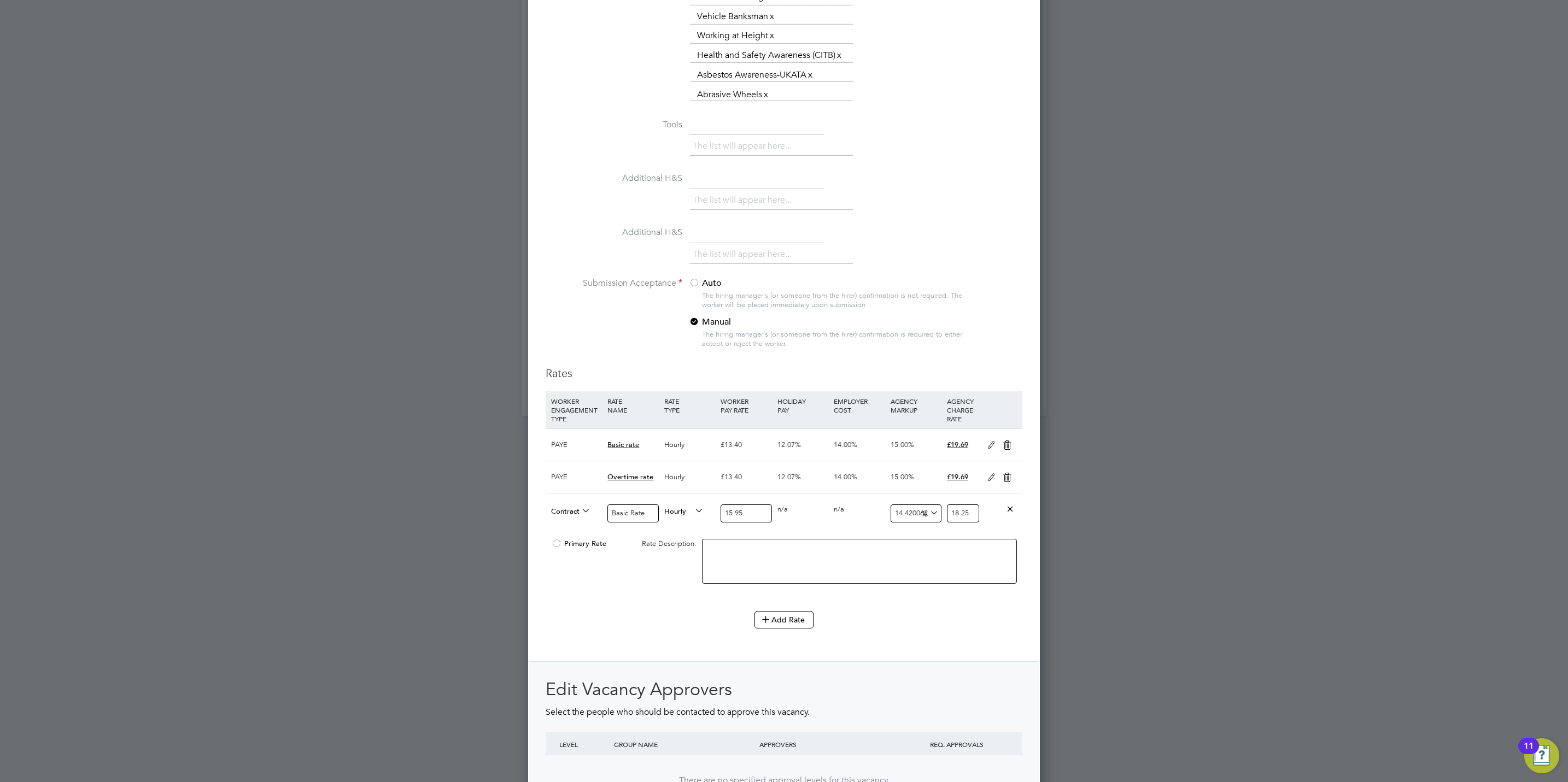
type input "15.987460815047022"
type input "18.5"
type input "12.852664576802507"
type input "18"
type input "13.47962382445141"
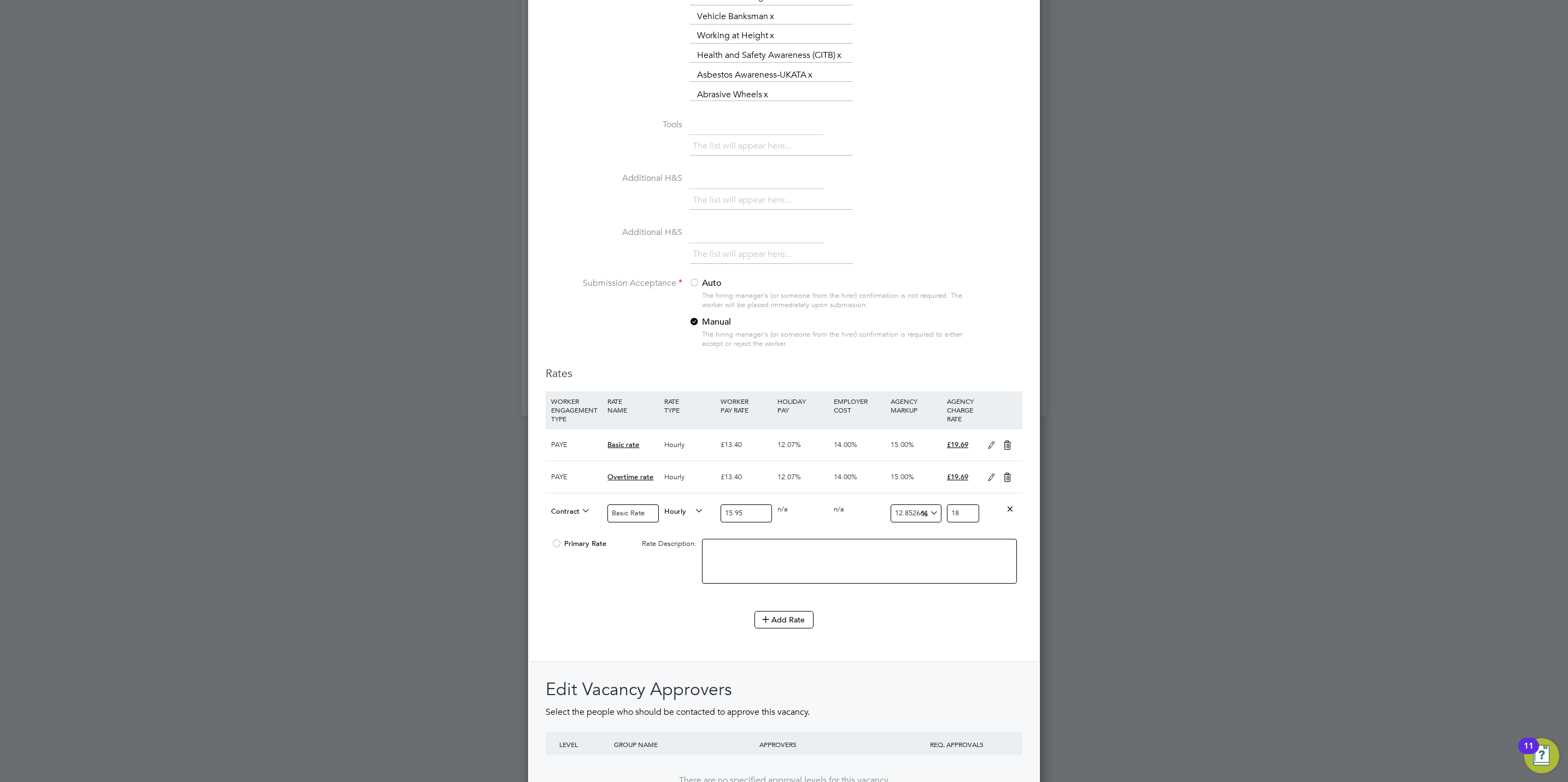
type input "18.1"
type input "13.793103448275861"
type input "18.15"
click at [758, 539] on textarea at bounding box center [859, 561] width 315 height 44
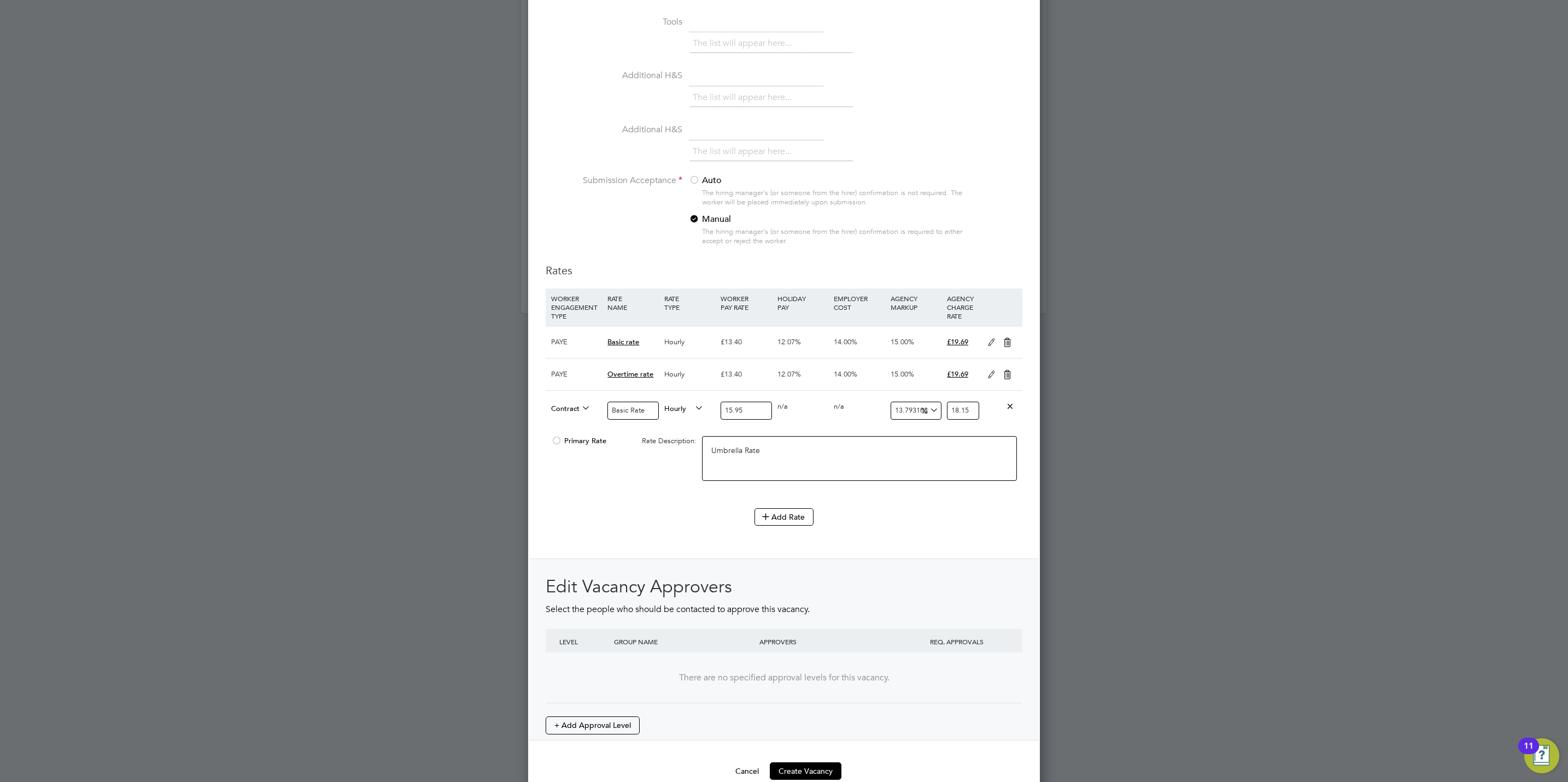
scroll to position [1169, 0]
type textarea "Umbrella Rate"
click at [792, 756] on button "Create Vacancy" at bounding box center [805, 764] width 72 height 17
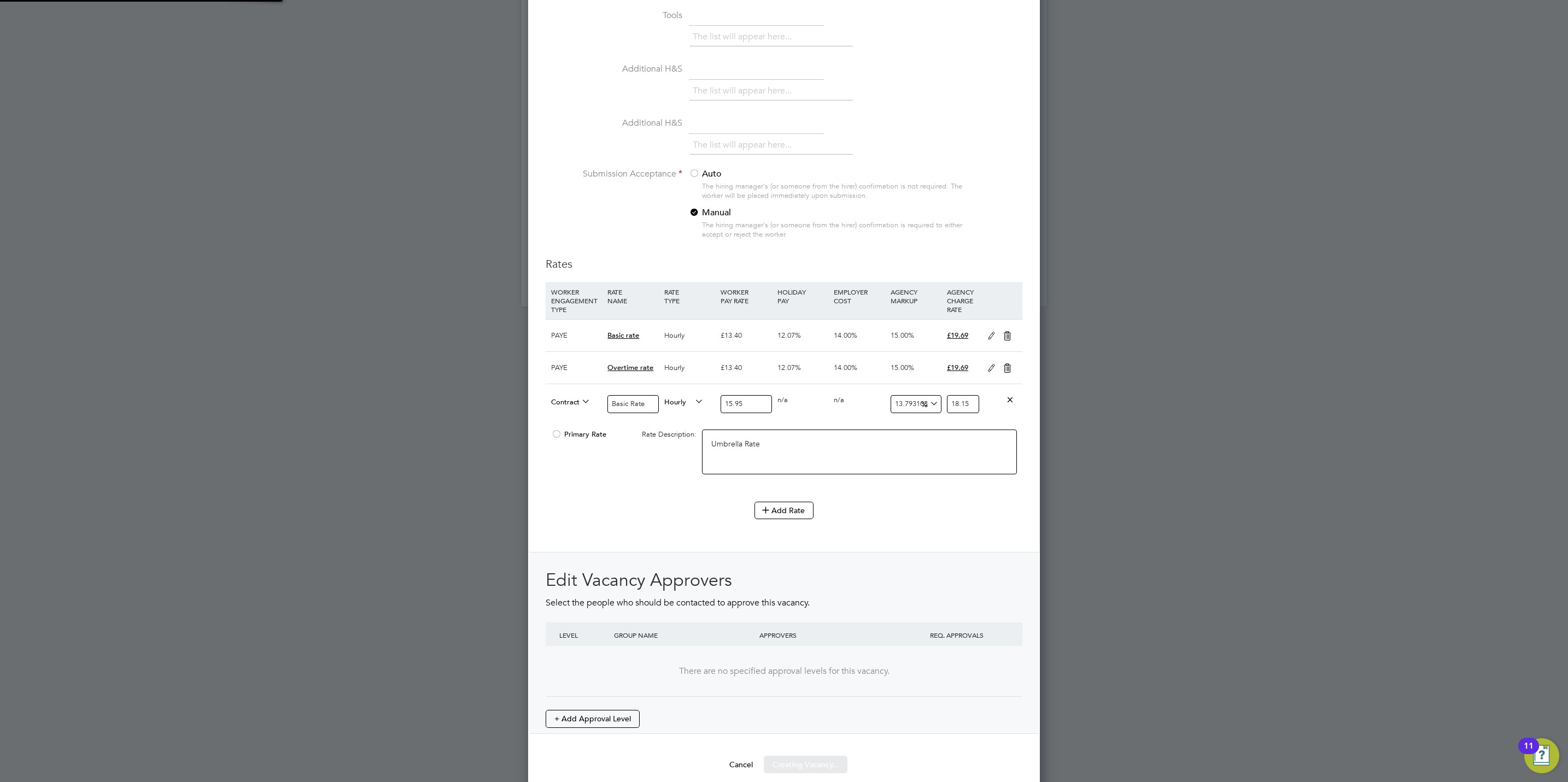
scroll to position [18, 102]
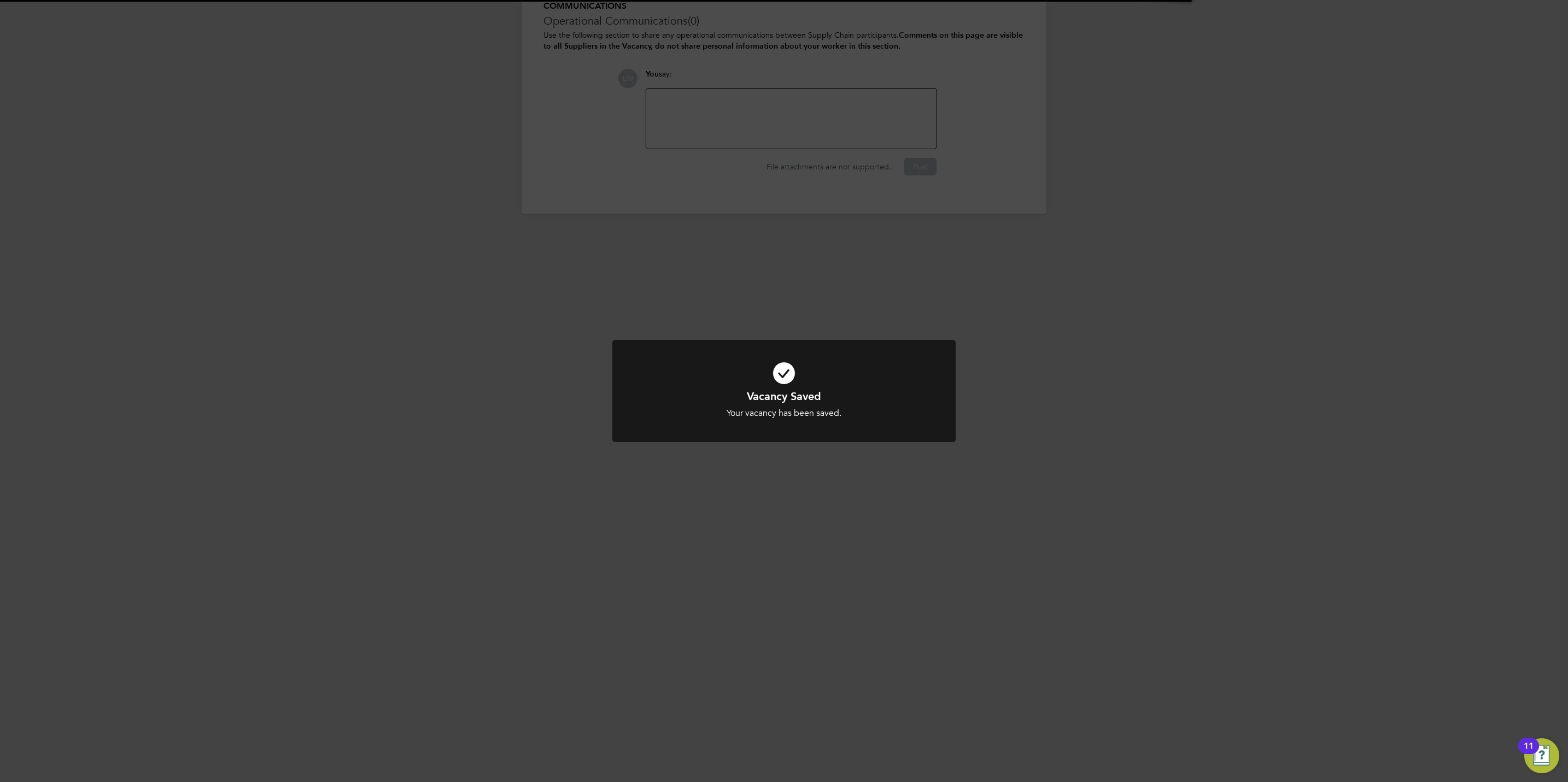
scroll to position [17, 236]
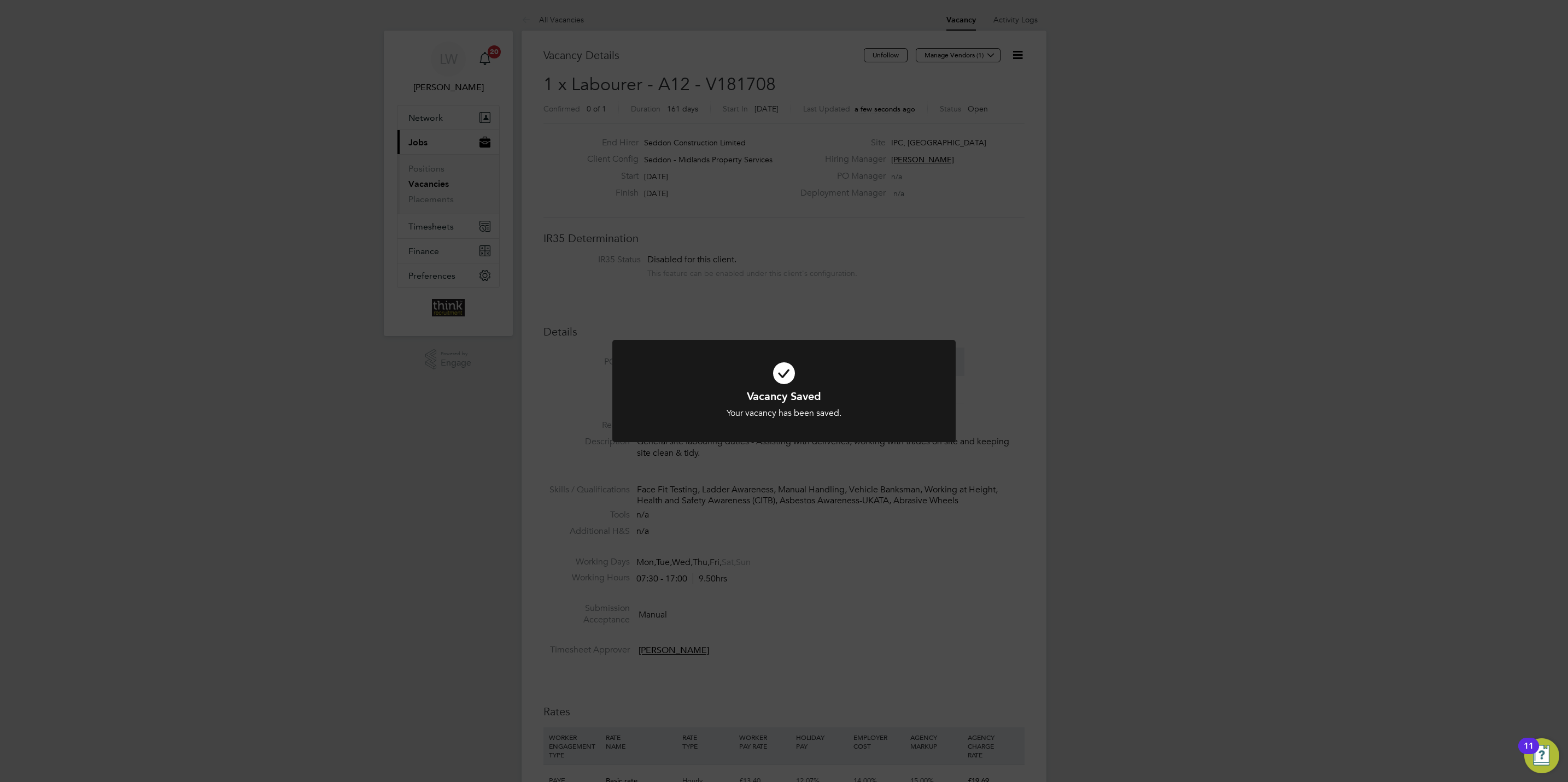
click at [1032, 126] on div "Vacancy Saved Your vacancy has been saved. Cancel Okay" at bounding box center [784, 391] width 1568 height 782
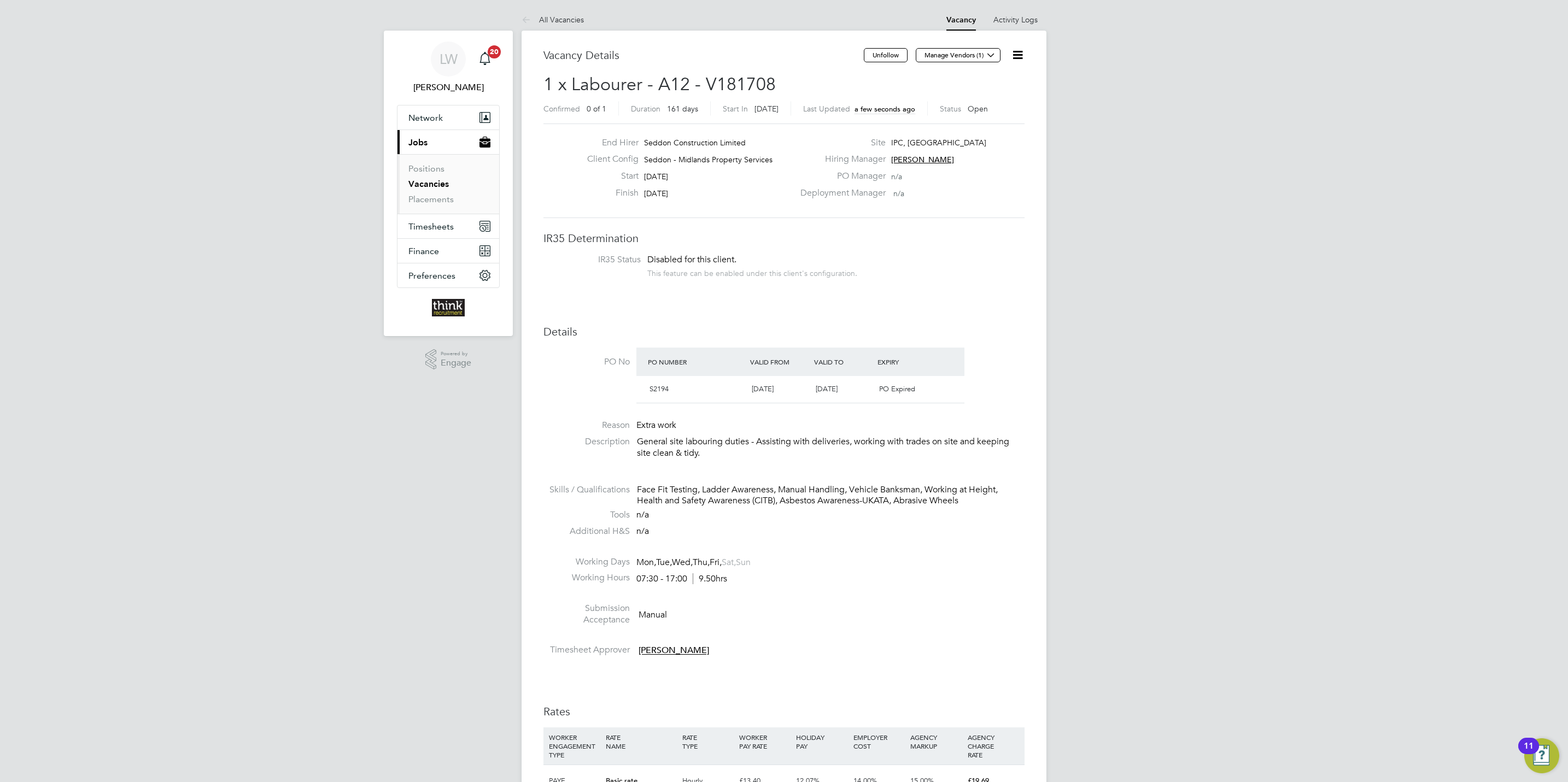
click at [1022, 54] on icon at bounding box center [1017, 54] width 14 height 14
drag, startPoint x: 997, startPoint y: 81, endPoint x: 992, endPoint y: 112, distance: 31.4
click at [999, 79] on li "Edit Vacancy" at bounding box center [990, 81] width 63 height 16
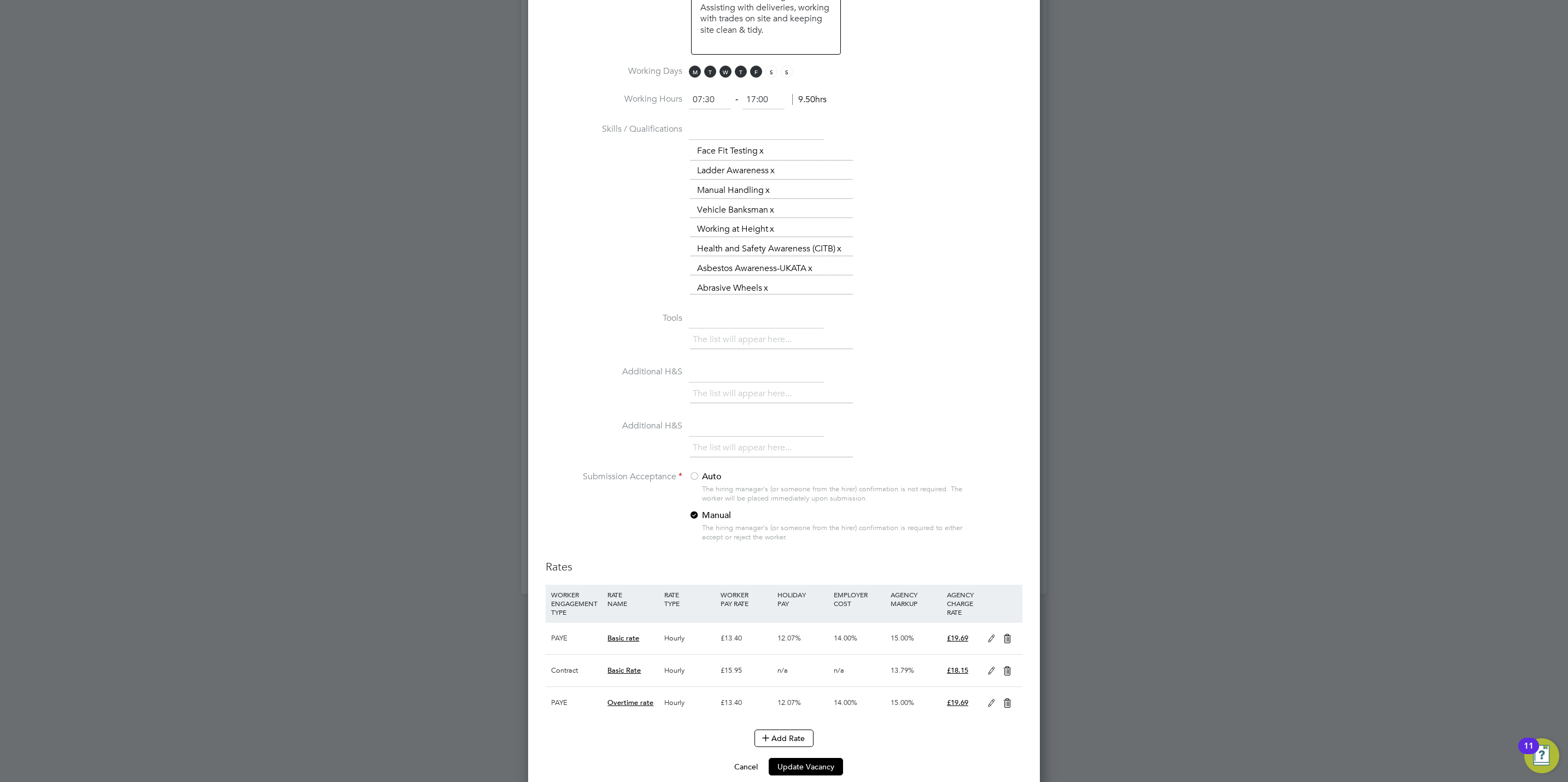
click at [693, 472] on div at bounding box center [693, 477] width 11 height 11
click at [809, 758] on button "Update Vacancy" at bounding box center [805, 766] width 74 height 17
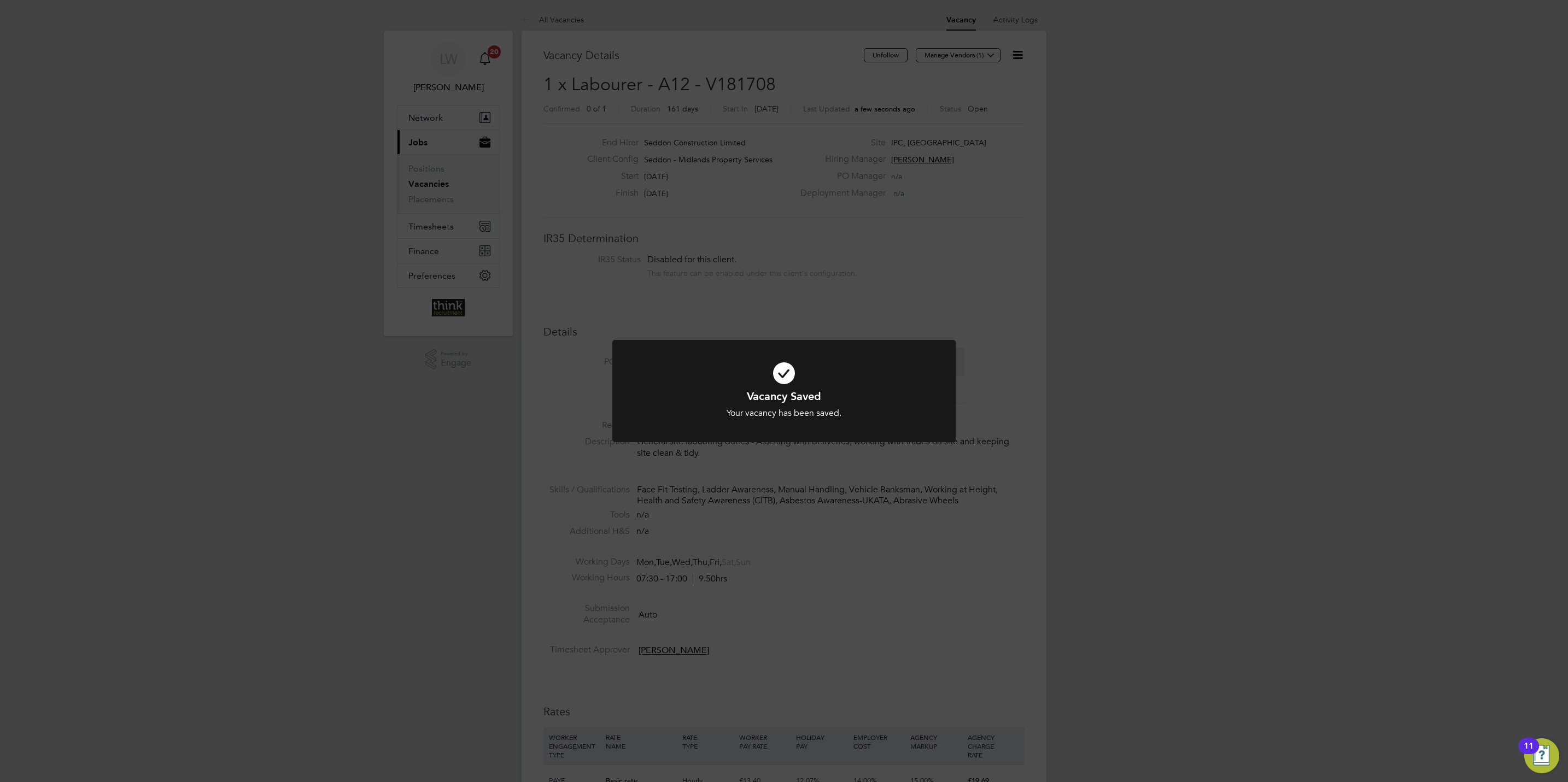
click at [1086, 287] on div "Vacancy Saved Your vacancy has been saved. Cancel Okay" at bounding box center [784, 391] width 1568 height 782
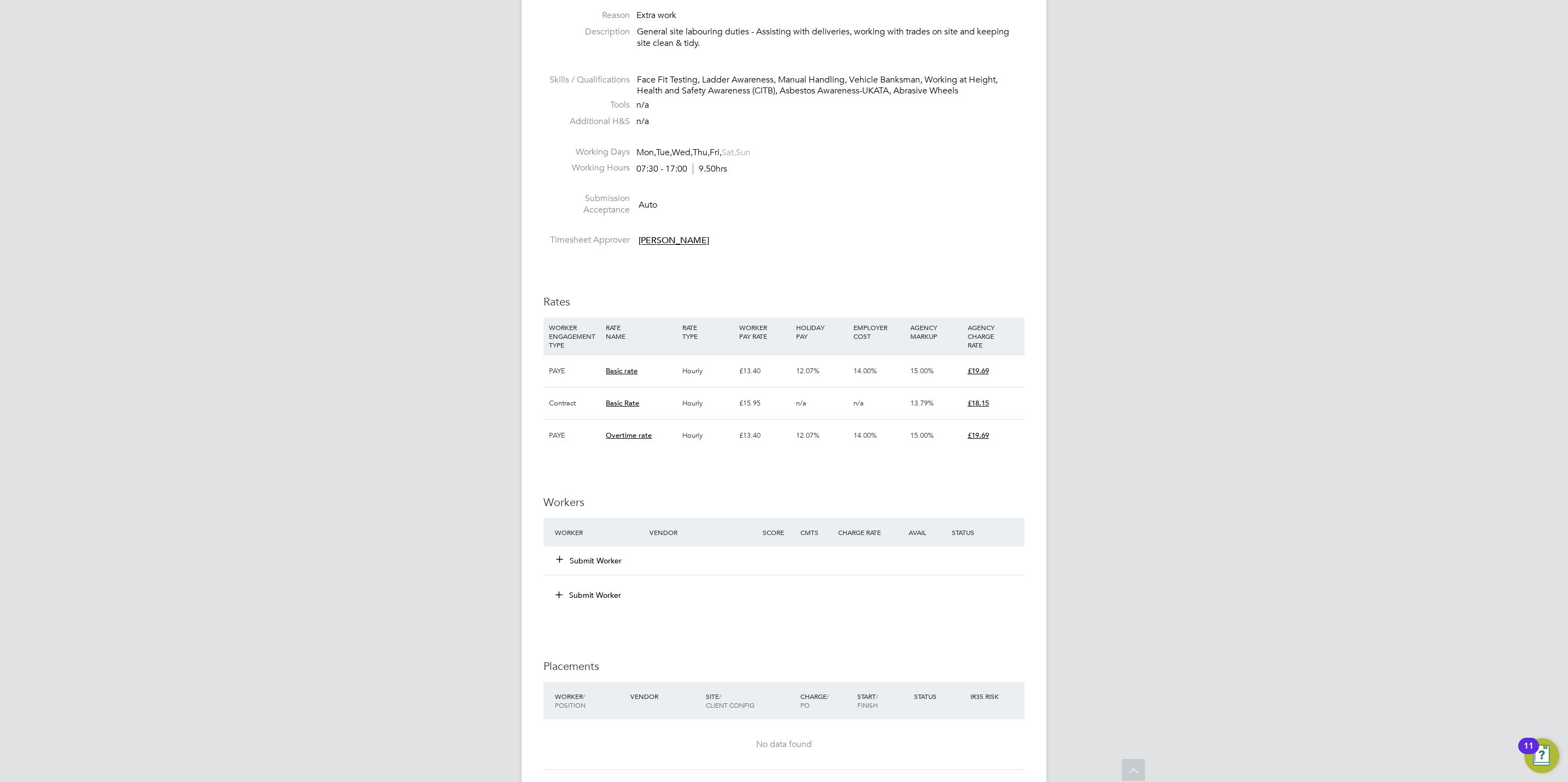
click at [589, 561] on button "Submit Worker" at bounding box center [590, 560] width 66 height 11
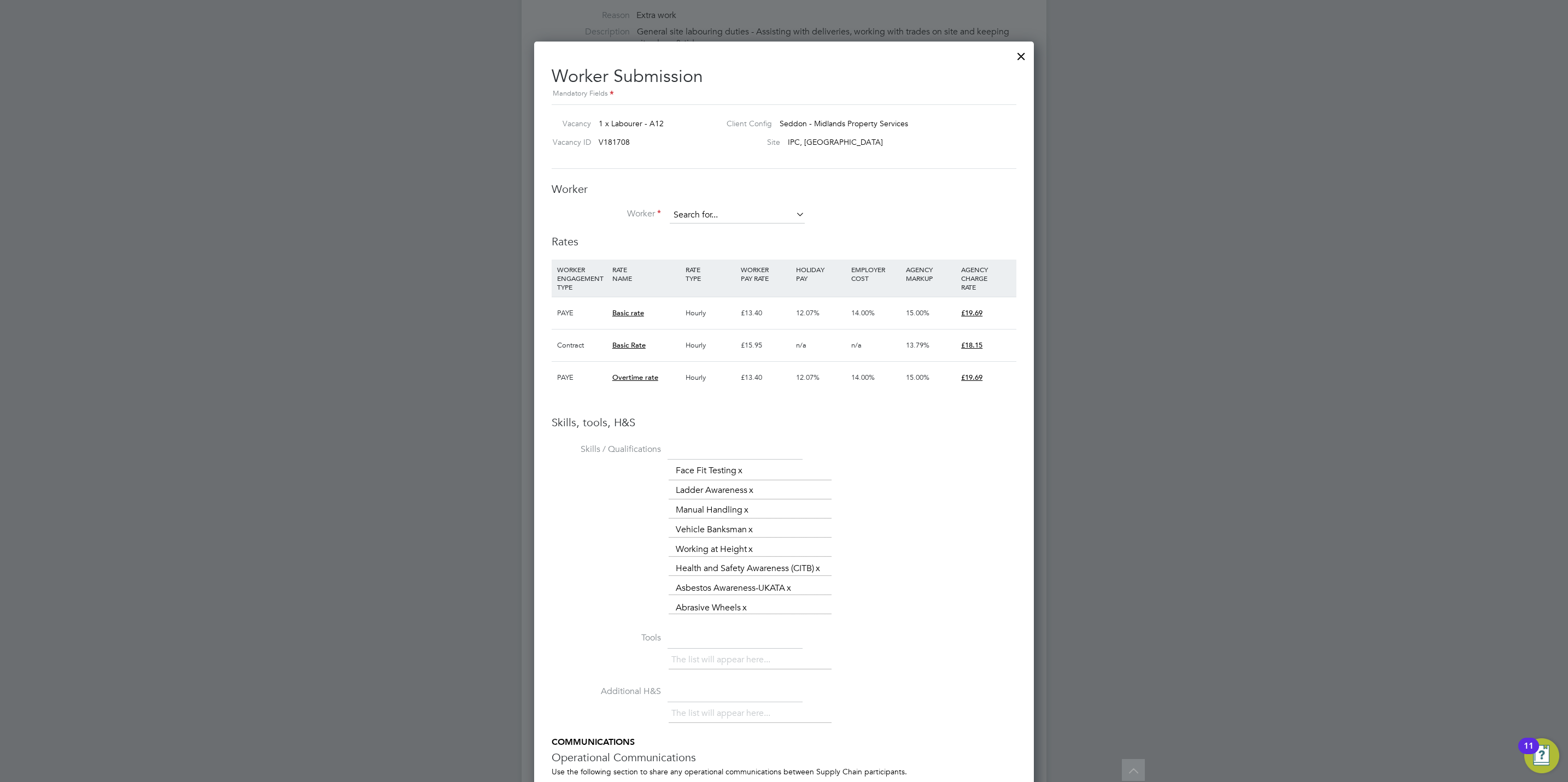
click at [712, 212] on input at bounding box center [737, 216] width 135 height 16
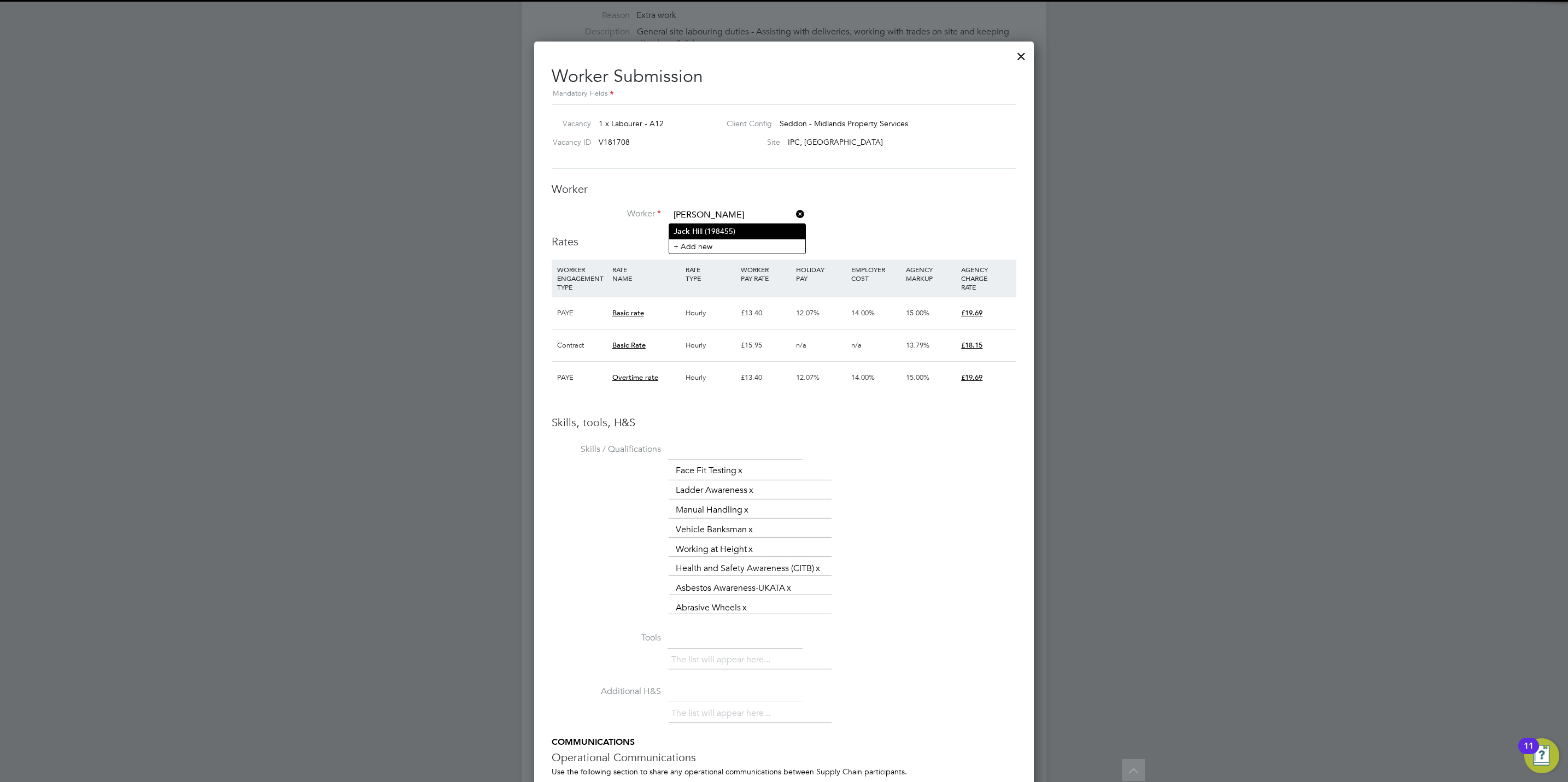
click at [728, 228] on li "[PERSON_NAME] ill (198455)" at bounding box center [737, 231] width 136 height 15
type input "[PERSON_NAME] (198455)"
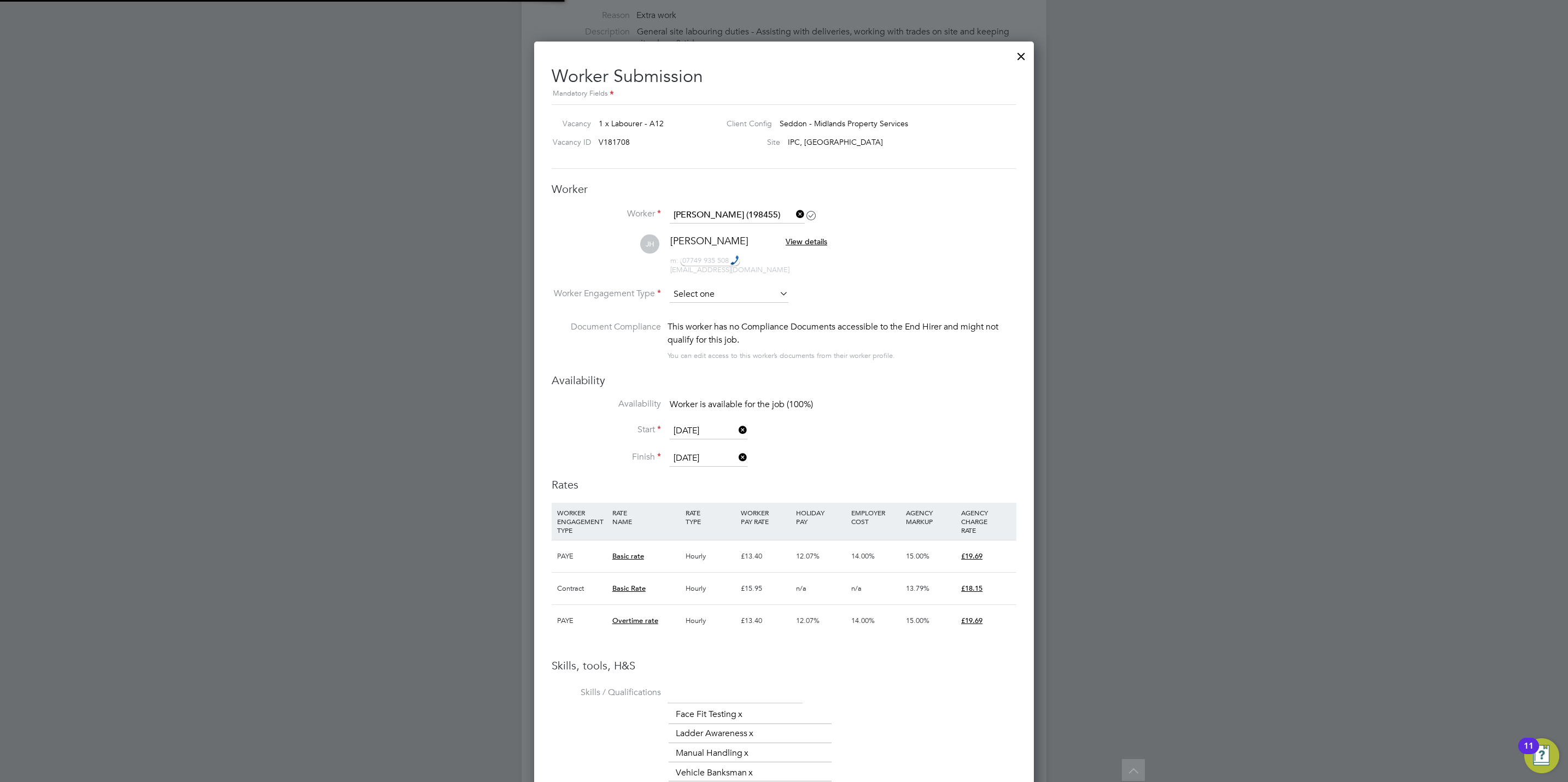
click at [741, 291] on input at bounding box center [729, 295] width 119 height 16
click at [728, 308] on li "Contract" at bounding box center [729, 310] width 119 height 14
type input "Contract"
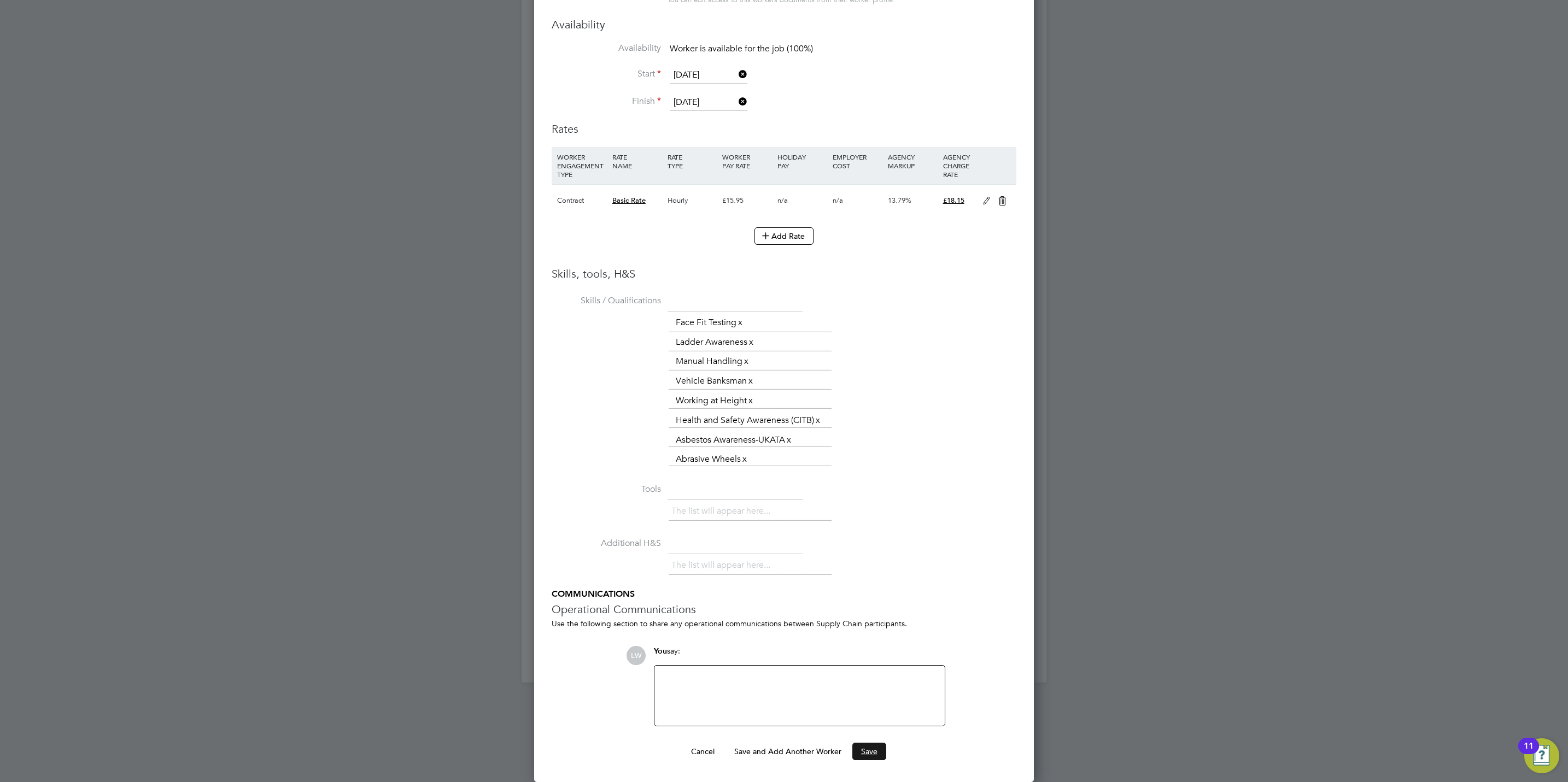
click at [861, 748] on button "Save" at bounding box center [869, 751] width 34 height 17
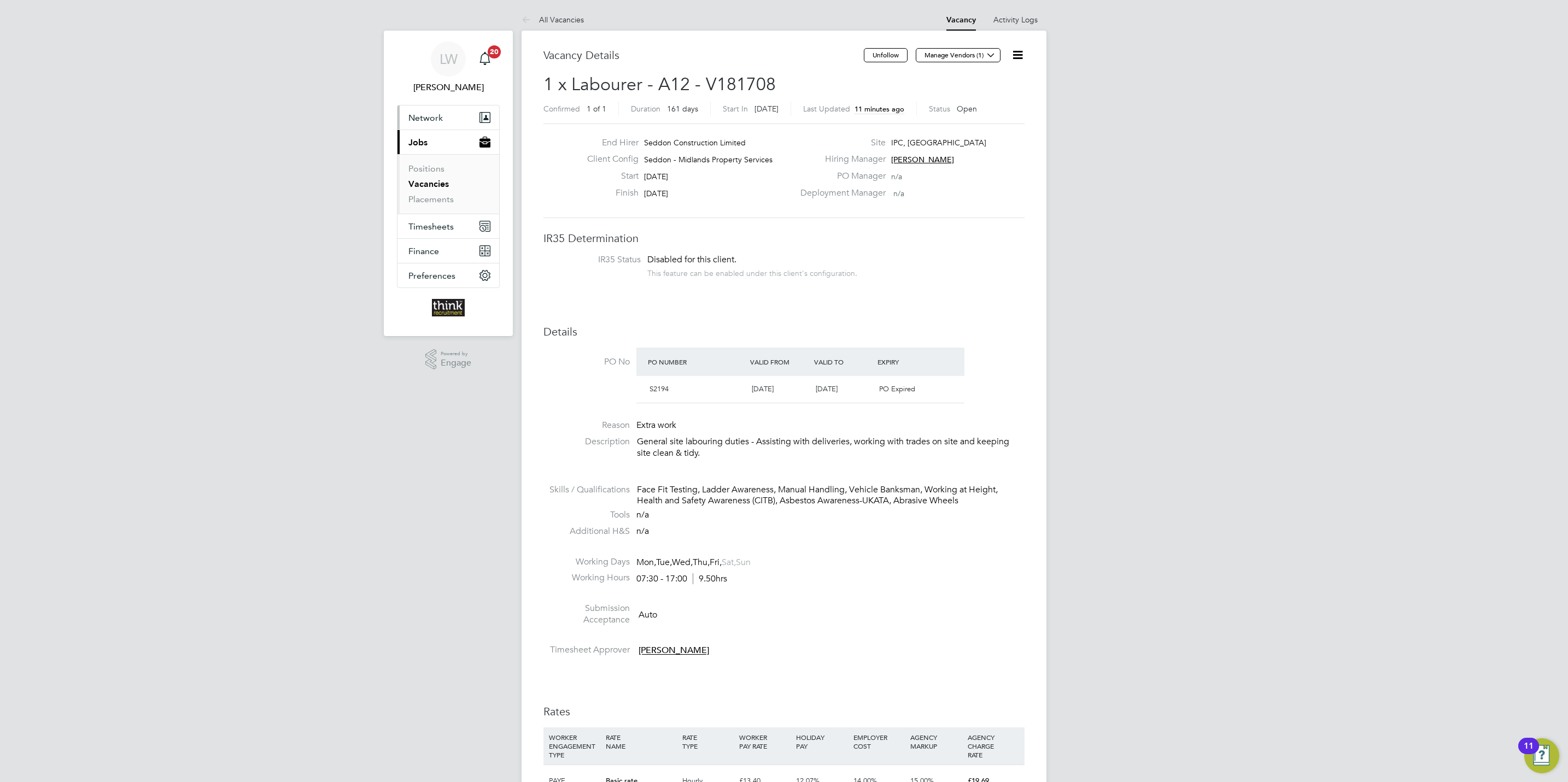
click at [425, 118] on span "Network" at bounding box center [426, 118] width 35 height 11
click at [427, 161] on li "Sites" at bounding box center [450, 161] width 82 height 16
click at [428, 126] on button "Network" at bounding box center [448, 117] width 101 height 24
click at [418, 156] on link "Sites" at bounding box center [418, 159] width 19 height 11
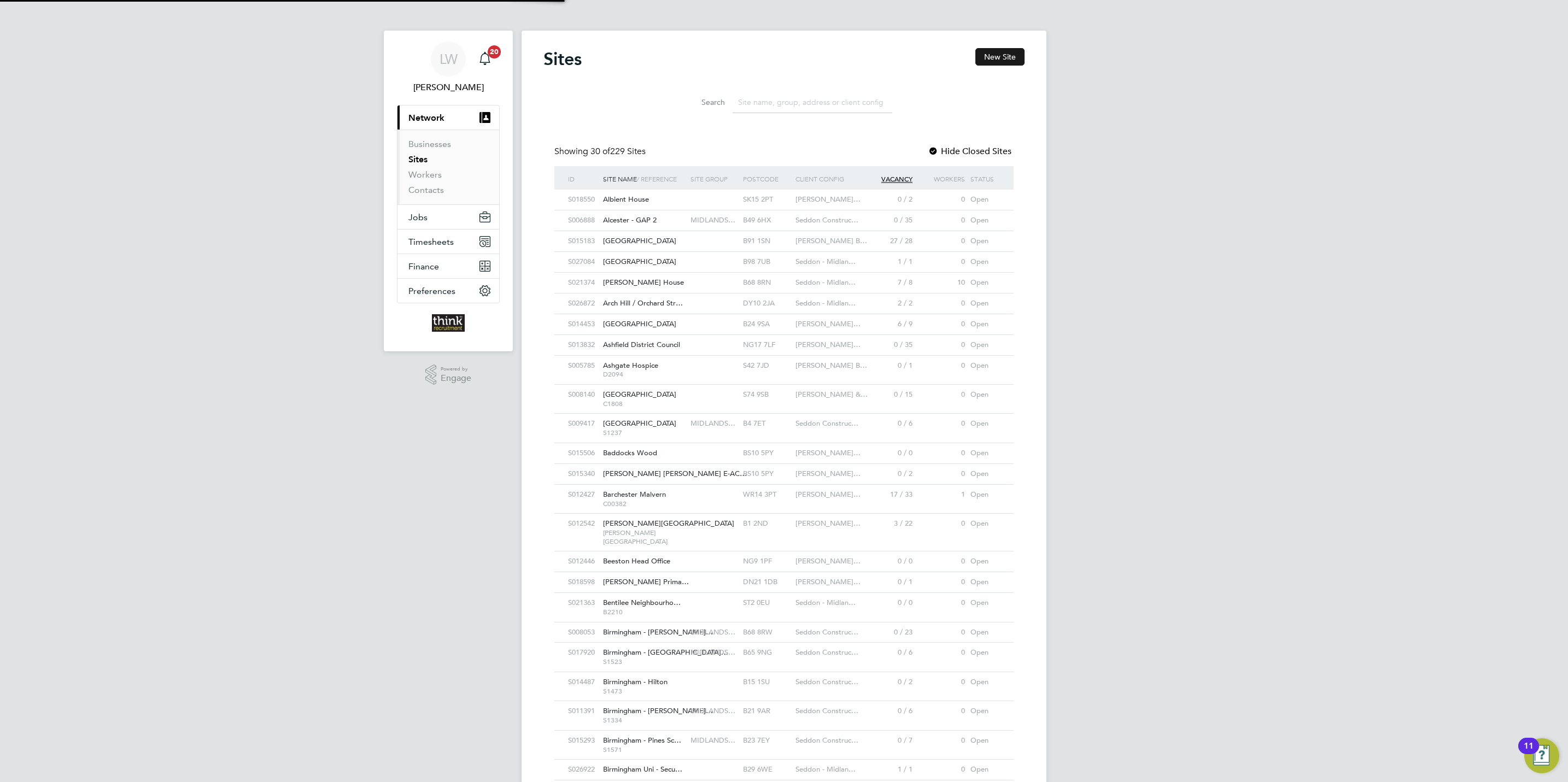
scroll to position [21, 53]
click at [996, 49] on button "New Site" at bounding box center [1000, 56] width 49 height 17
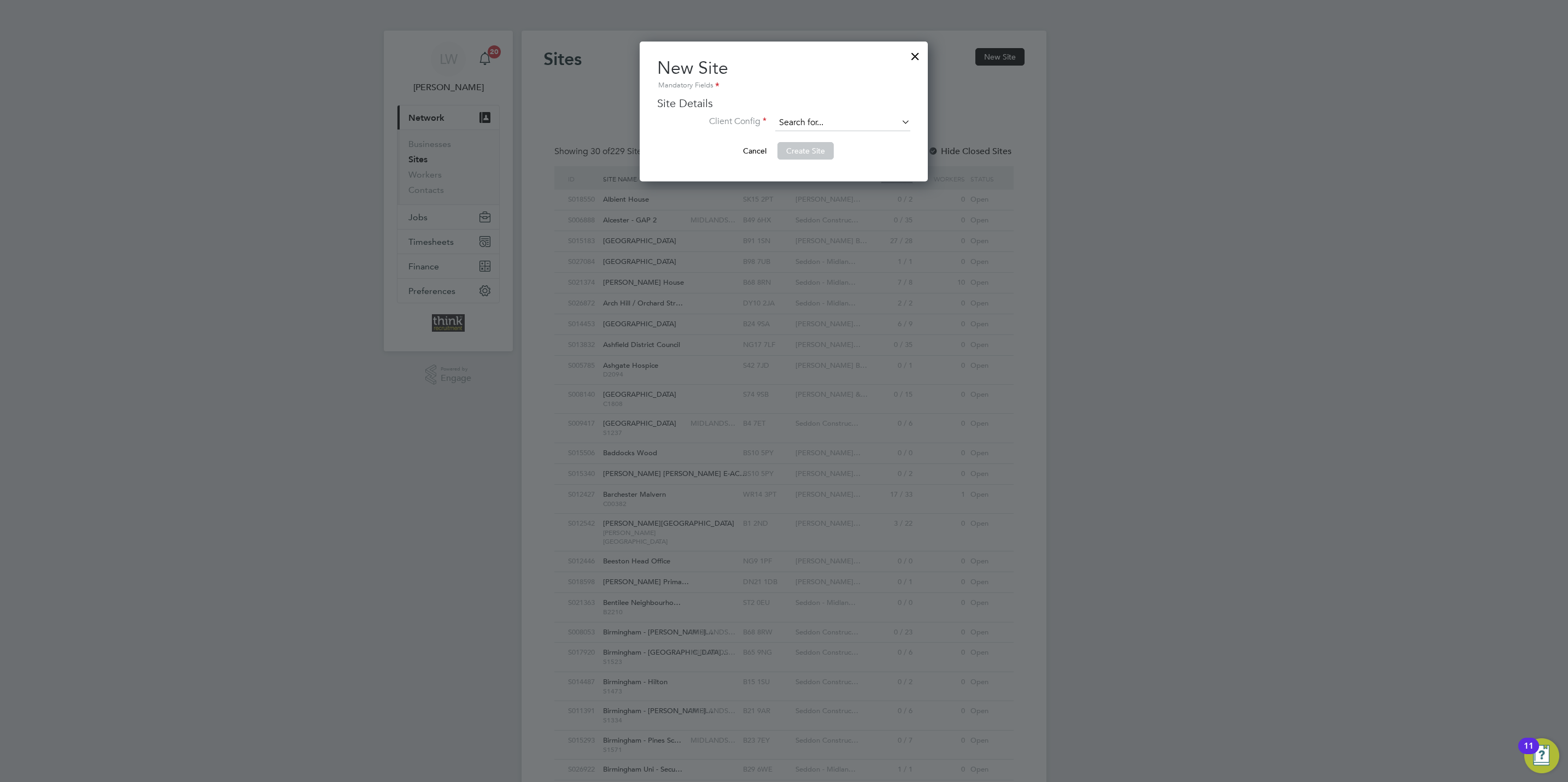
click at [810, 123] on input at bounding box center [842, 123] width 135 height 16
click at [840, 221] on li "Seddon - Midlands Property Services" at bounding box center [865, 228] width 180 height 15
type input "Seddon - Midlands Property Services"
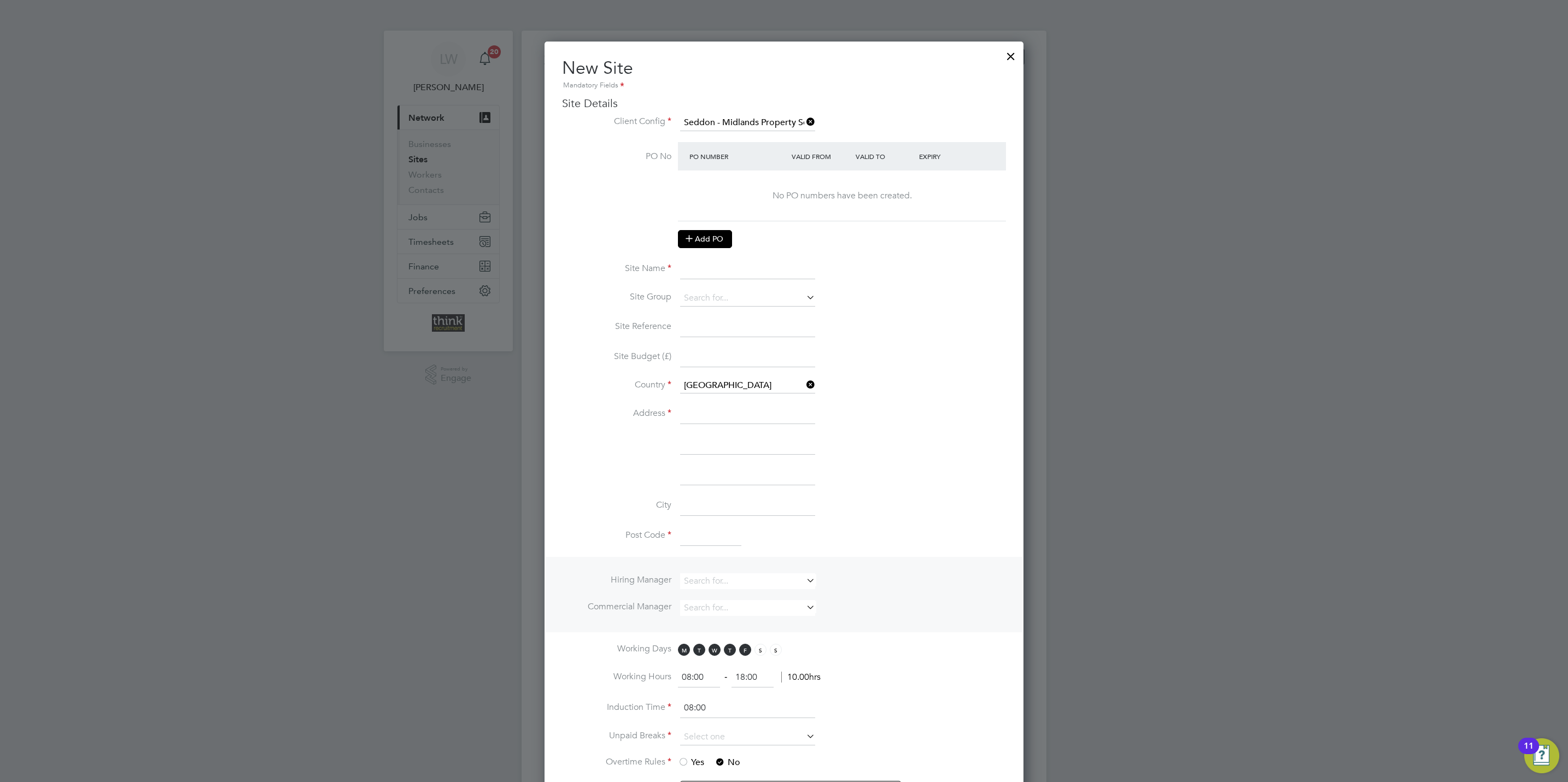
click at [698, 243] on button "Add PO" at bounding box center [705, 238] width 54 height 17
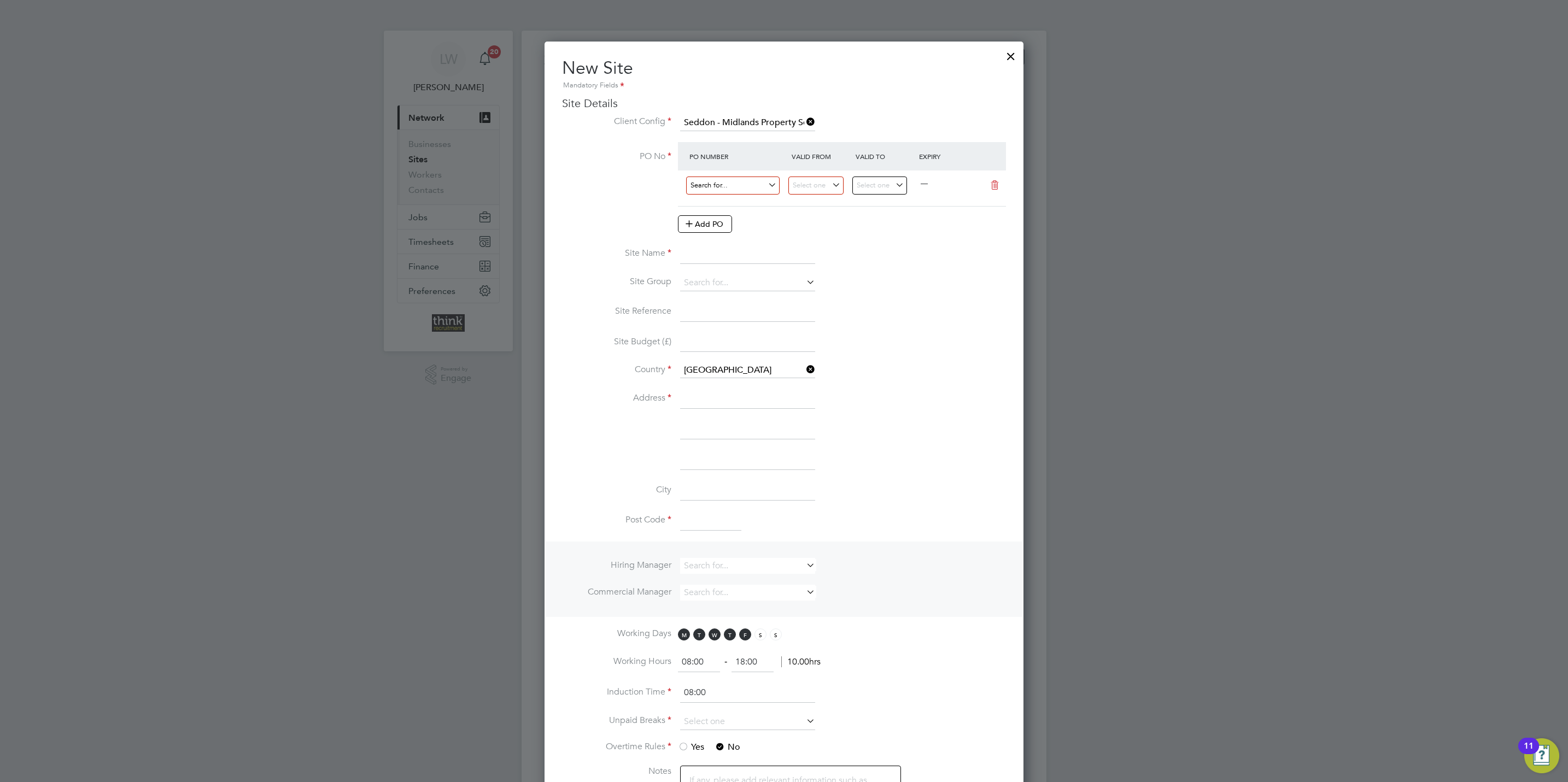
click at [732, 186] on input at bounding box center [733, 185] width 94 height 18
paste input "S1900"
type input "S1900"
click at [837, 181] on input at bounding box center [815, 185] width 55 height 18
click at [885, 292] on span "3" at bounding box center [889, 288] width 21 height 21
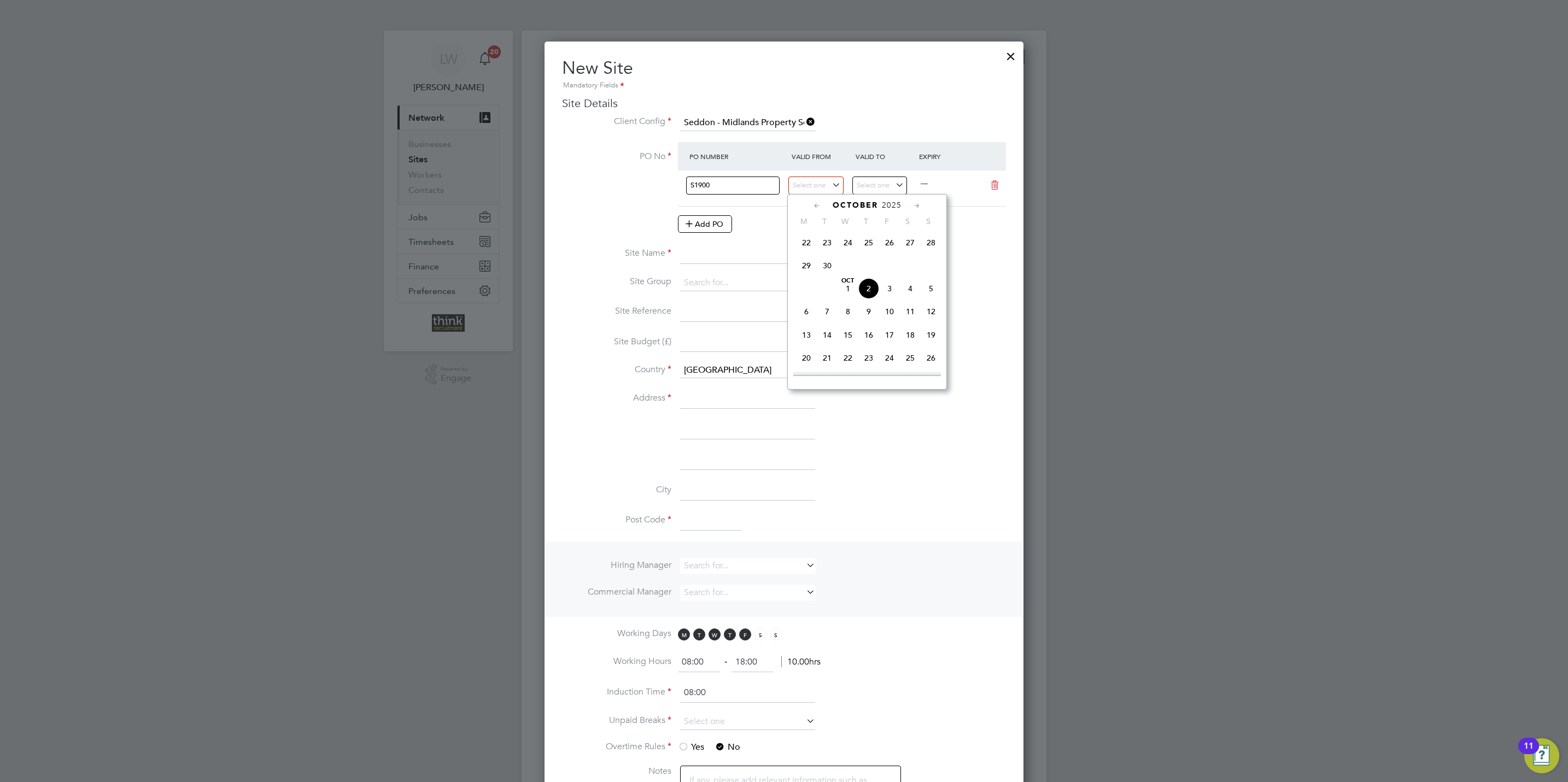
type input "[DATE]"
drag, startPoint x: 897, startPoint y: 186, endPoint x: 892, endPoint y: 190, distance: 6.4
click at [892, 190] on input at bounding box center [880, 185] width 55 height 18
click at [980, 204] on icon at bounding box center [981, 206] width 11 height 12
click at [981, 204] on icon at bounding box center [981, 206] width 11 height 12
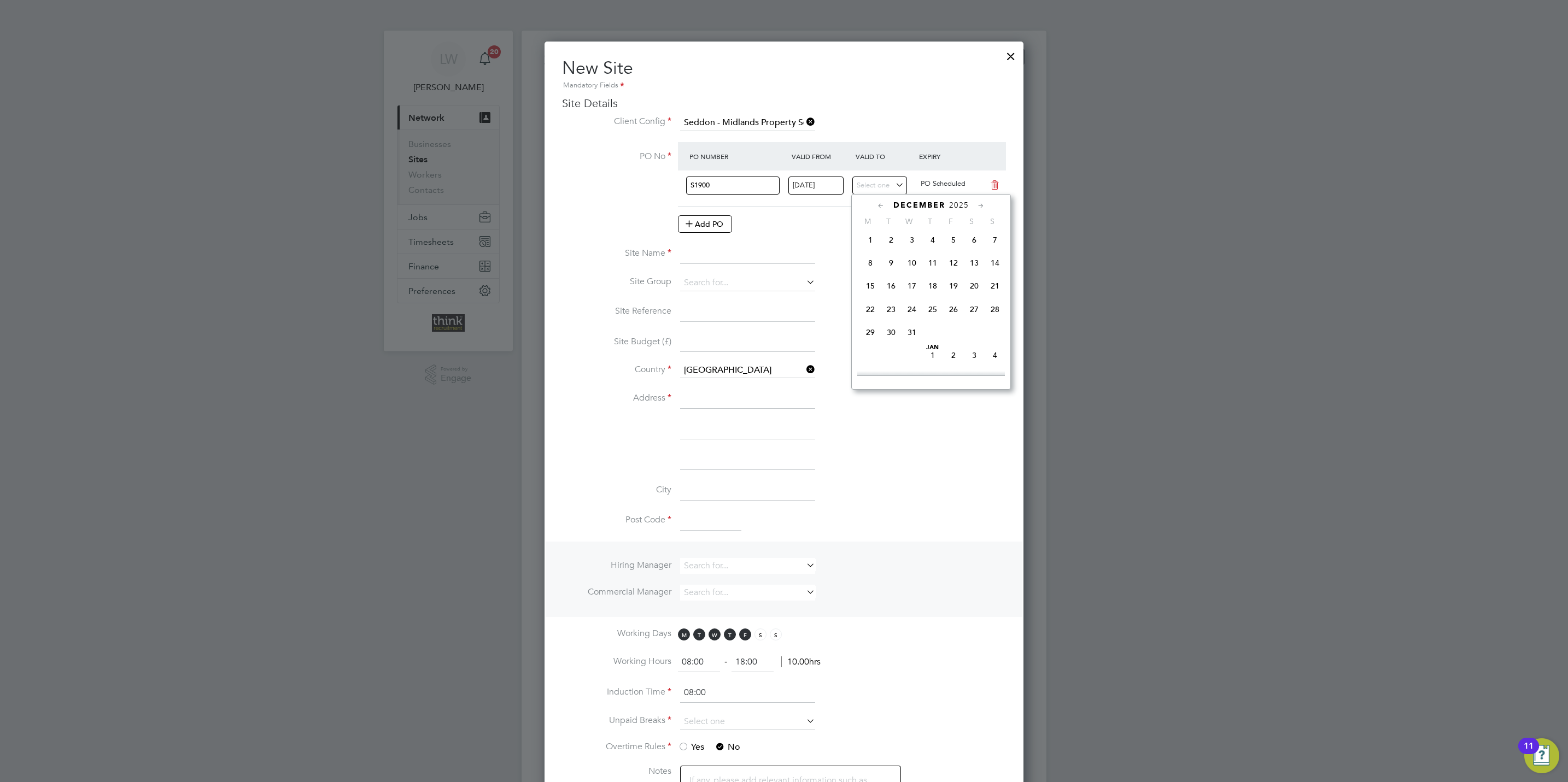
click at [981, 204] on icon at bounding box center [981, 206] width 11 height 12
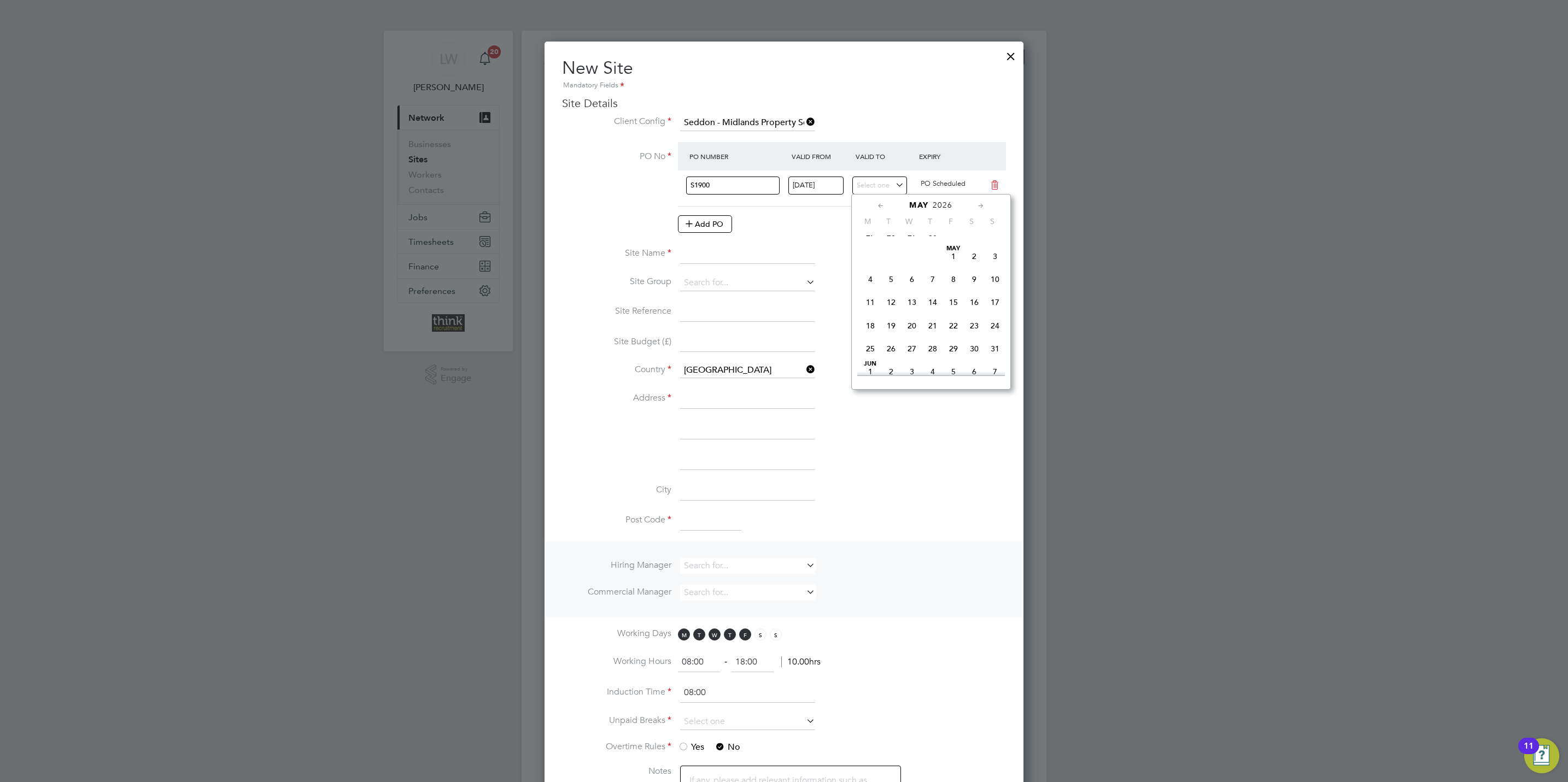
click at [981, 204] on icon at bounding box center [981, 206] width 11 height 12
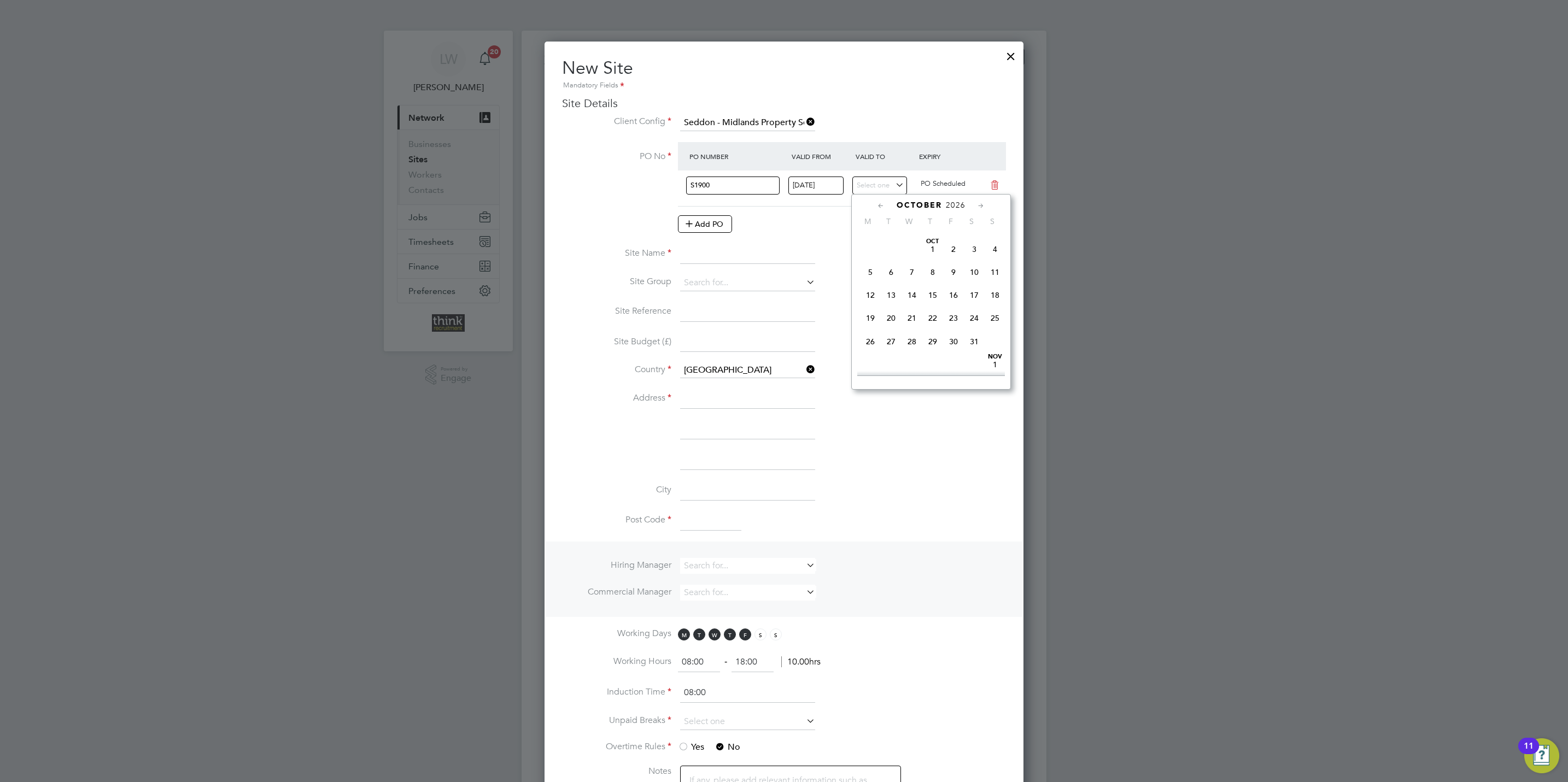
click at [877, 202] on icon at bounding box center [880, 206] width 11 height 12
click at [999, 306] on span "27" at bounding box center [995, 296] width 21 height 21
type input "[DATE]"
click at [716, 223] on button "Add PO" at bounding box center [705, 224] width 54 height 17
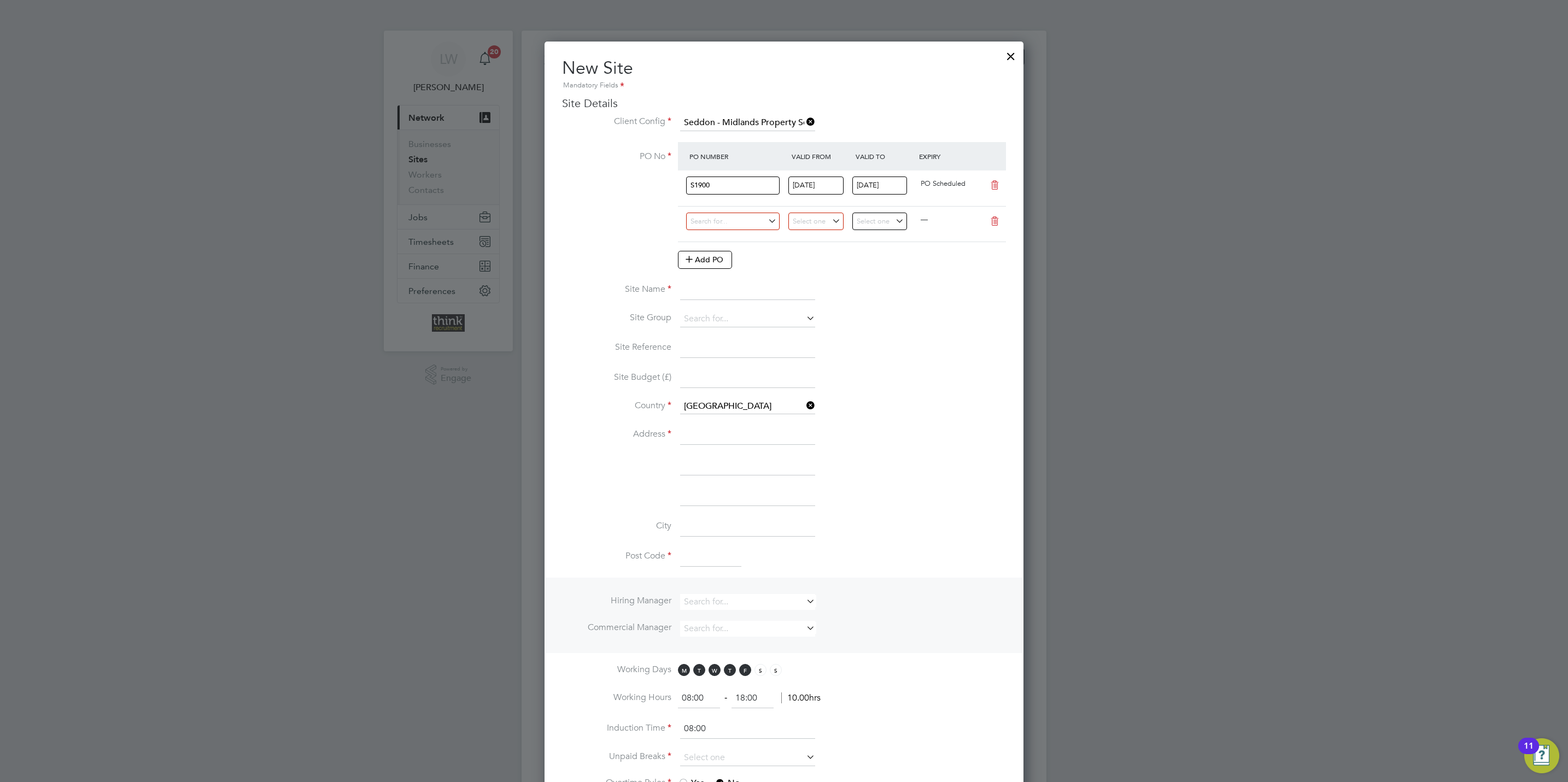
click at [990, 222] on icon at bounding box center [995, 221] width 14 height 9
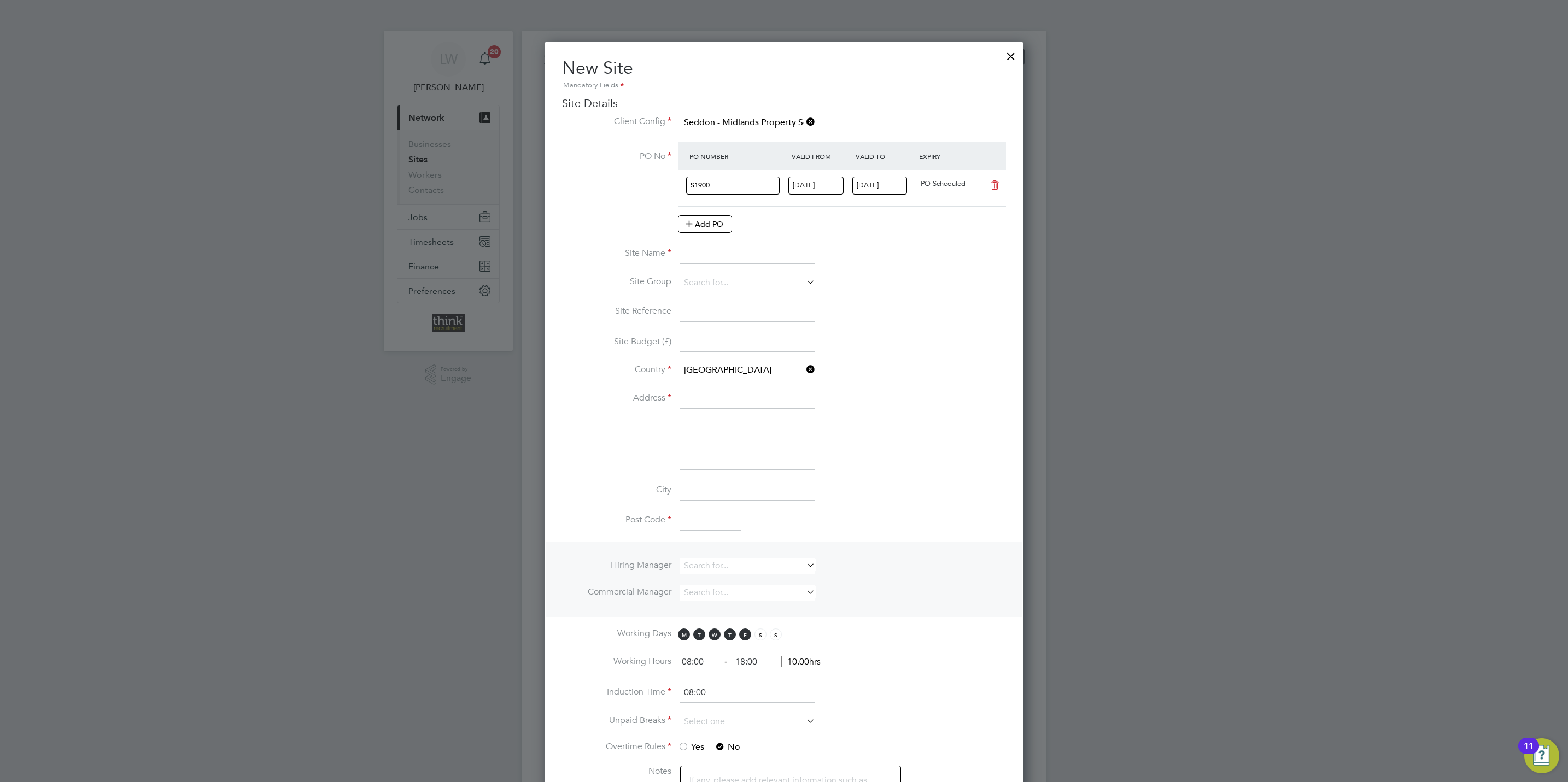
click at [758, 258] on input at bounding box center [748, 254] width 135 height 20
type input "Redditch Borough Council"
click at [720, 405] on input at bounding box center [748, 399] width 135 height 20
type input "Thread Needle House"
click at [709, 426] on input at bounding box center [748, 430] width 135 height 20
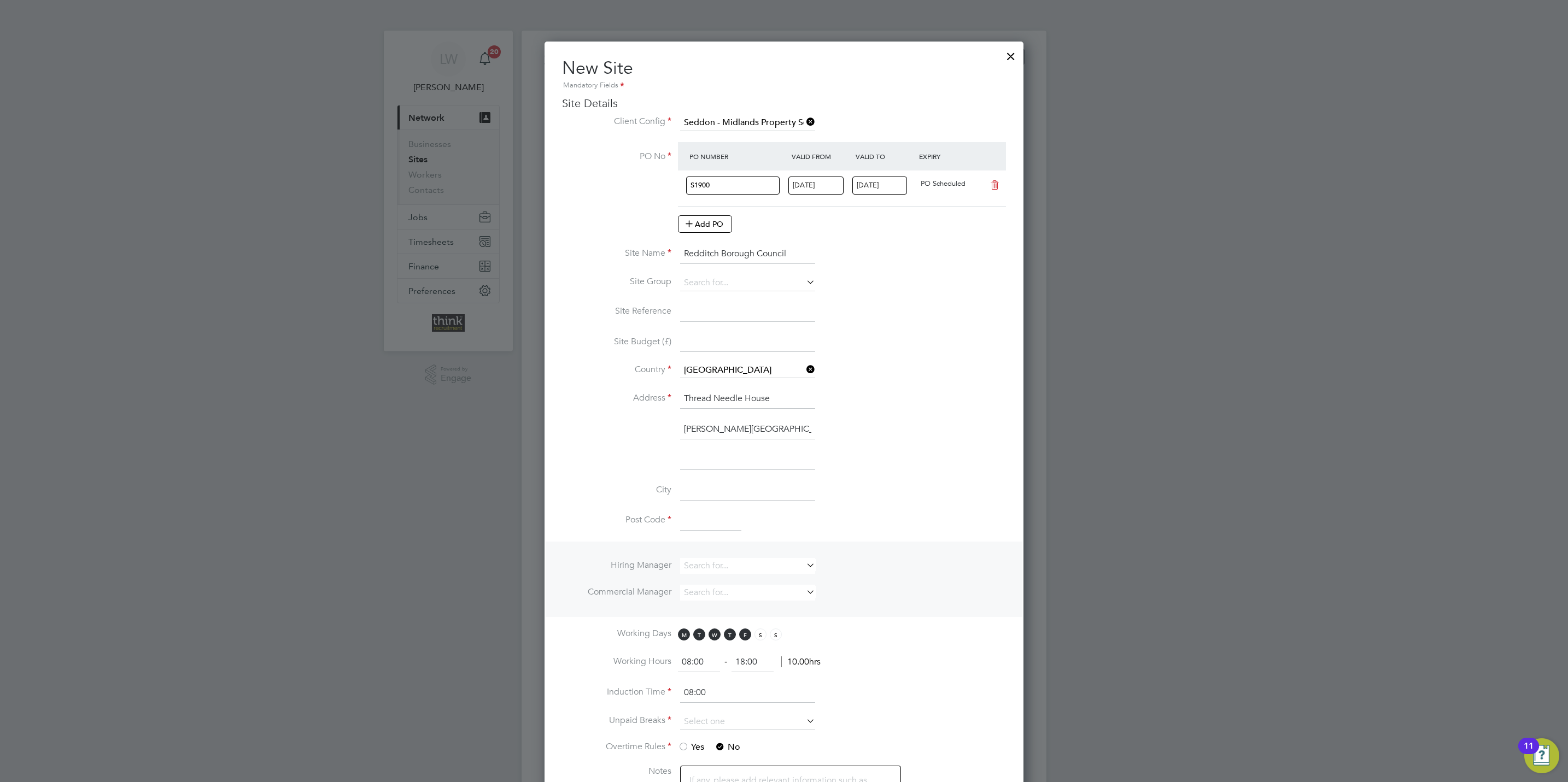
type input "[PERSON_NAME][GEOGRAPHIC_DATA]"
click at [735, 456] on input at bounding box center [748, 460] width 135 height 20
type input "R"
type input "Redditch"
click at [692, 517] on input at bounding box center [711, 521] width 61 height 20
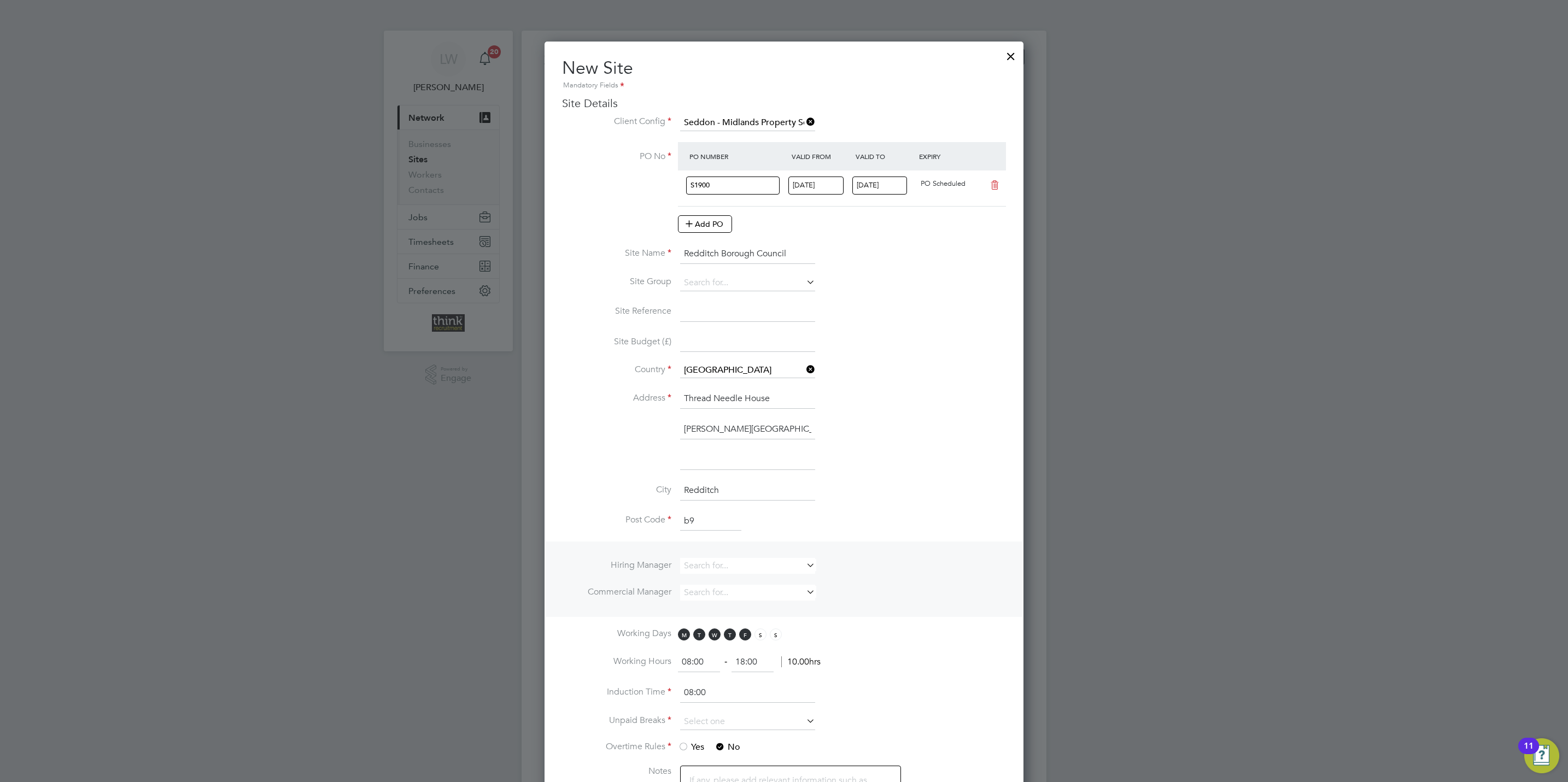
type input "b"
type input "B98 8AH"
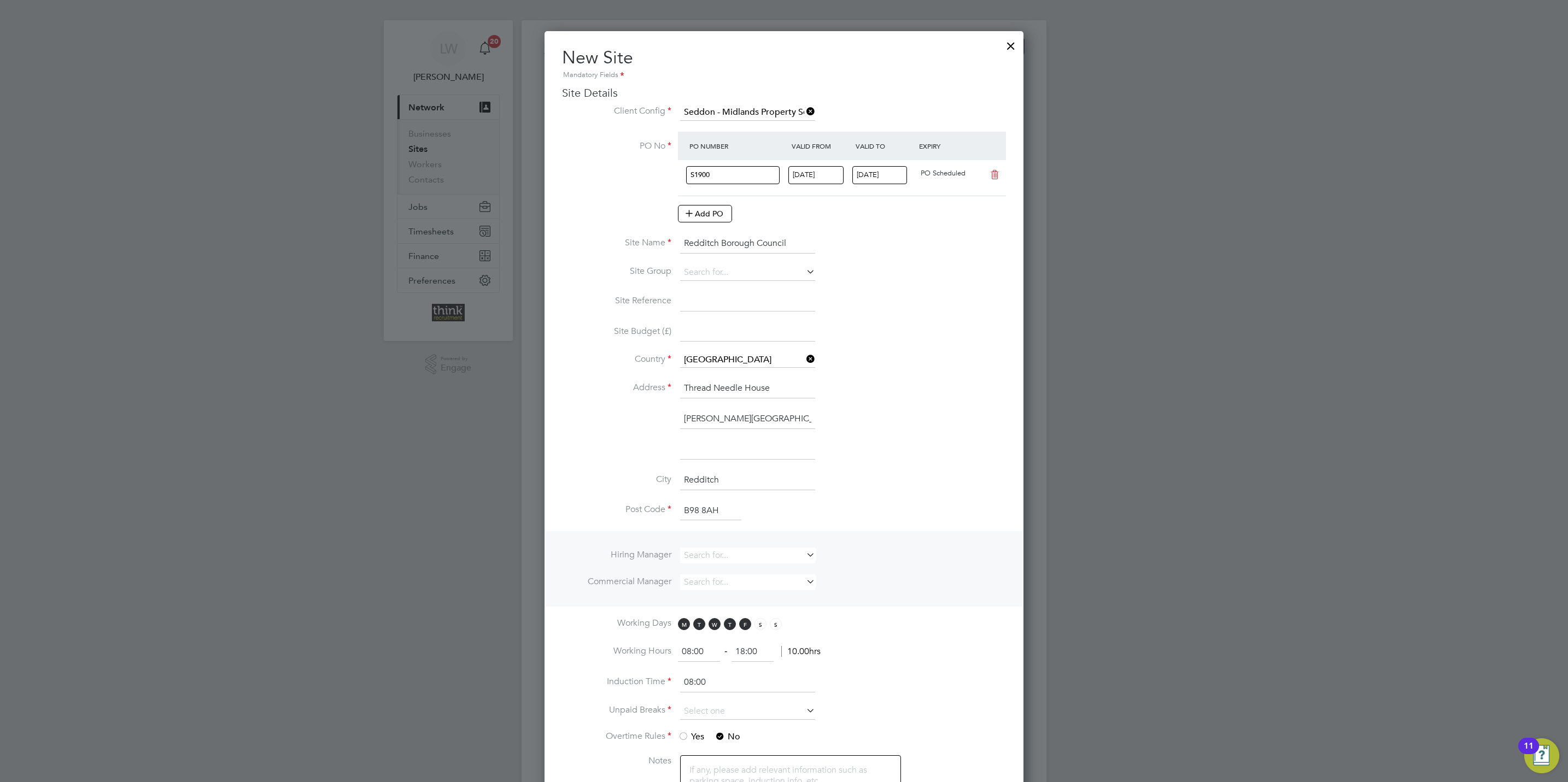
scroll to position [82, 0]
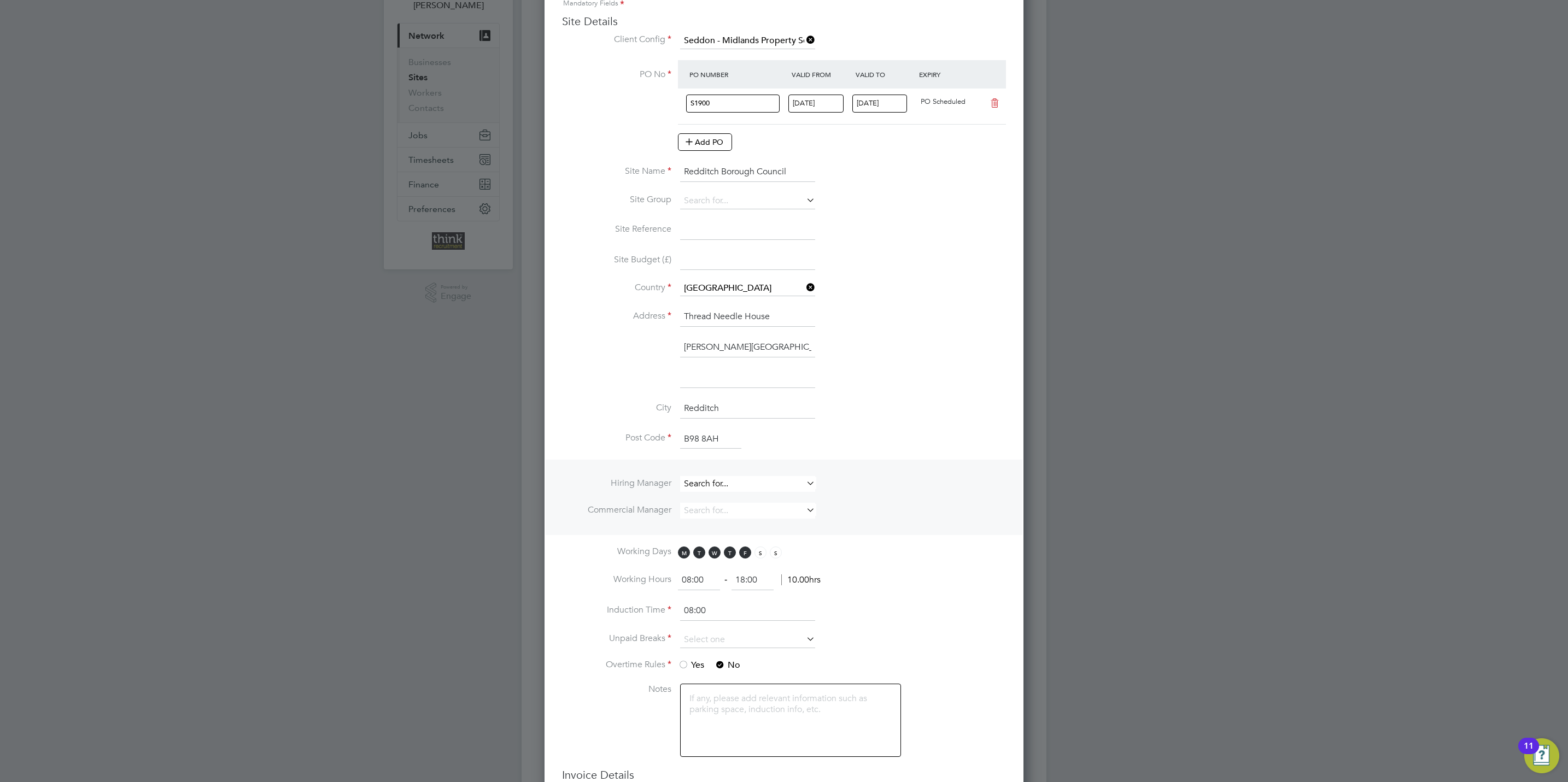
click at [745, 485] on input at bounding box center [748, 483] width 135 height 16
click at [750, 497] on li "[PERSON_NAME]" at bounding box center [747, 502] width 136 height 15
type input "[PERSON_NAME]"
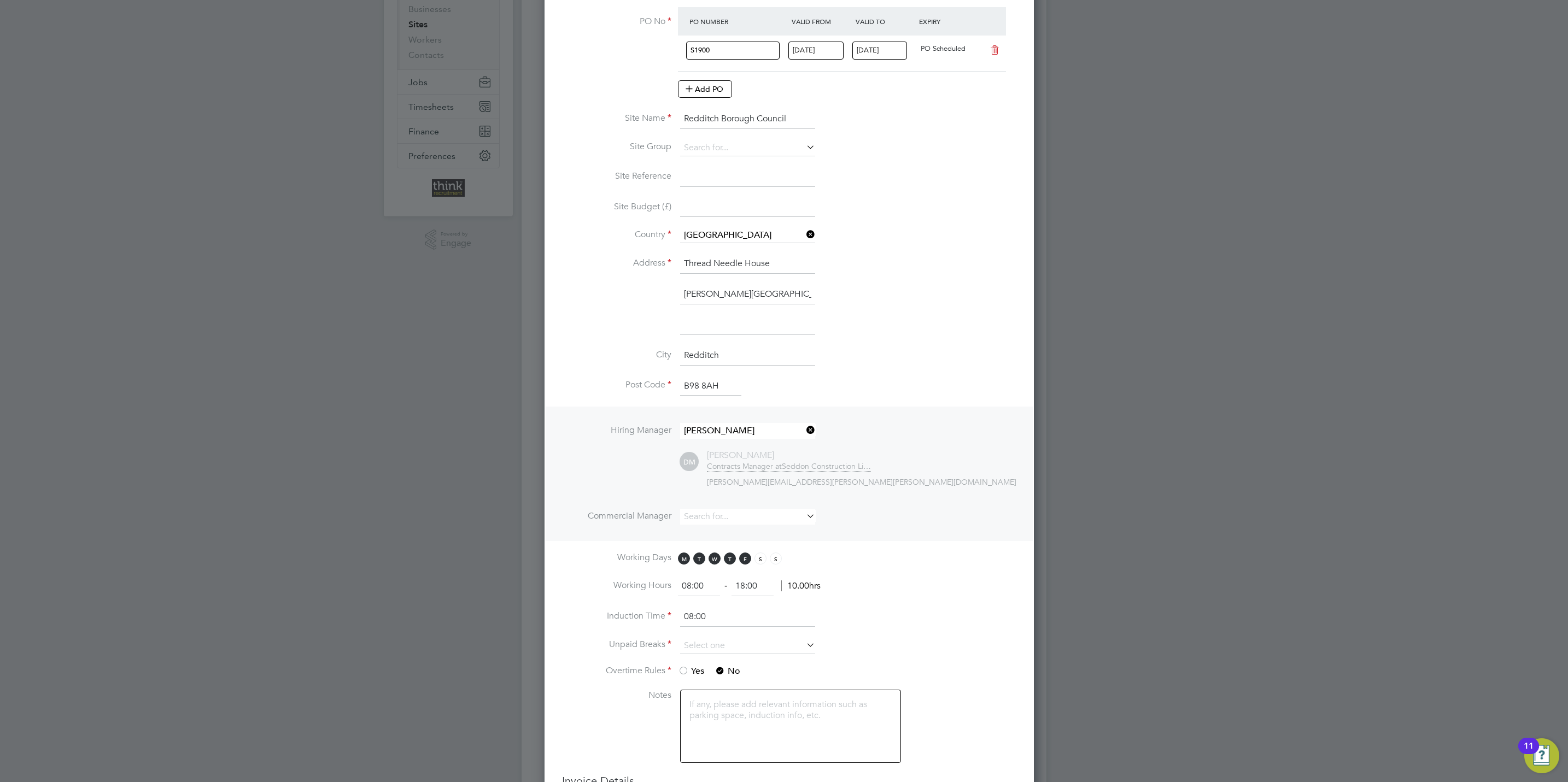
scroll to position [164, 0]
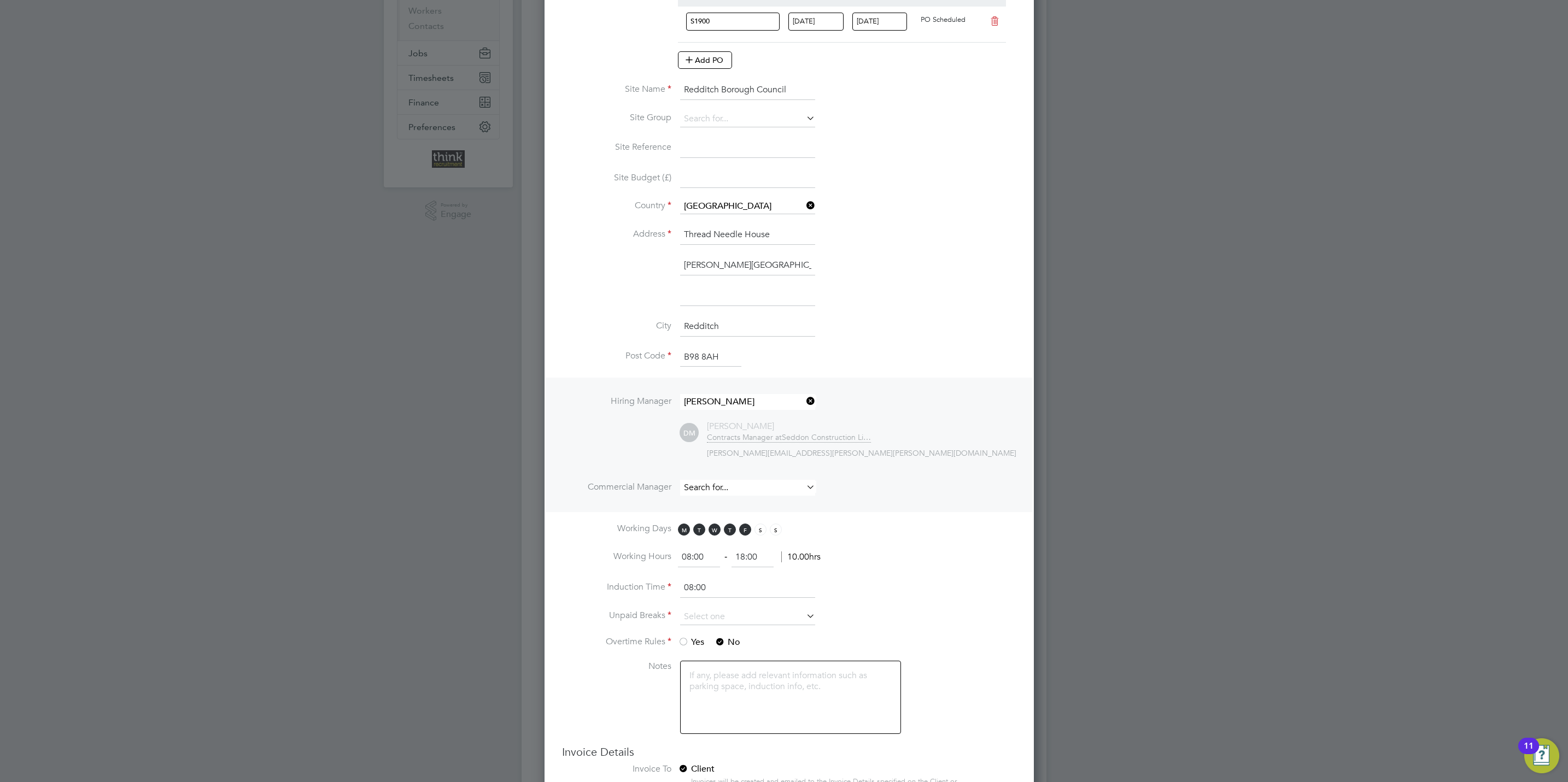
click at [736, 492] on input at bounding box center [748, 487] width 135 height 16
click at [740, 499] on li "[PERSON_NAME]" at bounding box center [780, 505] width 201 height 15
type input "[PERSON_NAME]"
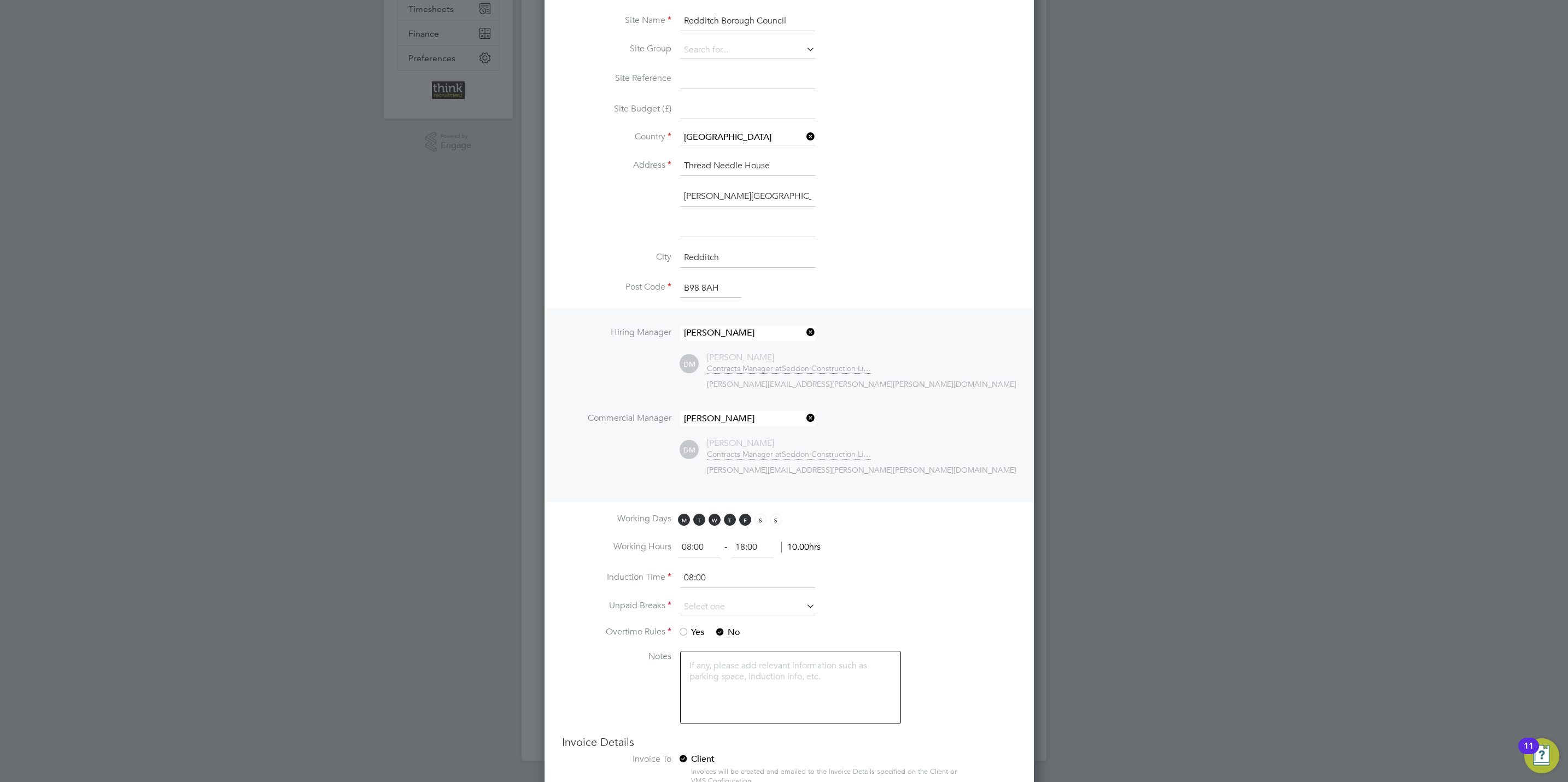
scroll to position [328, 0]
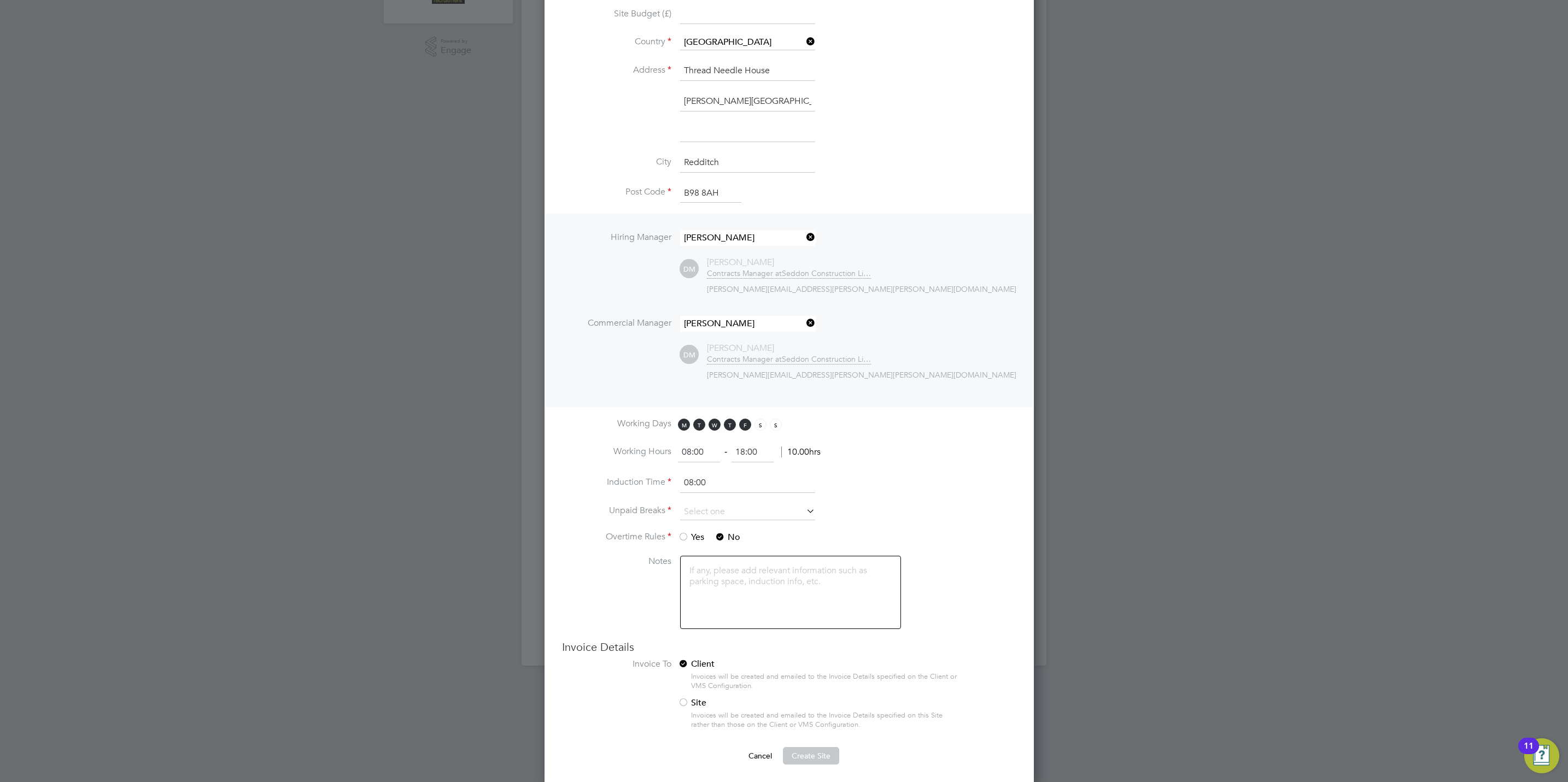
click at [711, 453] on input "08:00" at bounding box center [698, 453] width 42 height 20
type input "07:30"
click at [758, 454] on input "18:00" at bounding box center [752, 453] width 42 height 20
click at [744, 453] on input "18:00" at bounding box center [752, 453] width 42 height 20
type input "17:00"
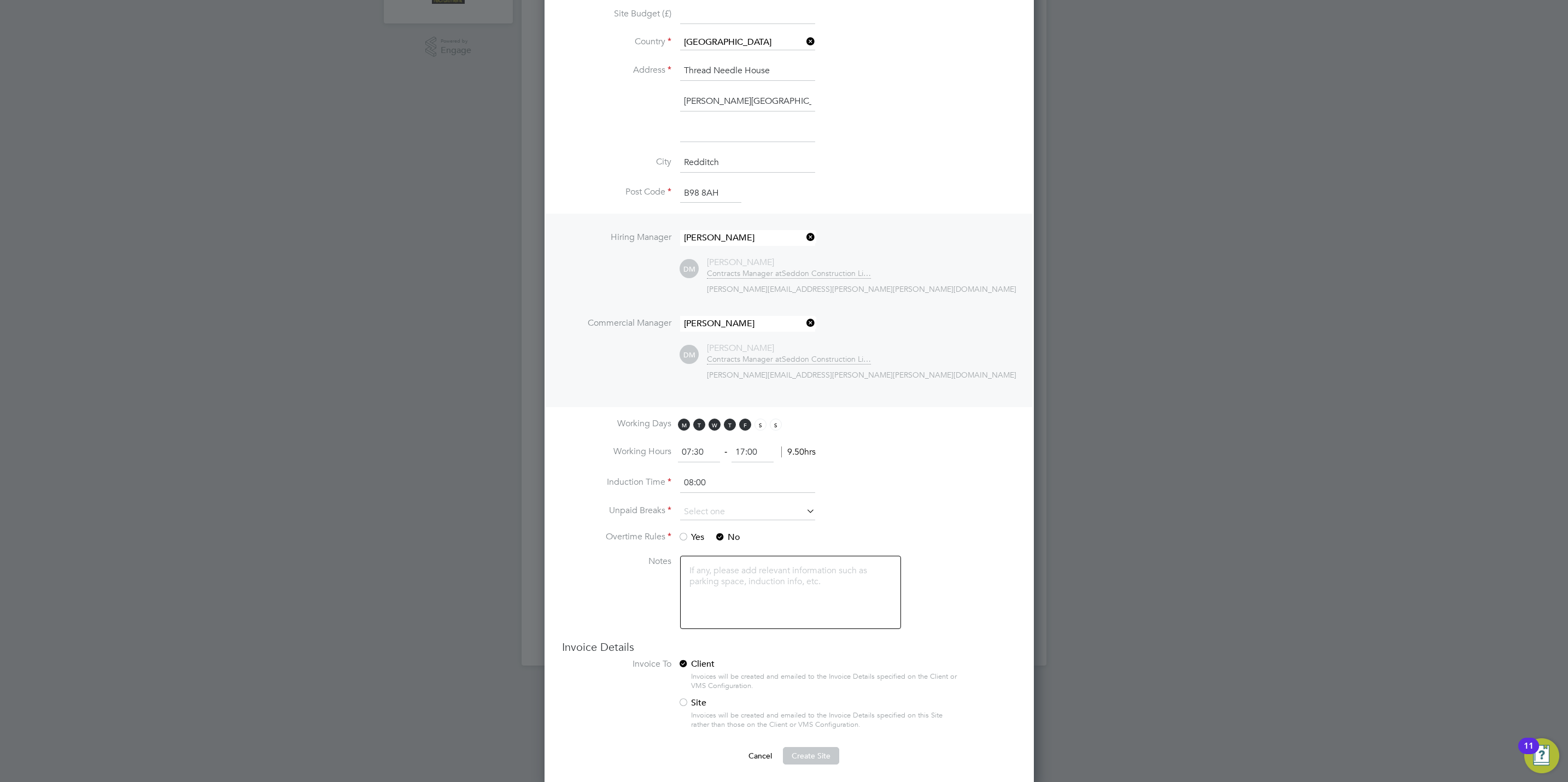
click at [750, 486] on input "08:00" at bounding box center [748, 483] width 135 height 20
click at [749, 514] on input at bounding box center [748, 512] width 135 height 16
click at [727, 555] on li "30 mins" at bounding box center [747, 558] width 136 height 14
type input "30 mins"
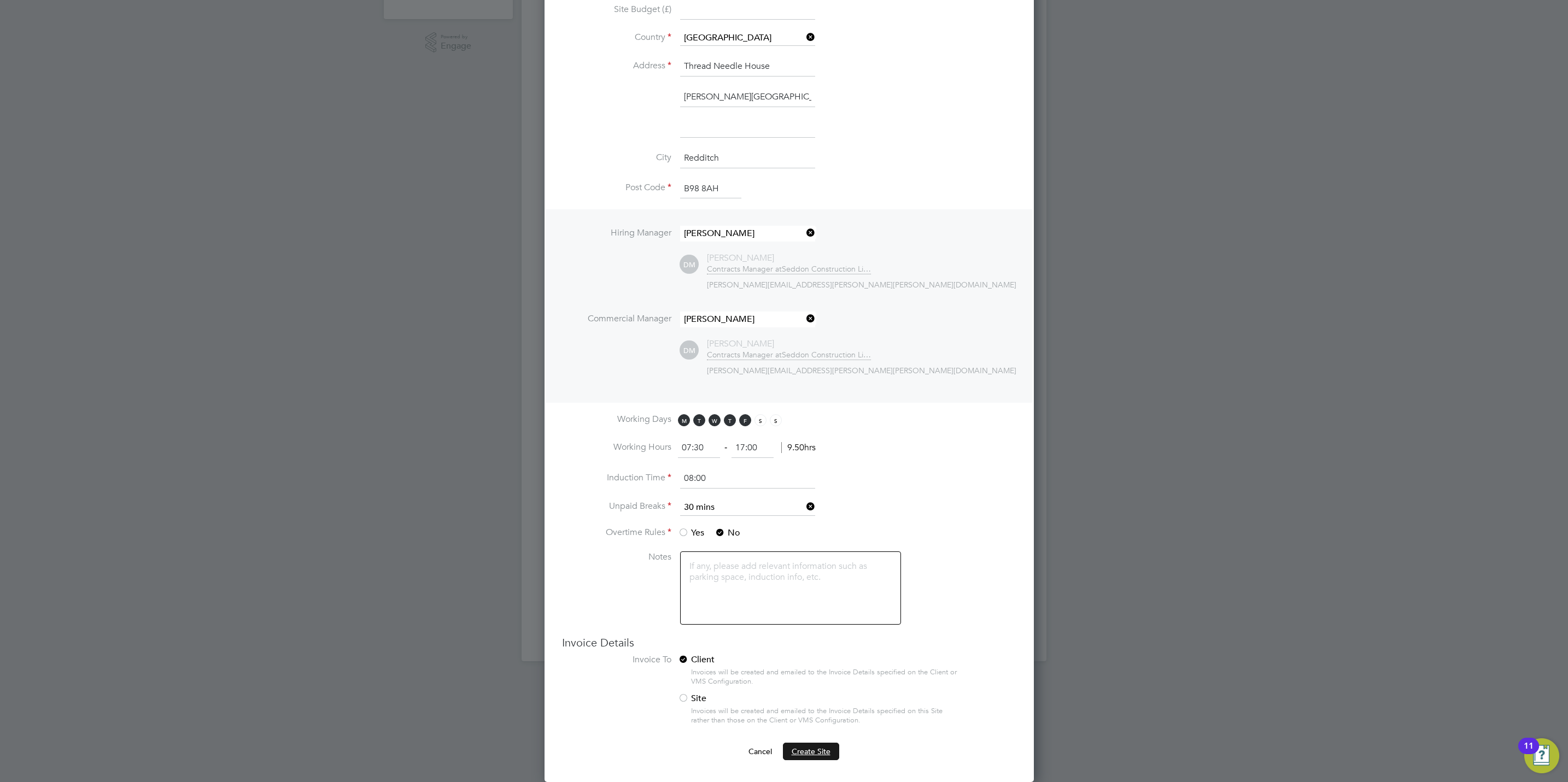
click at [797, 752] on span "Create Site" at bounding box center [810, 752] width 39 height 10
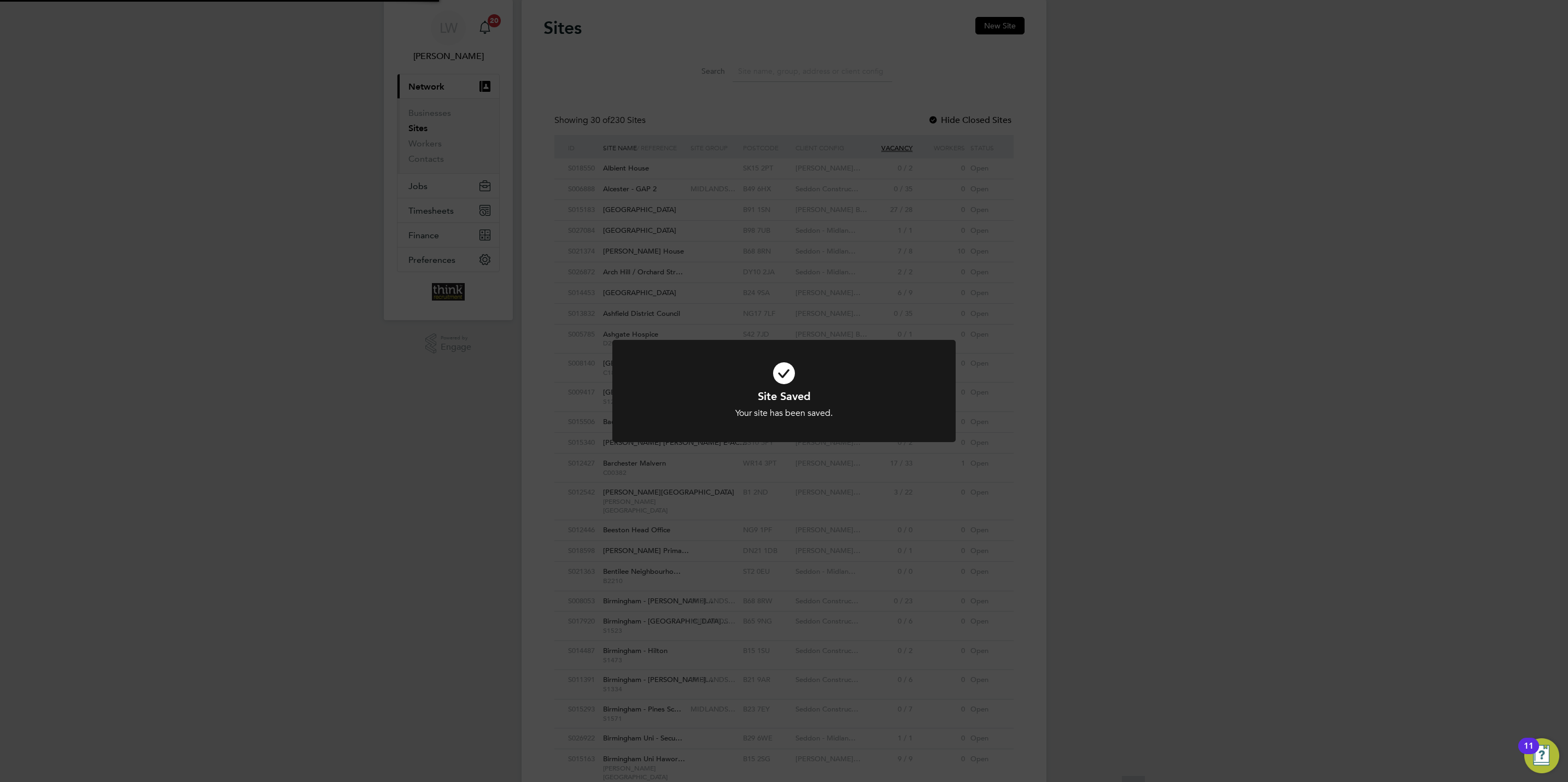
scroll to position [0, 0]
drag, startPoint x: 1126, startPoint y: 628, endPoint x: 1035, endPoint y: 638, distance: 91.5
click at [1125, 625] on div "Site Saved Your site has been saved. Cancel Okay" at bounding box center [784, 391] width 1568 height 782
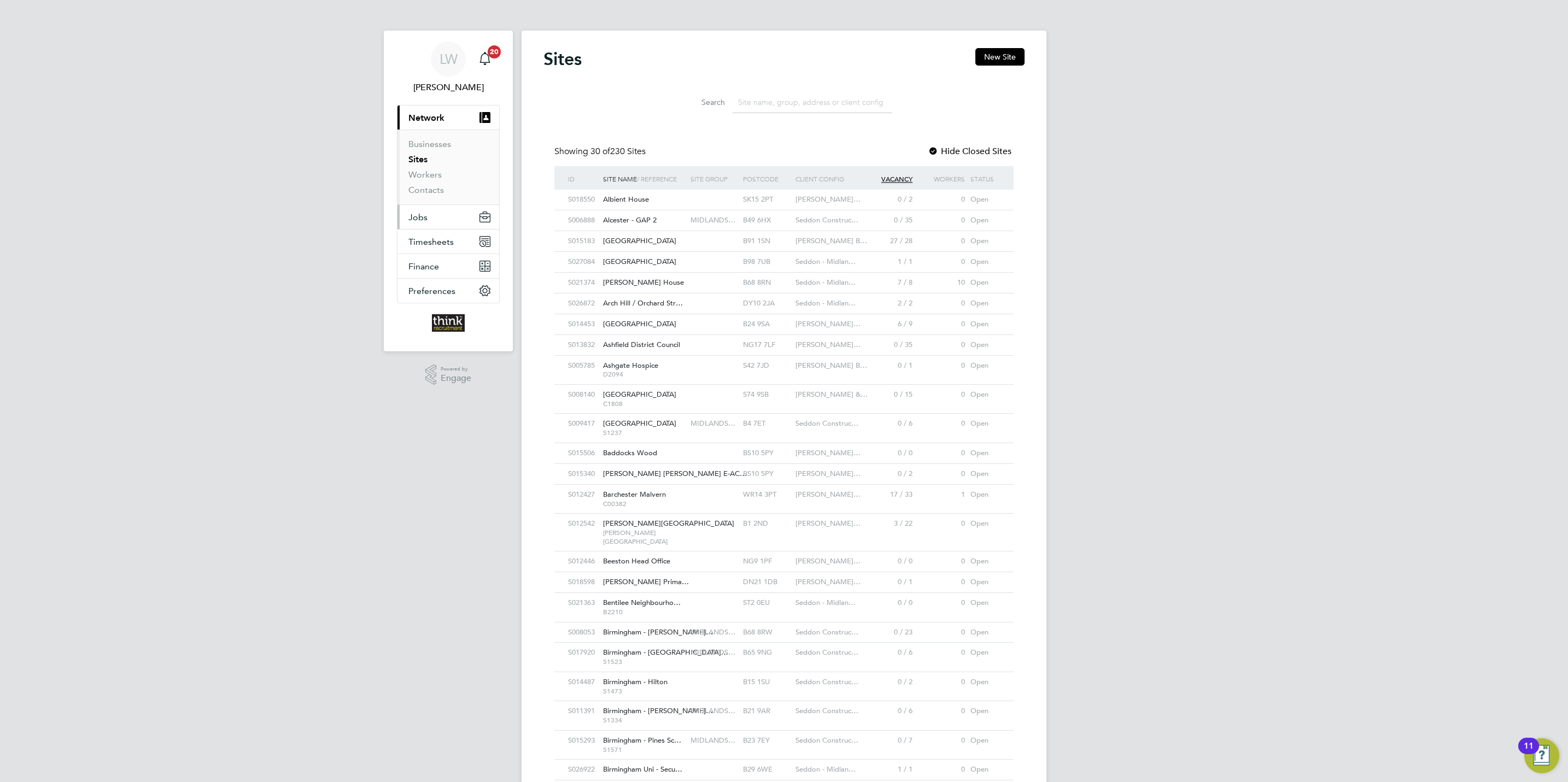
click at [427, 214] on span "Jobs" at bounding box center [418, 217] width 19 height 11
drag, startPoint x: 430, startPoint y: 185, endPoint x: 520, endPoint y: 197, distance: 90.8
click at [432, 185] on link "Vacancies" at bounding box center [427, 184] width 39 height 11
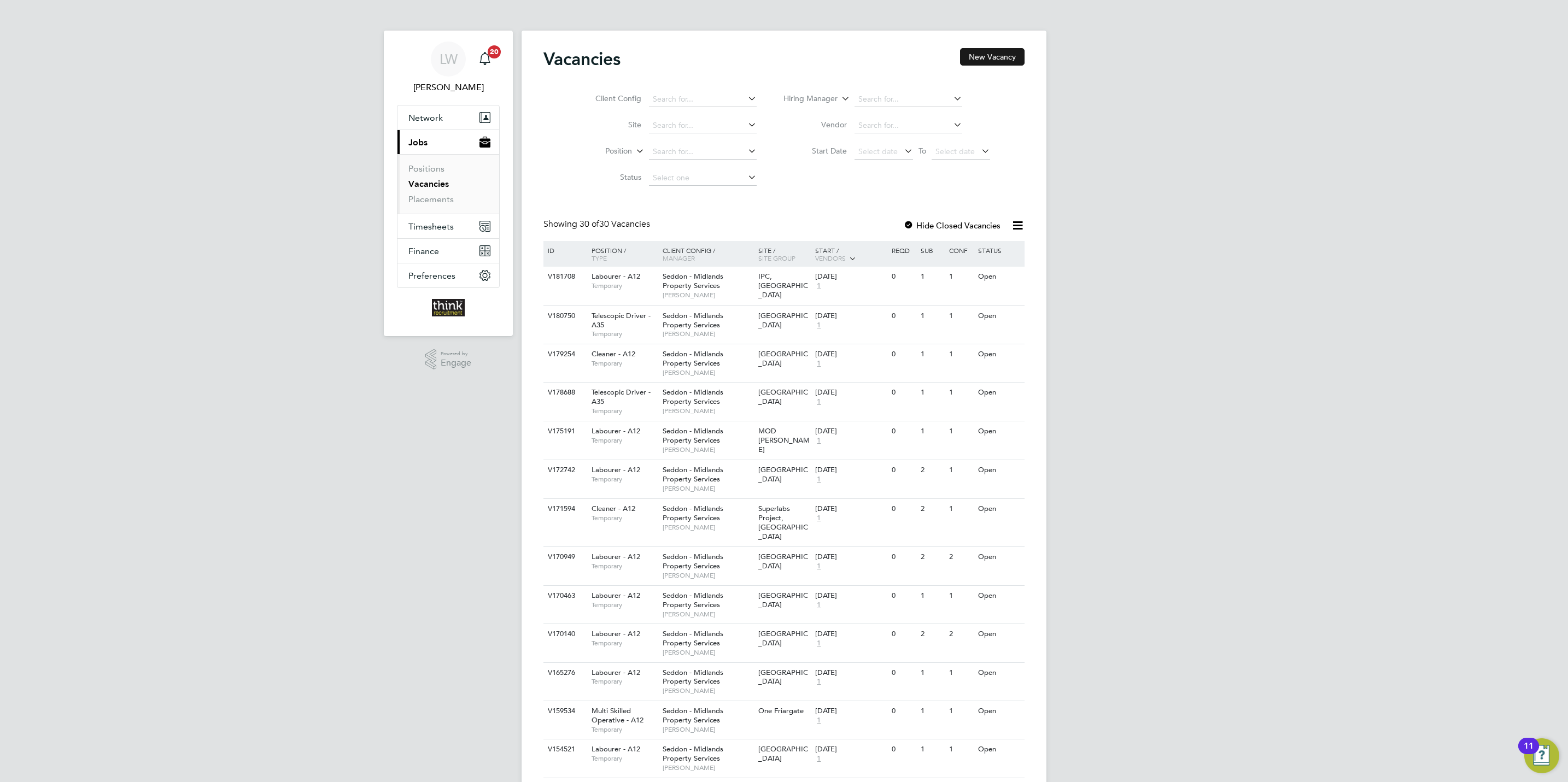
click at [992, 63] on button "New Vacancy" at bounding box center [992, 56] width 64 height 17
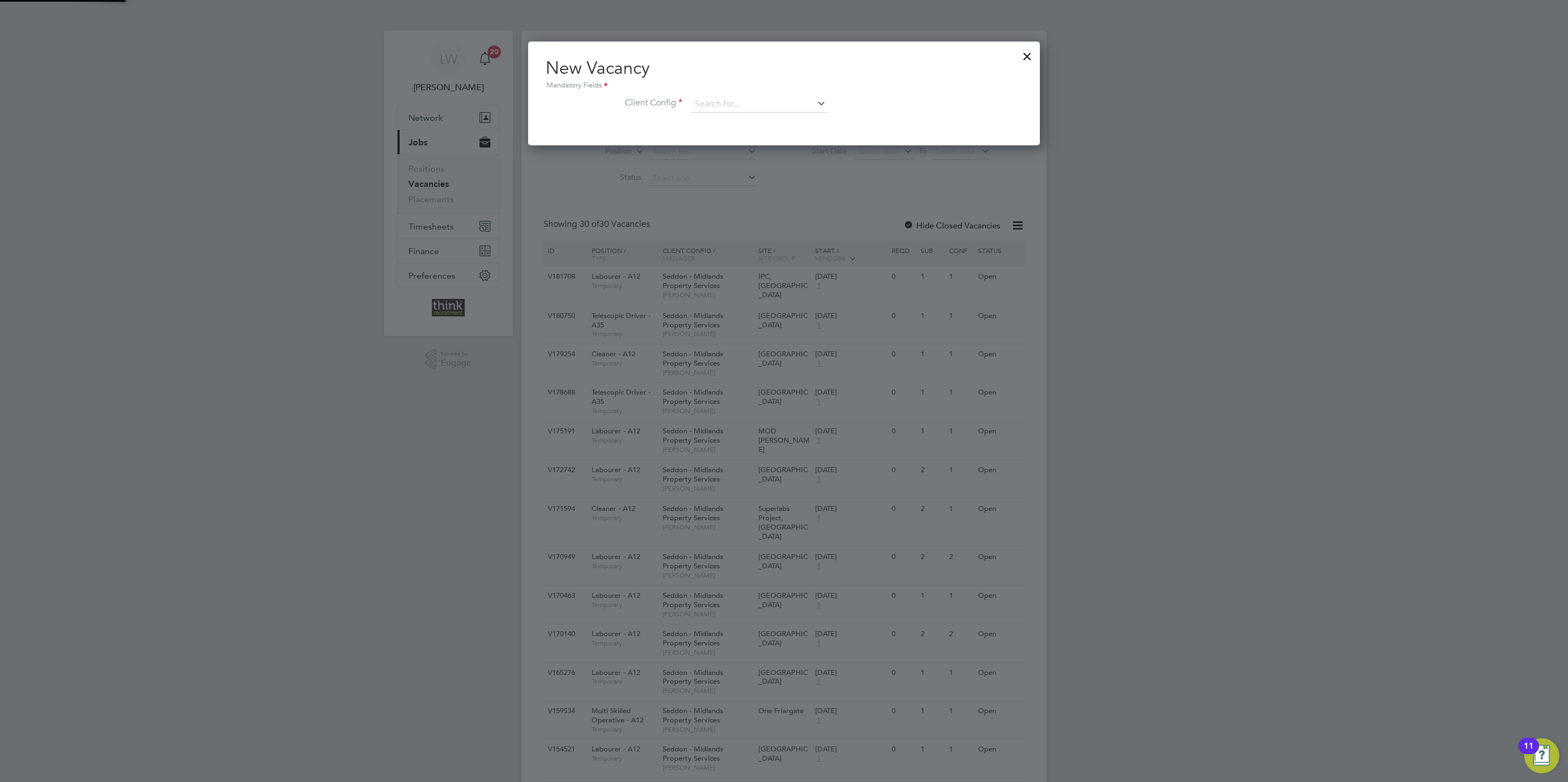
scroll to position [104, 511]
click at [748, 106] on input at bounding box center [758, 105] width 135 height 16
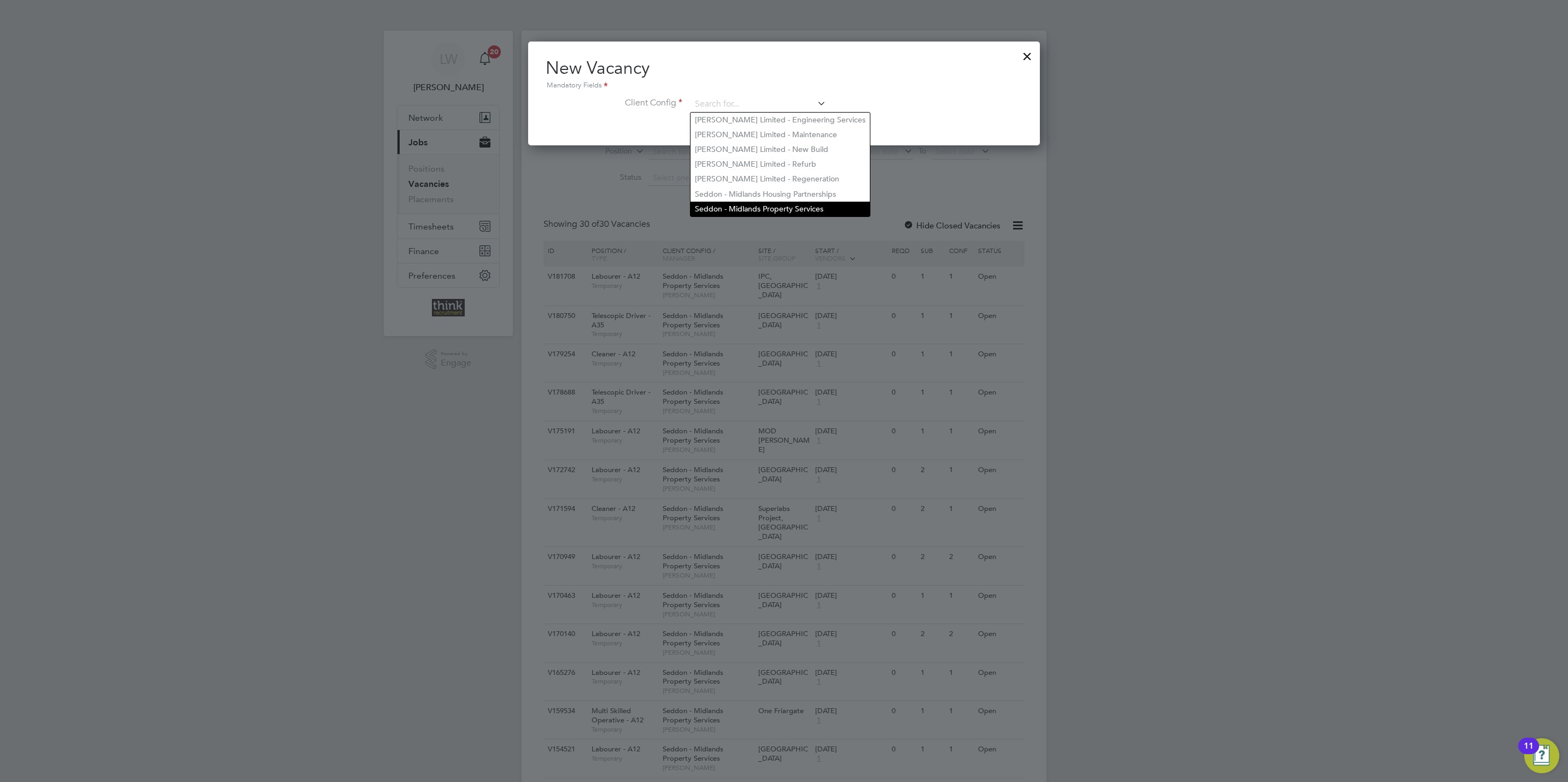
click at [765, 205] on li "Seddon - Midlands Property Services" at bounding box center [780, 209] width 180 height 15
type input "Seddon - Midlands Property Services"
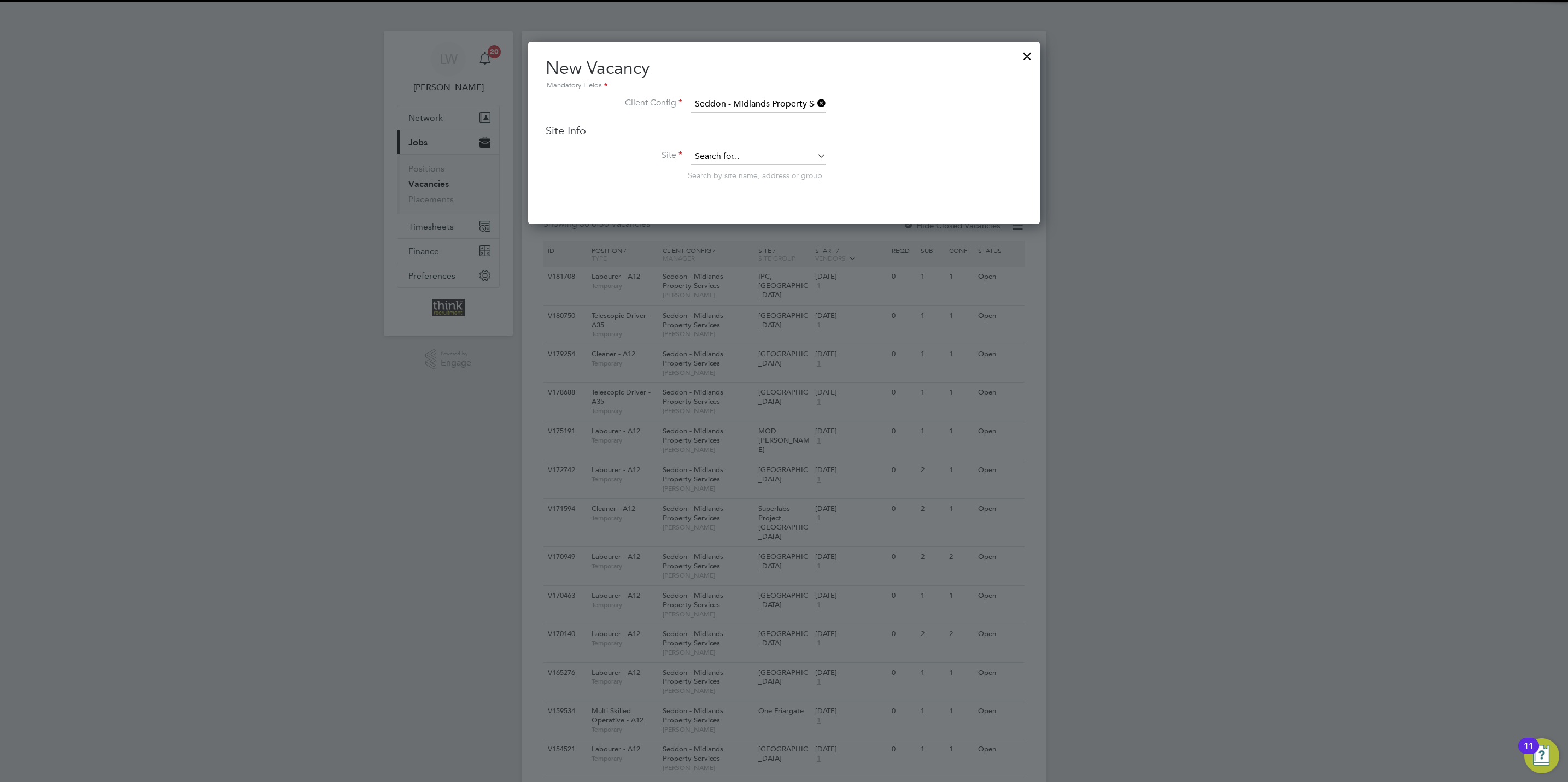
click at [747, 154] on input at bounding box center [758, 157] width 135 height 16
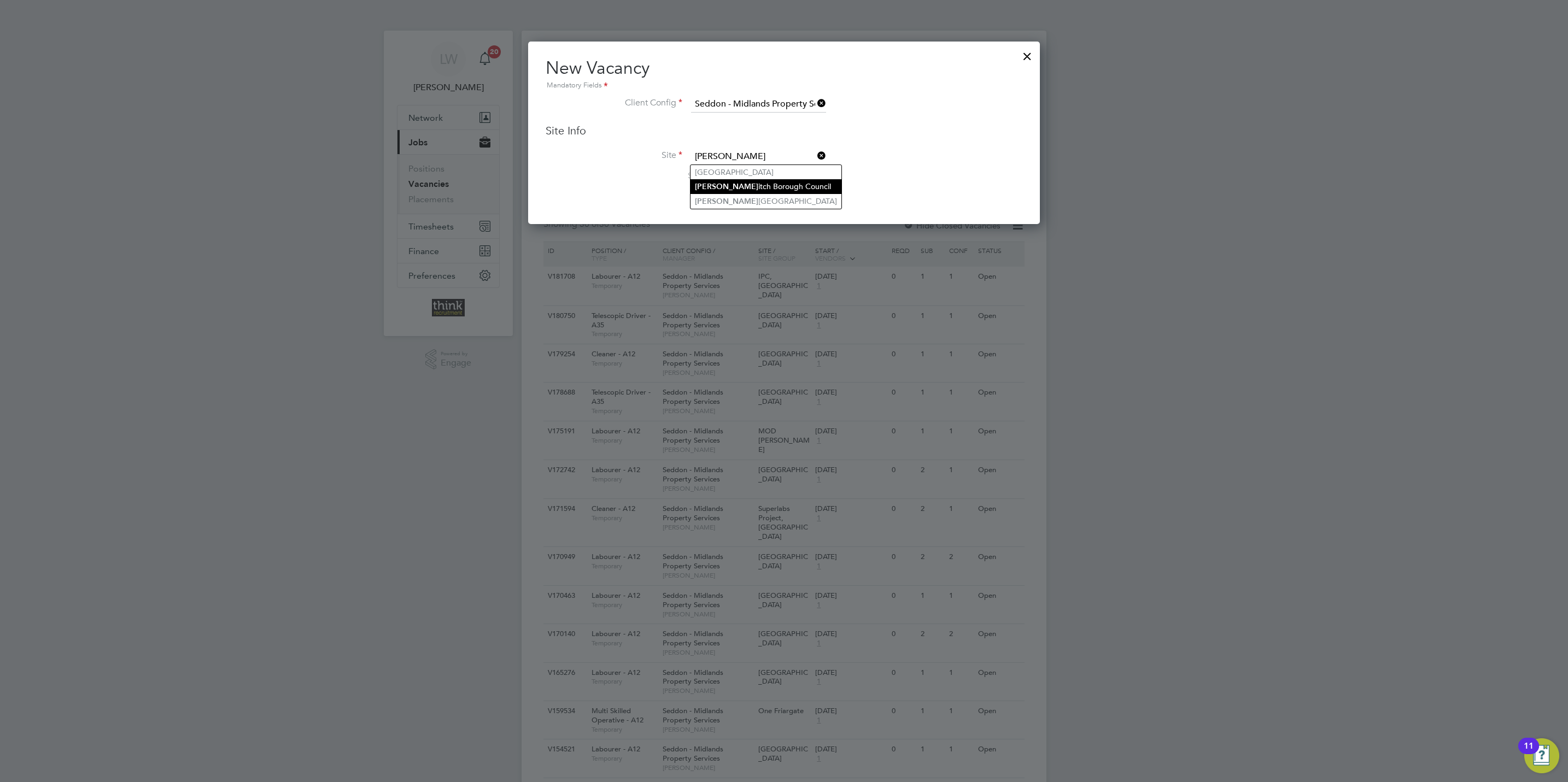
click at [763, 188] on li "[PERSON_NAME] itch Borough Council" at bounding box center [765, 187] width 151 height 15
type input "Redditch Borough Council"
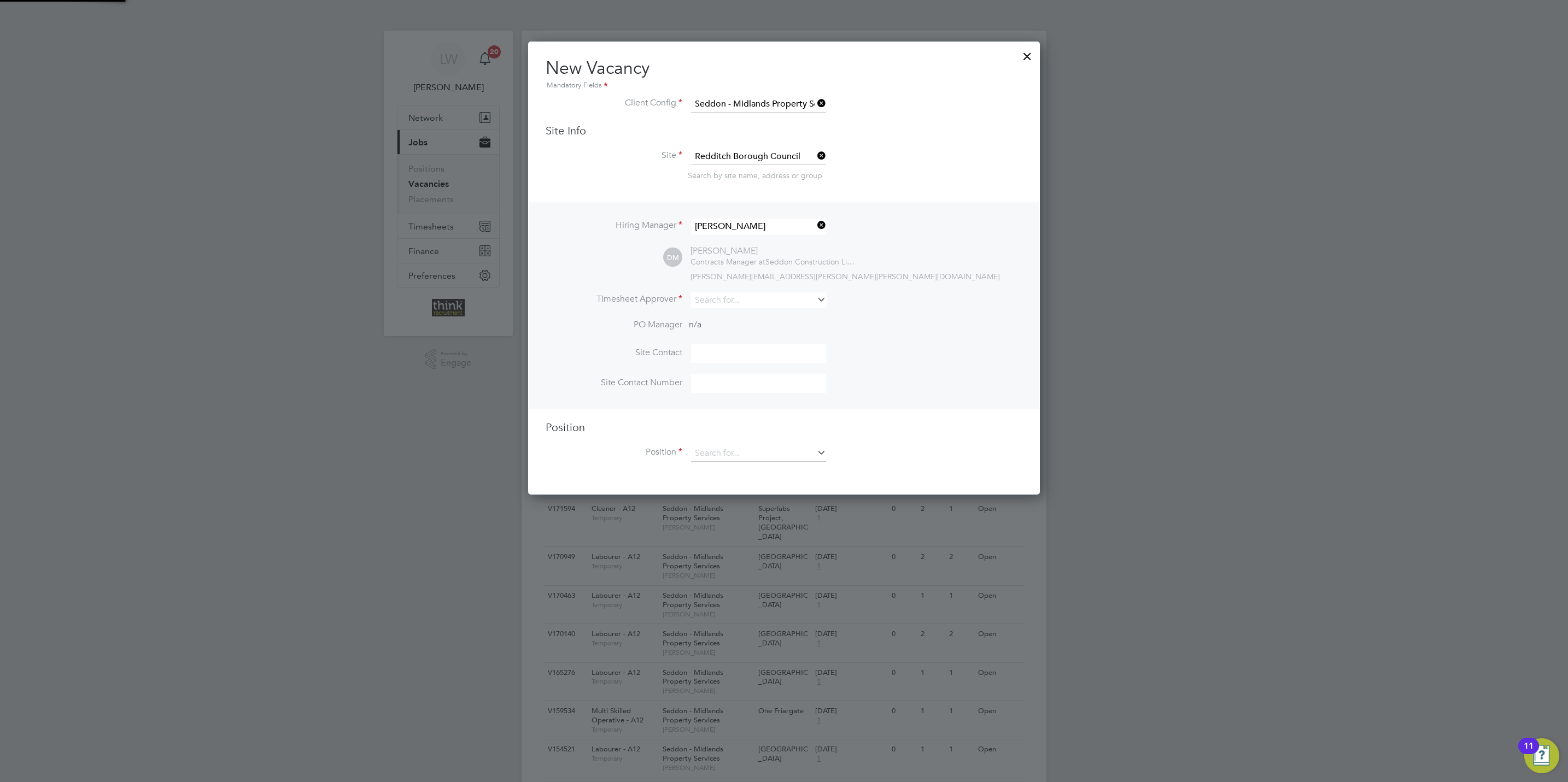
scroll to position [453, 511]
click at [749, 296] on input at bounding box center [758, 300] width 135 height 16
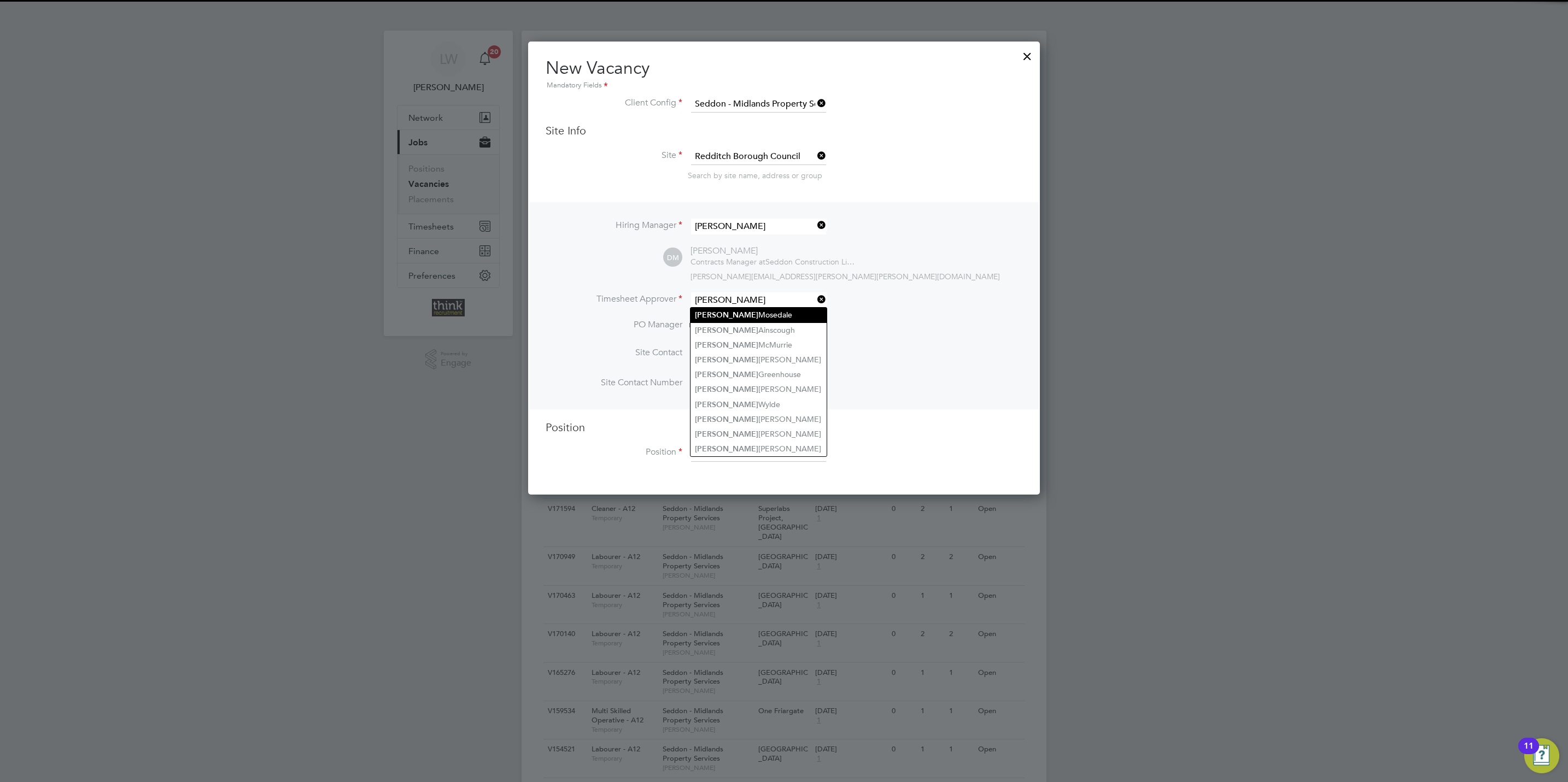
click at [741, 312] on li "[PERSON_NAME]" at bounding box center [758, 315] width 136 height 15
type input "[PERSON_NAME]"
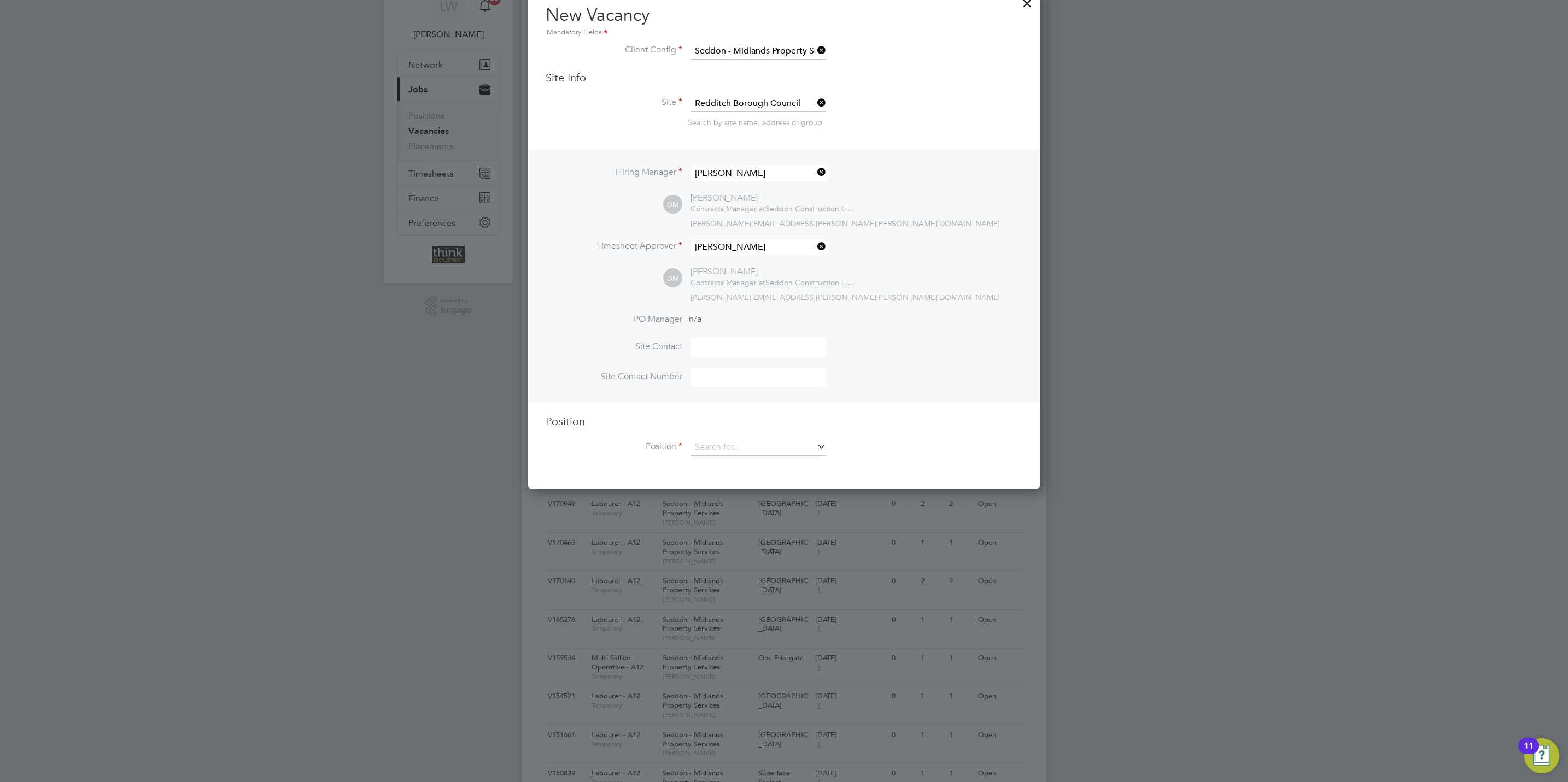
scroll to position [82, 0]
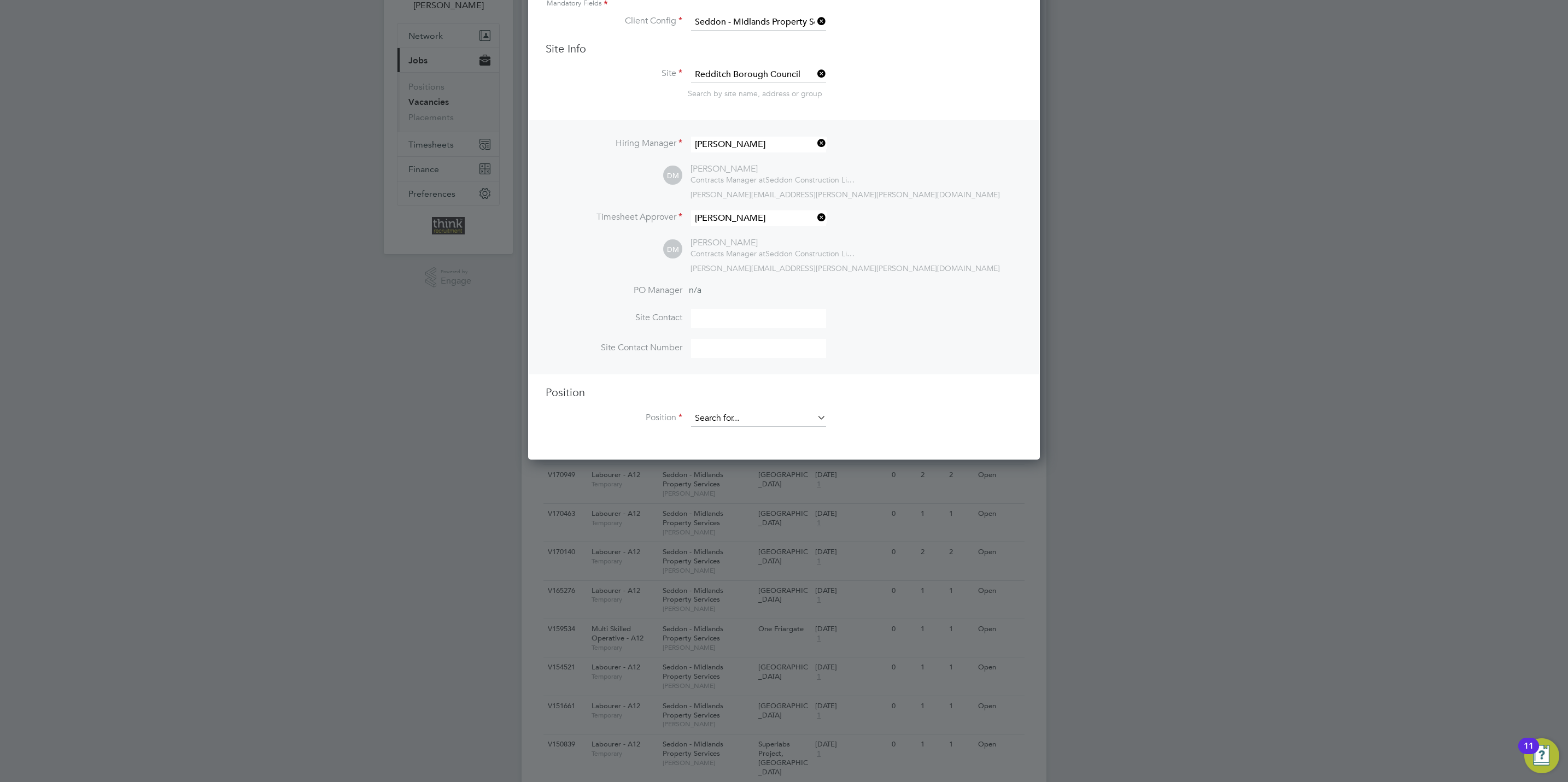
click at [751, 420] on input at bounding box center [758, 419] width 135 height 16
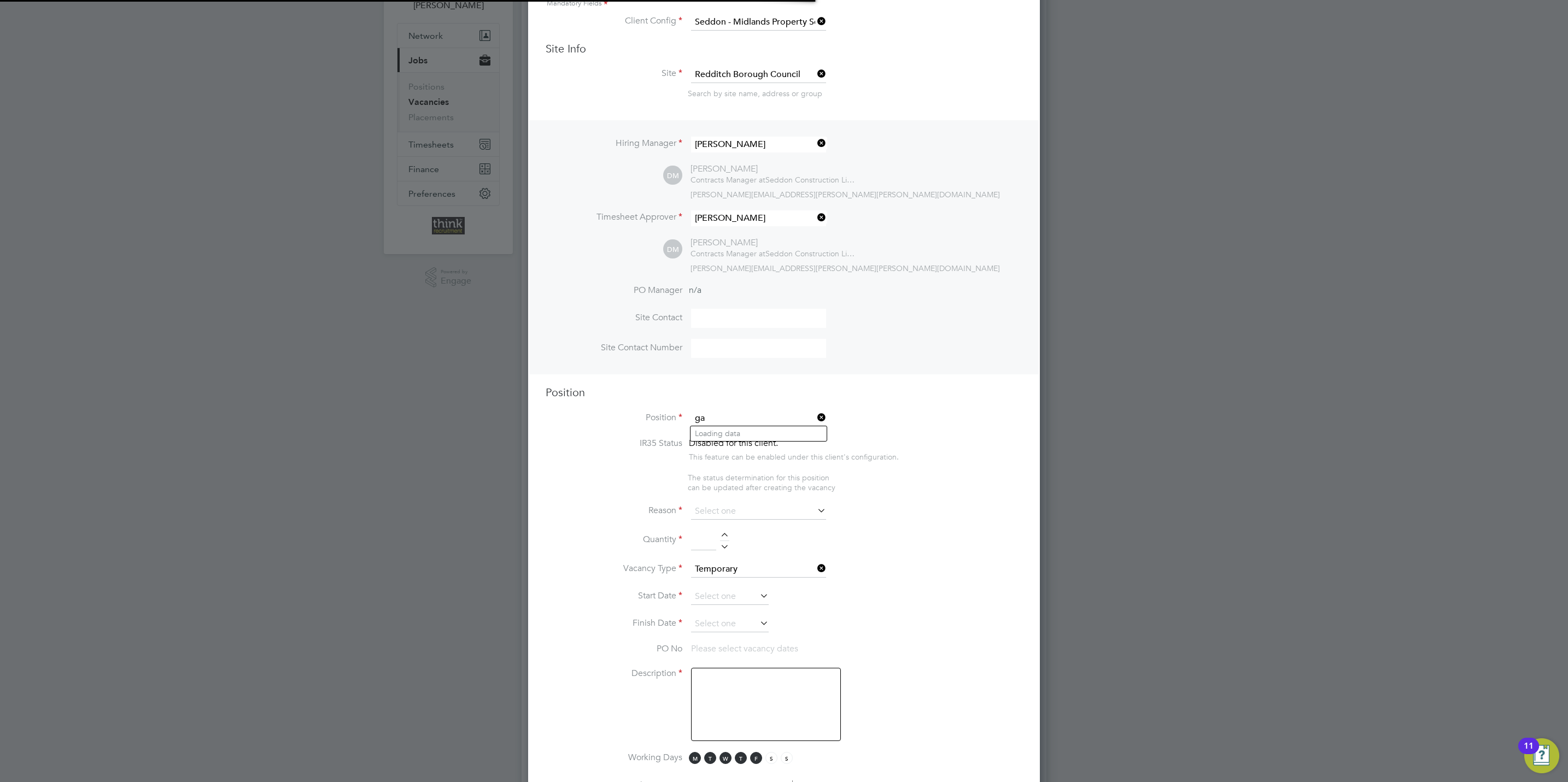
scroll to position [1572, 511]
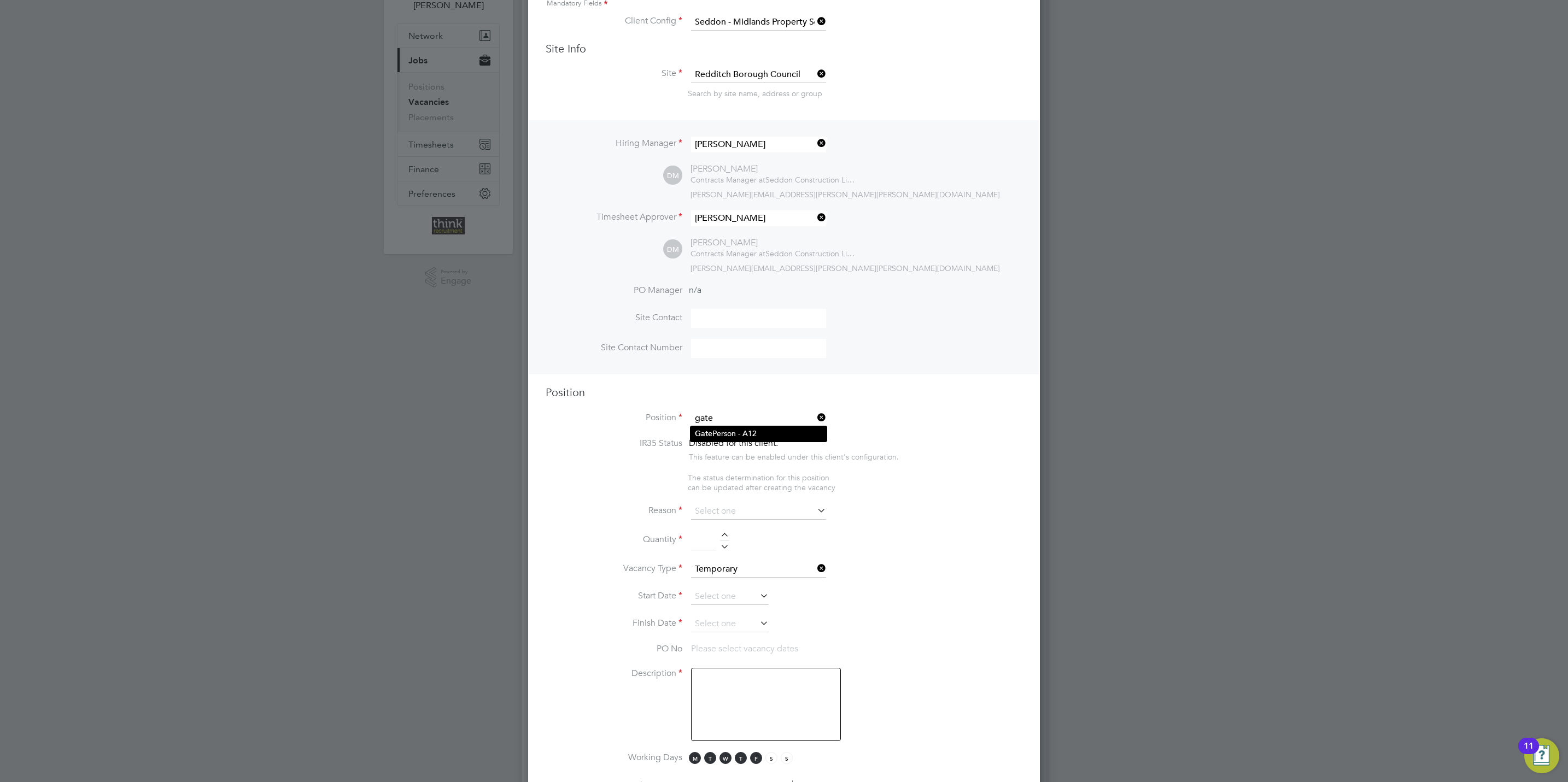
click at [759, 428] on li "Gate Person - A12" at bounding box center [758, 434] width 136 height 15
type input "Gate Person - A12"
type textarea "Greeting visitors to site, signing people in & out and booking in deliveries."
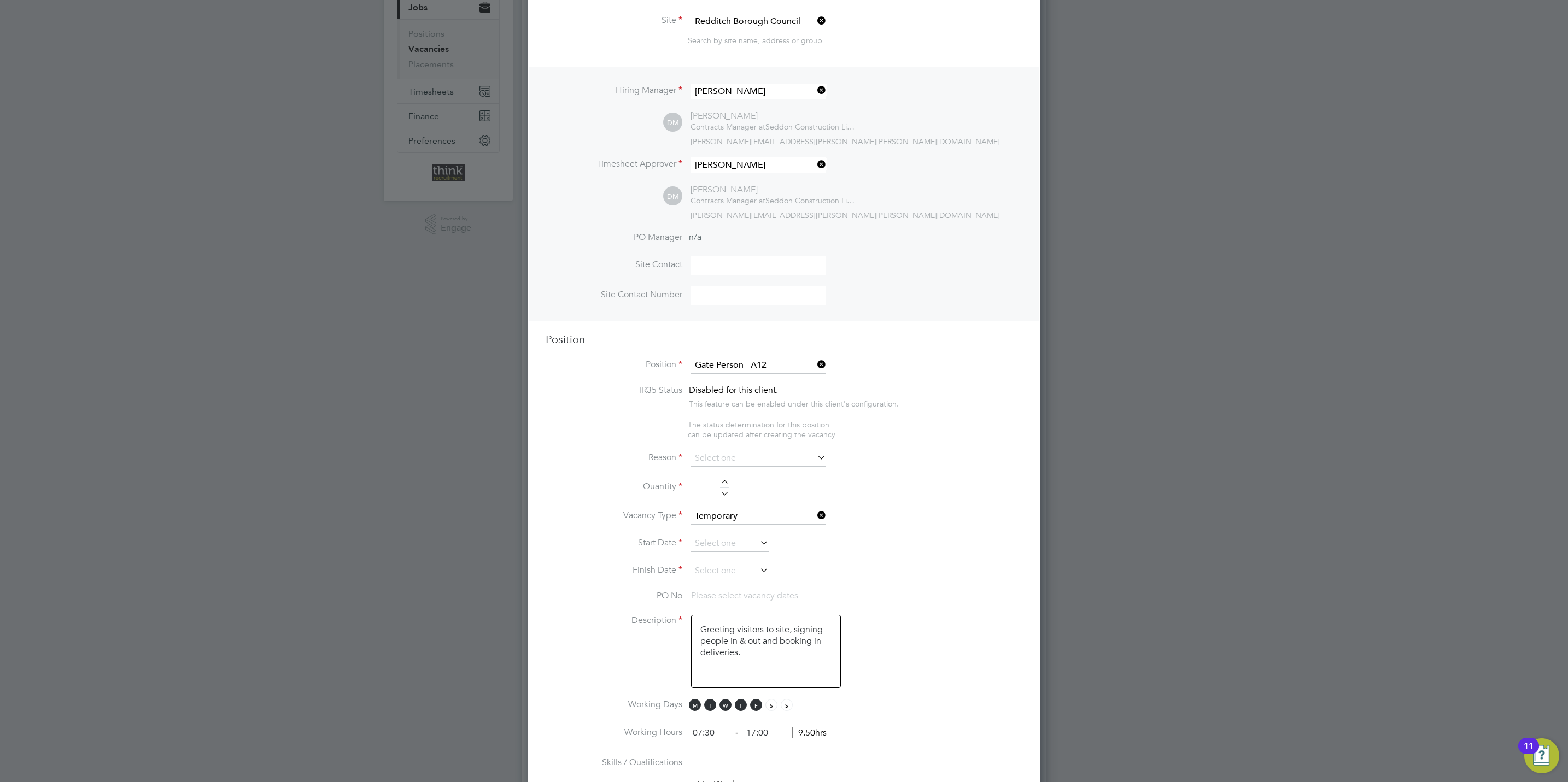
scroll to position [164, 0]
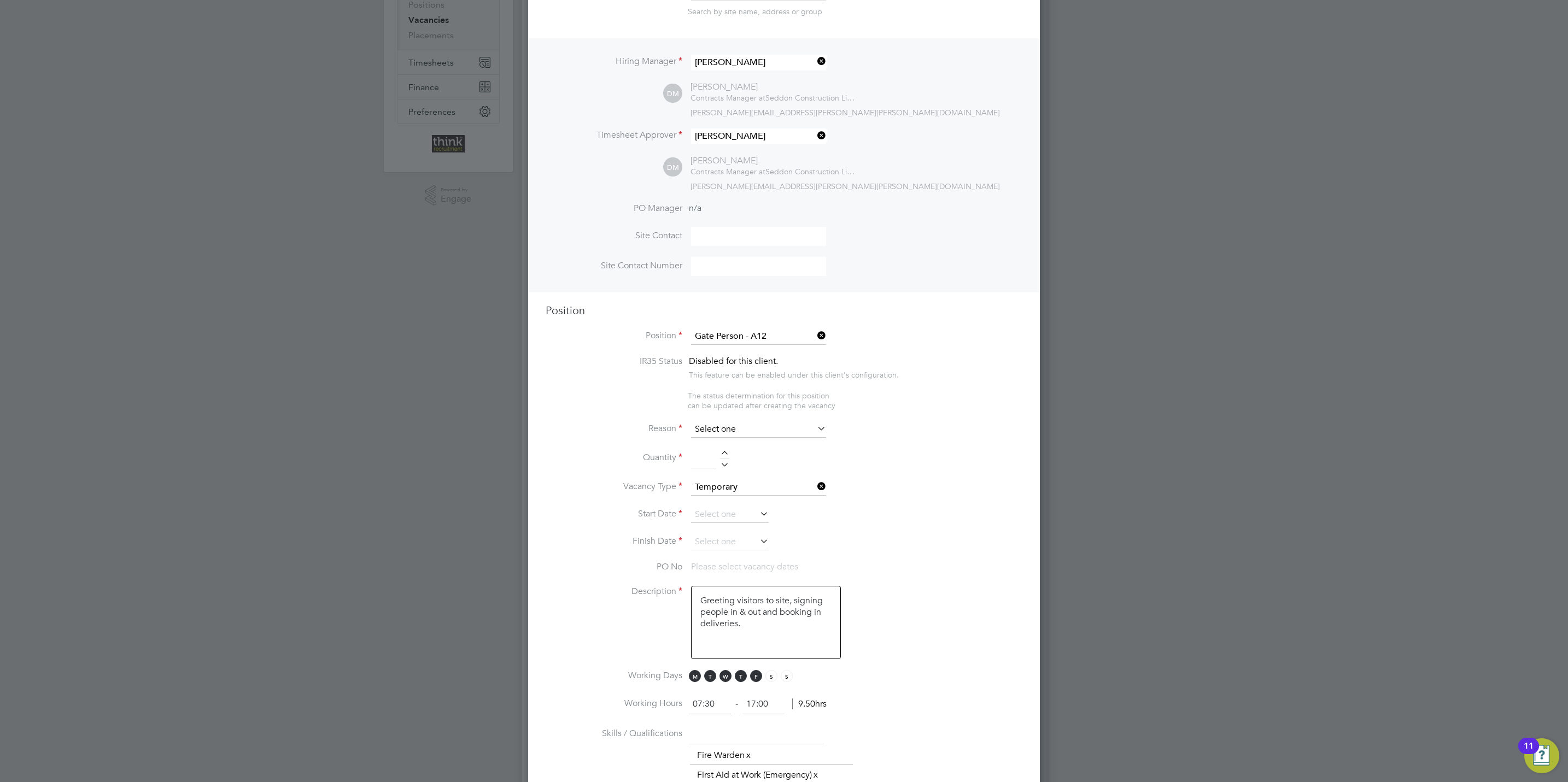
drag, startPoint x: 727, startPoint y: 420, endPoint x: 732, endPoint y: 425, distance: 7.1
click at [731, 423] on ng-container "IR35 Status Disabled for this client. This feature can be enabled under this cl…" at bounding box center [783, 740] width 477 height 769
click at [735, 426] on input at bounding box center [758, 430] width 135 height 16
click at [718, 468] on li "Extra Work" at bounding box center [758, 472] width 136 height 14
type input "Extra Work"
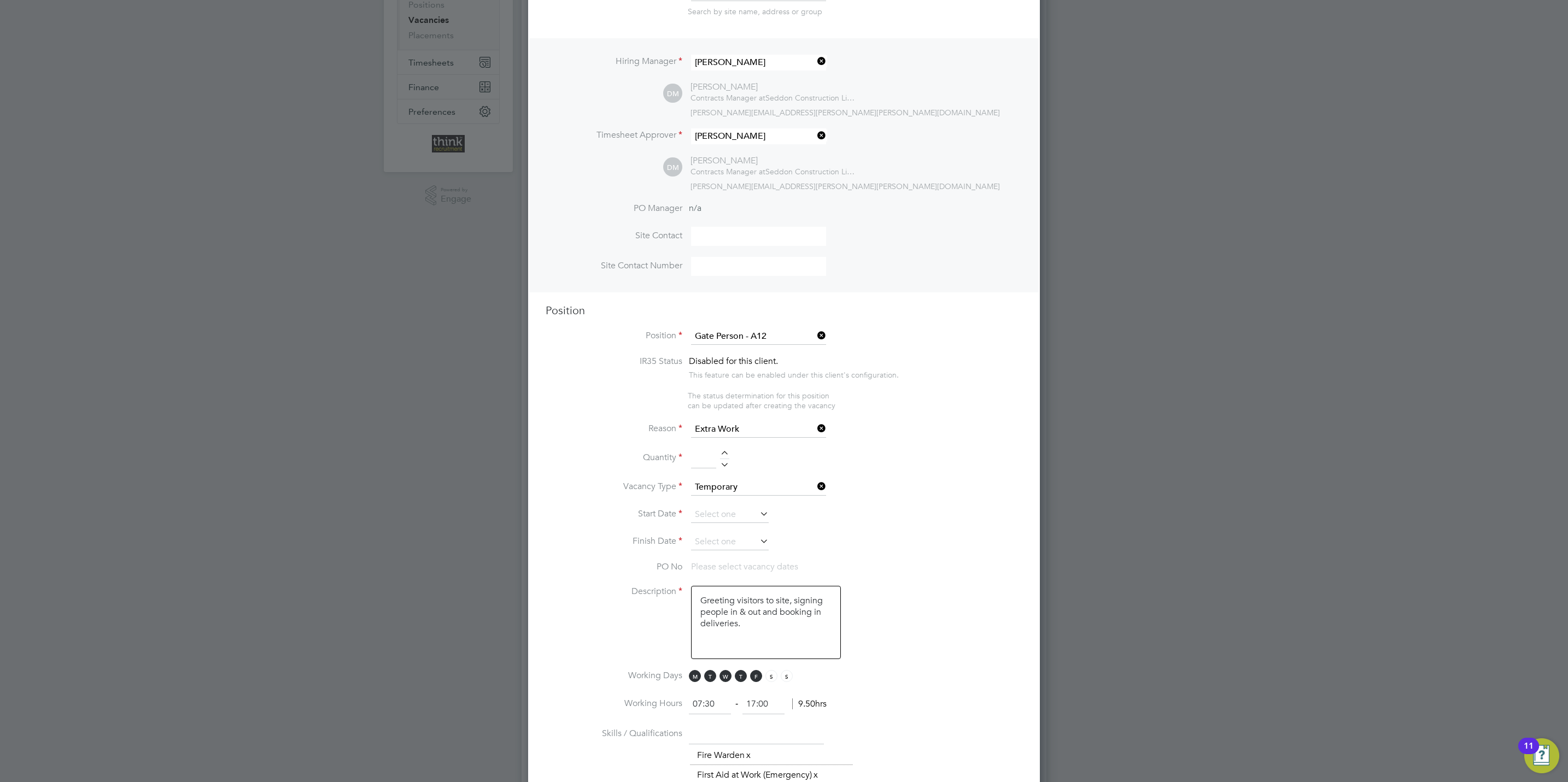
click at [727, 453] on div at bounding box center [724, 454] width 9 height 7
type input "1"
click at [735, 509] on input at bounding box center [730, 514] width 77 height 16
click at [788, 412] on span "3" at bounding box center [791, 404] width 21 height 21
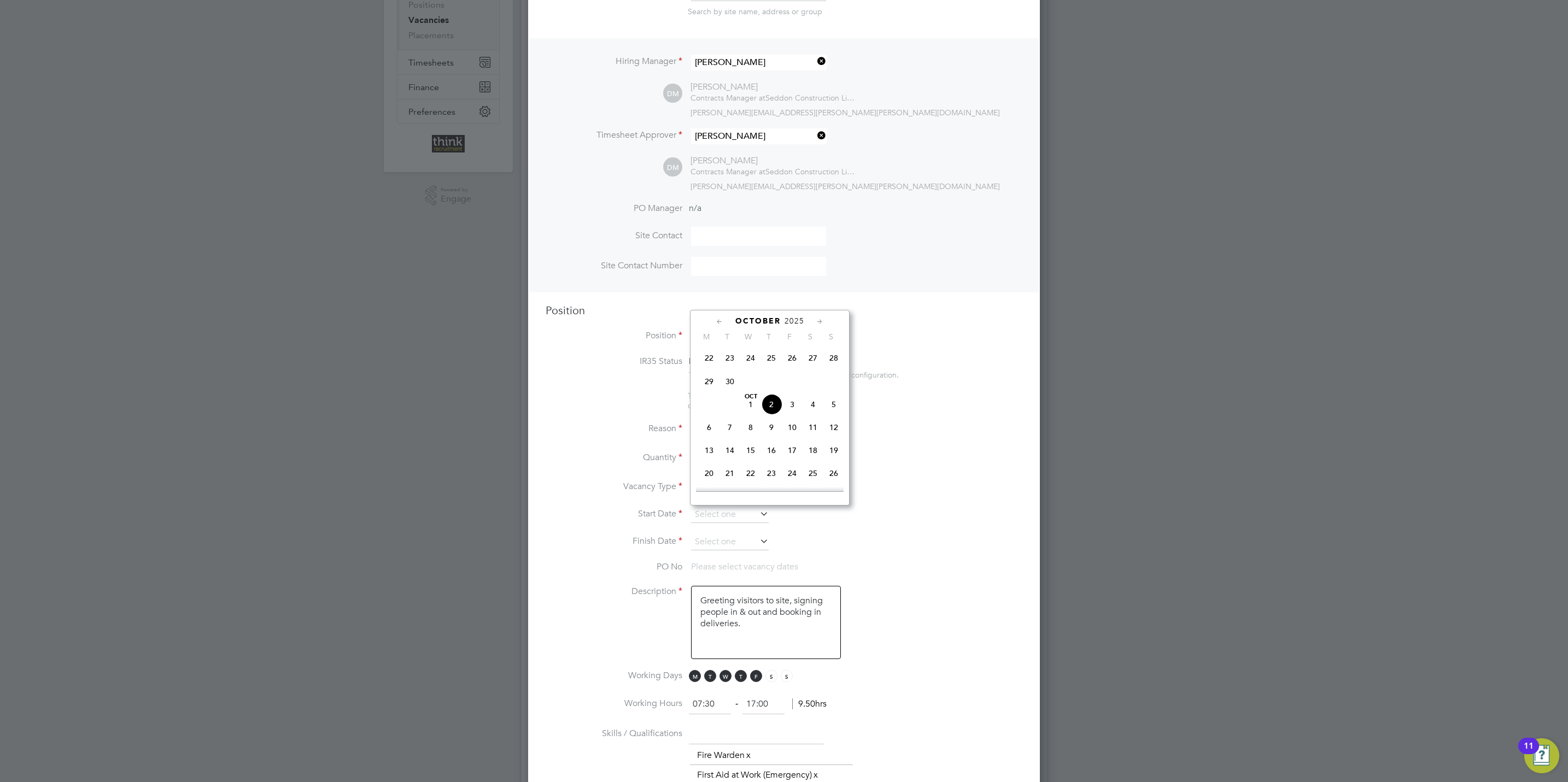
type input "[DATE]"
click at [738, 538] on input at bounding box center [730, 542] width 77 height 16
click at [817, 352] on icon at bounding box center [819, 349] width 11 height 12
click at [817, 351] on icon at bounding box center [819, 349] width 11 height 12
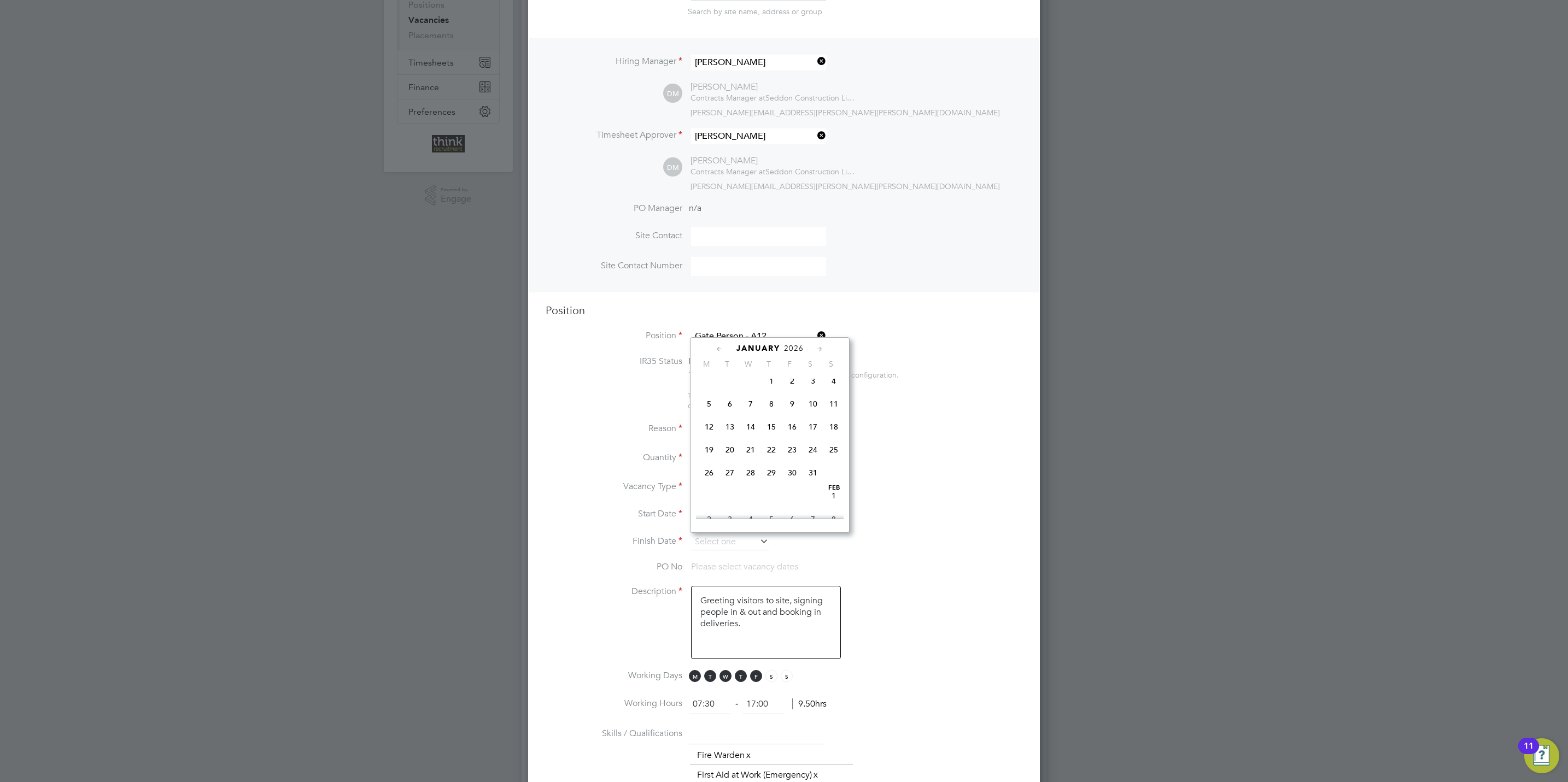
click at [817, 351] on icon at bounding box center [819, 349] width 11 height 12
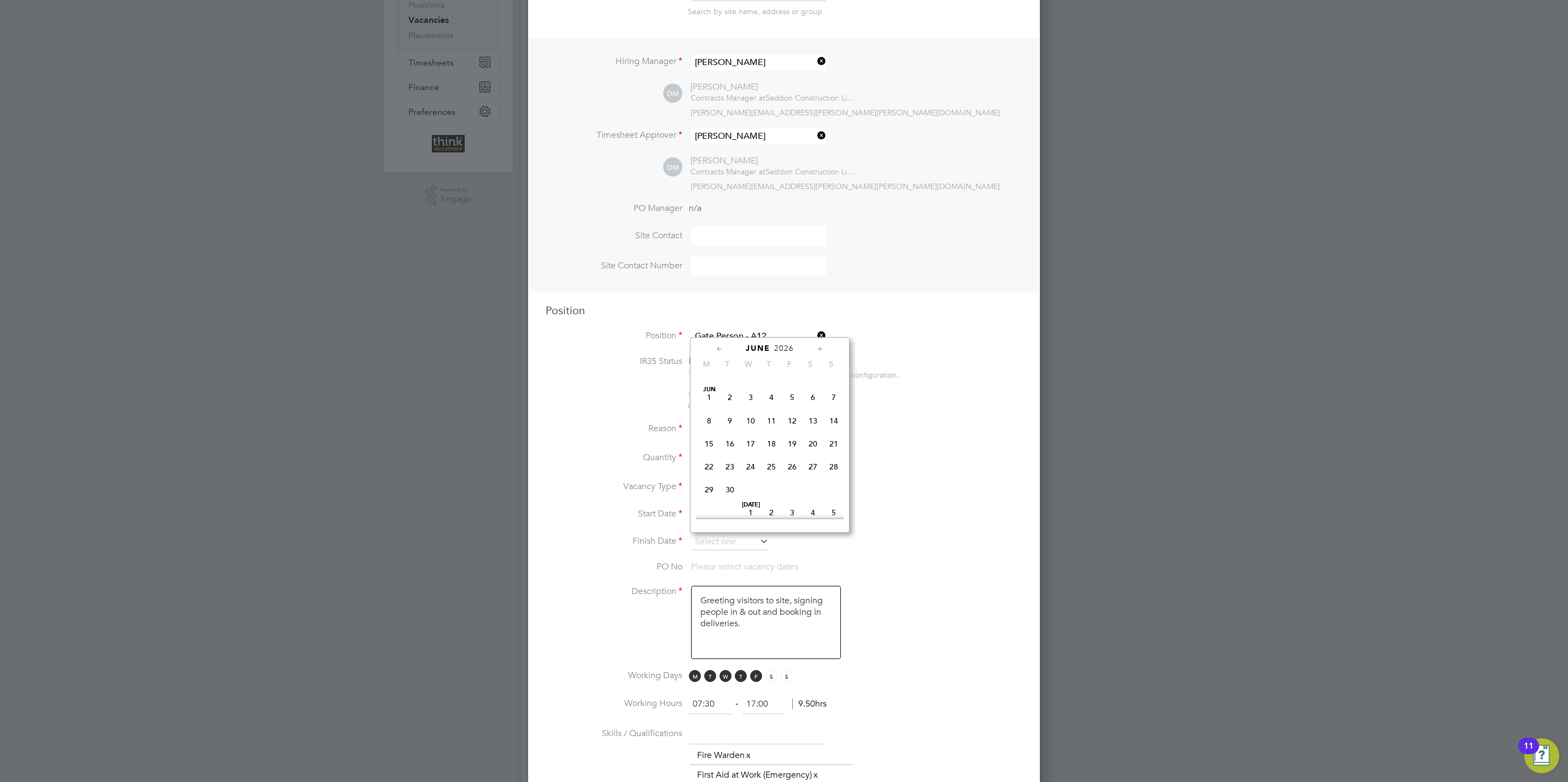
click at [817, 351] on icon at bounding box center [819, 349] width 11 height 12
click at [814, 350] on icon at bounding box center [819, 349] width 11 height 12
click at [832, 472] on span "27" at bounding box center [833, 462] width 21 height 21
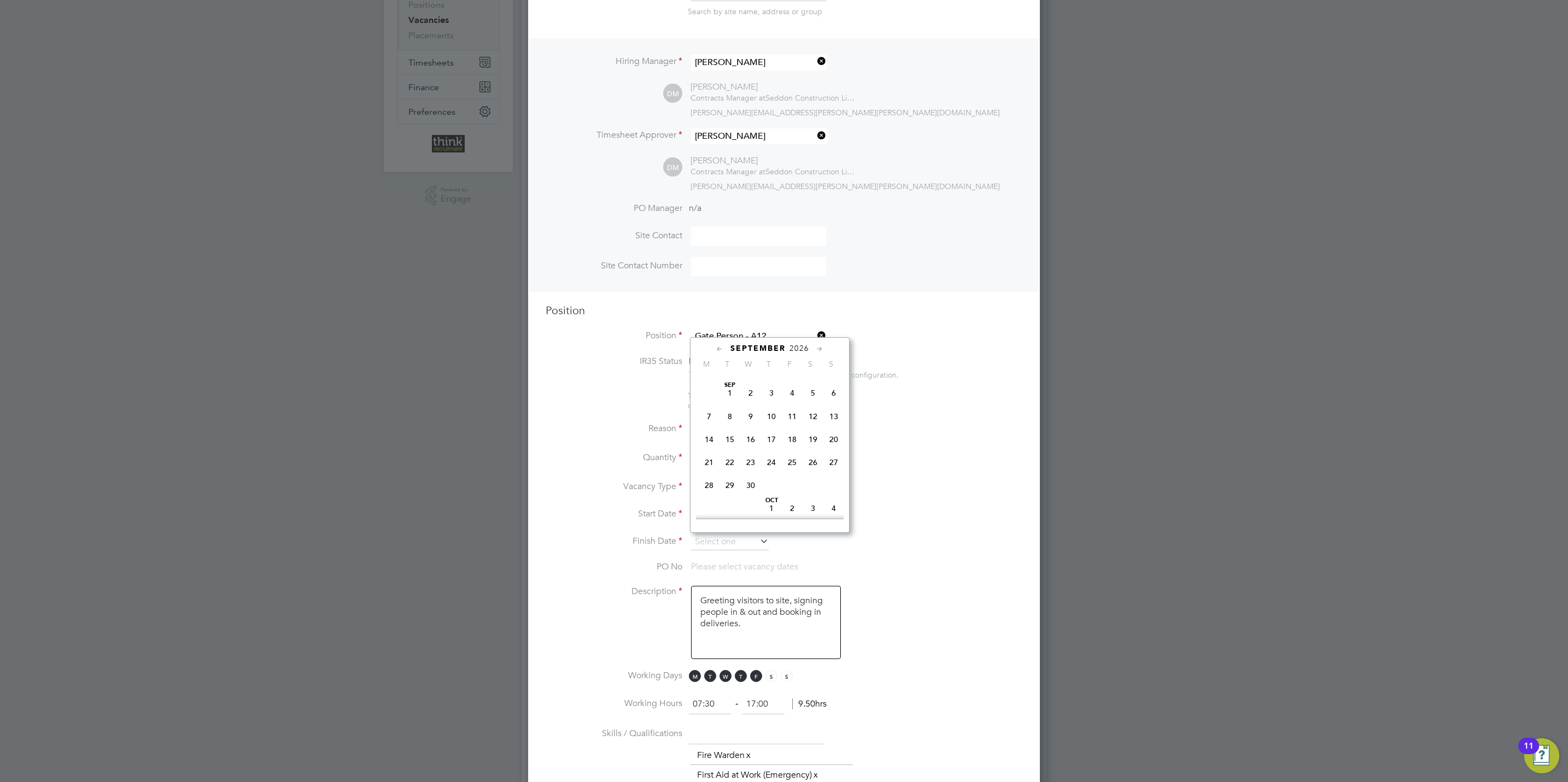
type input "[DATE]"
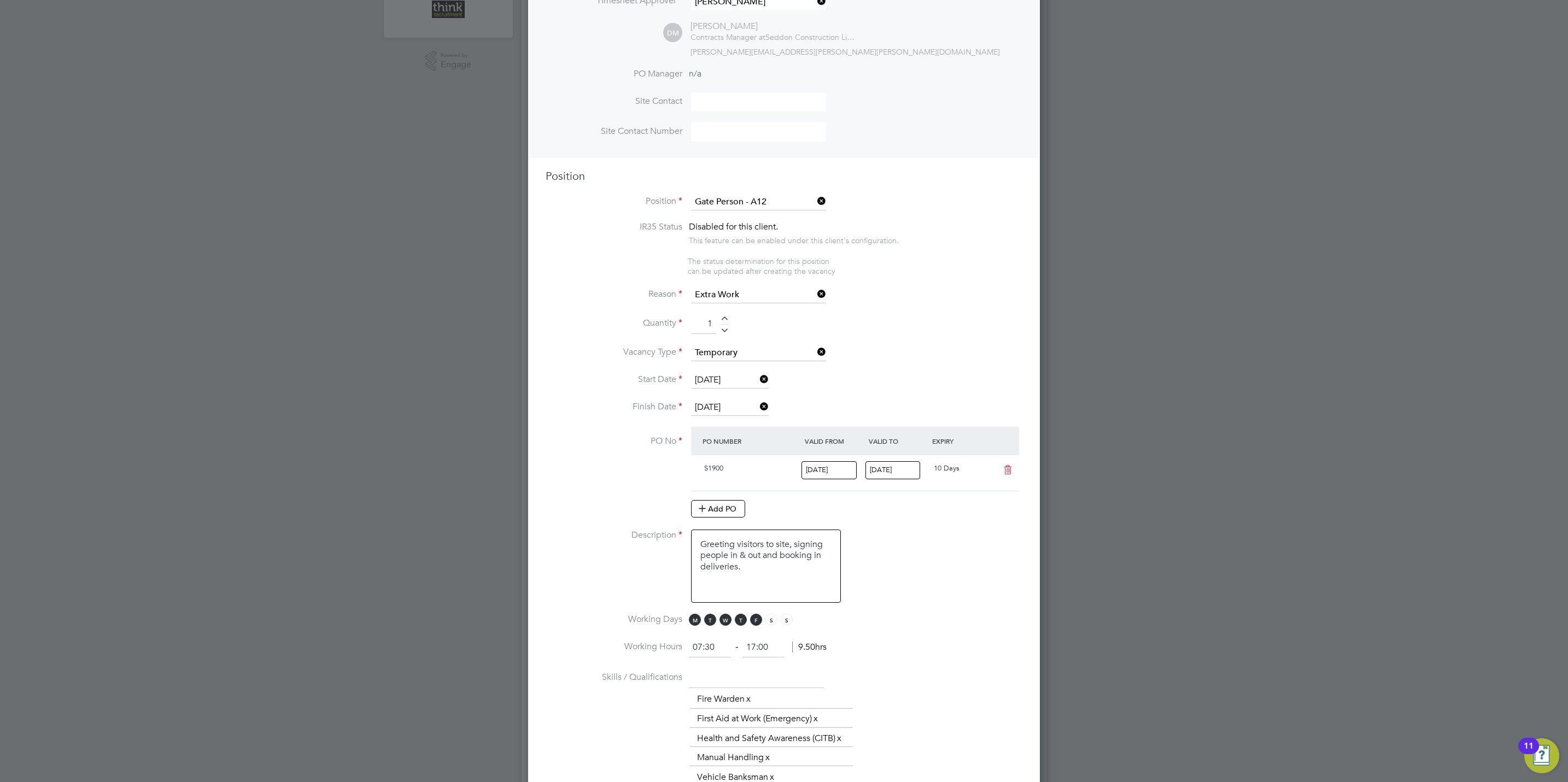
scroll to position [328, 0]
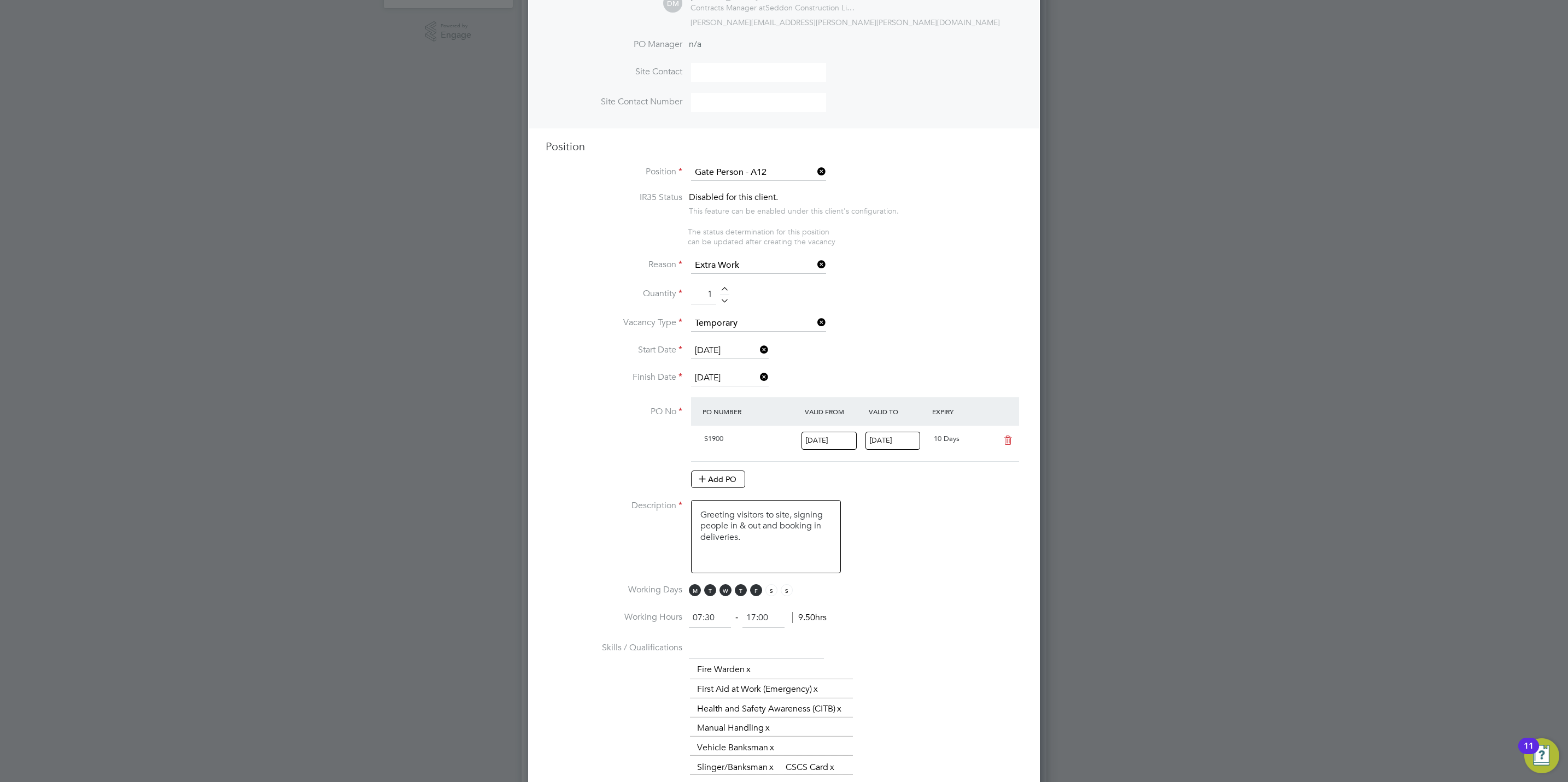
click at [852, 443] on input "[DATE]" at bounding box center [828, 440] width 55 height 18
click at [904, 378] on span "3" at bounding box center [902, 374] width 21 height 21
type input "[DATE]"
click at [893, 435] on input "[DATE]" at bounding box center [893, 440] width 55 height 18
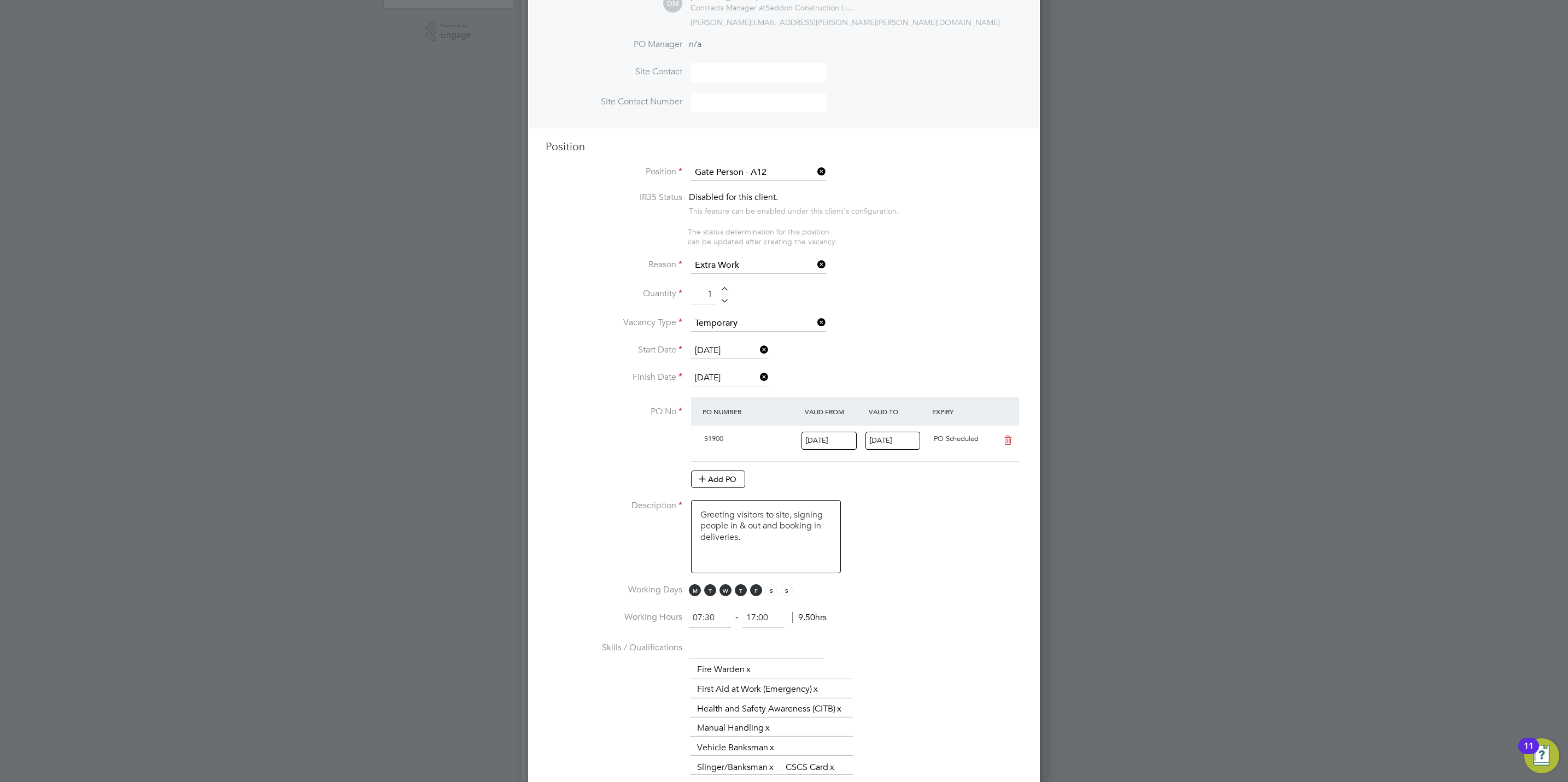
scroll to position [327, 0]
click at [991, 246] on icon at bounding box center [994, 247] width 11 height 12
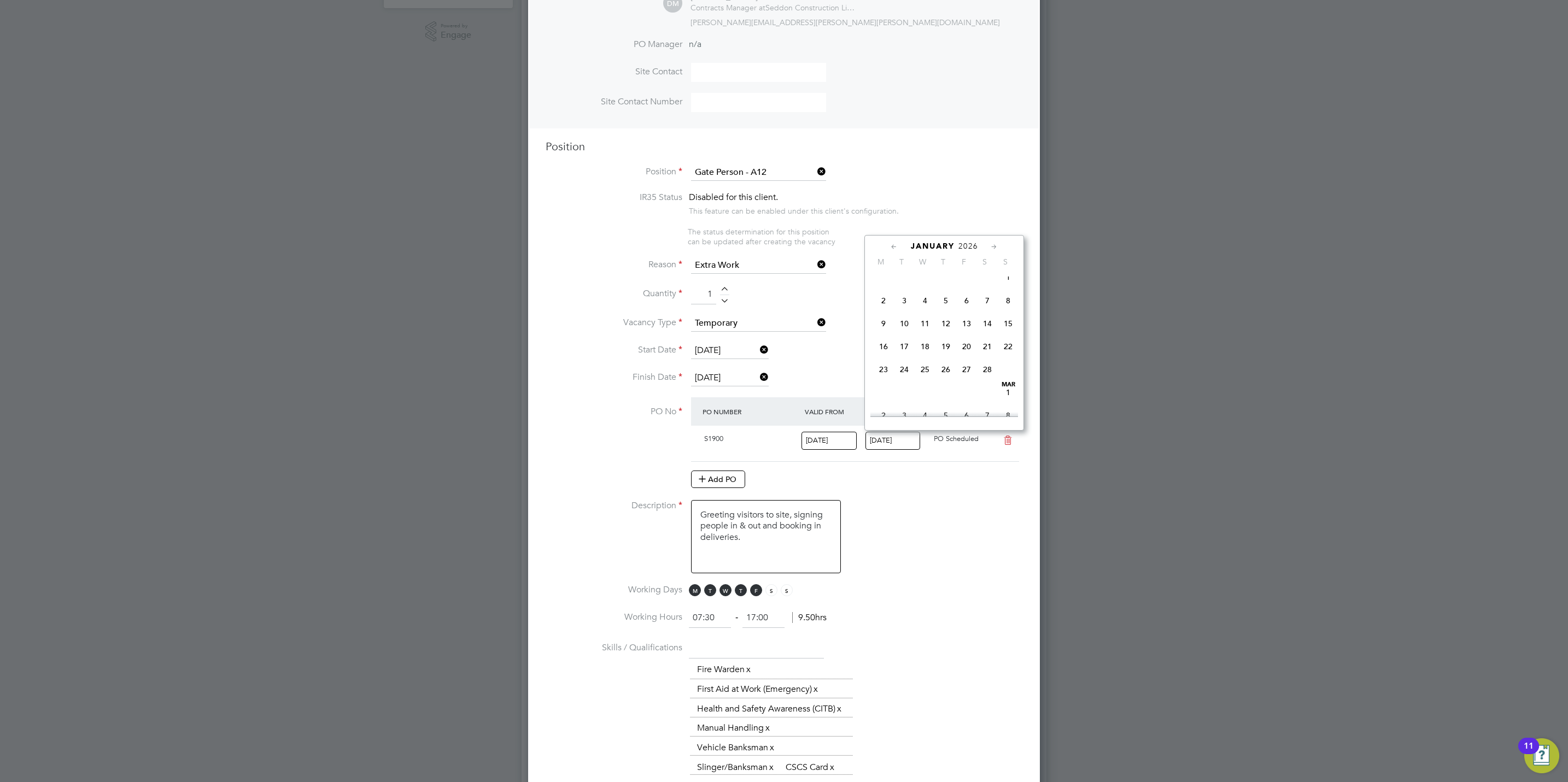
click at [991, 246] on icon at bounding box center [994, 247] width 11 height 12
click at [990, 246] on icon at bounding box center [994, 247] width 11 height 12
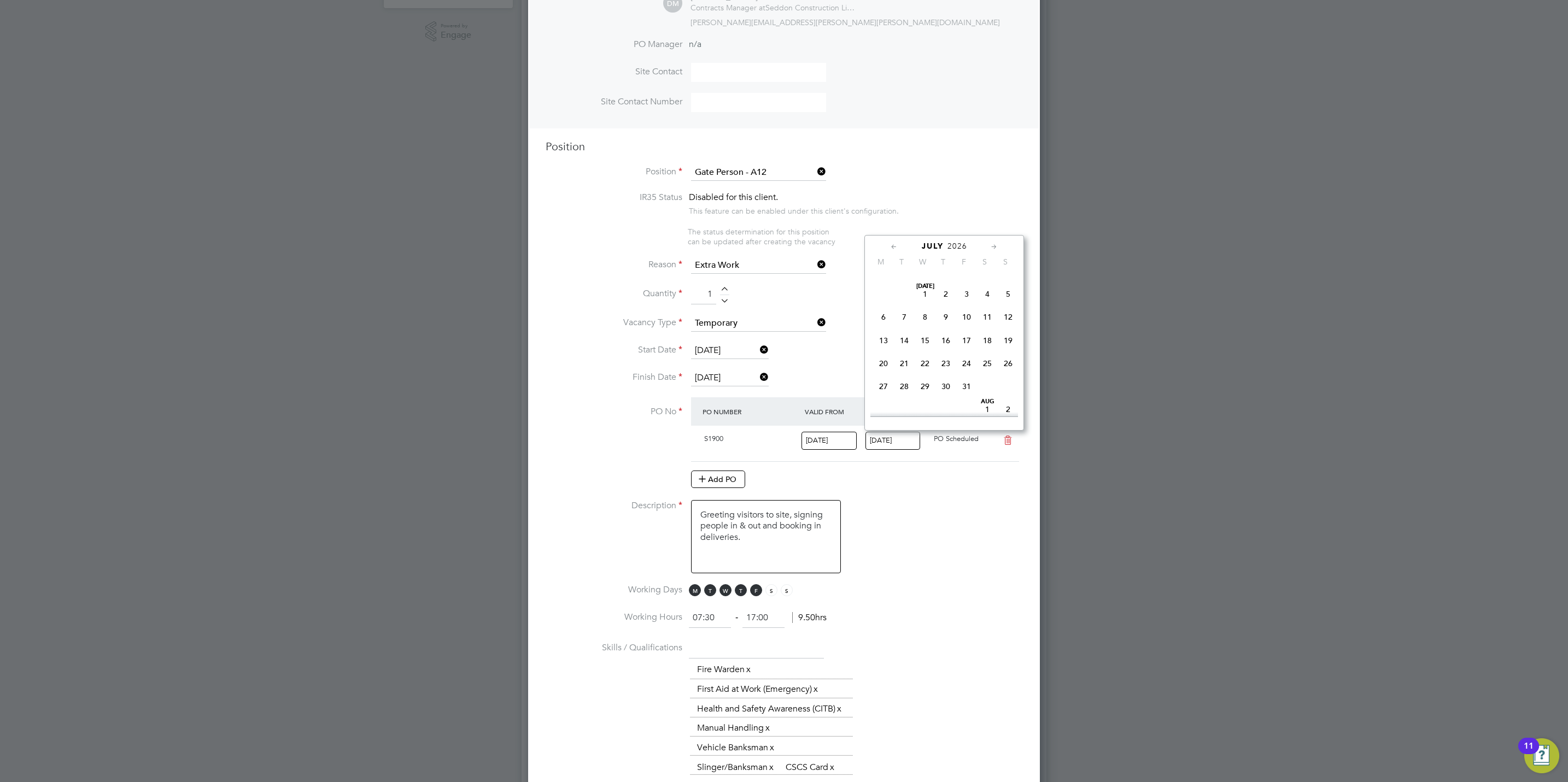
click at [990, 246] on icon at bounding box center [994, 247] width 11 height 12
click at [1004, 370] on span "27" at bounding box center [1007, 360] width 21 height 21
type input "[DATE]"
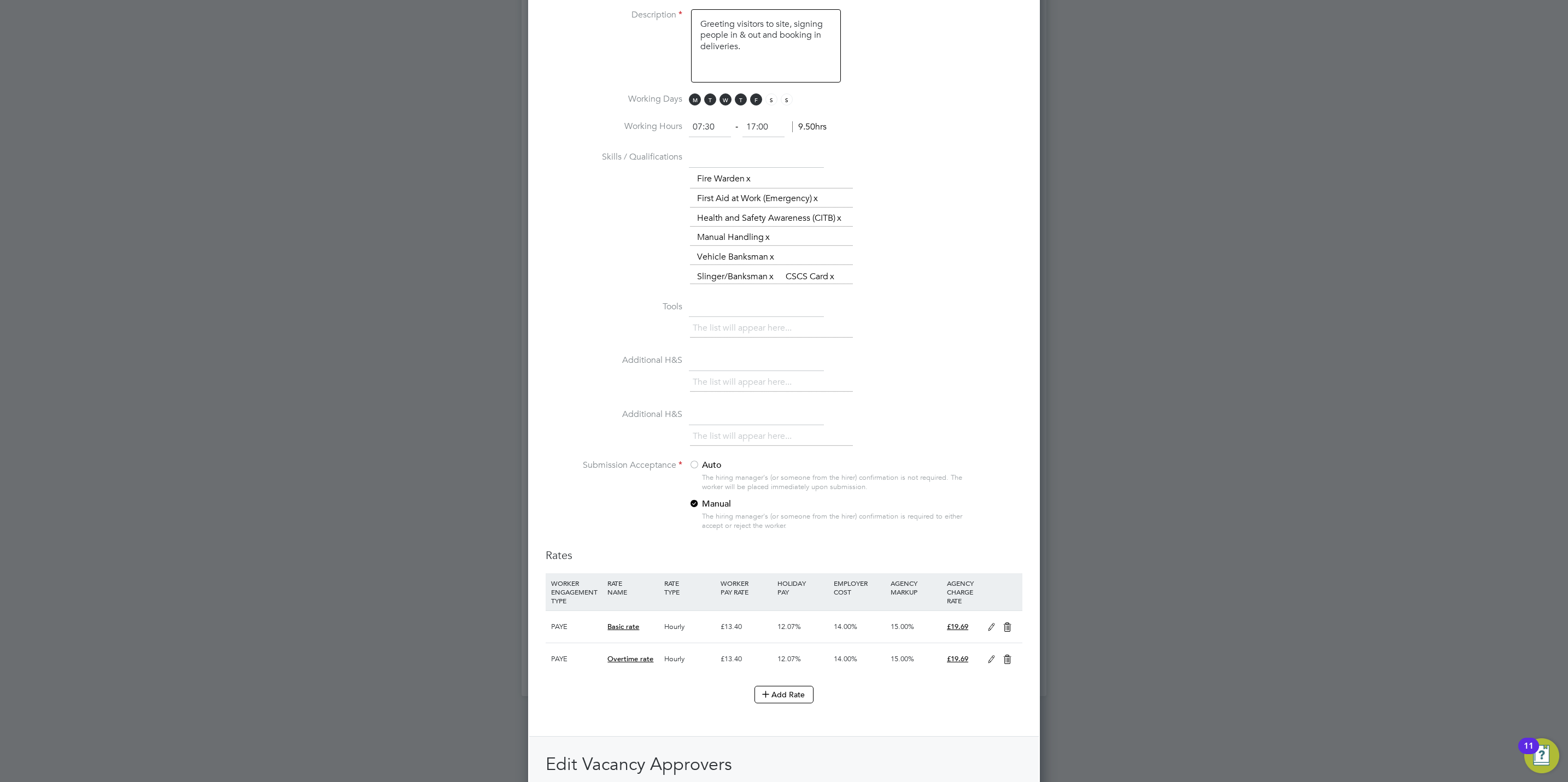
scroll to position [820, 0]
click at [694, 464] on div at bounding box center [693, 464] width 11 height 11
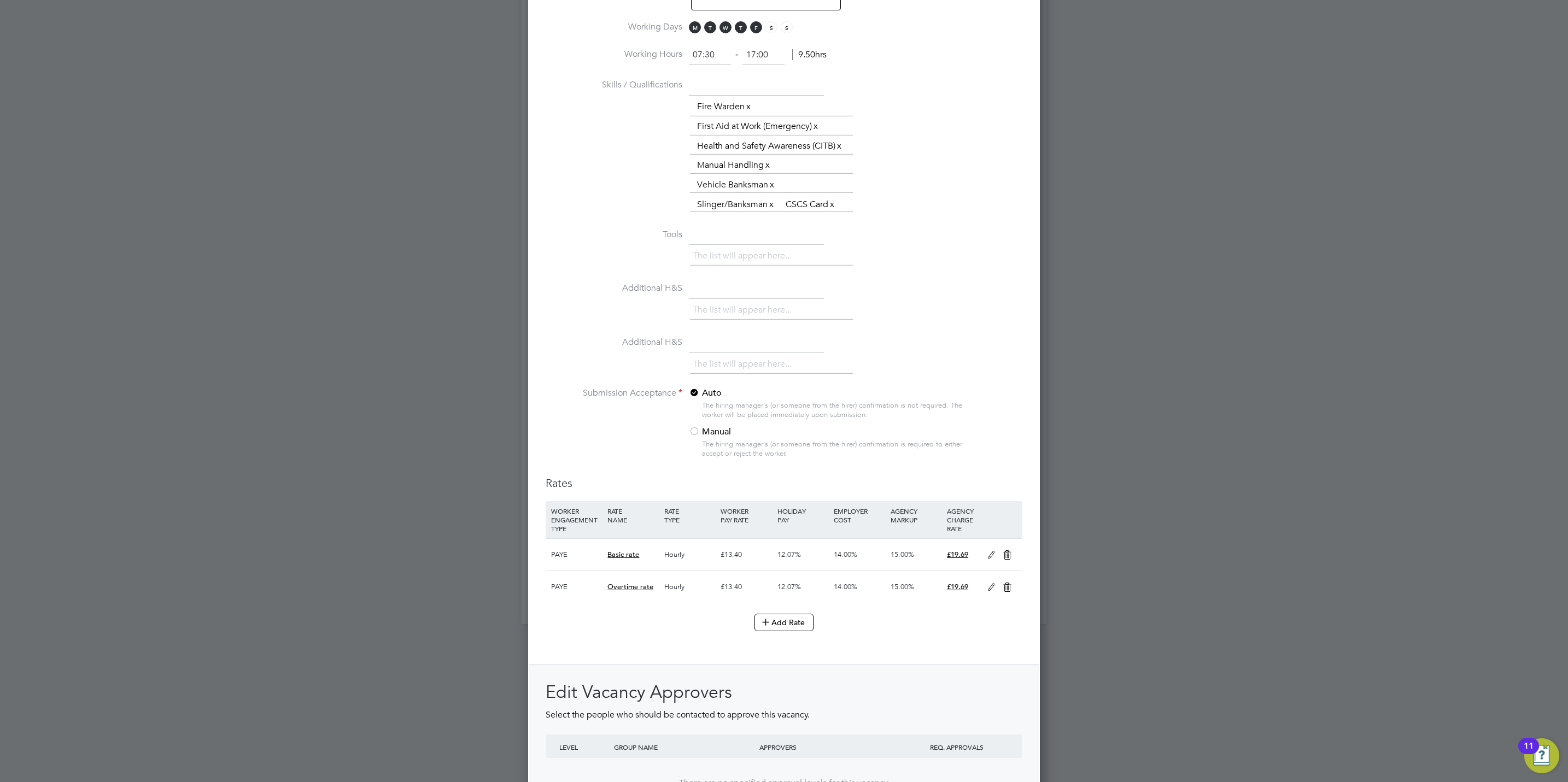
scroll to position [984, 0]
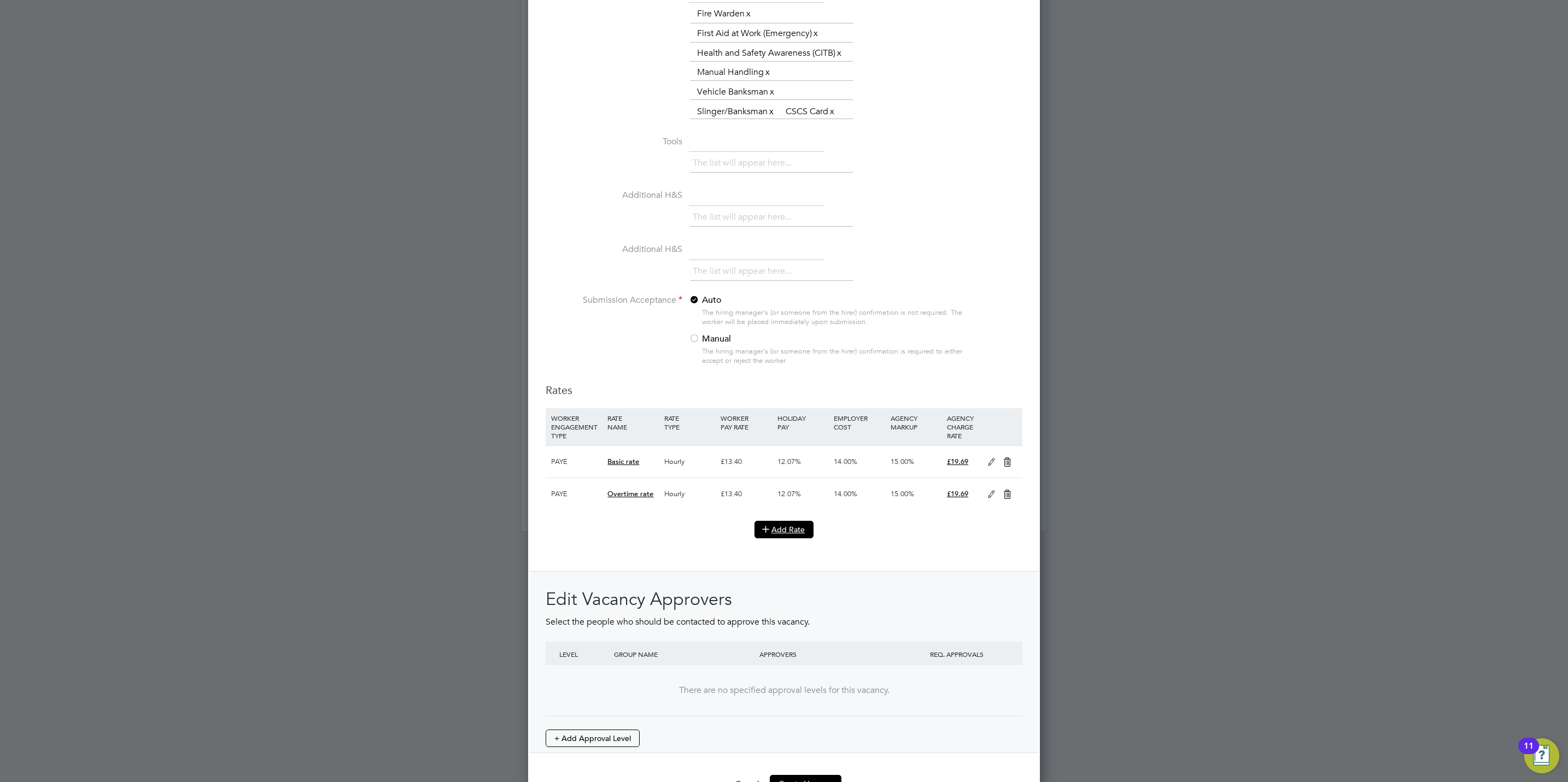
click at [791, 532] on button "Add Rate" at bounding box center [784, 529] width 59 height 17
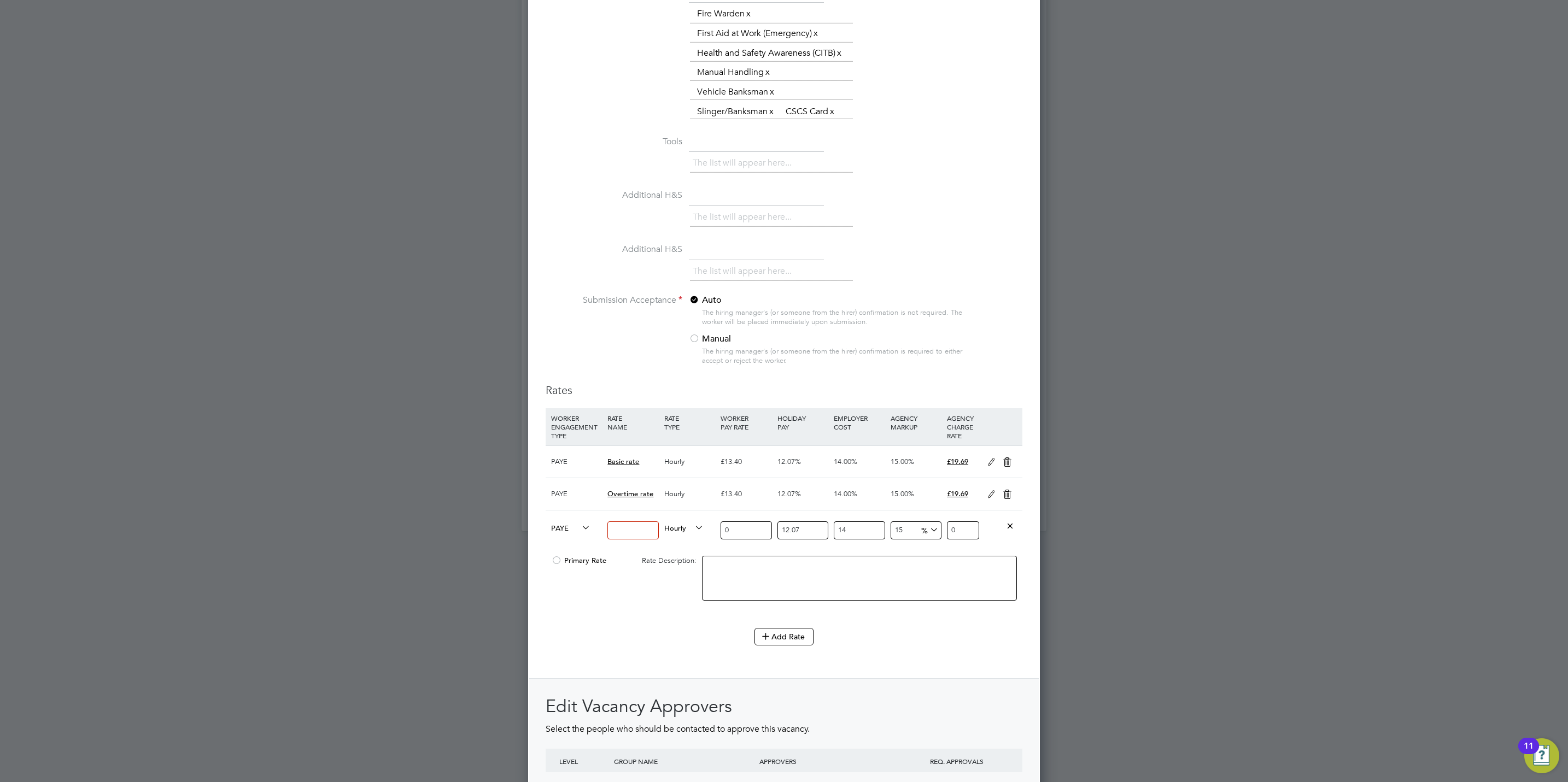
click at [580, 527] on icon at bounding box center [580, 528] width 0 height 16
click at [569, 542] on li "Contract" at bounding box center [569, 543] width 44 height 14
type input "0"
click at [635, 527] on input at bounding box center [633, 530] width 51 height 18
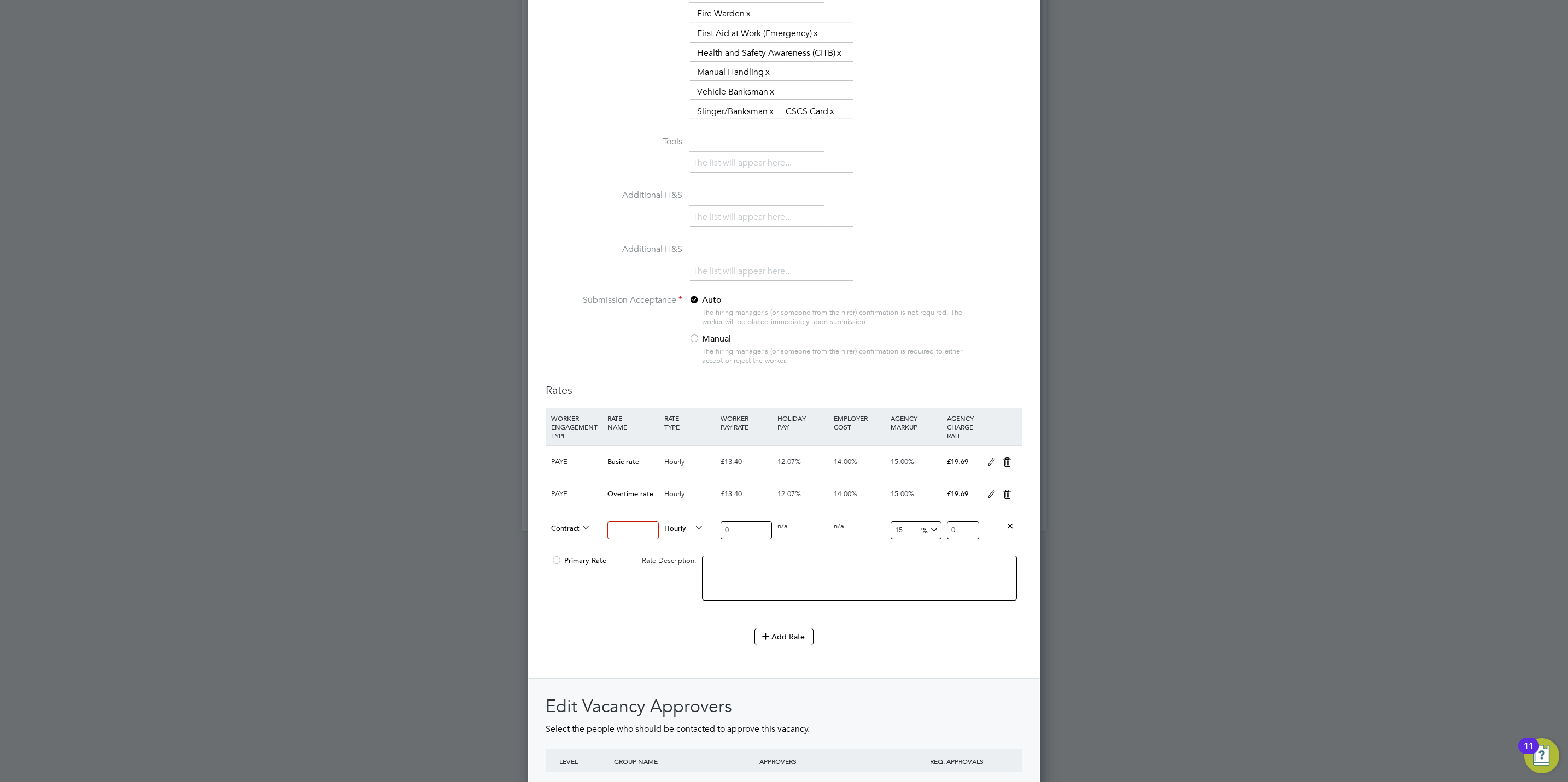
type input "Basic Rate"
click at [755, 527] on input "0" at bounding box center [746, 530] width 51 height 18
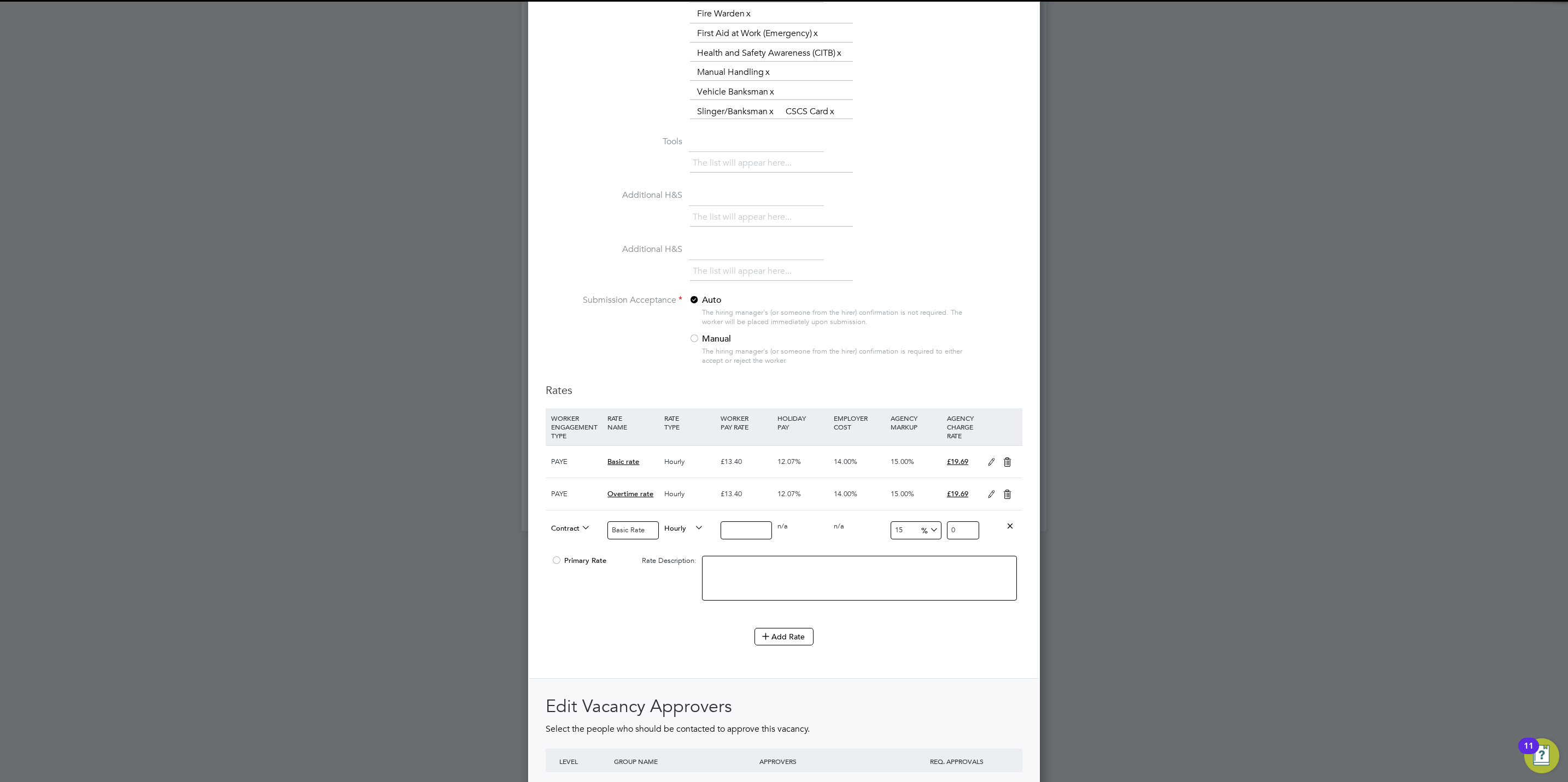
type input "1"
type input "1.15"
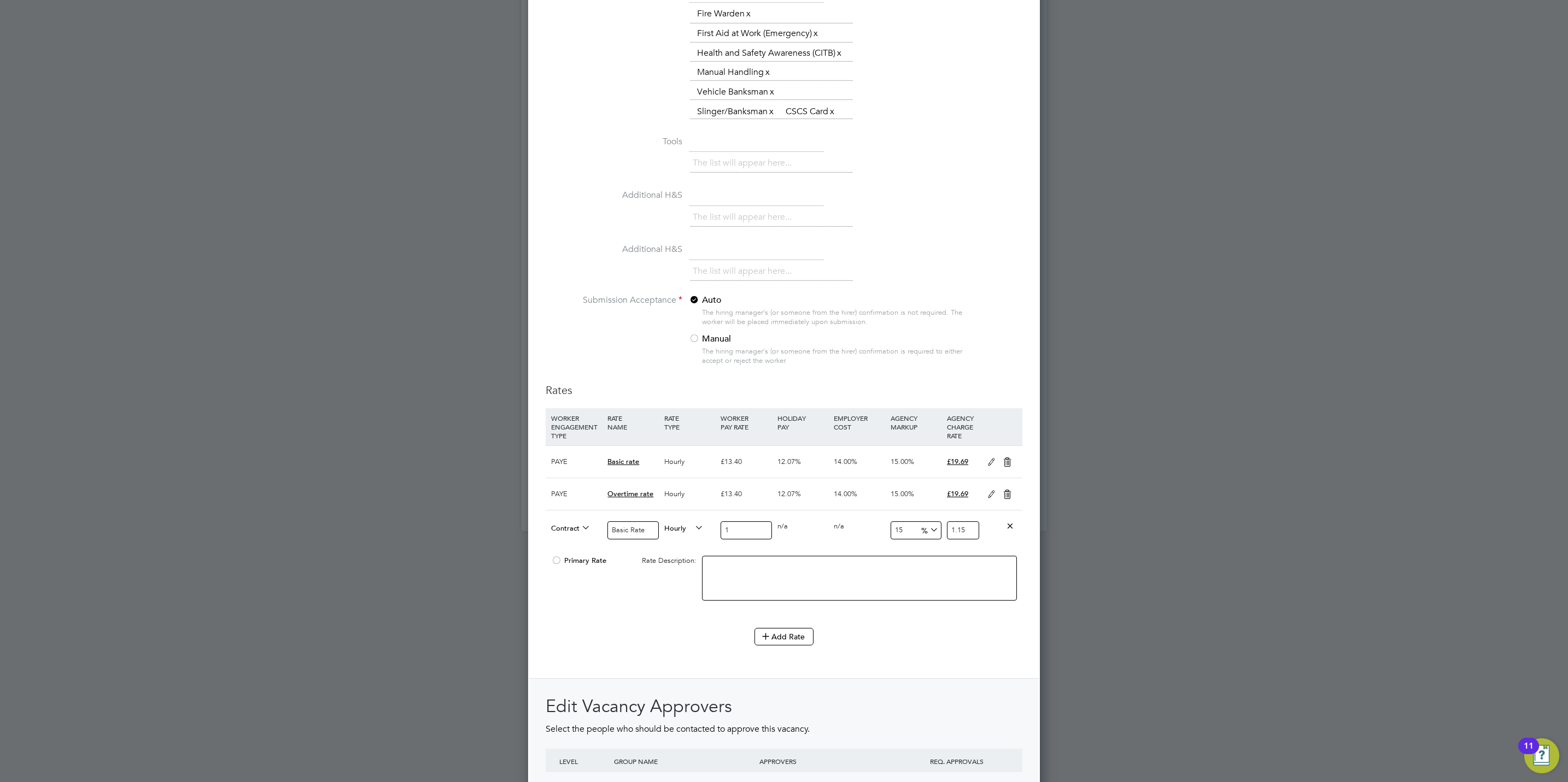
type input "16"
type input "18.4"
type input "16.5"
type input "18.975"
type input "16.50"
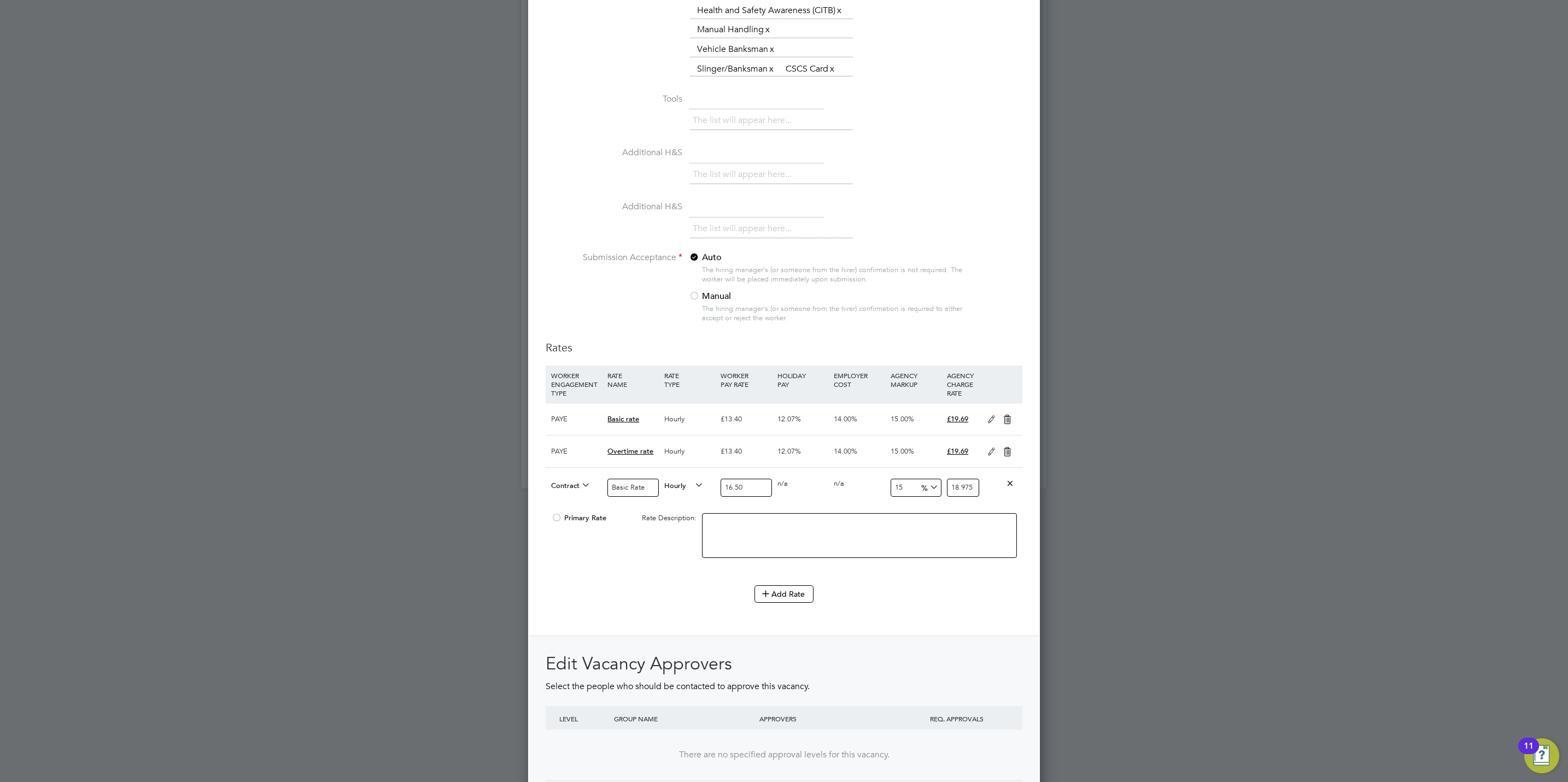
scroll to position [1129, 0]
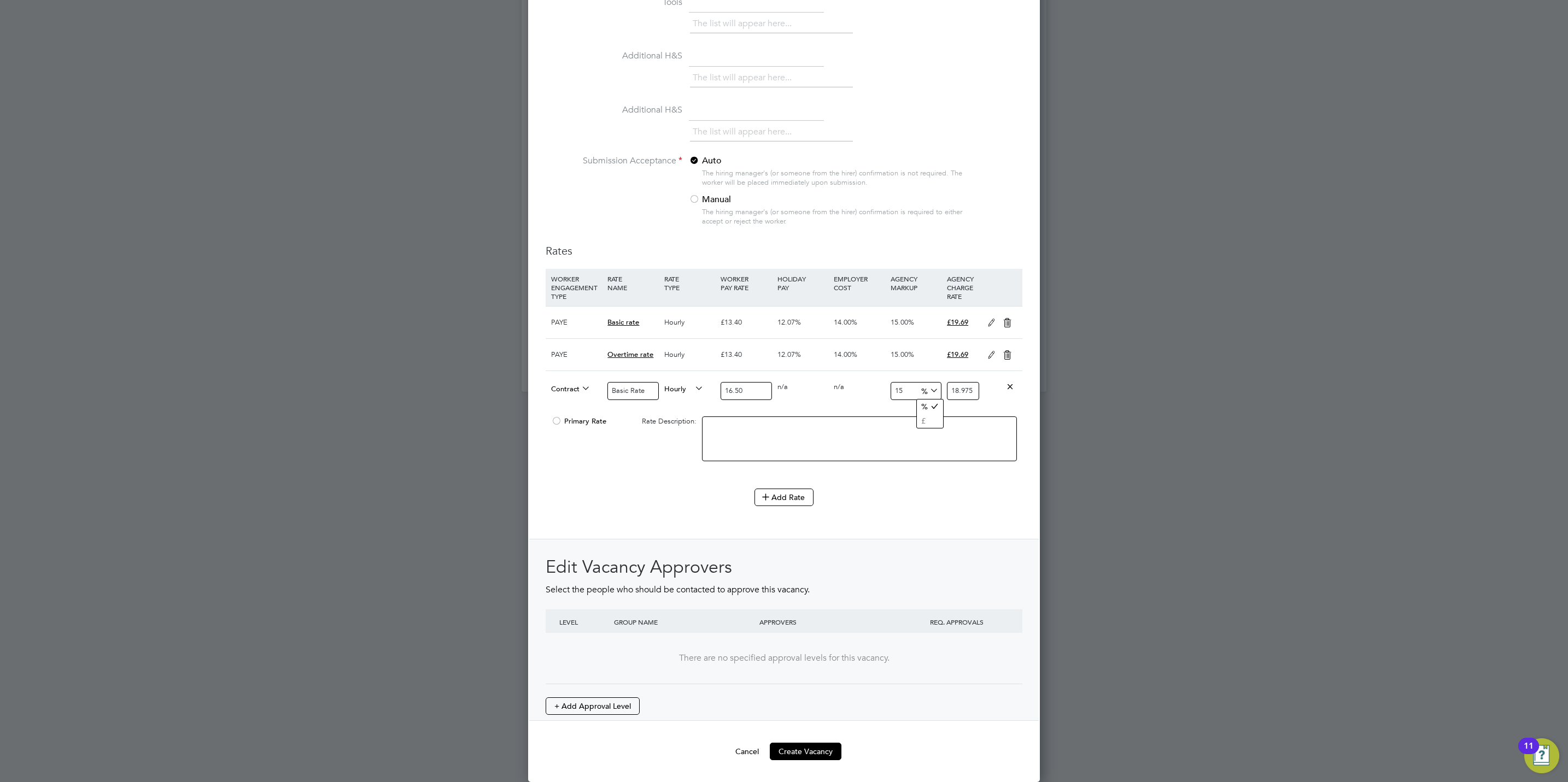
click at [964, 384] on input "18.975" at bounding box center [963, 391] width 32 height 18
type input "13.636363636363637"
type input "18.75"
type input "12.121212121212121"
type input "18.5"
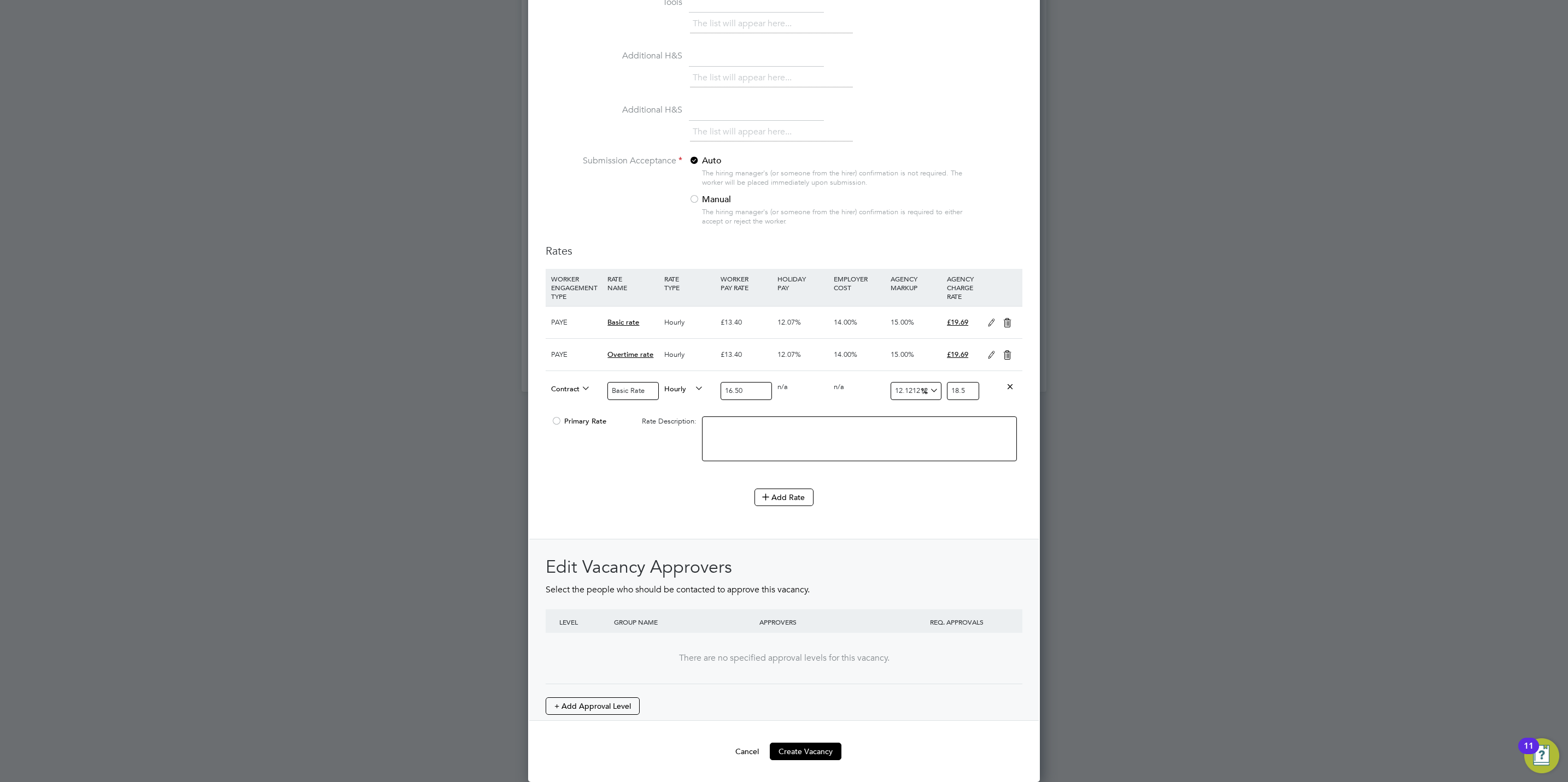
type input "9.090909090909092"
type input "18"
type input "13.333333333333334"
type input "18.7"
type input "13.636363636363637"
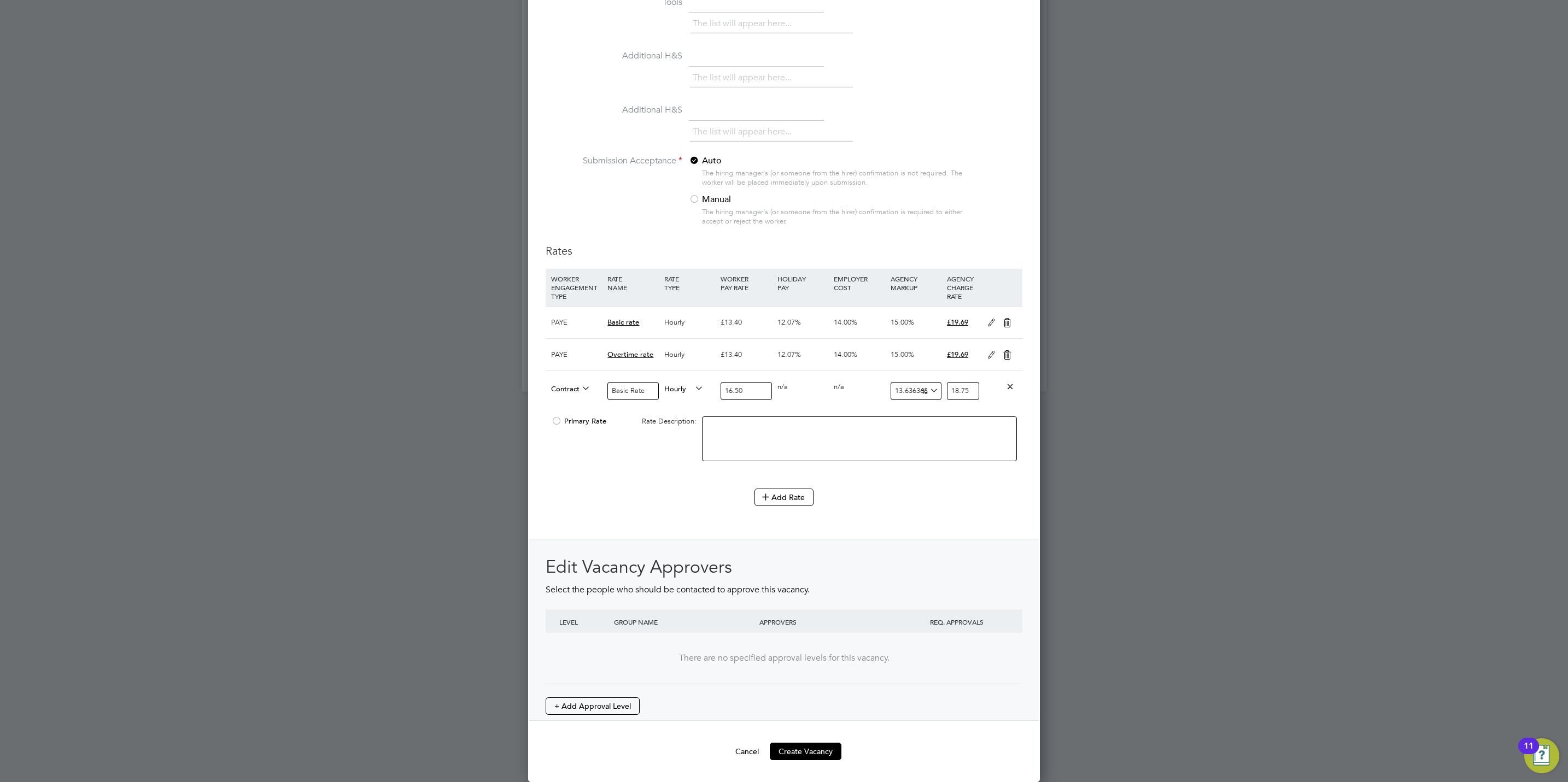
type input "18.75"
click at [833, 438] on textarea at bounding box center [859, 439] width 315 height 44
drag, startPoint x: 555, startPoint y: 421, endPoint x: 572, endPoint y: 421, distance: 17.0
click at [556, 420] on div at bounding box center [556, 424] width 11 height 8
click at [726, 425] on textarea at bounding box center [859, 439] width 315 height 44
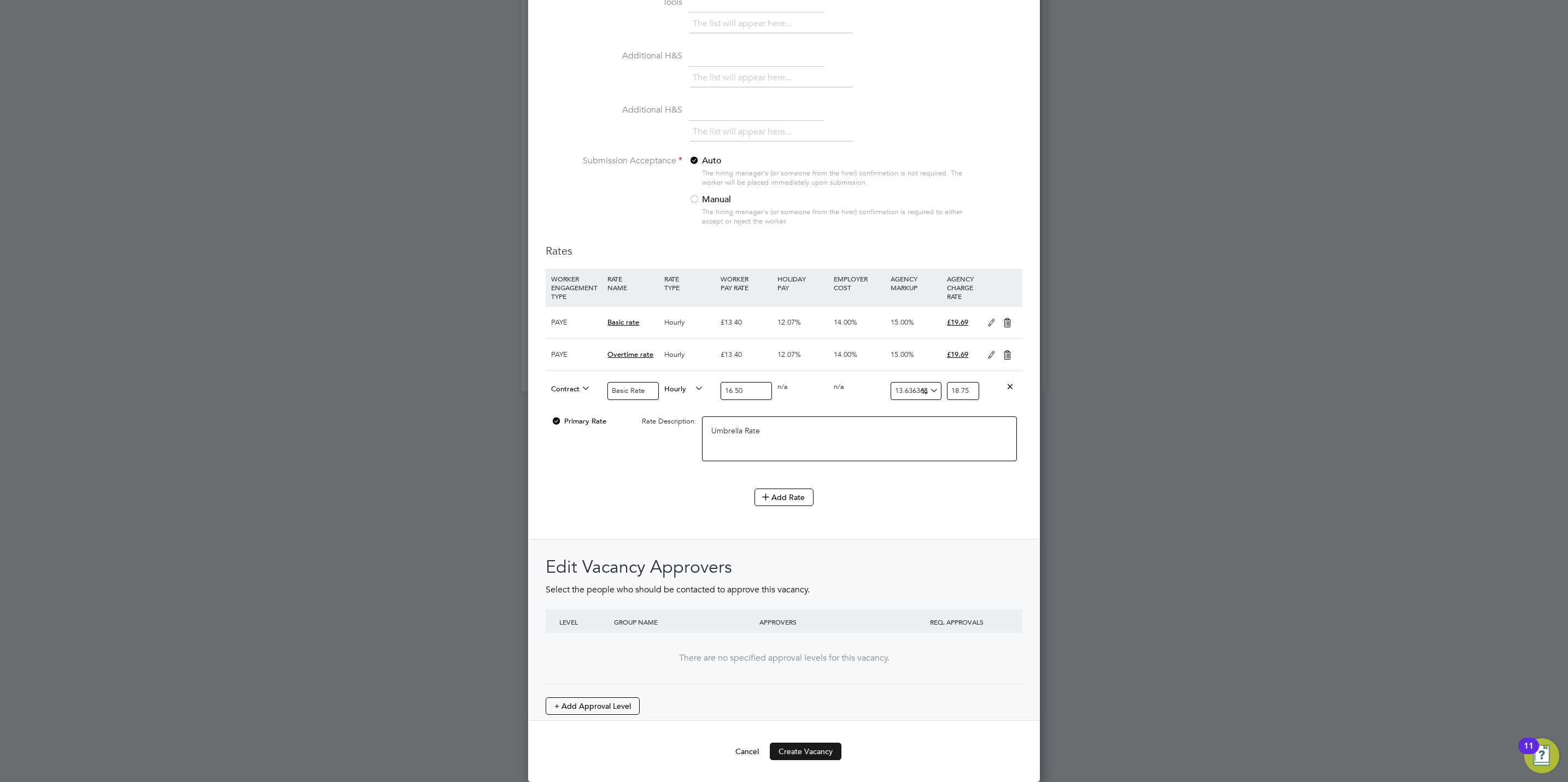
type textarea "Umbrella Rate"
click at [800, 754] on button "Create Vacancy" at bounding box center [805, 751] width 72 height 17
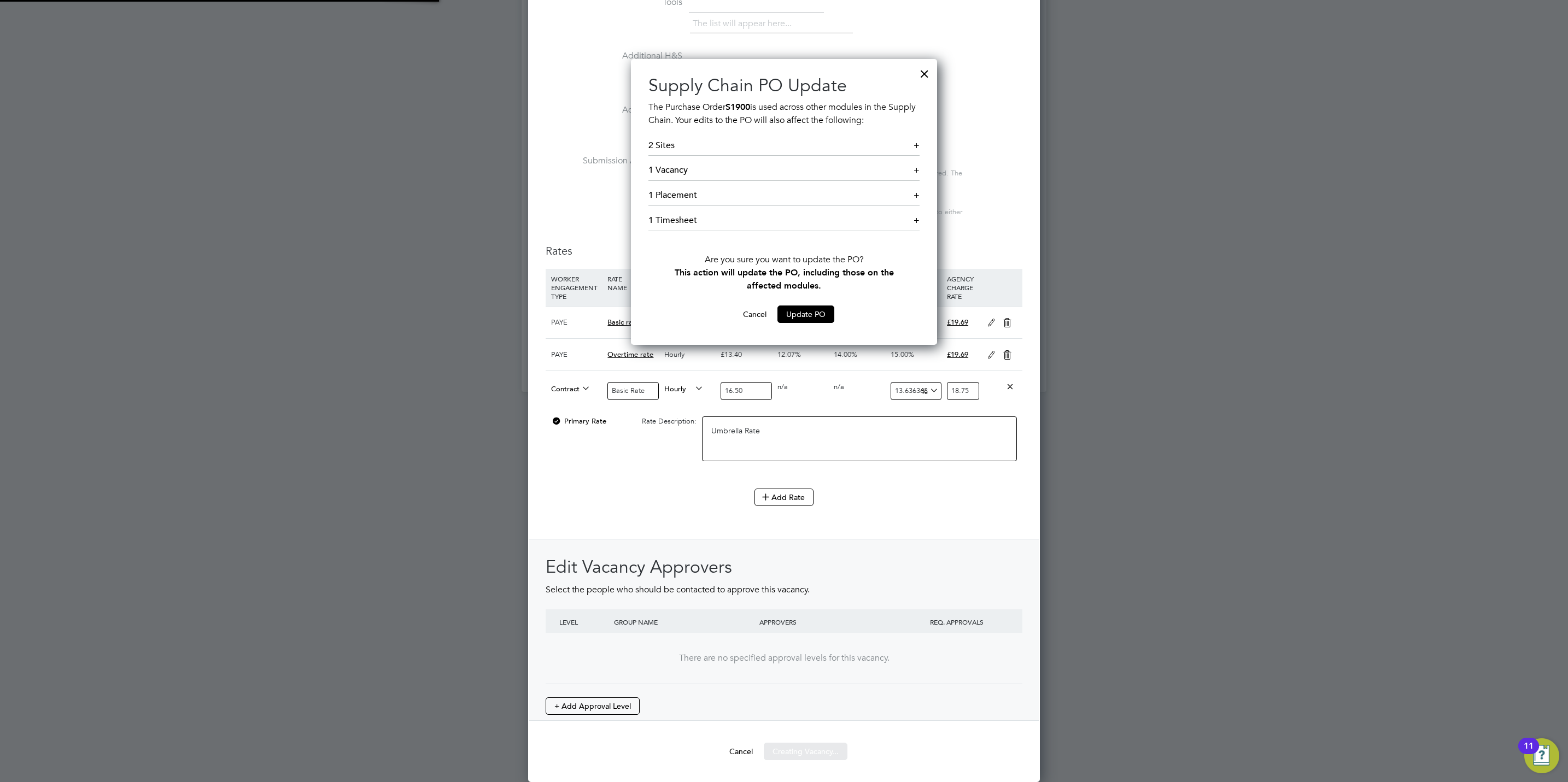
scroll to position [287, 306]
click at [815, 305] on button "Update PO" at bounding box center [805, 314] width 57 height 17
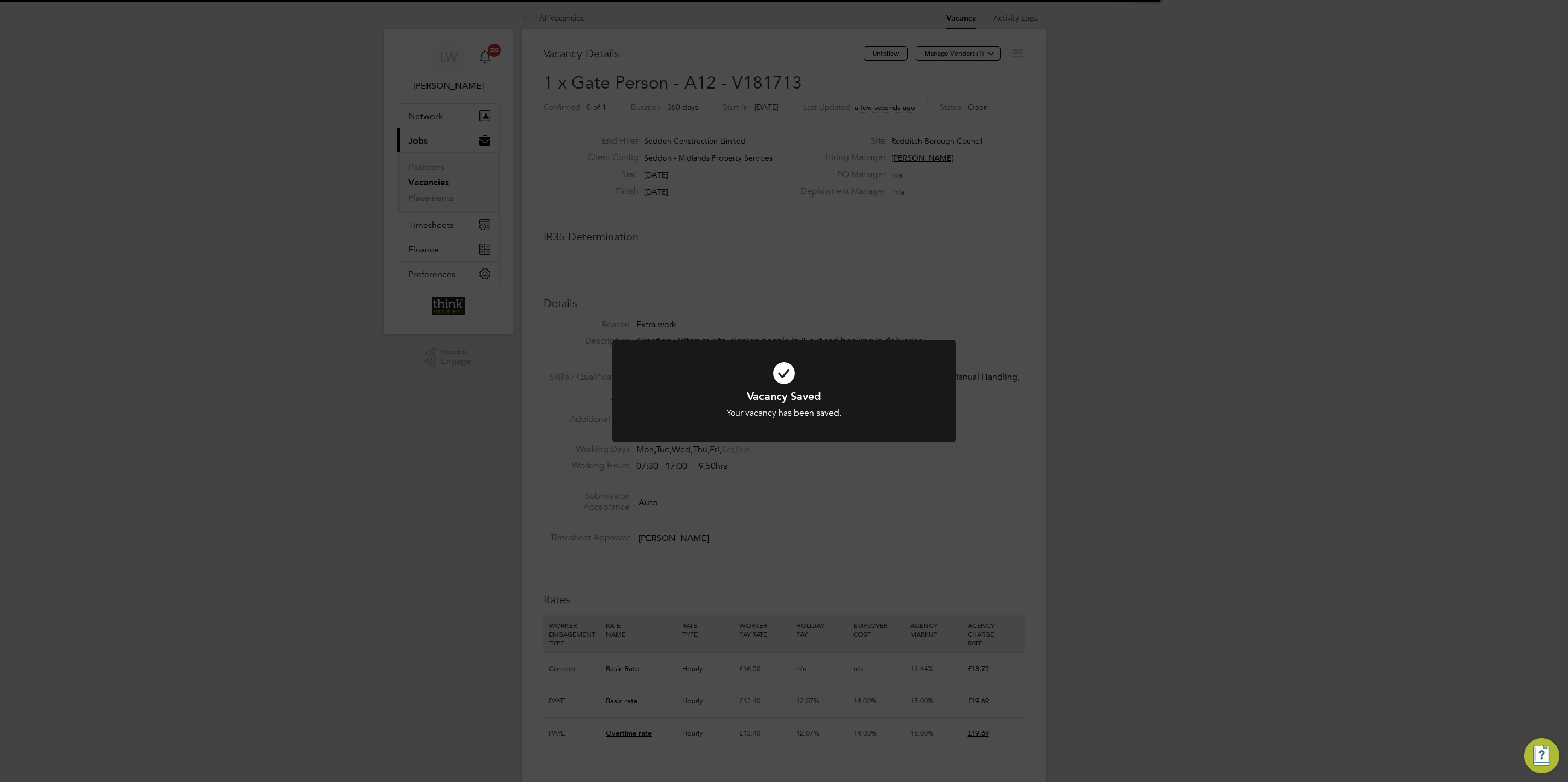
scroll to position [33, 77]
click at [1092, 300] on div "Vacancy Saved Your vacancy has been saved. Cancel Okay" at bounding box center [784, 391] width 1568 height 782
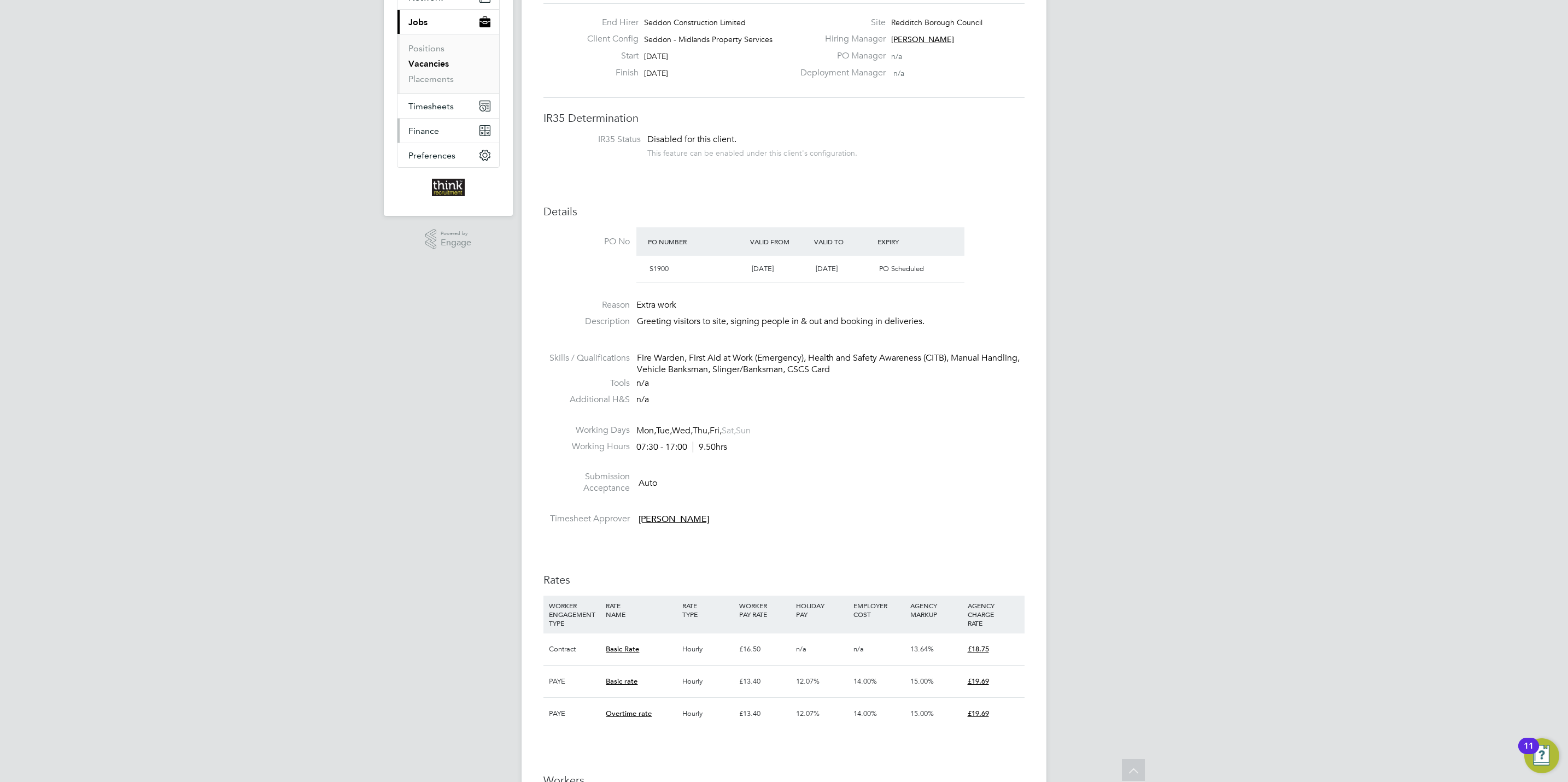
scroll to position [0, 0]
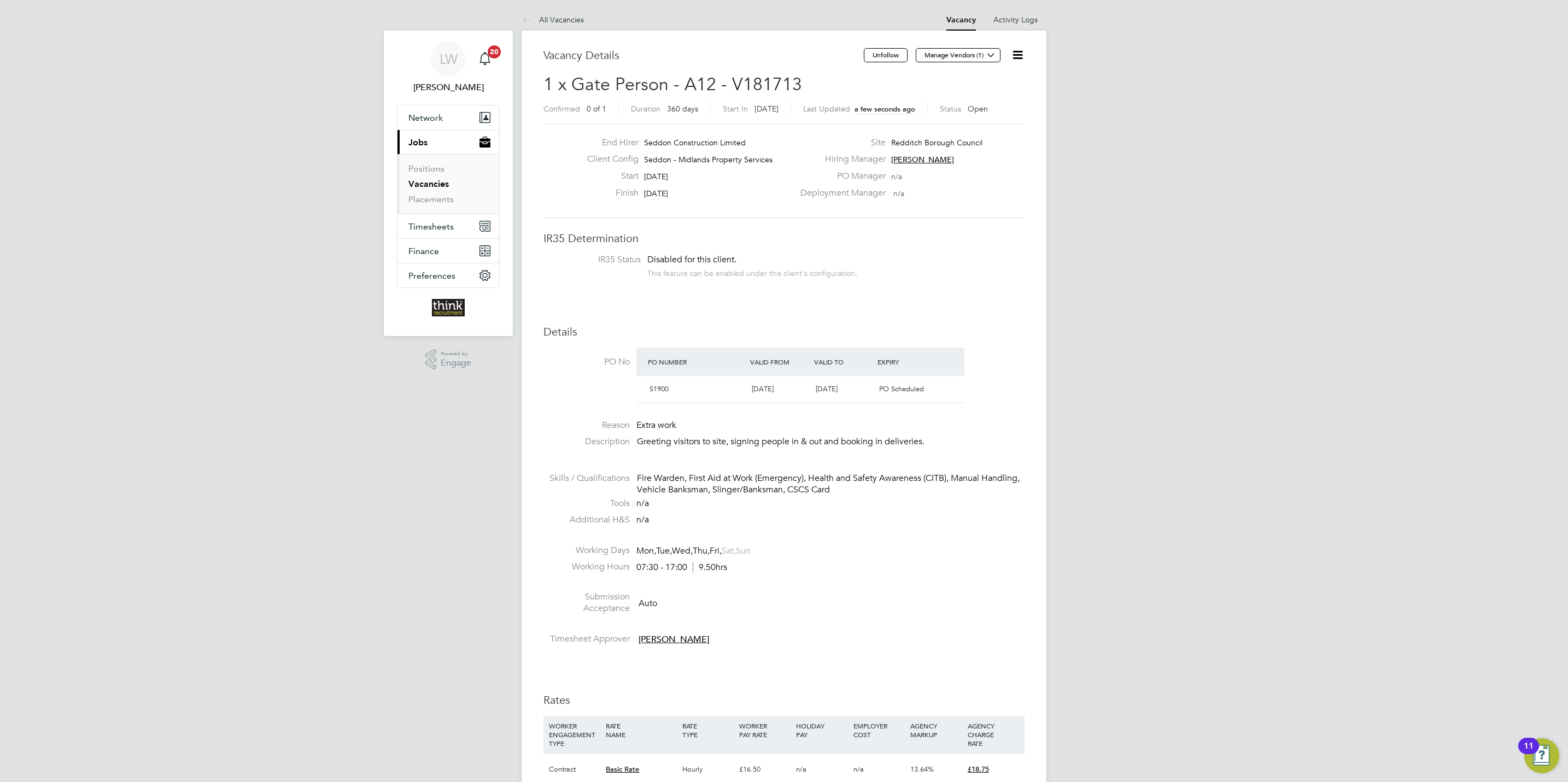
click at [425, 185] on link "Vacancies" at bounding box center [428, 184] width 40 height 11
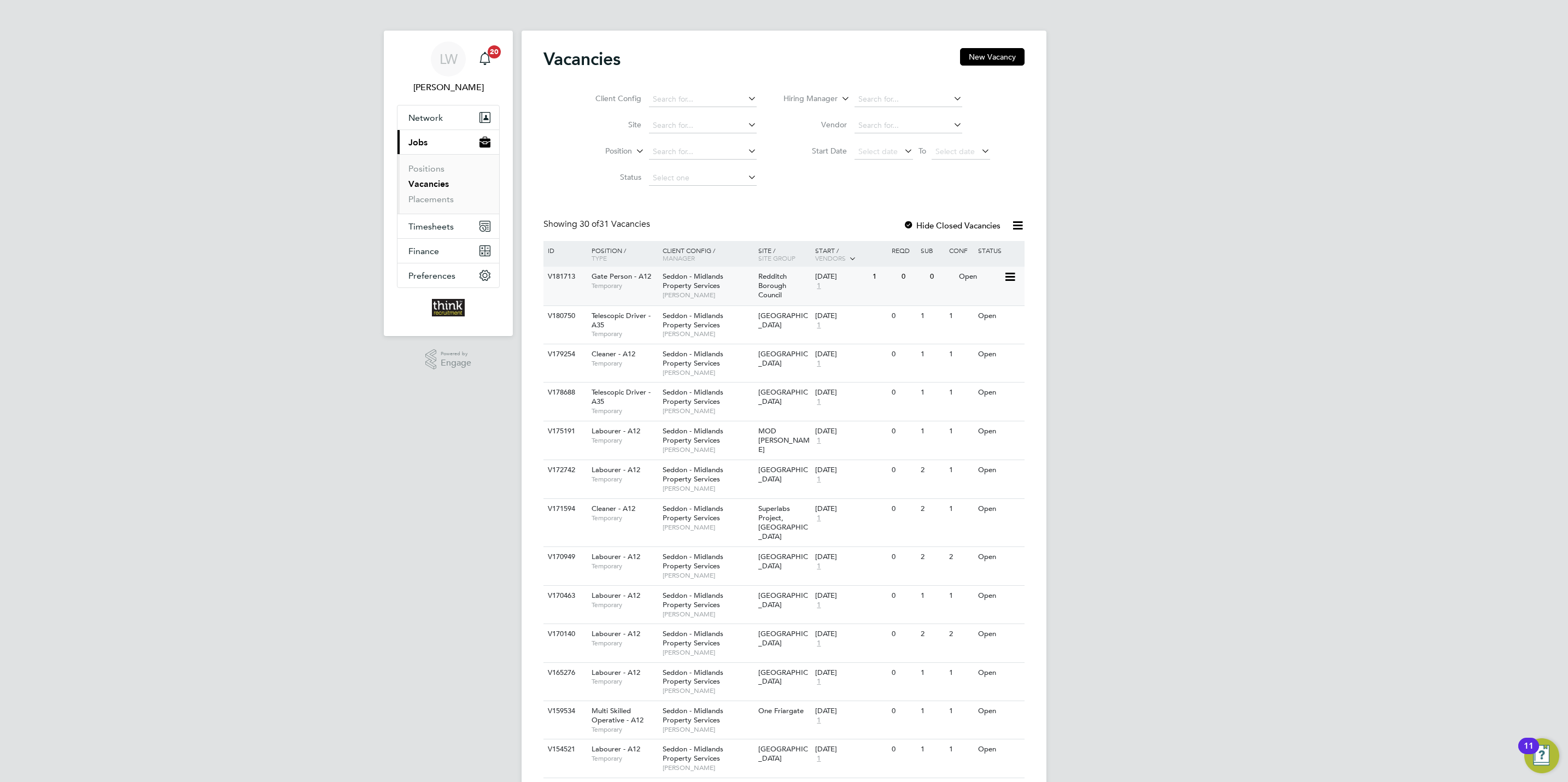
click at [699, 279] on span "Seddon - Midlands Property Services" at bounding box center [693, 281] width 61 height 19
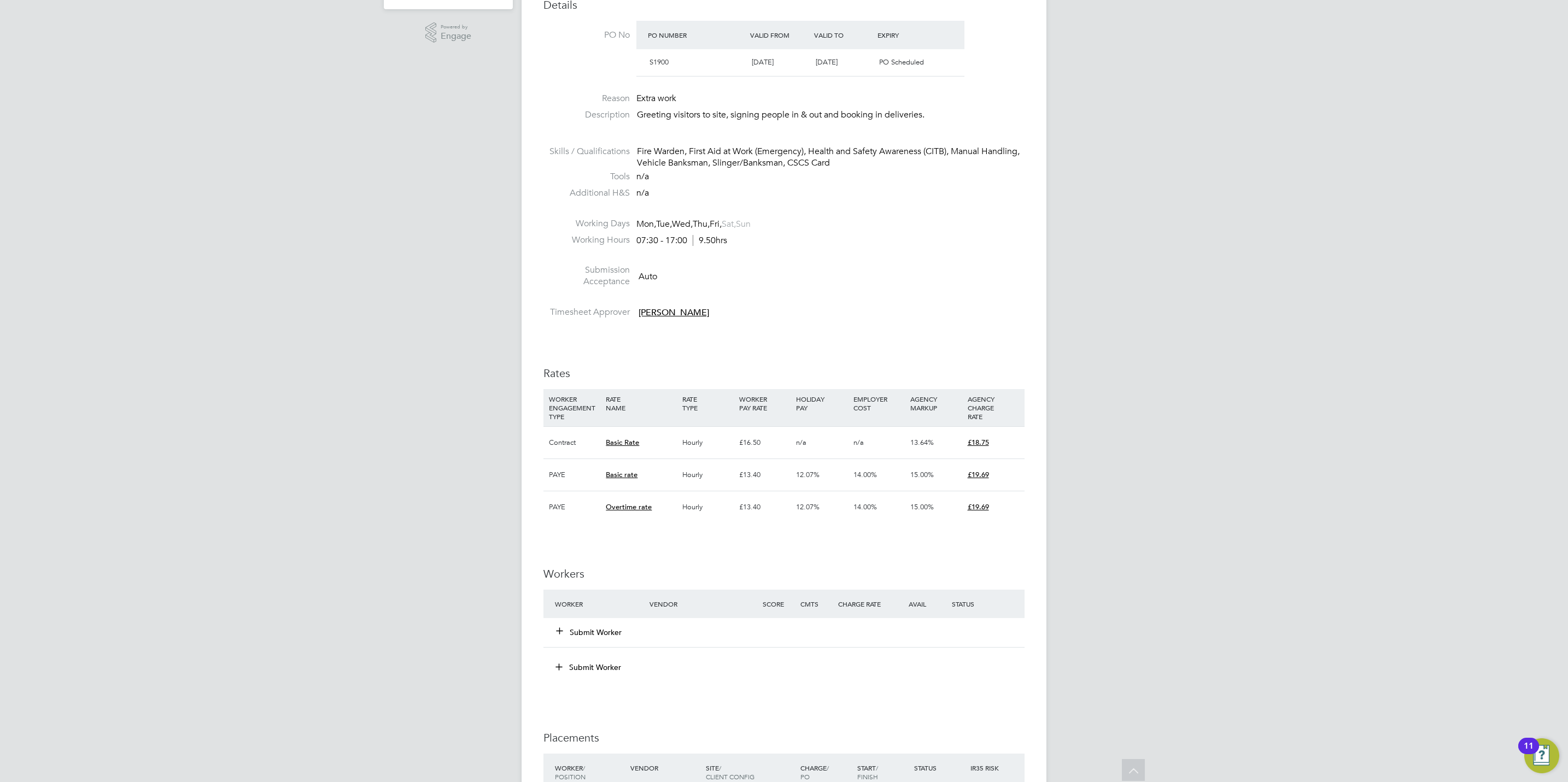
scroll to position [328, 0]
click at [576, 630] on button "Submit Worker" at bounding box center [590, 631] width 66 height 11
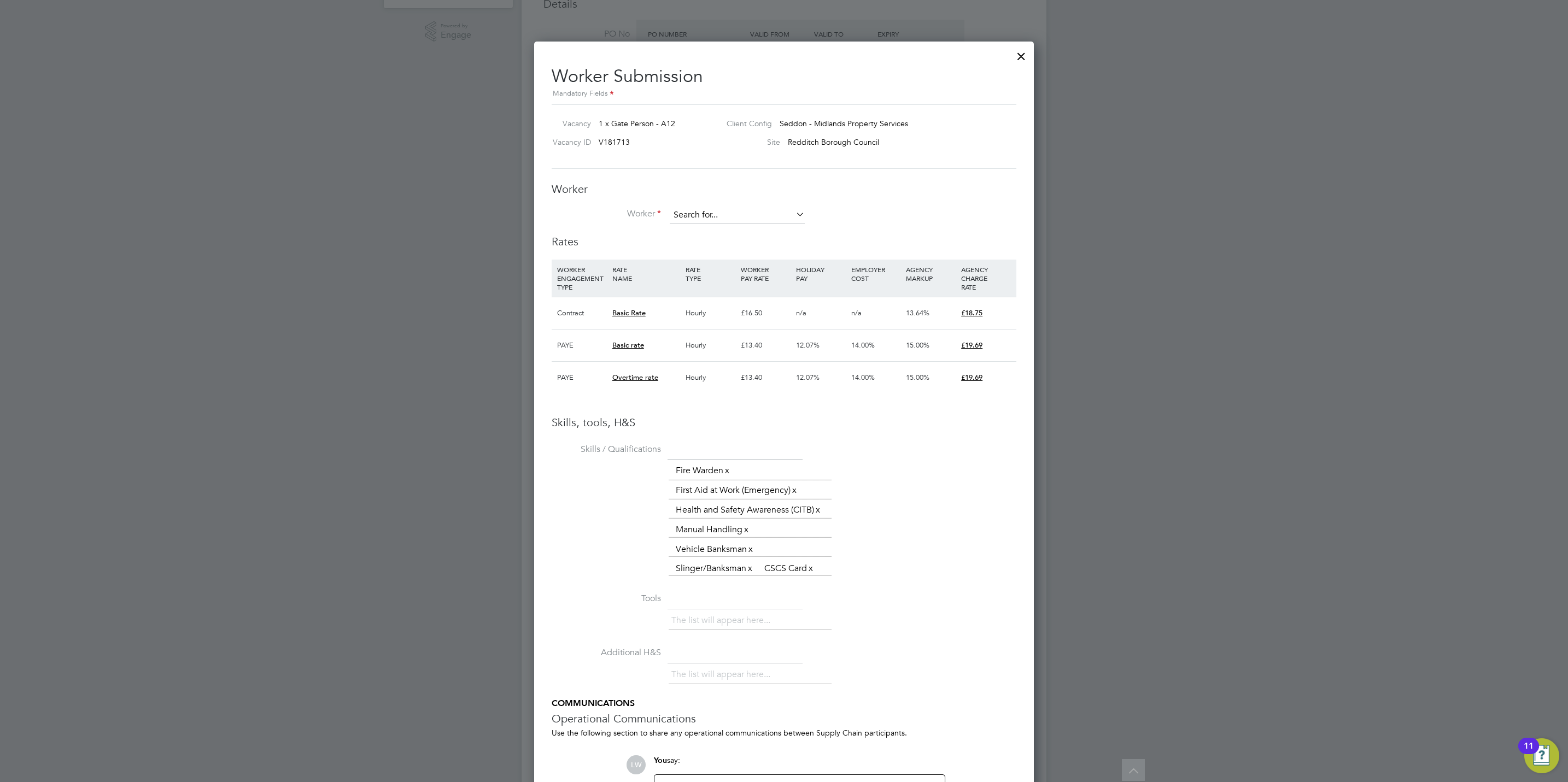
click at [712, 215] on input at bounding box center [737, 216] width 135 height 16
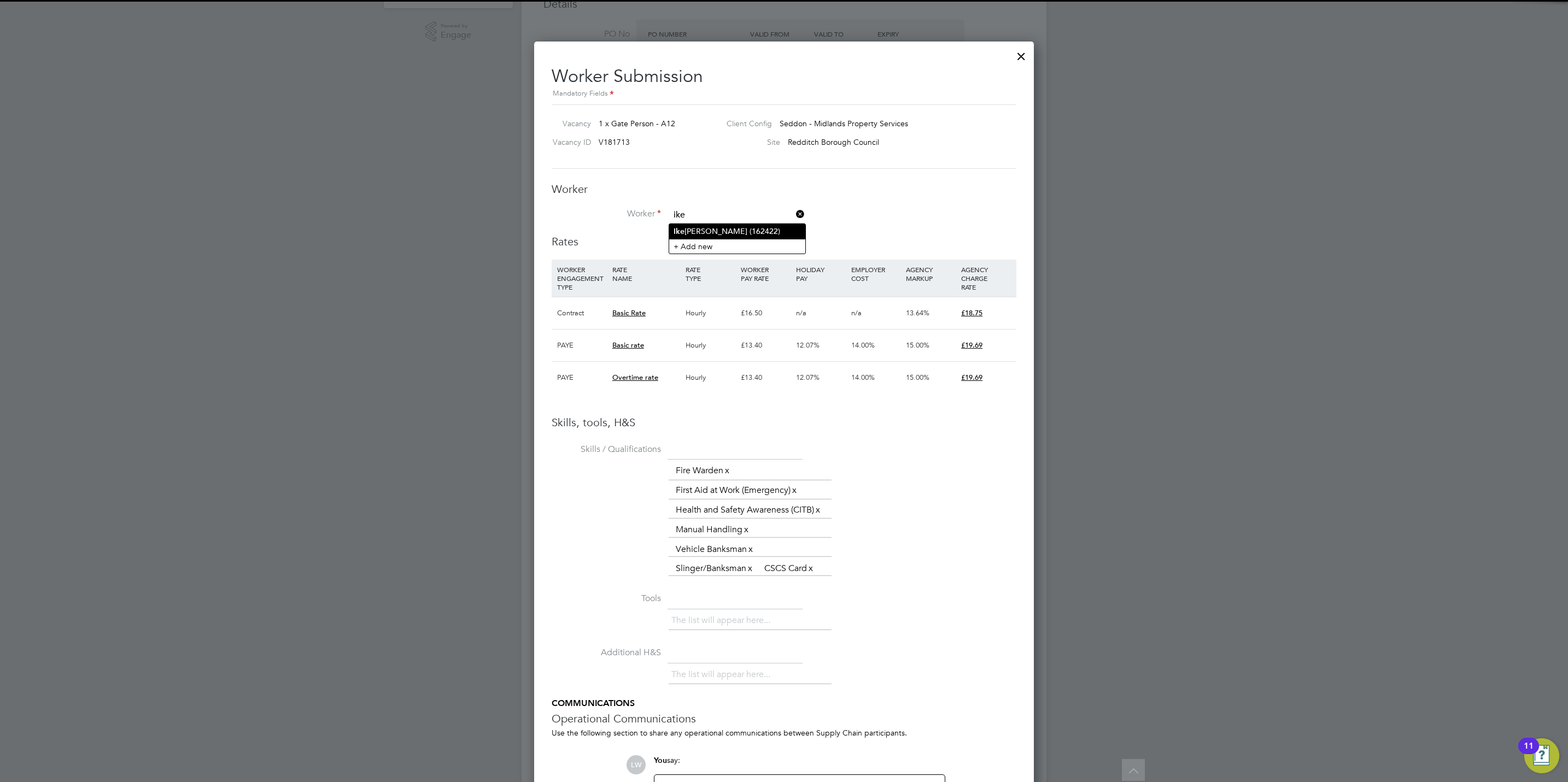
click at [727, 230] on li "Ike chukwu Uchendu (162422)" at bounding box center [737, 231] width 136 height 15
type input "Ikechukwu Uchendu (162422)"
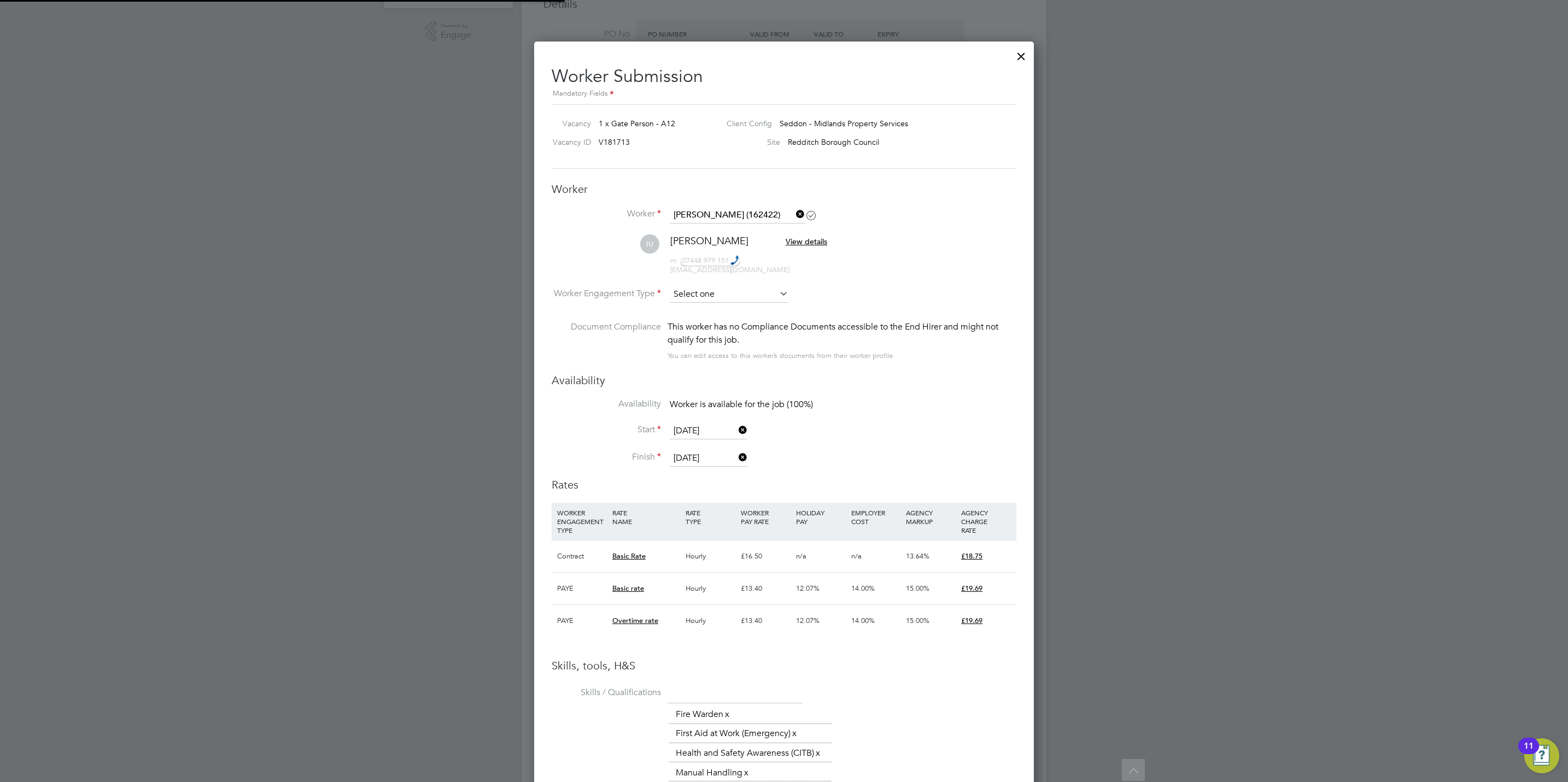
click at [715, 291] on input at bounding box center [729, 295] width 119 height 16
click at [706, 304] on li "Contract" at bounding box center [729, 310] width 119 height 14
type input "Contract"
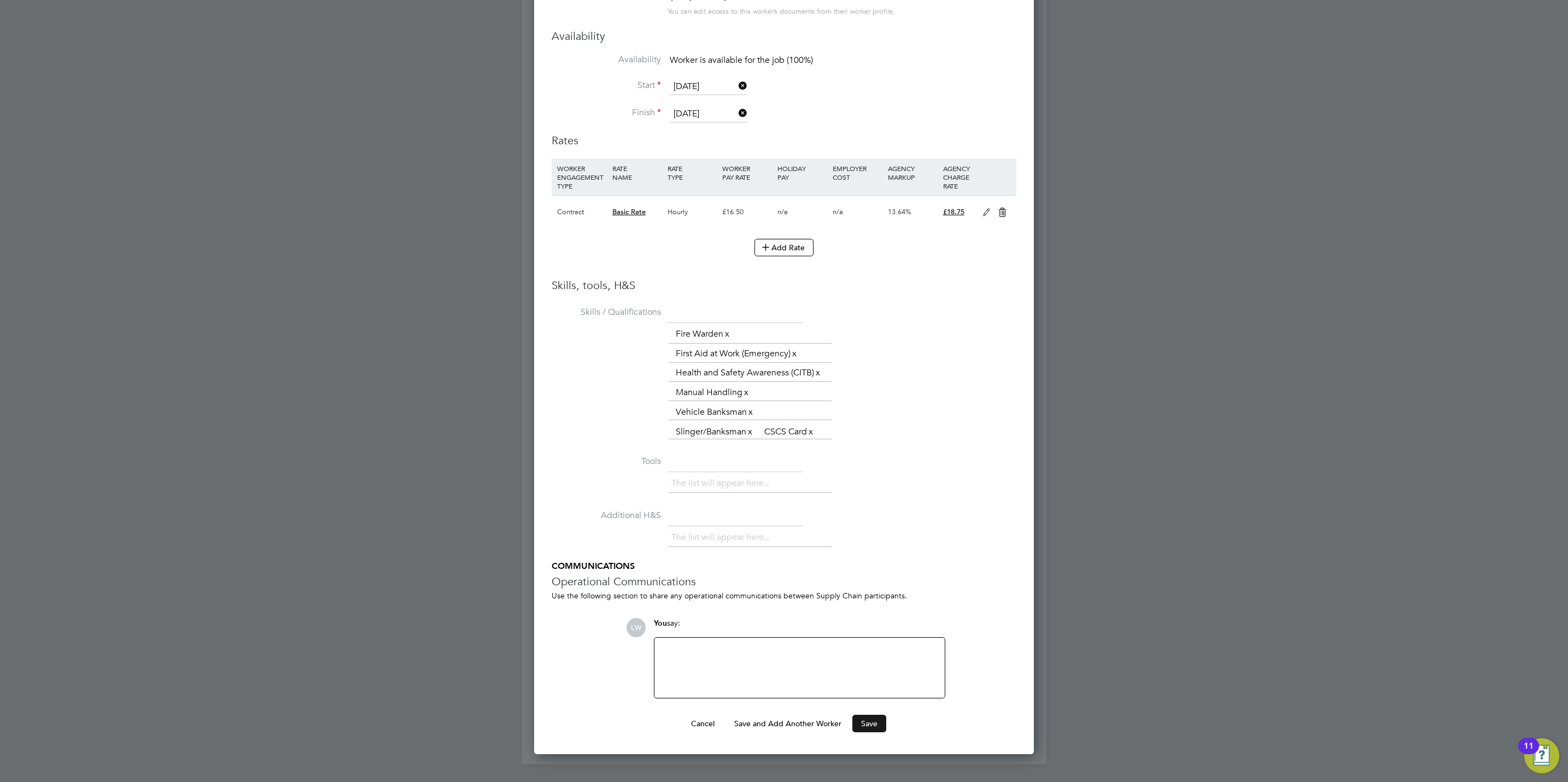
click at [870, 723] on button "Save" at bounding box center [869, 723] width 34 height 17
